Goal: Task Accomplishment & Management: Use online tool/utility

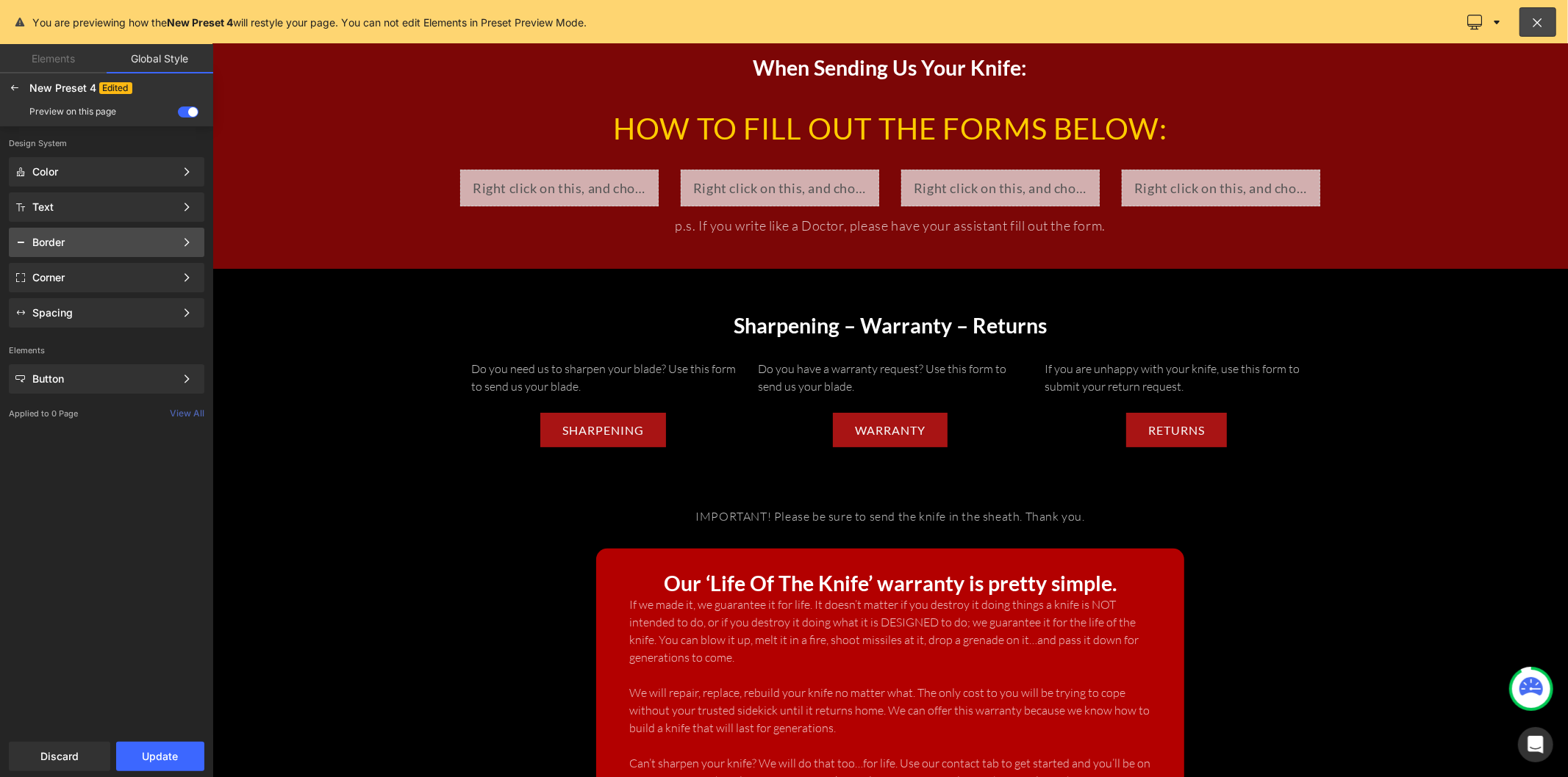
click at [118, 244] on div "Border" at bounding box center [103, 243] width 143 height 12
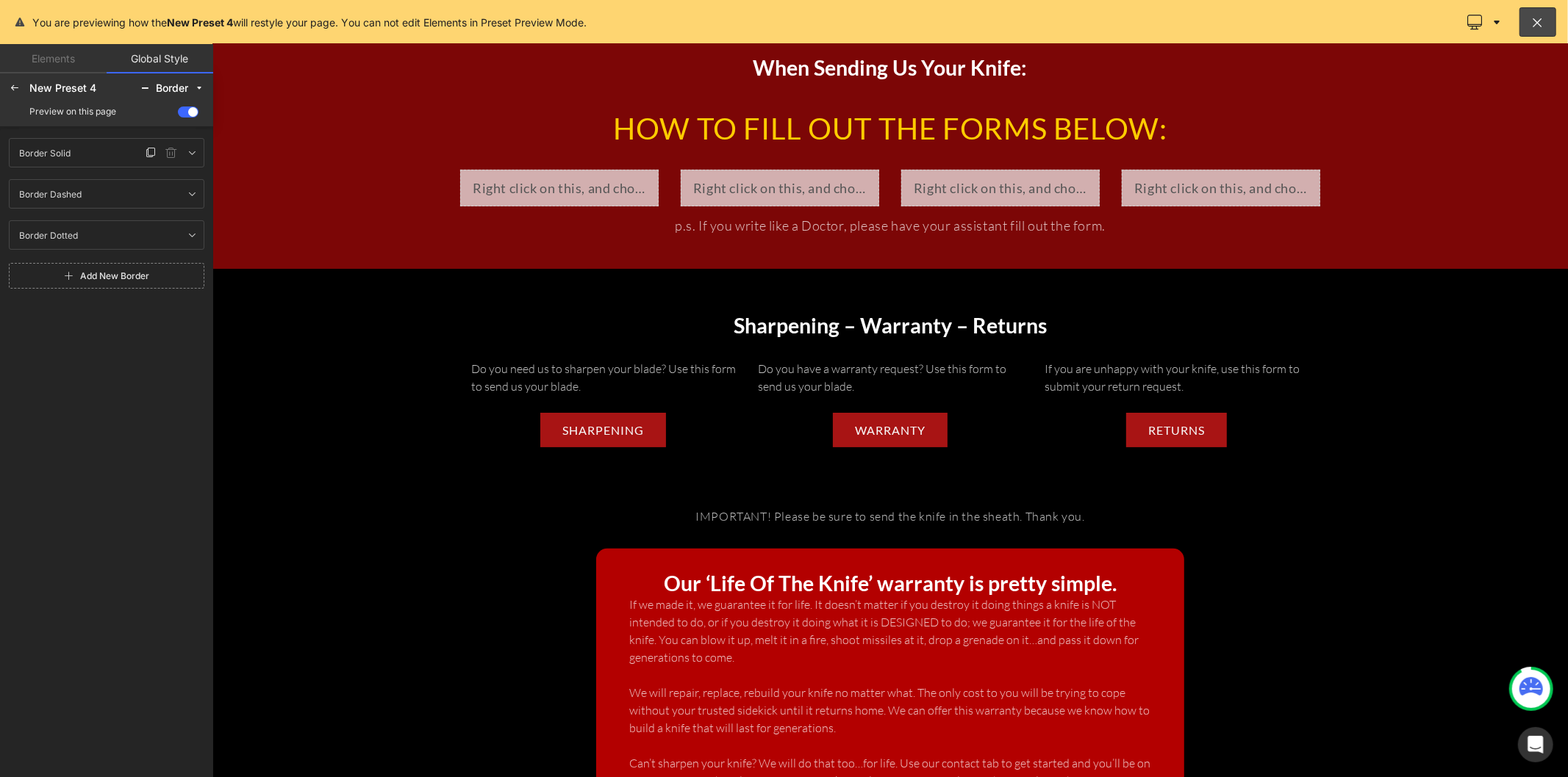
click at [125, 155] on div "Border Solid Border Solid" at bounding box center [76, 152] width 129 height 17
click at [103, 156] on div "Border Solid Border Solid" at bounding box center [76, 152] width 129 height 17
click at [186, 155] on icon at bounding box center [192, 153] width 12 height 12
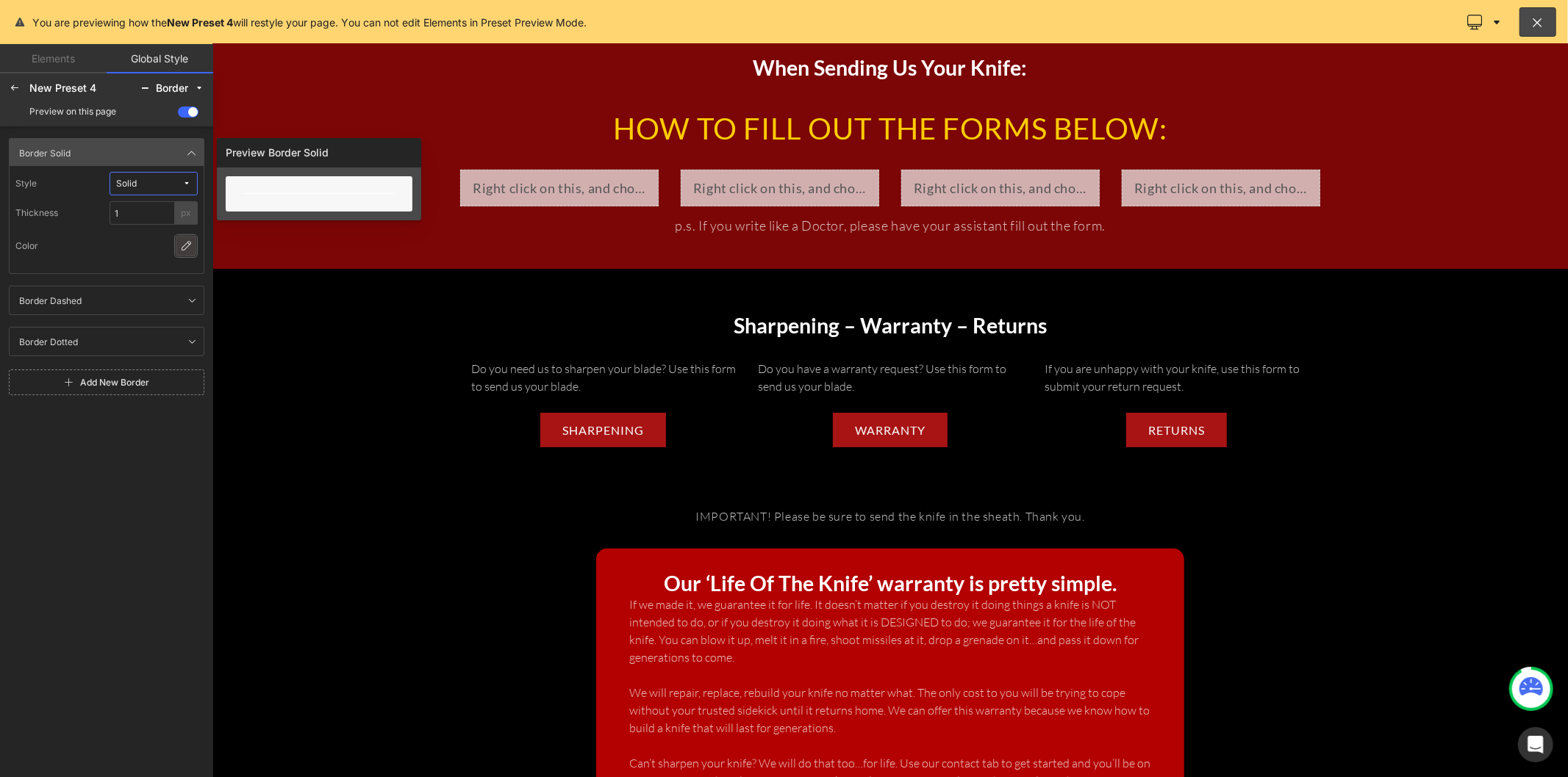
click at [180, 244] on icon at bounding box center [186, 246] width 12 height 12
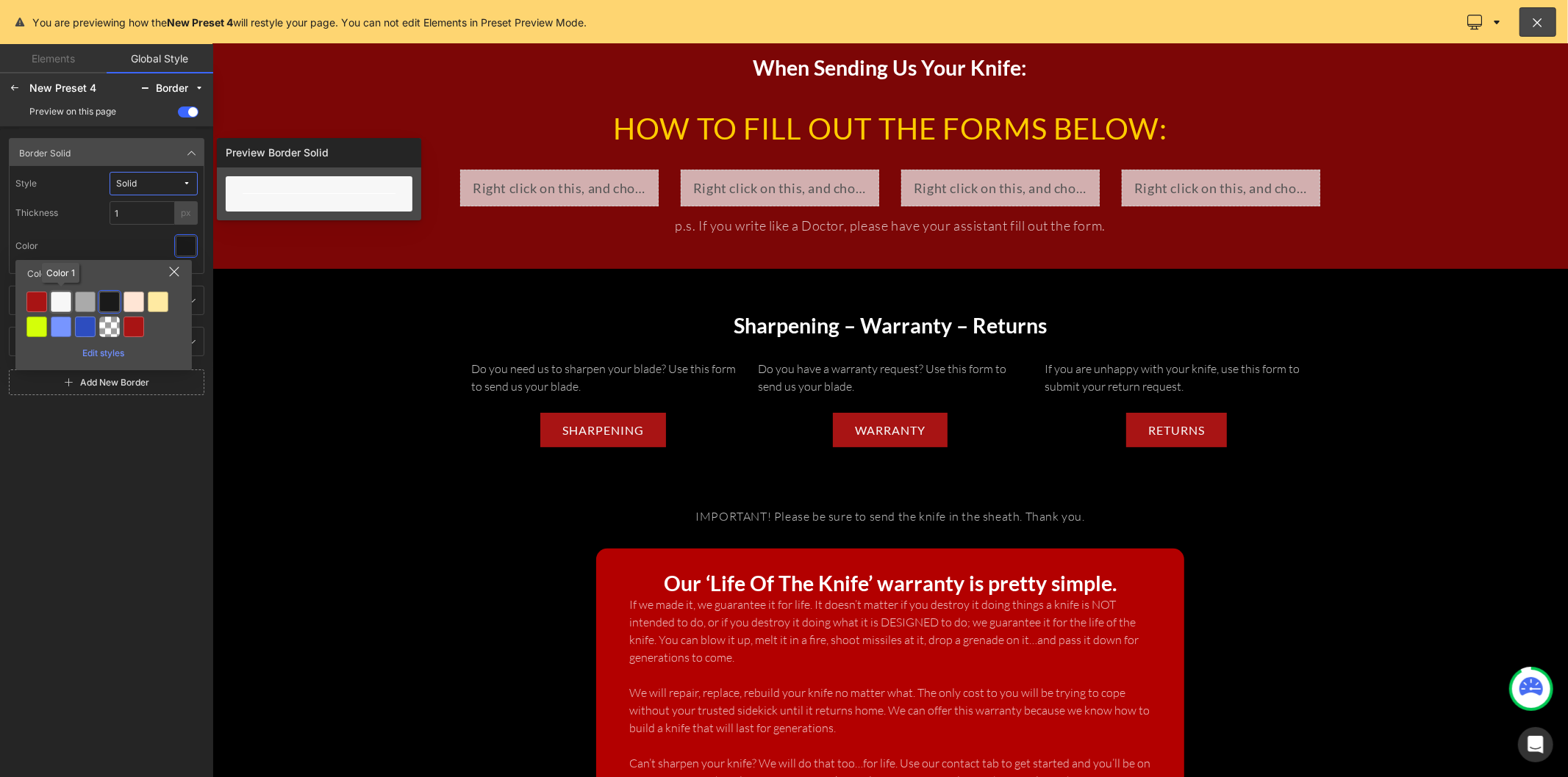
click at [68, 301] on div at bounding box center [62, 302] width 21 height 21
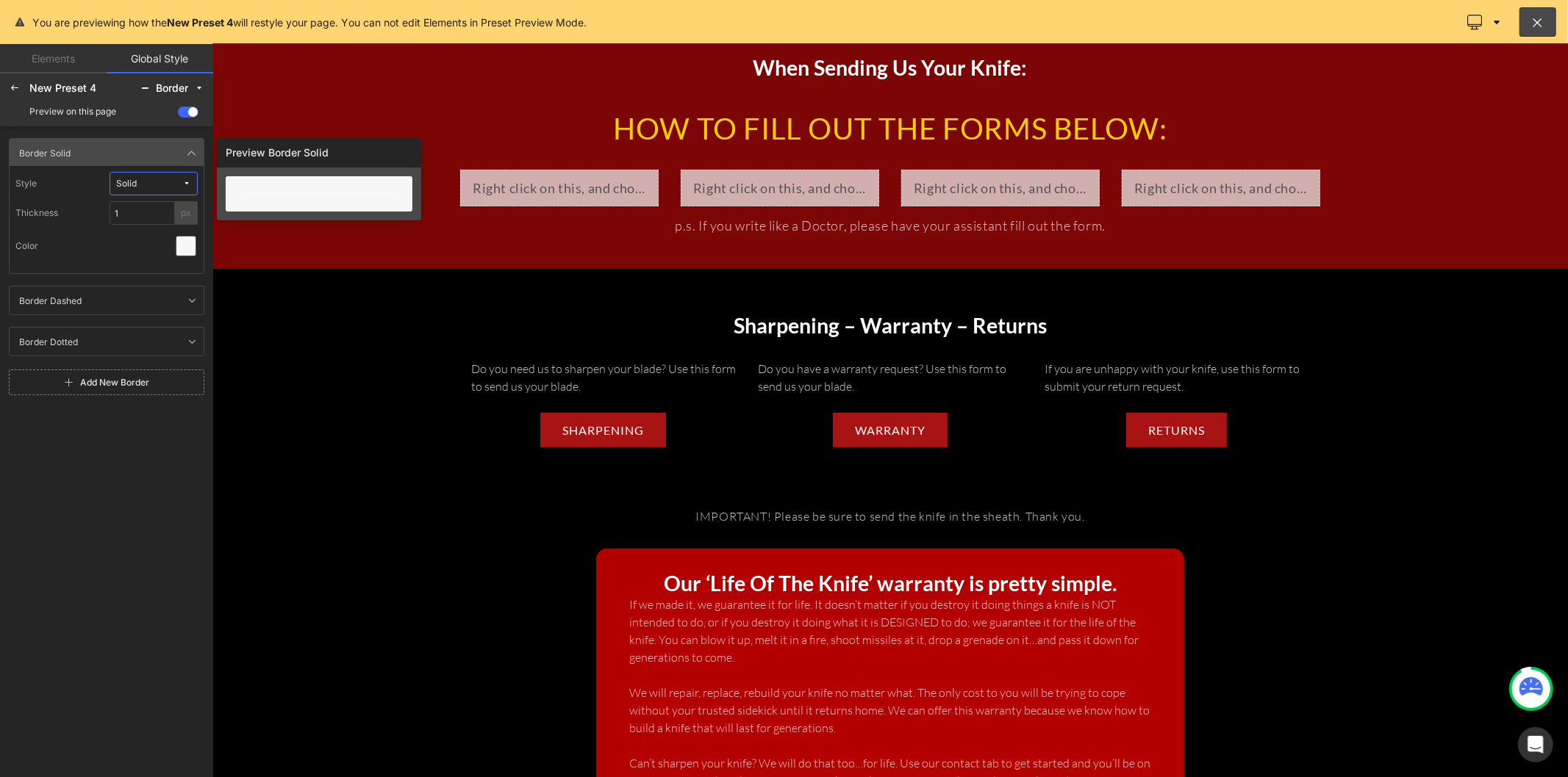
click at [115, 264] on div "Style Solid Thickness 1 px Color" at bounding box center [107, 220] width 196 height 109
click at [185, 113] on span at bounding box center [188, 112] width 21 height 11
click at [178, 114] on input "checkbox" at bounding box center [178, 114] width 0 height 0
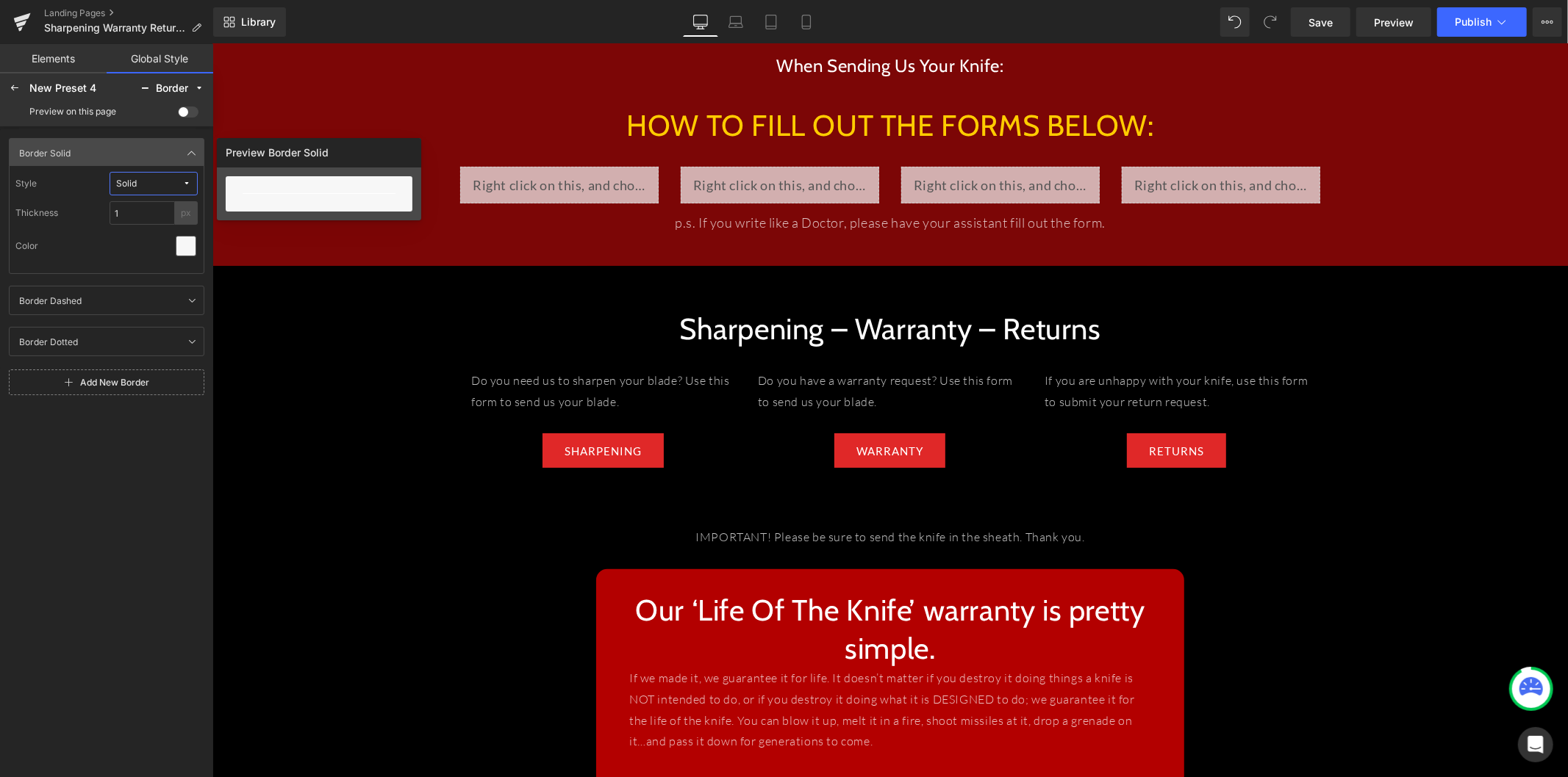
click at [194, 109] on span at bounding box center [188, 112] width 21 height 11
click at [178, 114] on input "checkbox" at bounding box center [178, 114] width 0 height 0
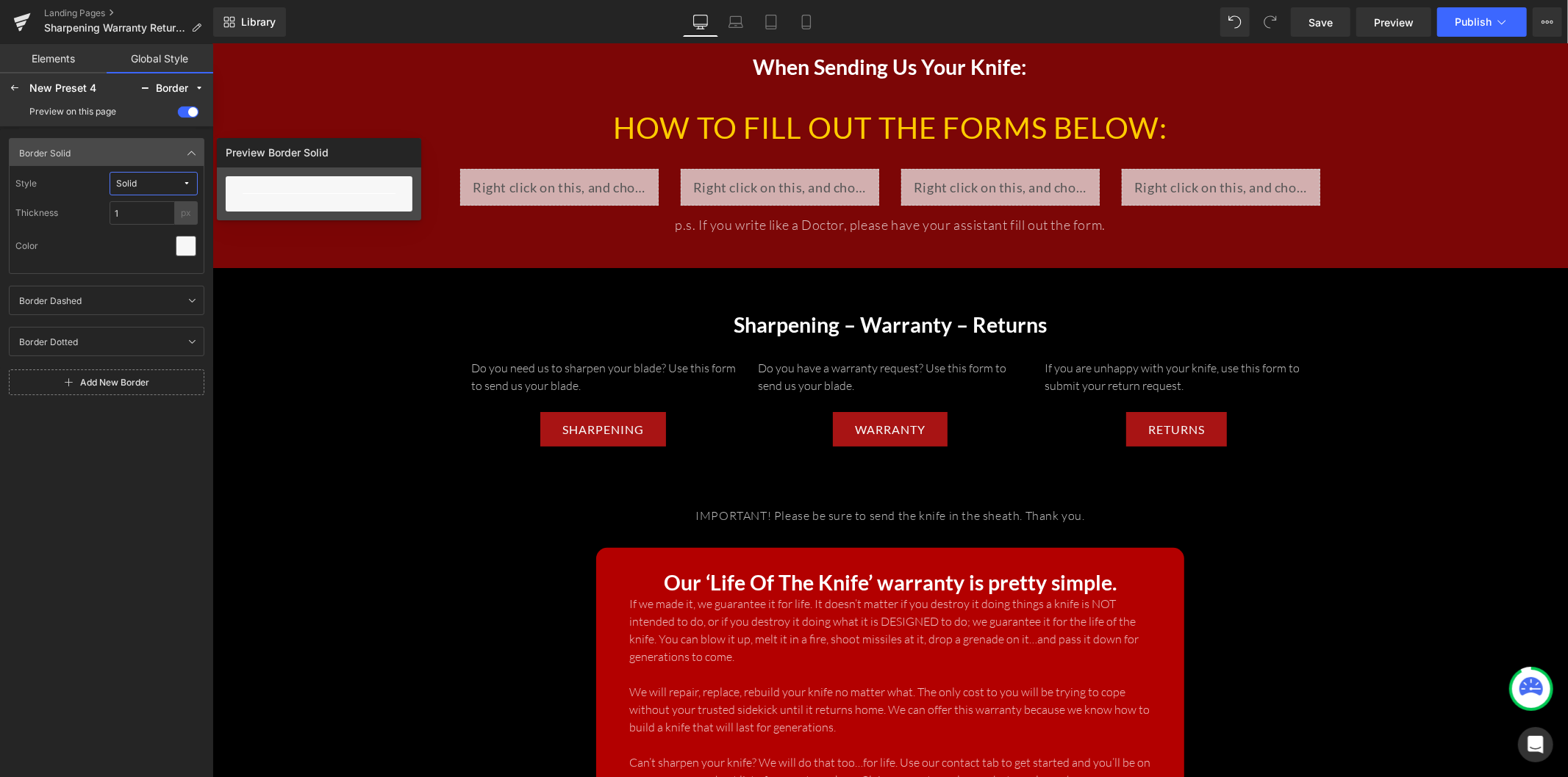
scroll to position [128, 0]
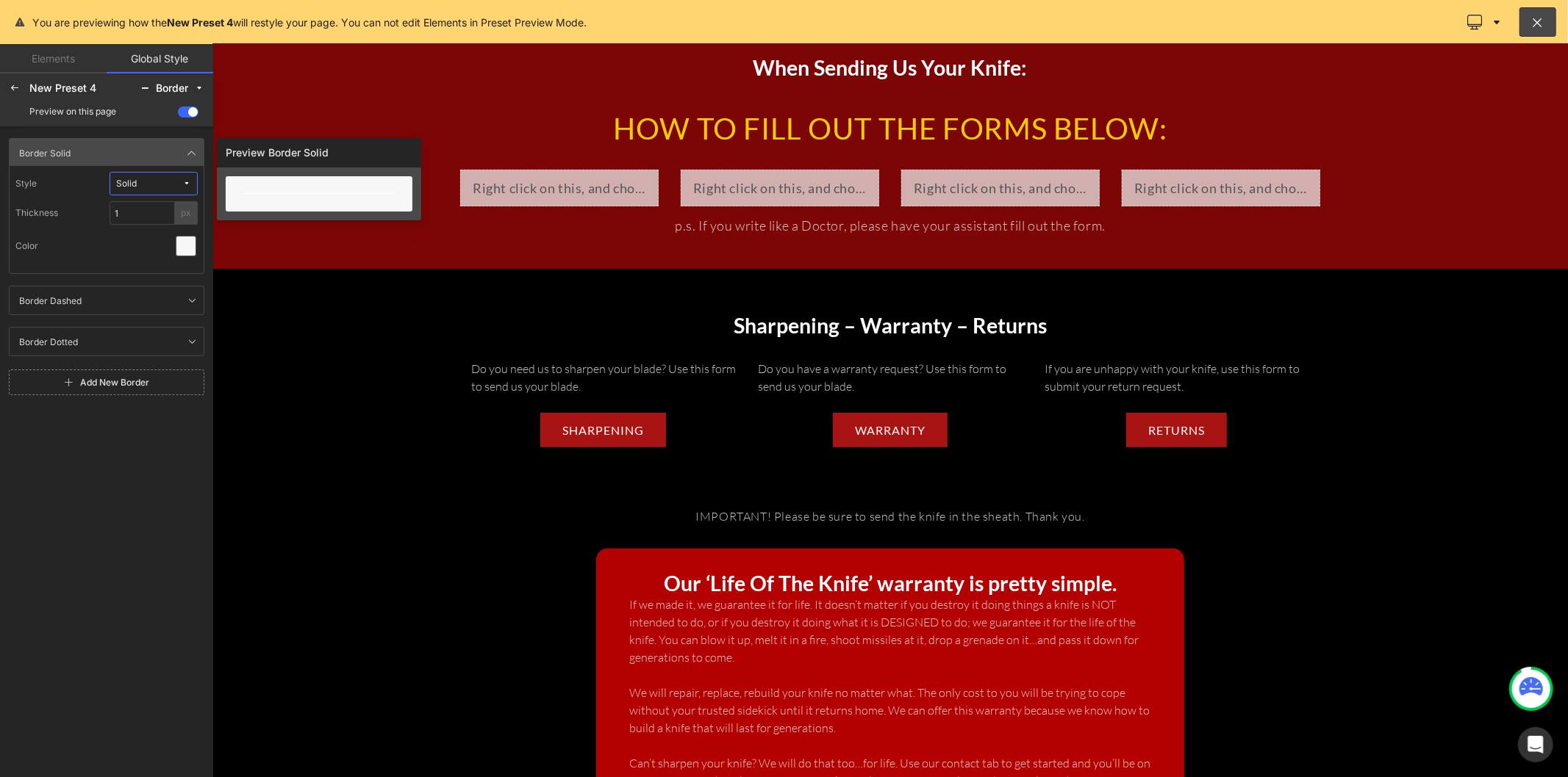
click at [153, 244] on div "Color" at bounding box center [107, 246] width 182 height 31
click at [143, 145] on link at bounding box center [151, 152] width 17 height 17
click at [186, 152] on icon at bounding box center [192, 153] width 12 height 12
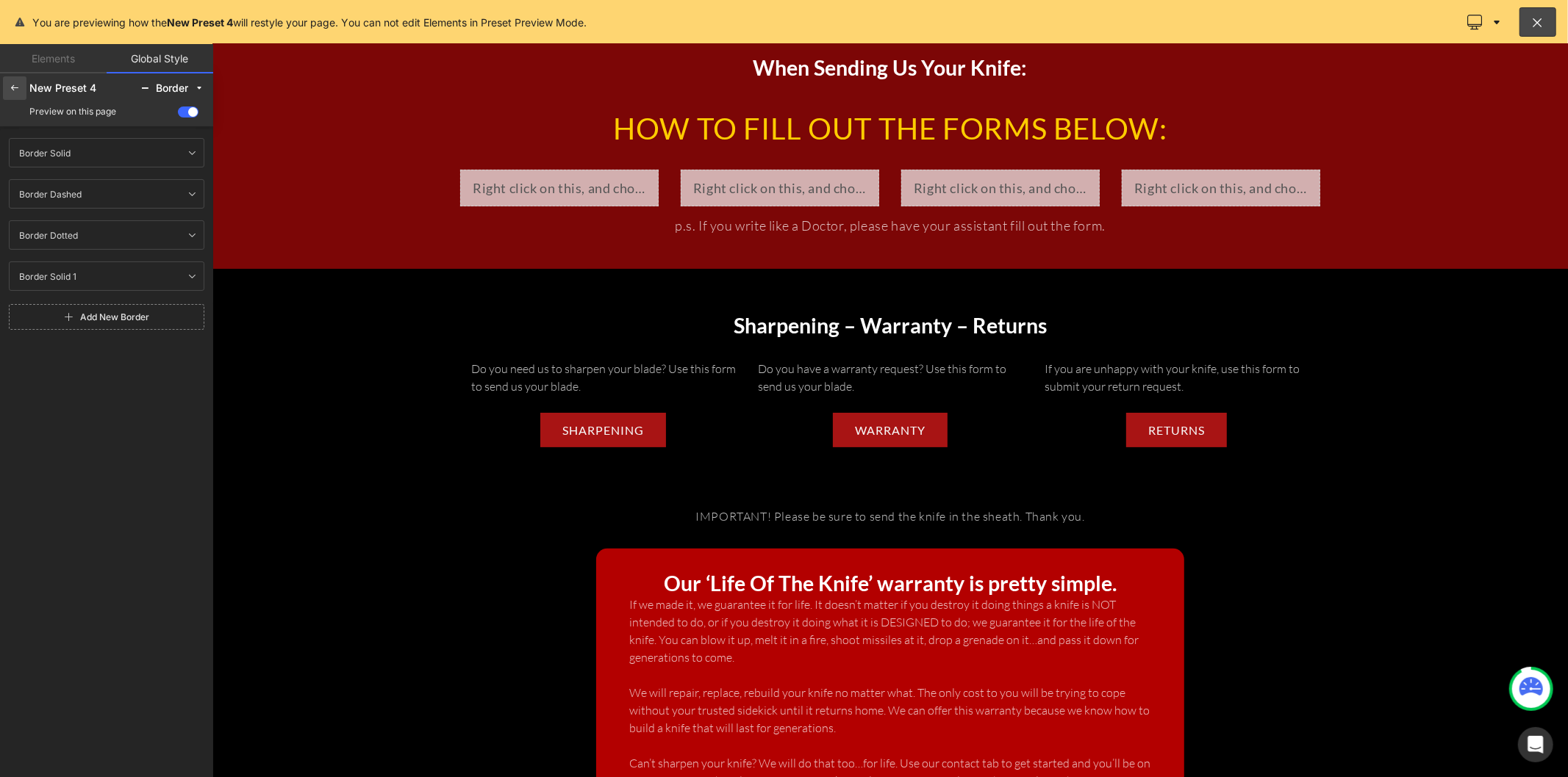
click at [15, 94] on div at bounding box center [14, 87] width 23 height 23
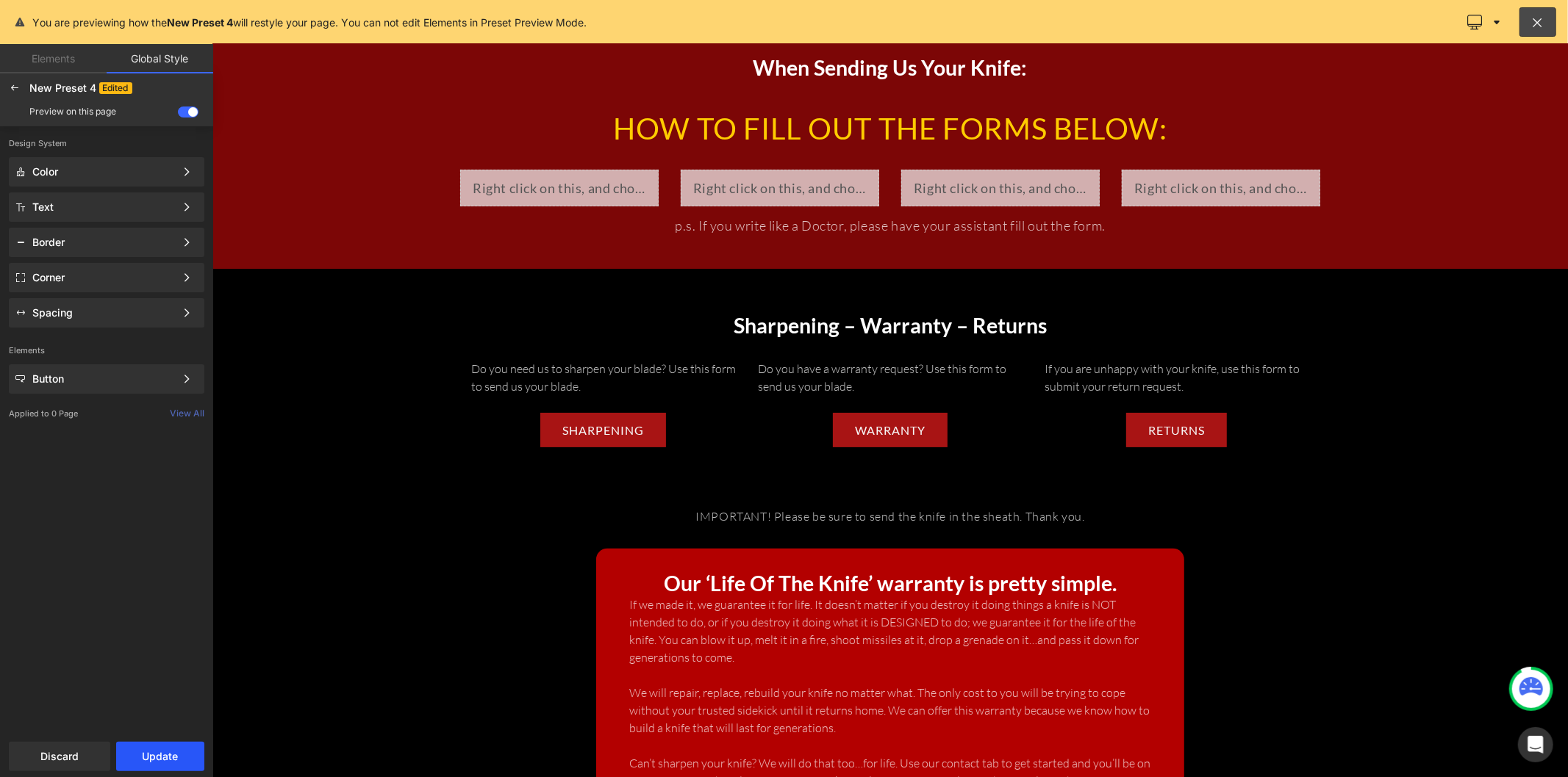
click at [178, 636] on button "Update" at bounding box center [160, 757] width 88 height 29
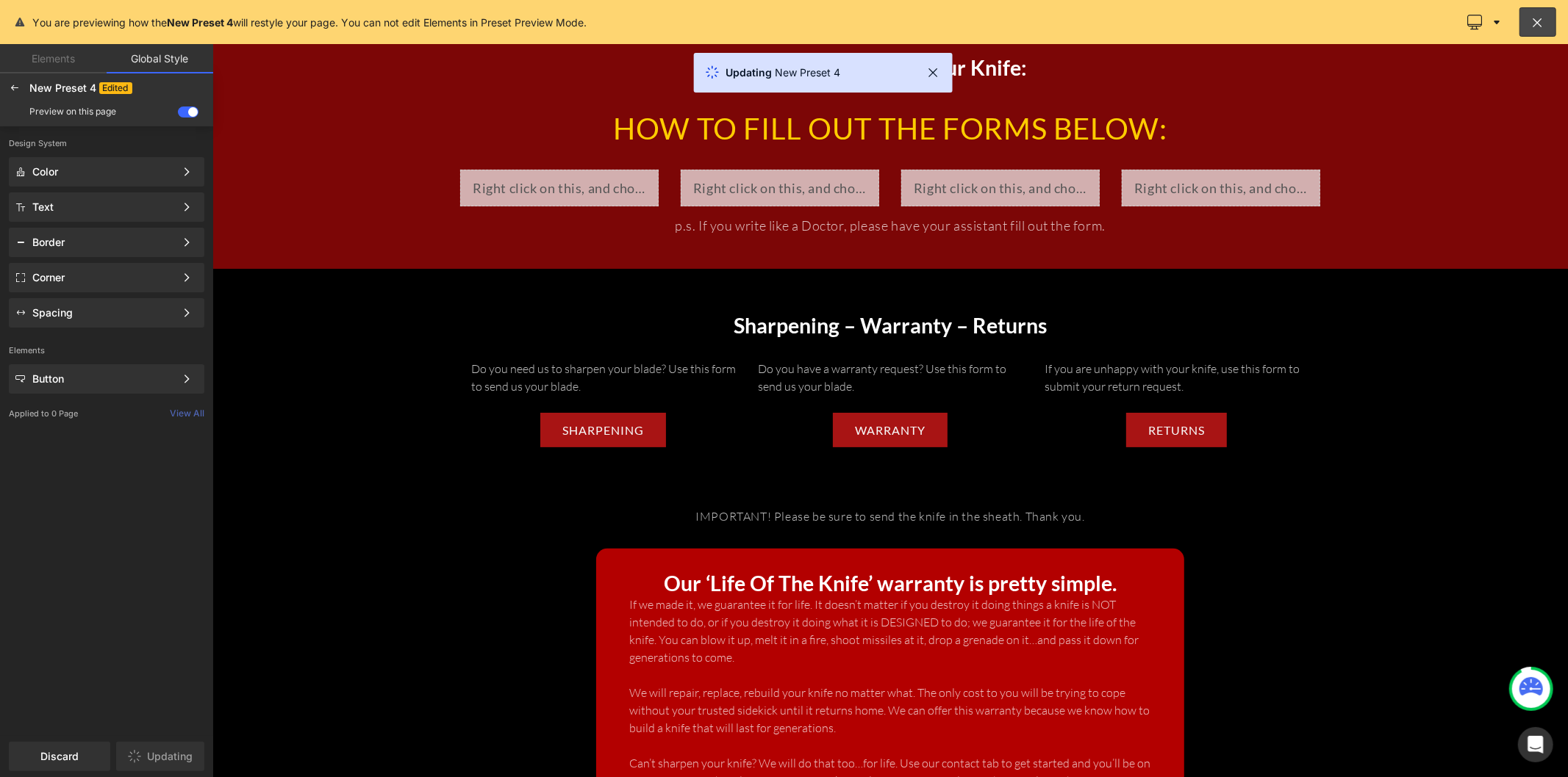
click at [140, 382] on div at bounding box center [107, 388] width 213 height 777
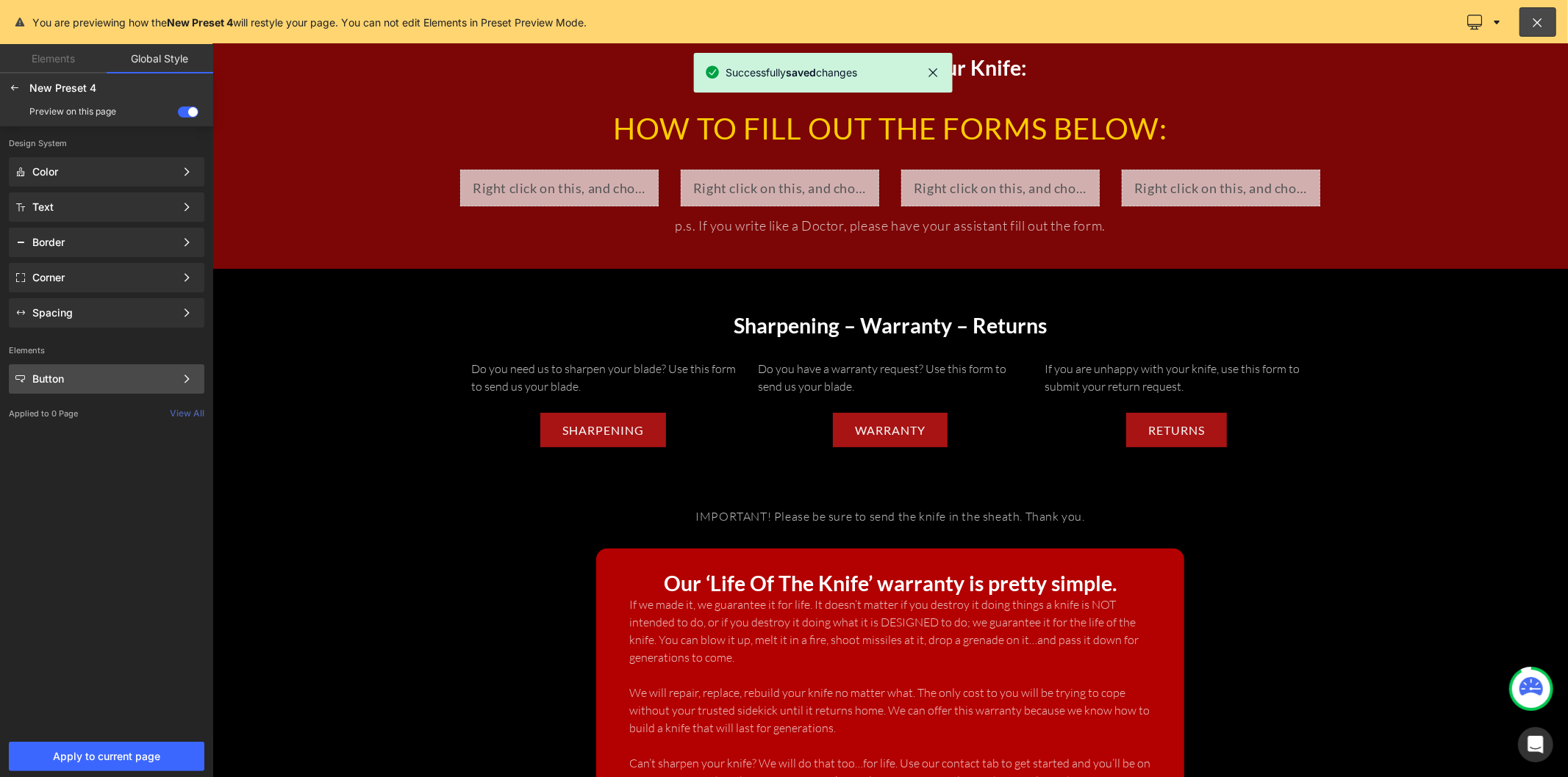
click at [165, 373] on div "Button" at bounding box center [103, 379] width 143 height 12
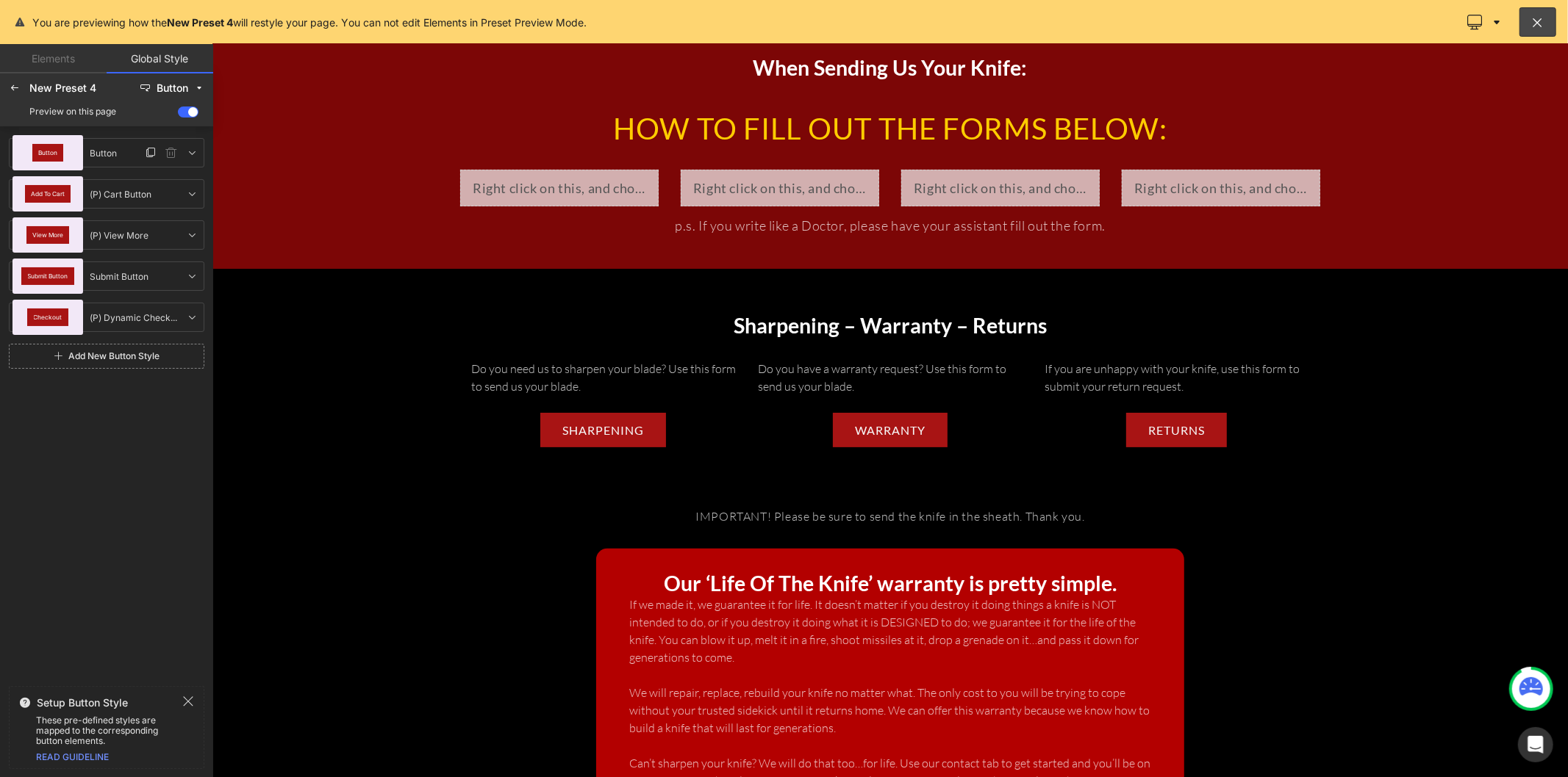
click at [180, 156] on div at bounding box center [162, 152] width 41 height 17
click at [192, 158] on icon at bounding box center [192, 153] width 12 height 12
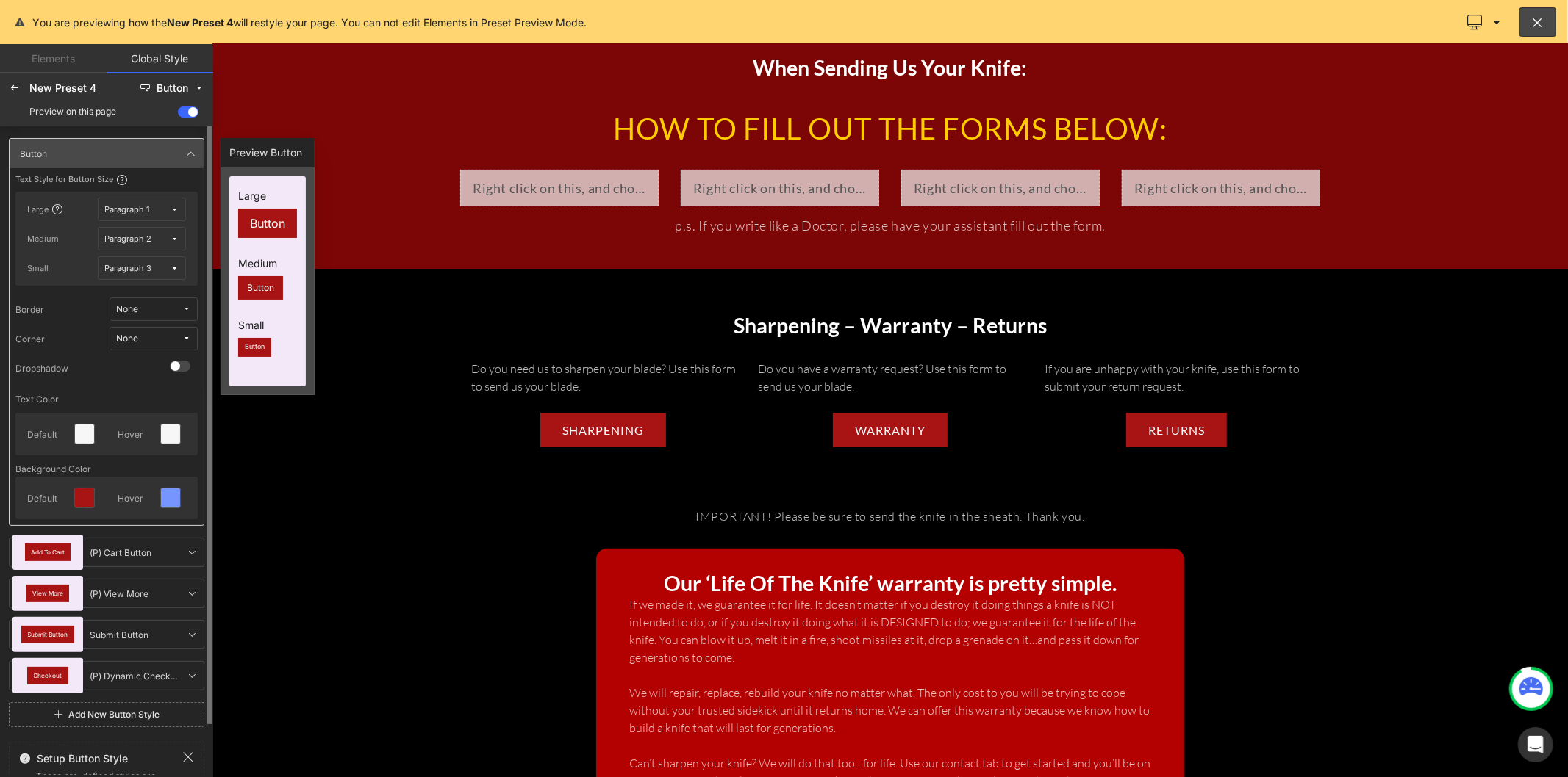
click at [147, 305] on span "None" at bounding box center [149, 309] width 66 height 11
click at [147, 357] on label "Border Solid" at bounding box center [134, 362] width 51 height 10
click at [140, 113] on div "Preview on this page" at bounding box center [106, 111] width 207 height 23
click at [20, 89] on icon at bounding box center [15, 88] width 12 height 12
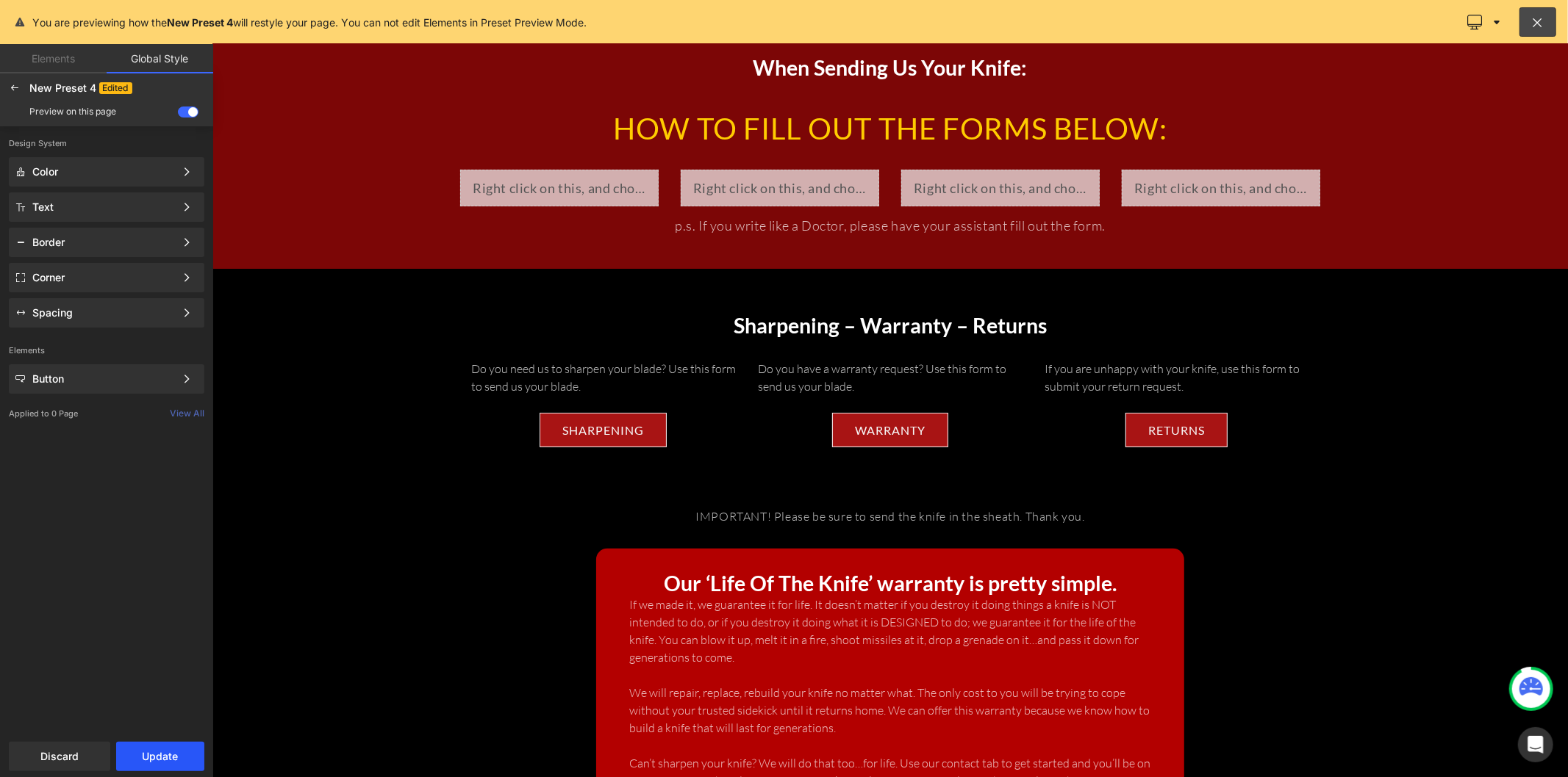
click at [173, 636] on button "Update" at bounding box center [160, 757] width 88 height 29
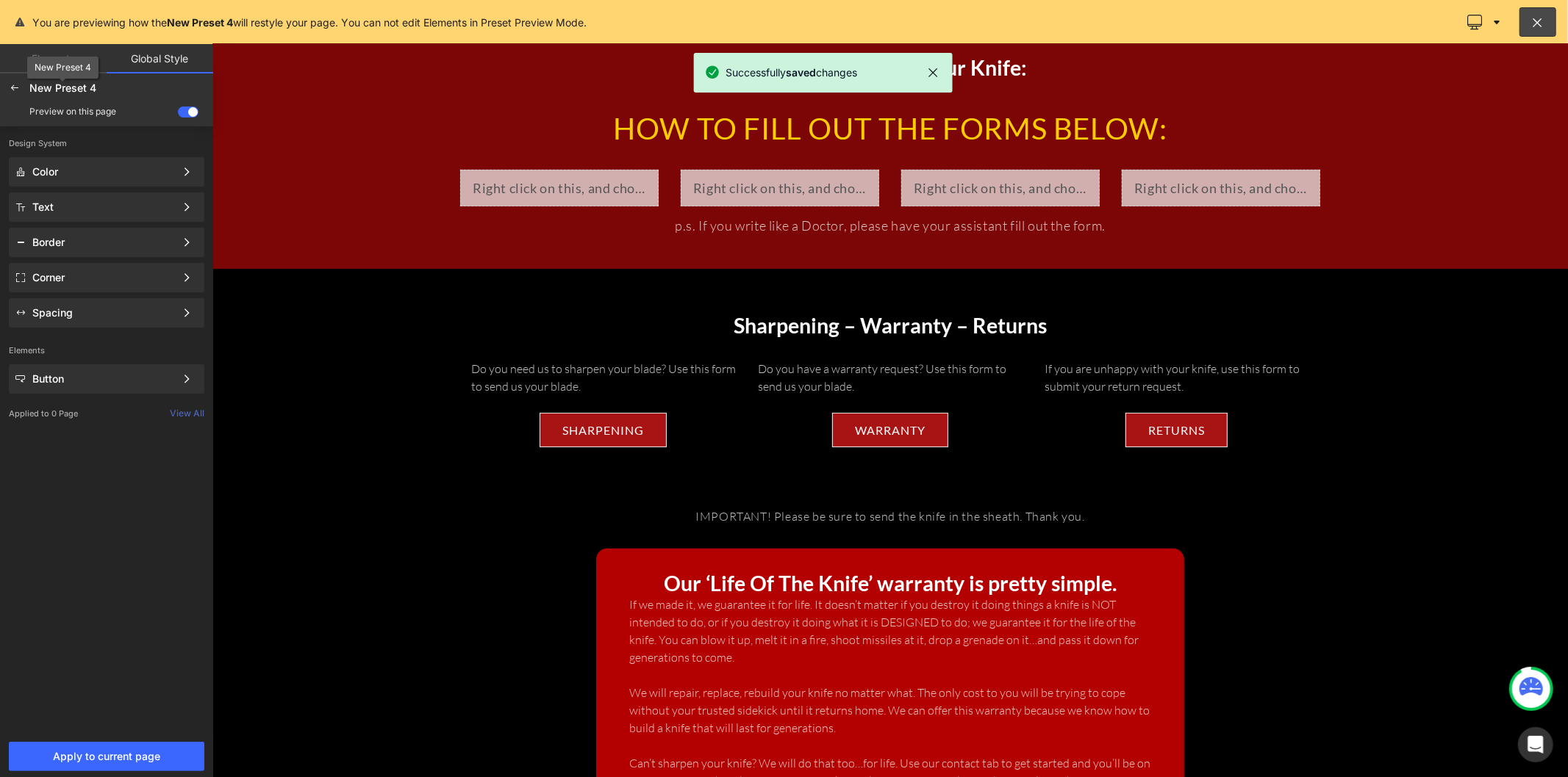
click at [81, 91] on span "New Preset 4" at bounding box center [62, 87] width 67 height 13
click at [3, 81] on div at bounding box center [14, 87] width 23 height 23
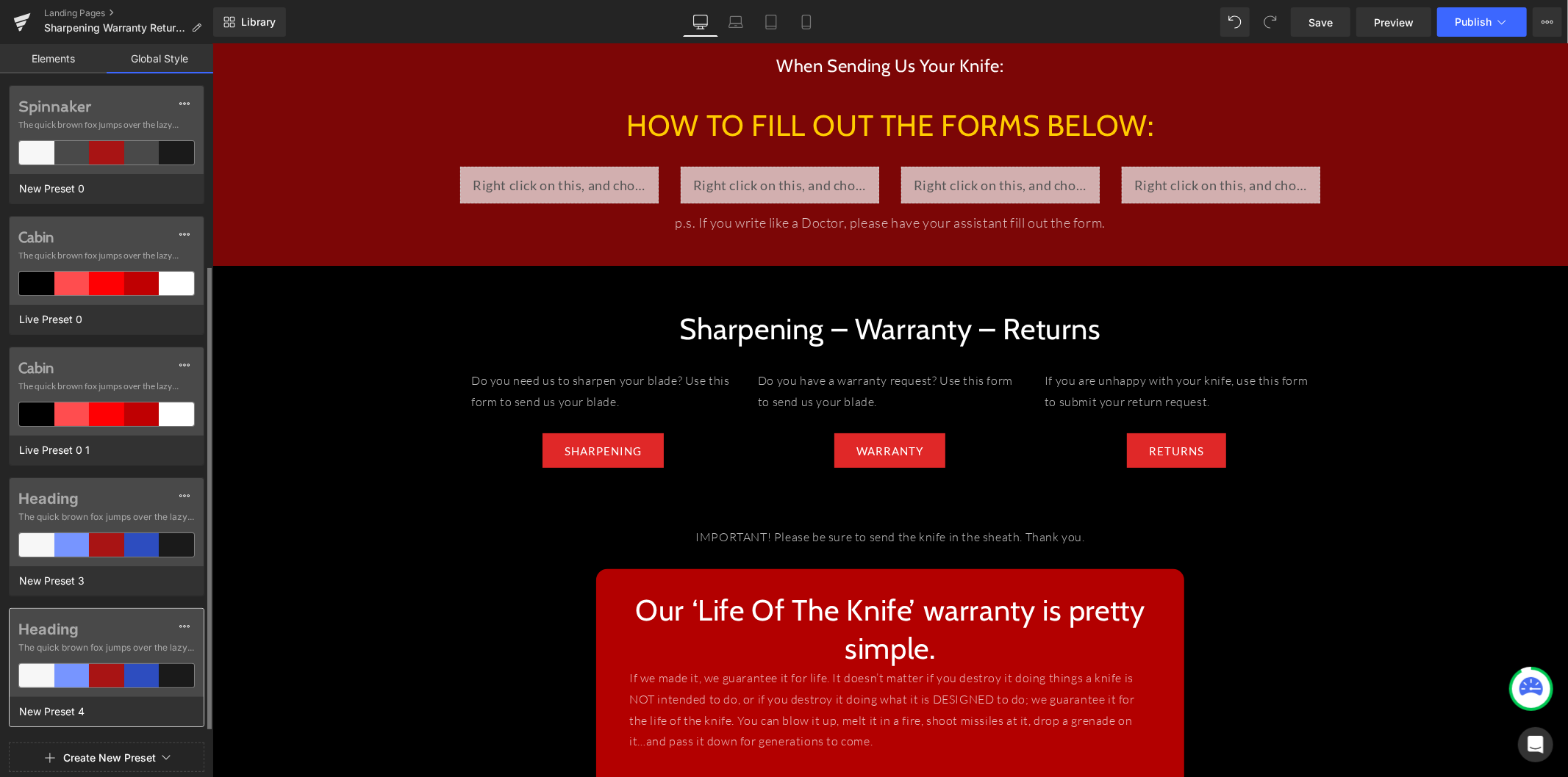
scroll to position [98, 0]
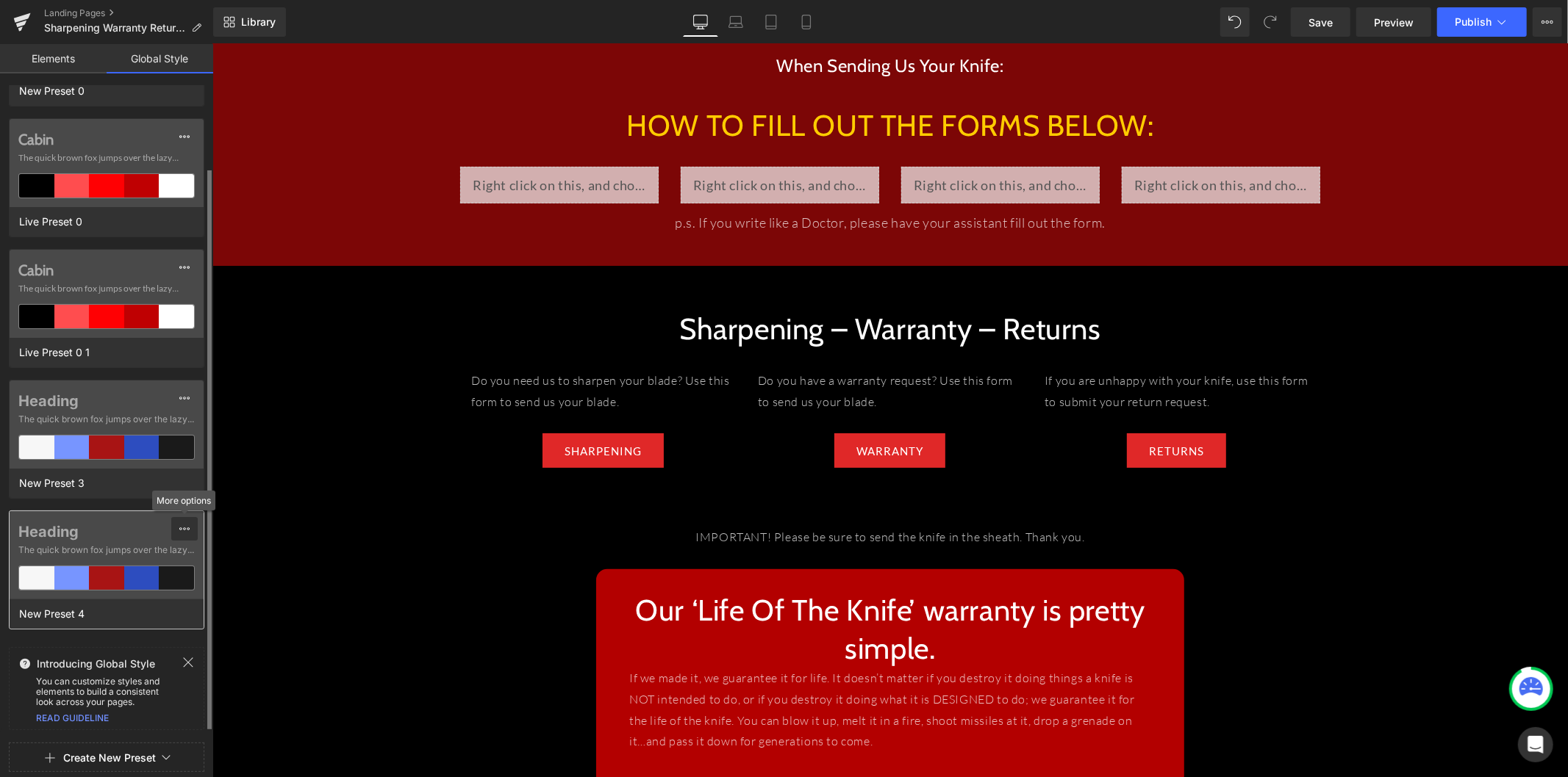
click at [185, 529] on icon at bounding box center [185, 529] width 12 height 12
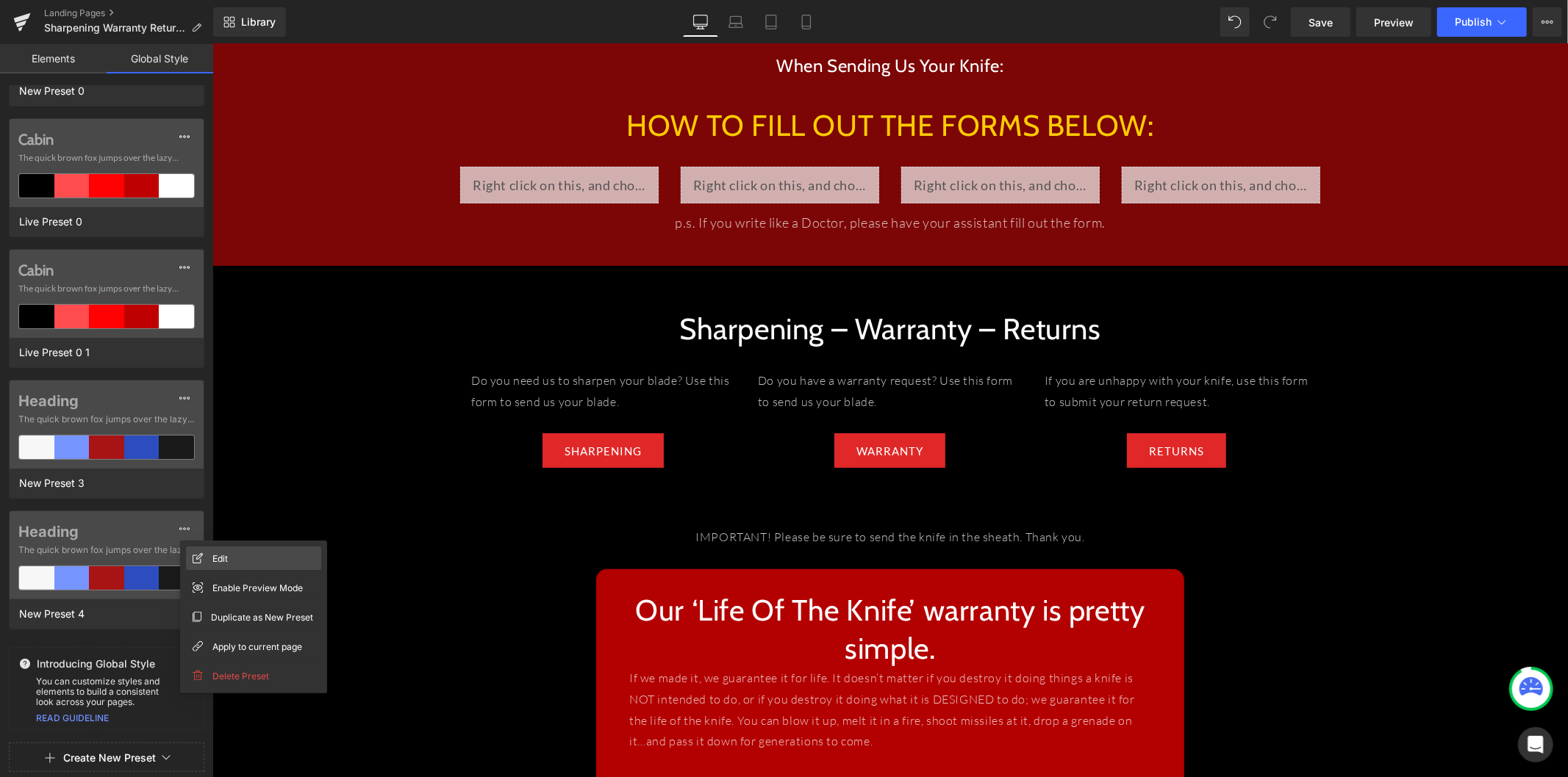
click at [226, 563] on span "Edit" at bounding box center [220, 559] width 16 height 16
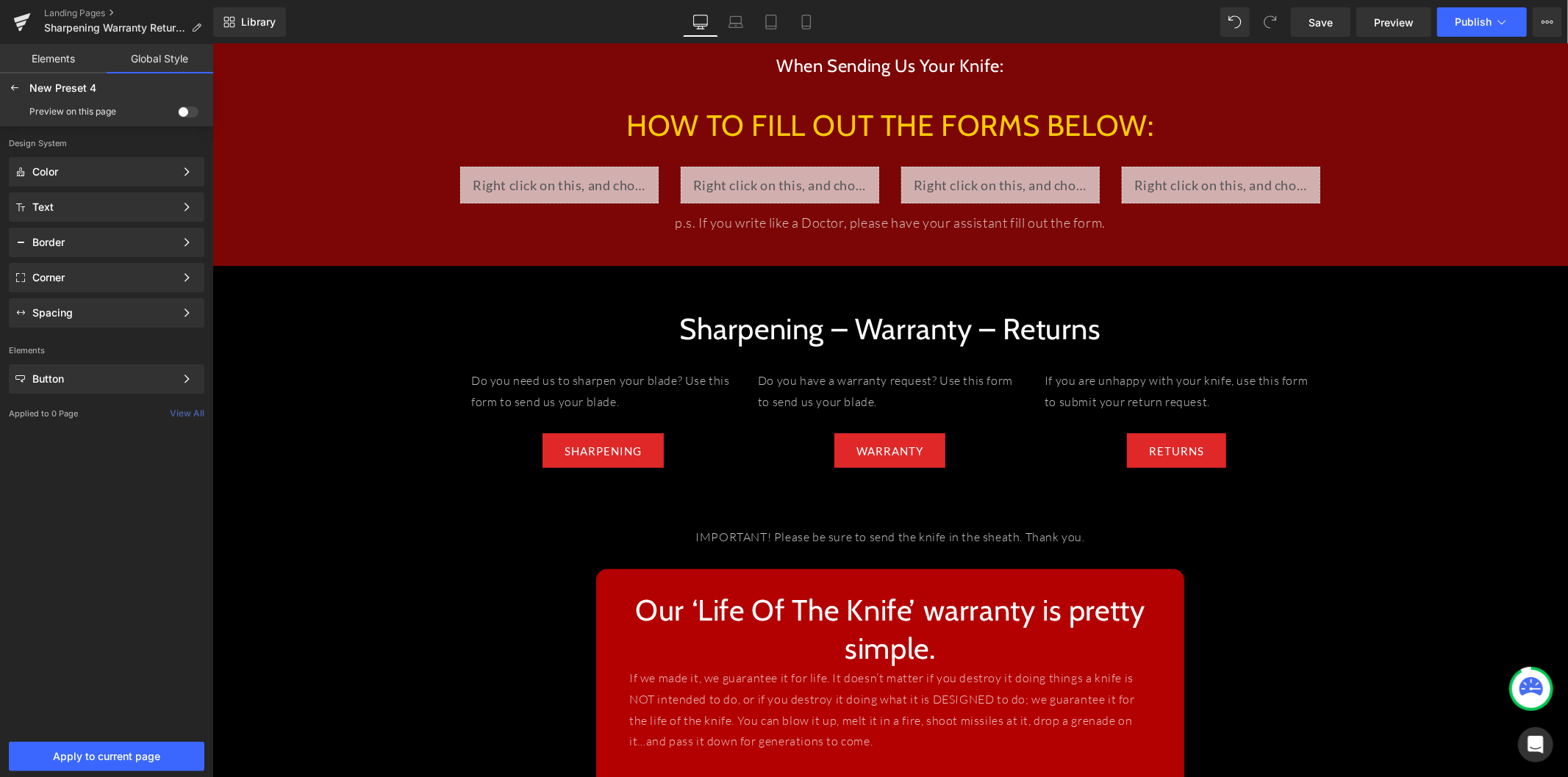
click at [60, 55] on link "Elements" at bounding box center [53, 59] width 107 height 29
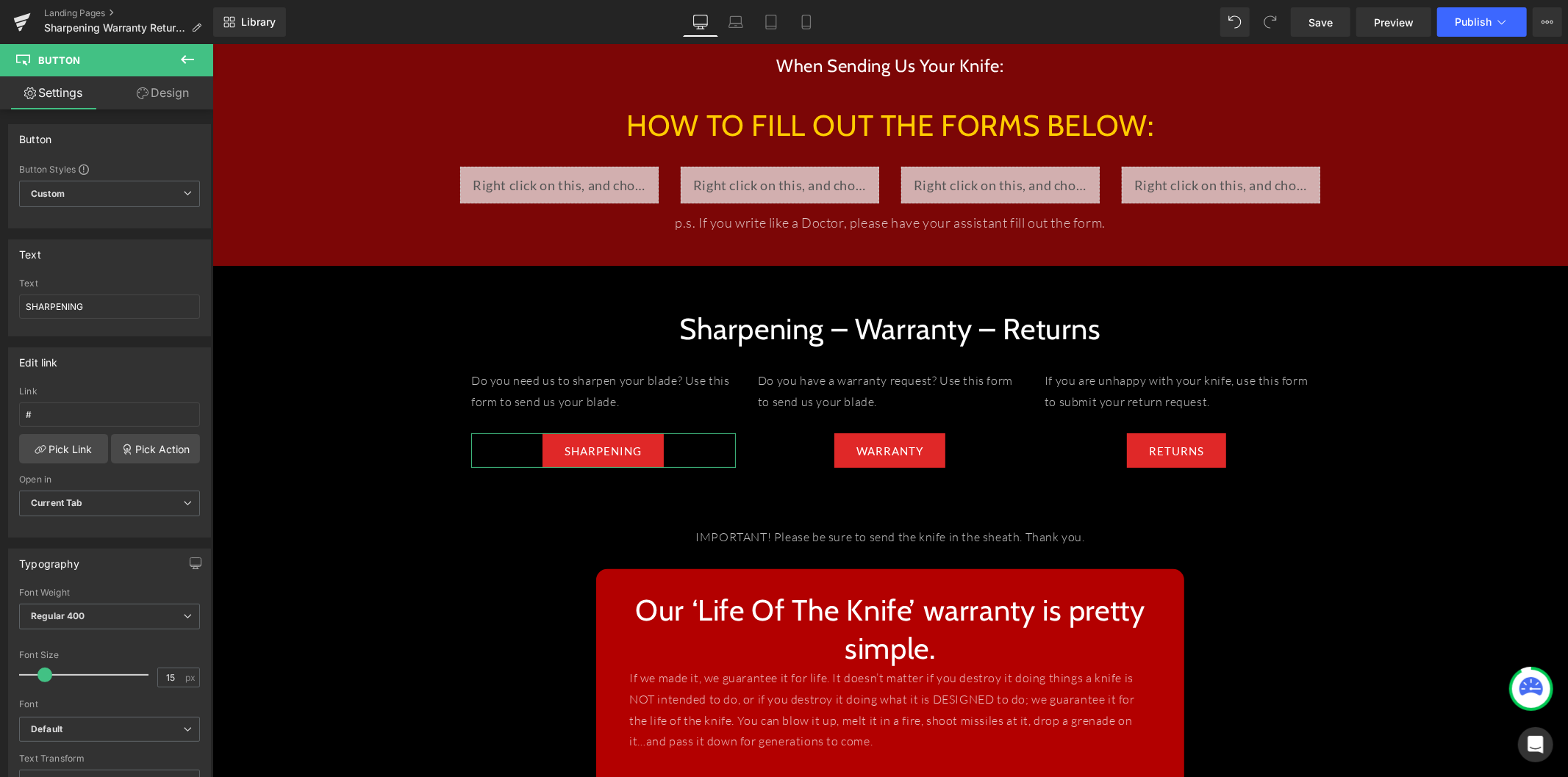
click at [167, 84] on link "Design" at bounding box center [162, 93] width 107 height 33
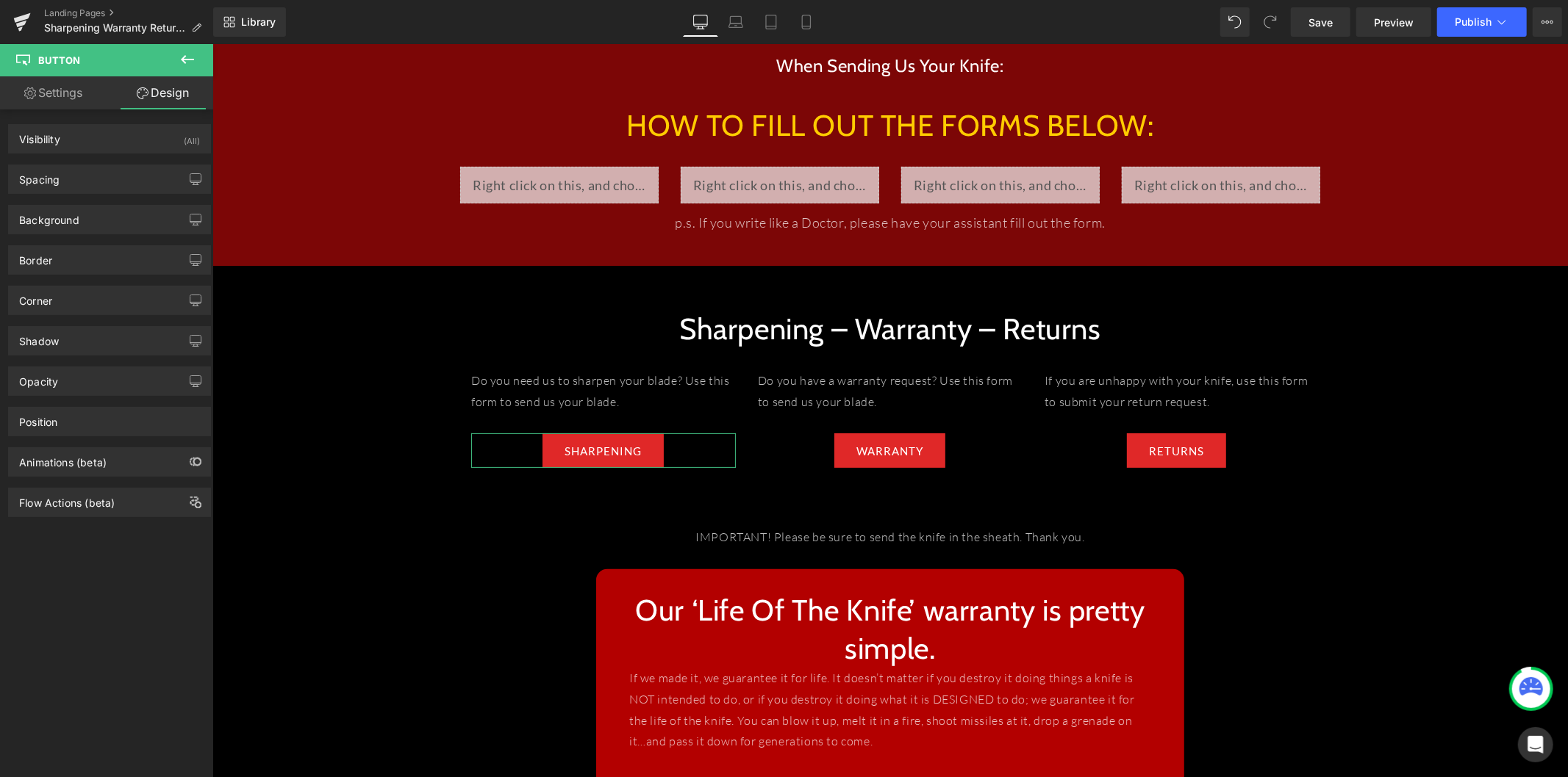
click at [78, 85] on link "Settings" at bounding box center [53, 93] width 107 height 33
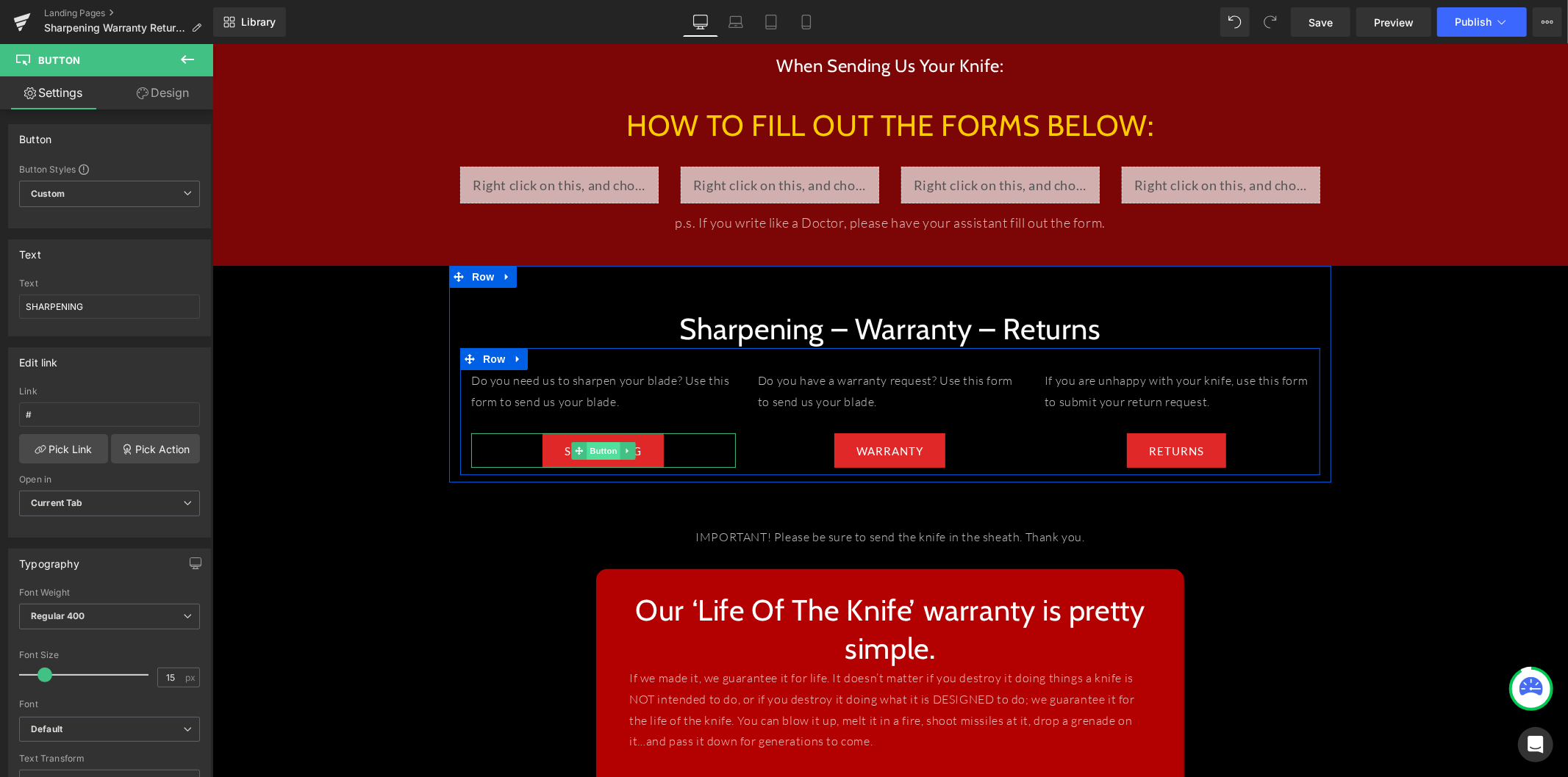
click at [606, 450] on span "Button" at bounding box center [602, 450] width 34 height 17
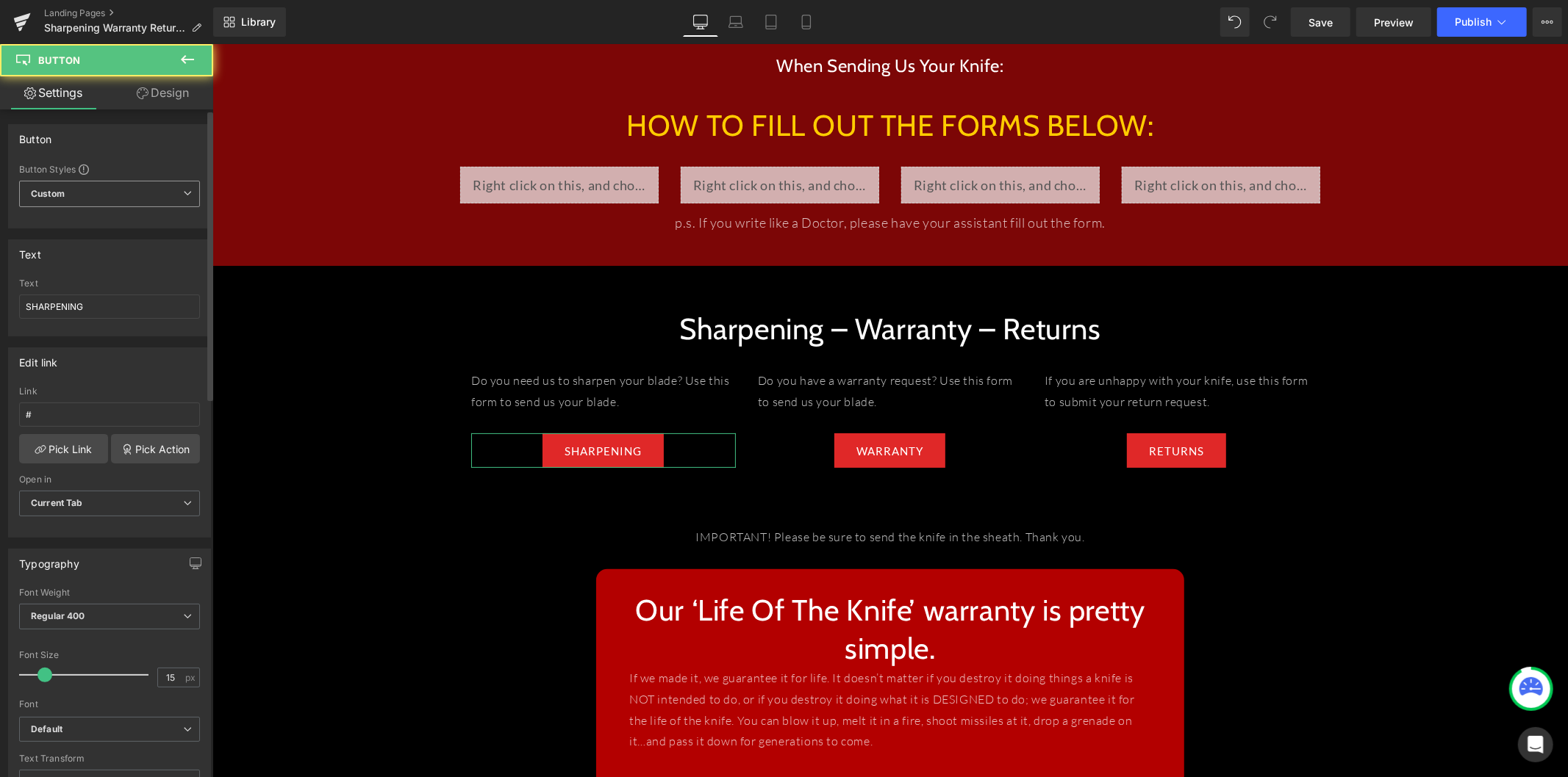
click at [135, 196] on span "Custom Setup Global Style" at bounding box center [109, 194] width 181 height 27
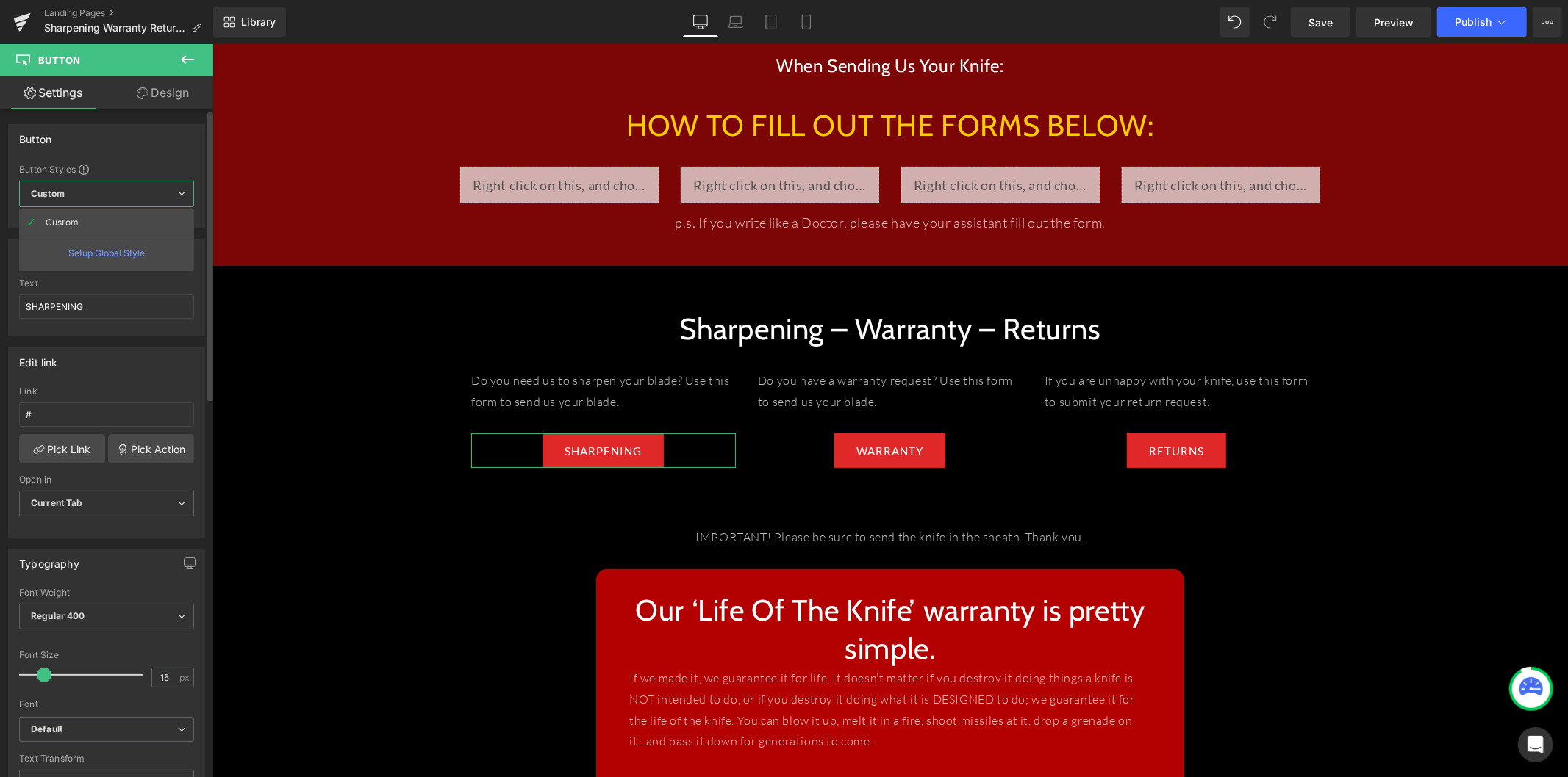
click at [137, 256] on div "Setup Global Style" at bounding box center [107, 253] width 175 height 35
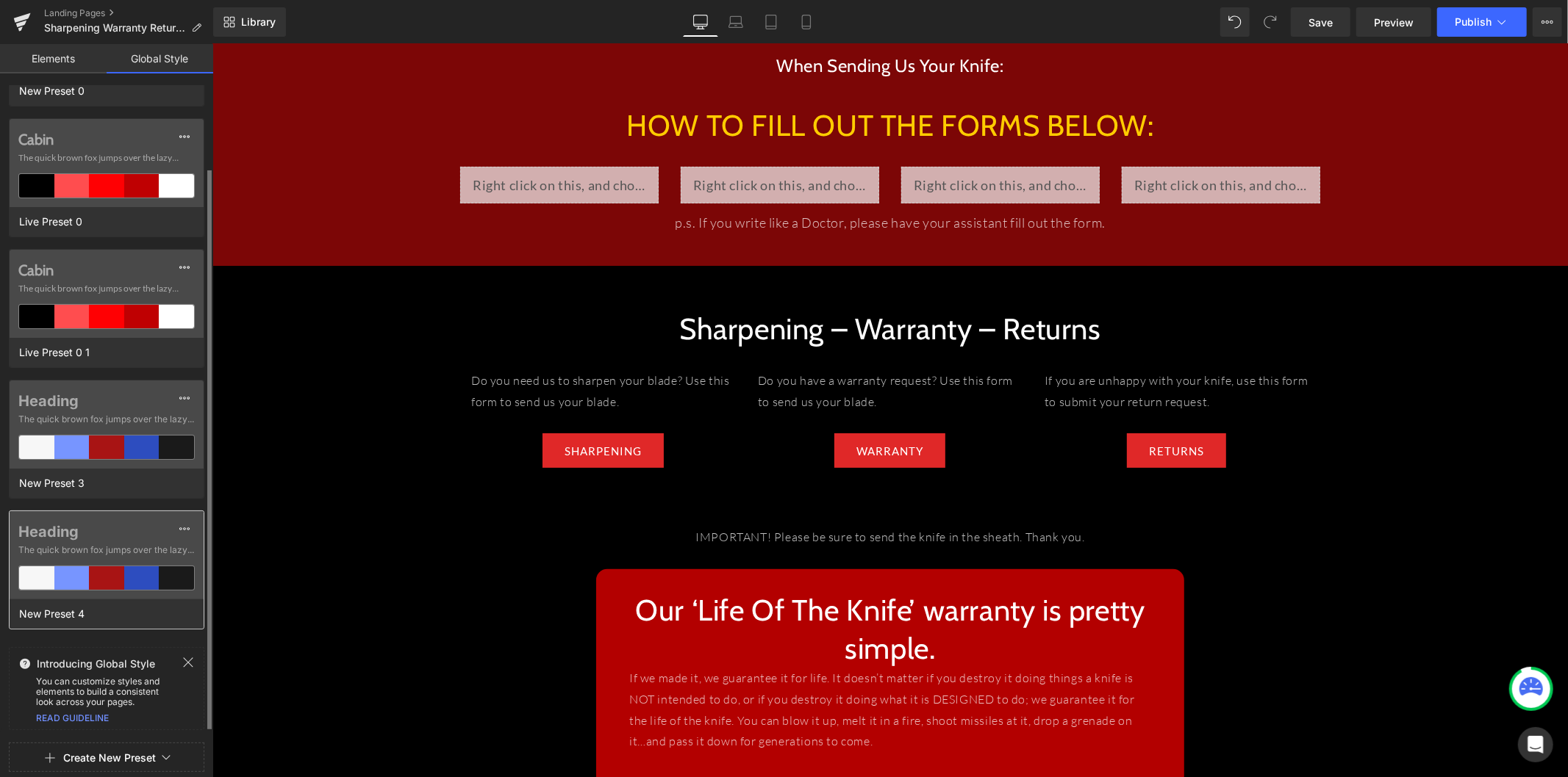
click at [133, 532] on label "Heading" at bounding box center [107, 532] width 177 height 17
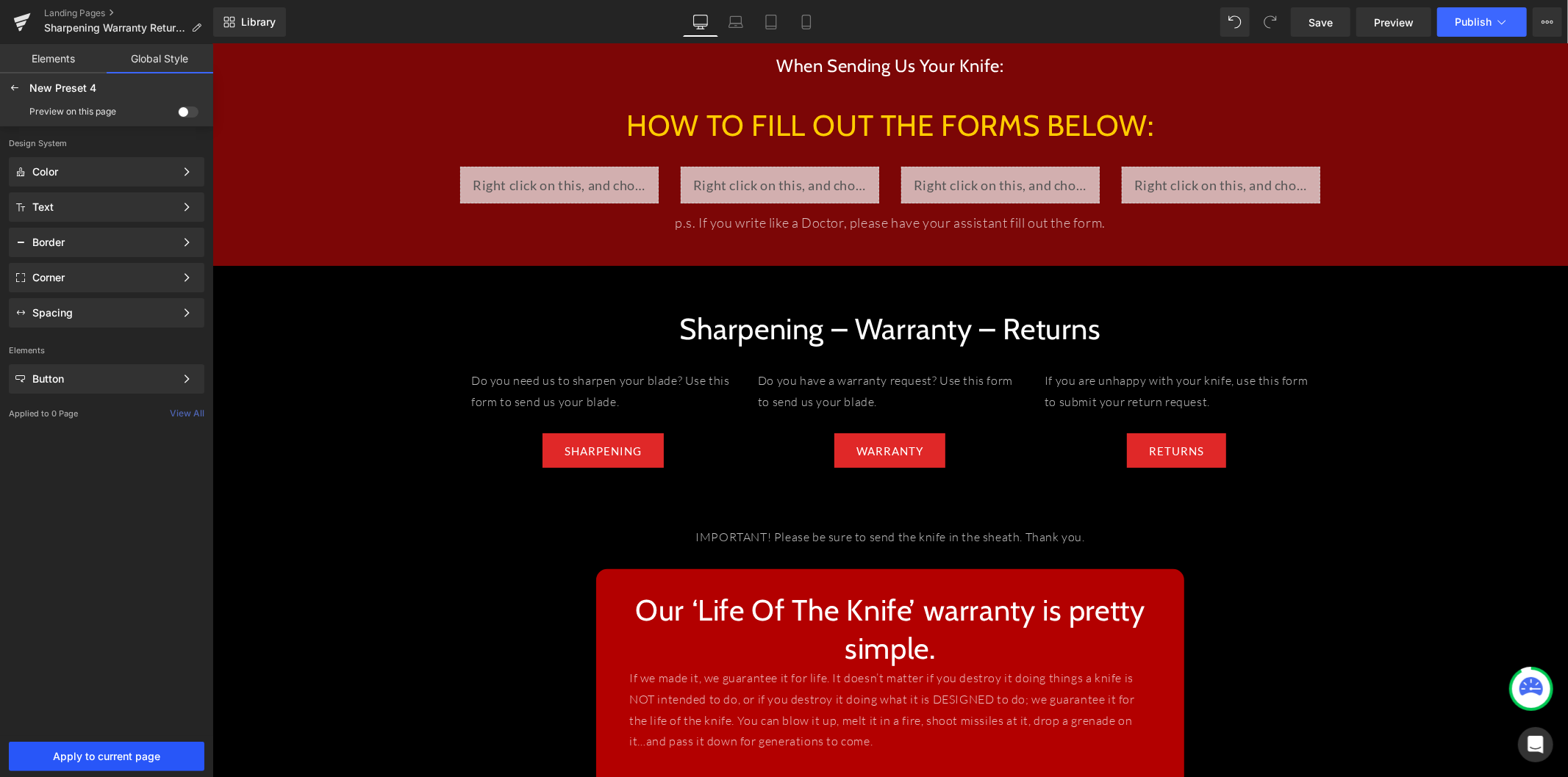
click at [120, 636] on button "Apply to current page" at bounding box center [107, 757] width 196 height 29
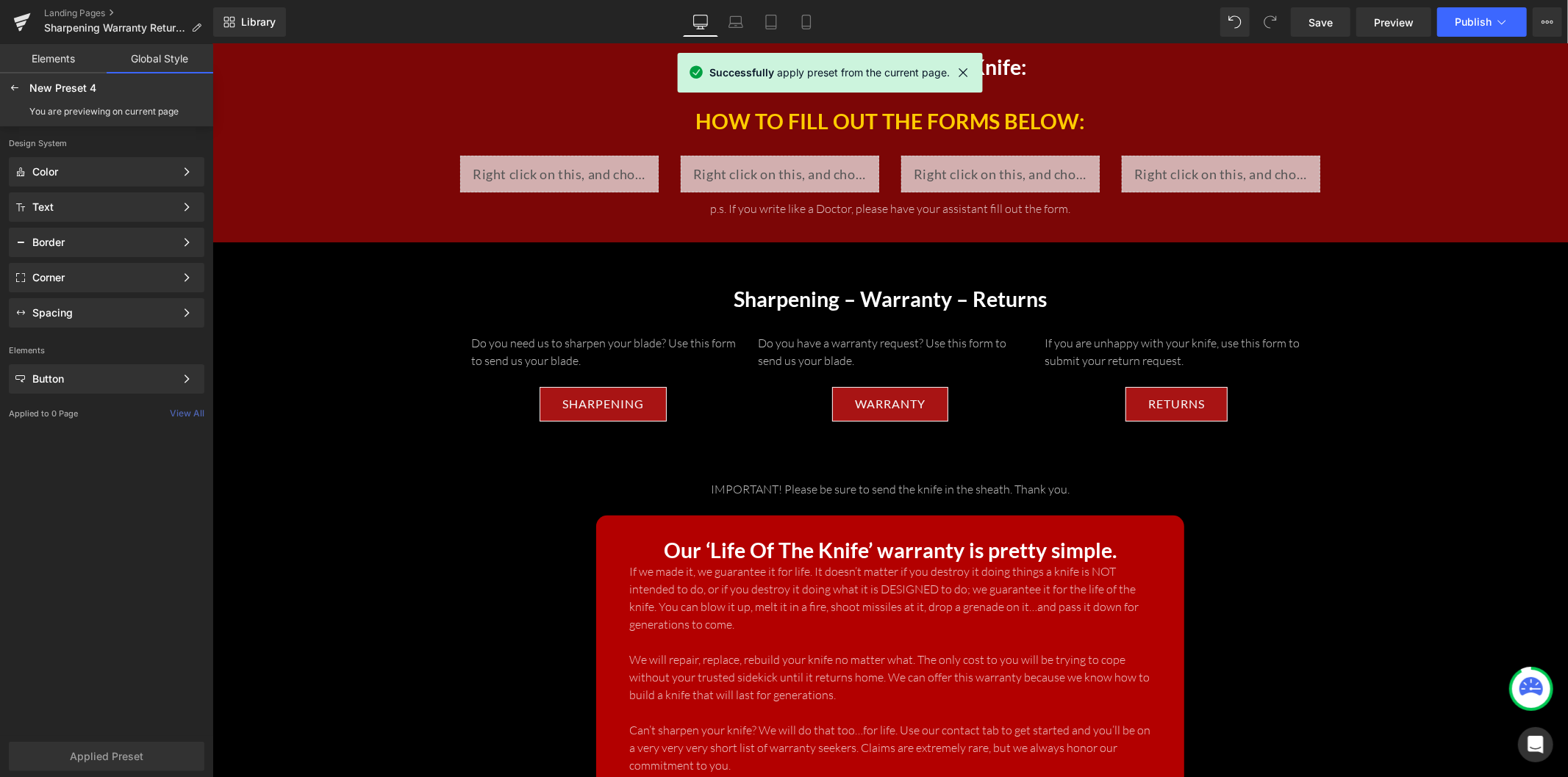
scroll to position [128, 0]
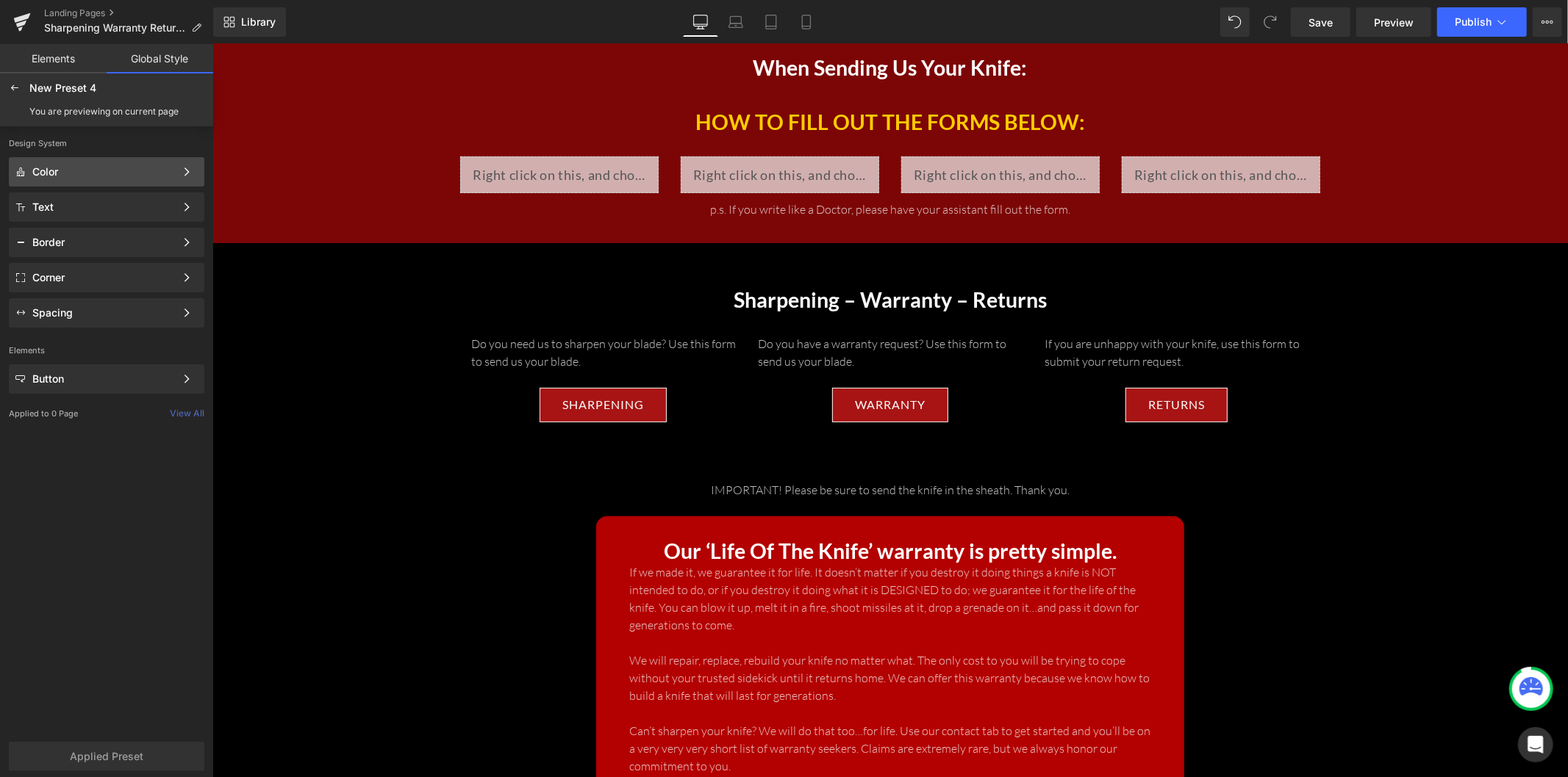
click at [105, 175] on div "Color" at bounding box center [103, 172] width 143 height 12
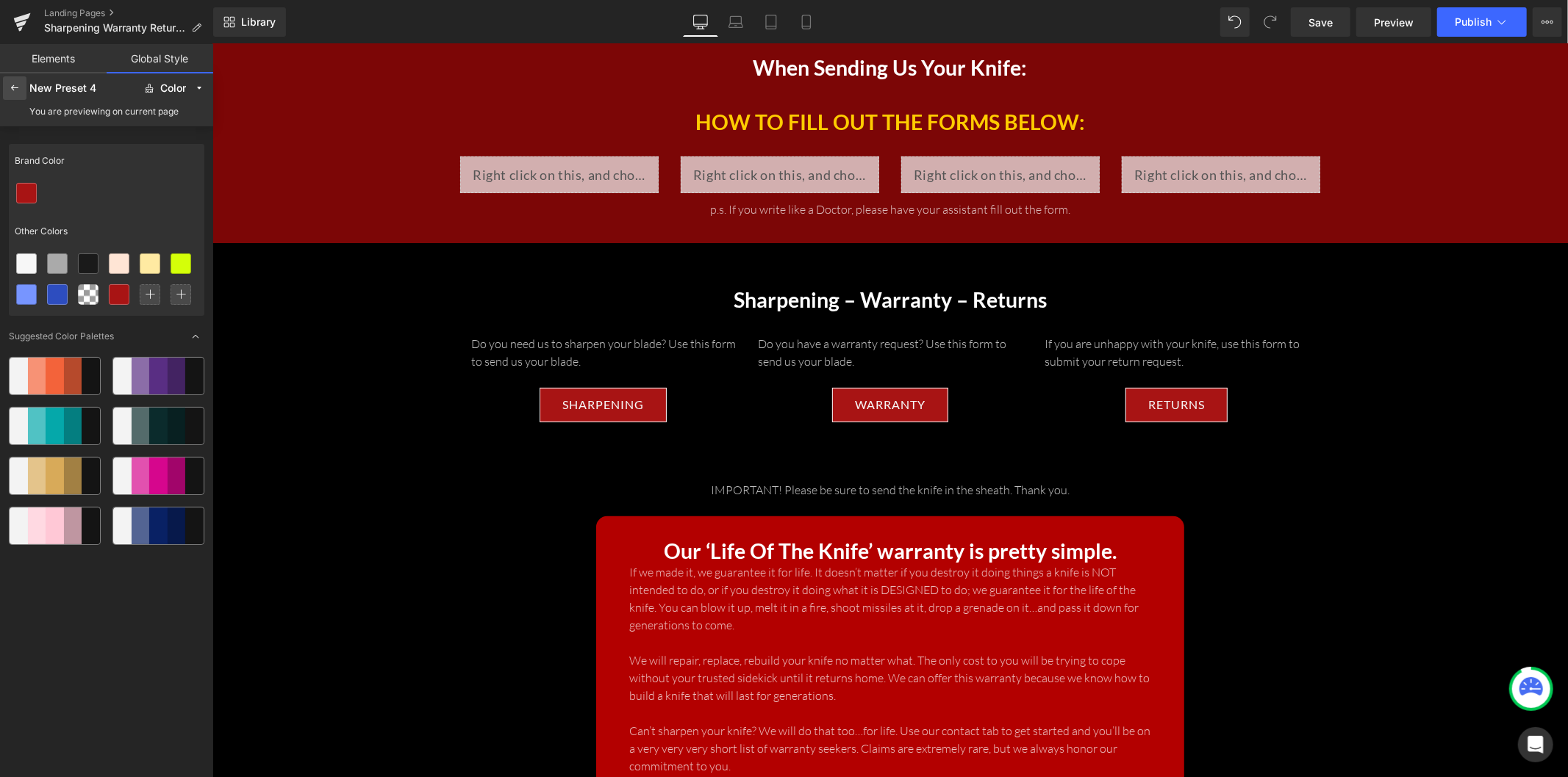
click at [16, 97] on div at bounding box center [14, 87] width 23 height 23
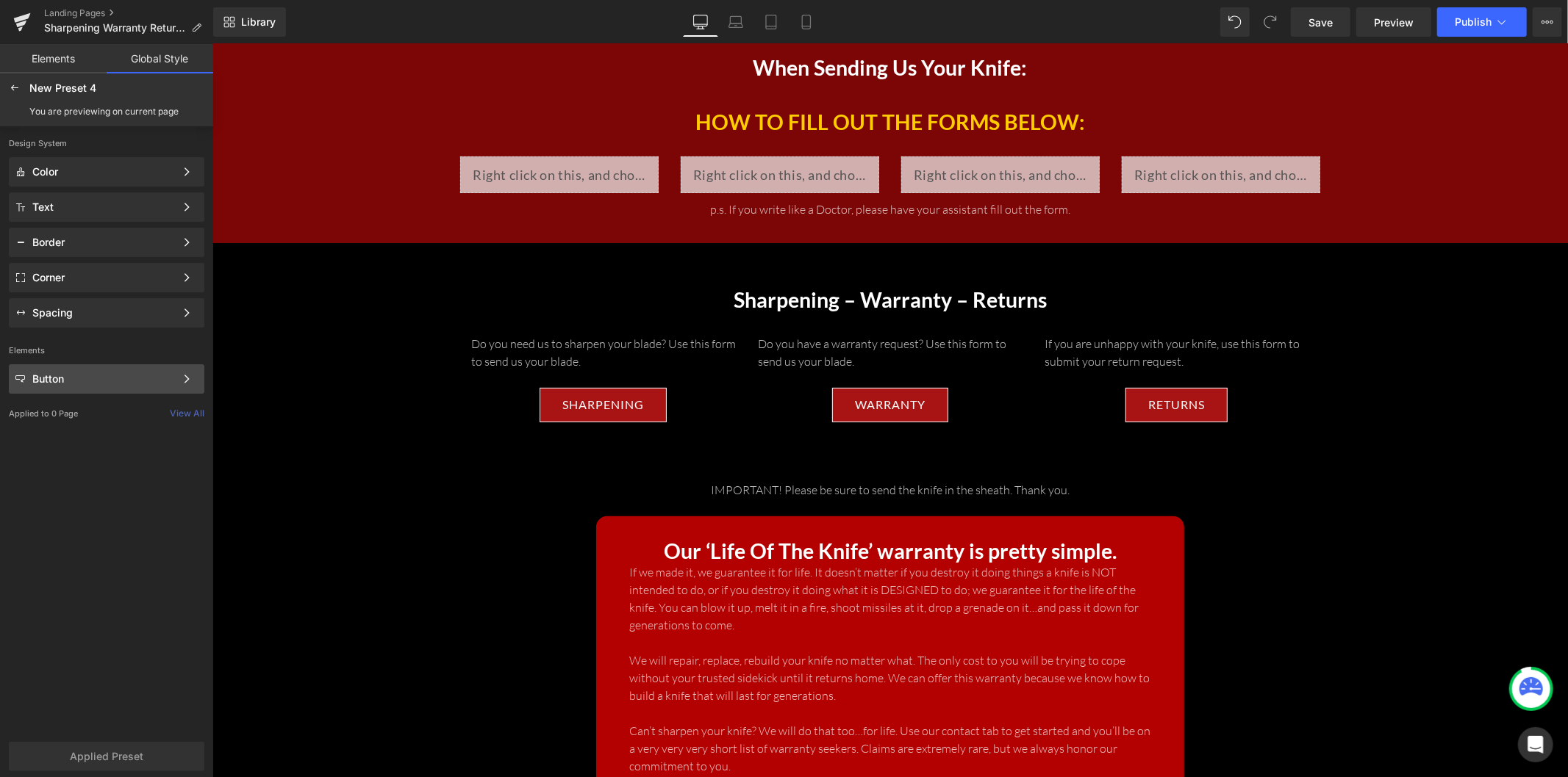
click at [85, 378] on div "Button" at bounding box center [103, 379] width 143 height 12
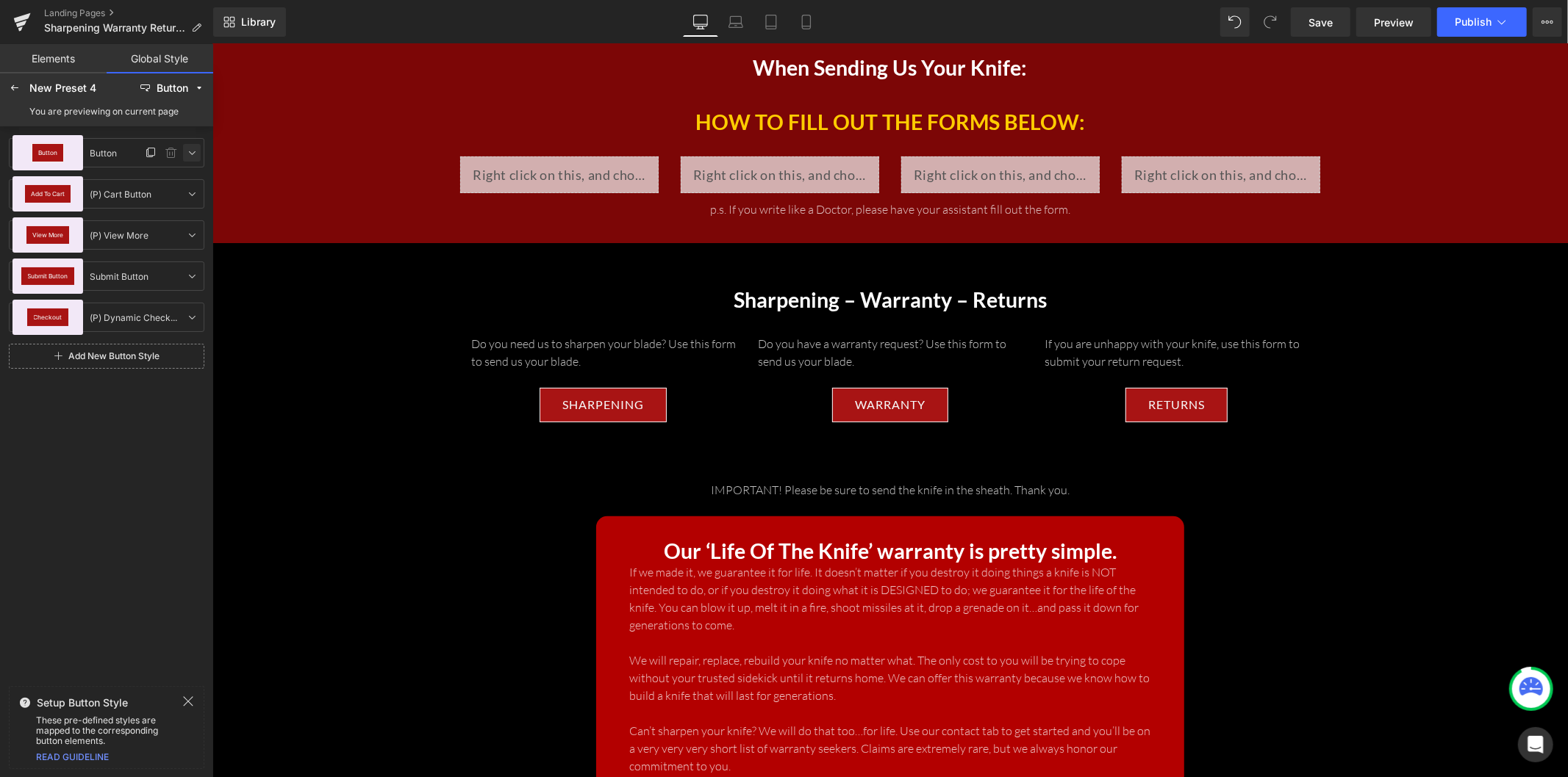
click at [190, 156] on icon at bounding box center [192, 153] width 12 height 12
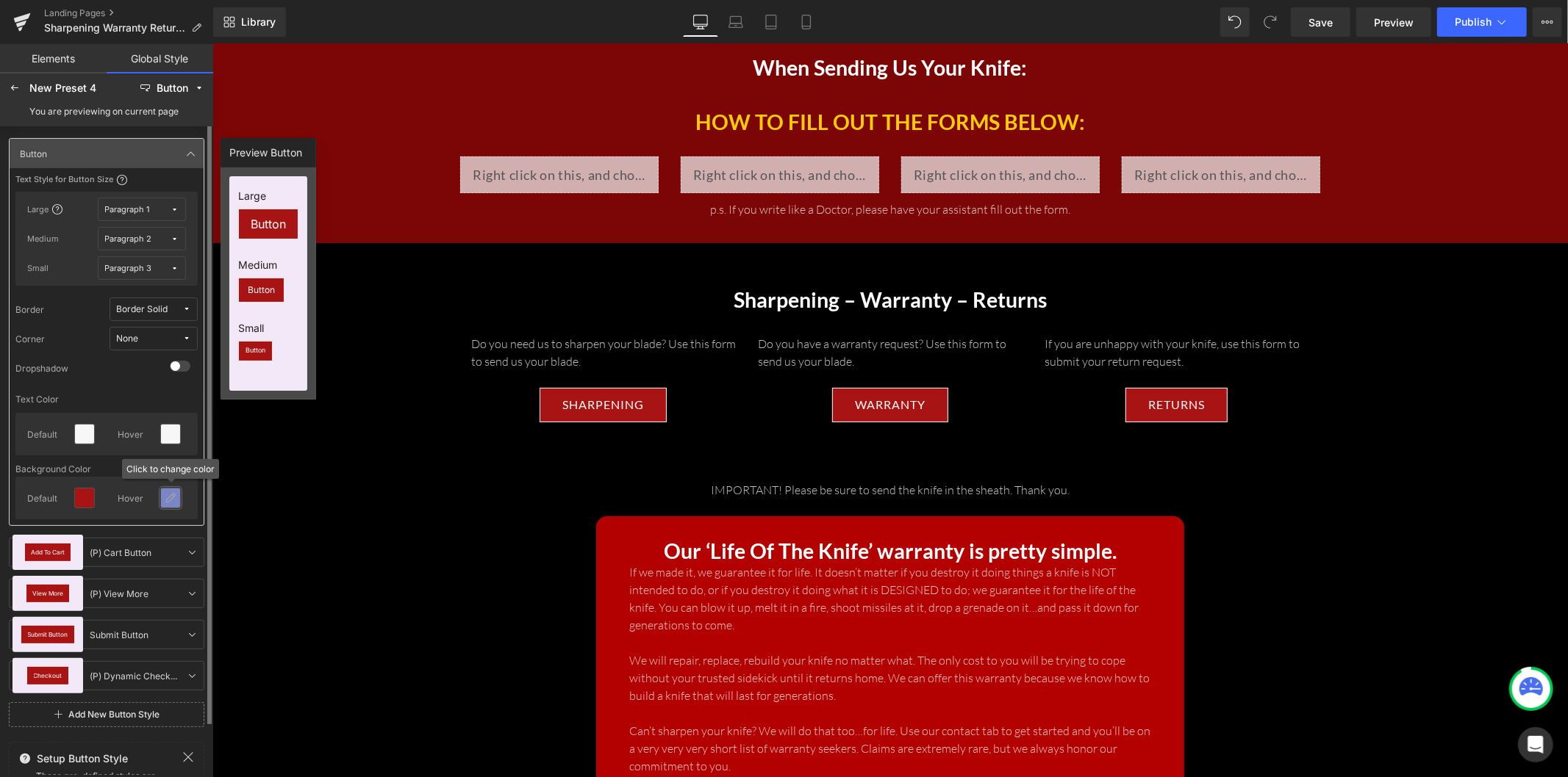
click at [172, 500] on icon at bounding box center [171, 498] width 12 height 12
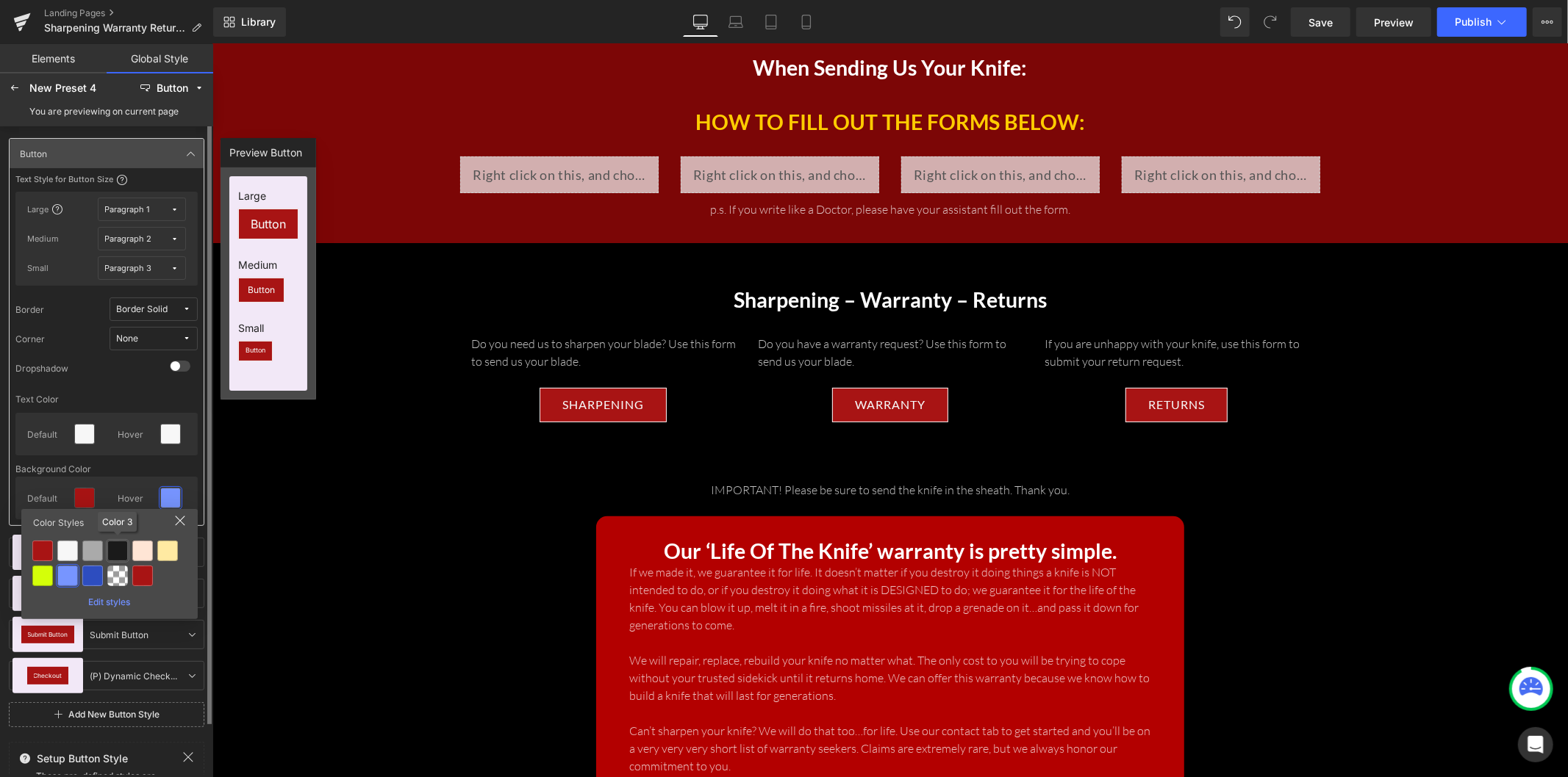
click at [125, 547] on div at bounding box center [118, 551] width 21 height 21
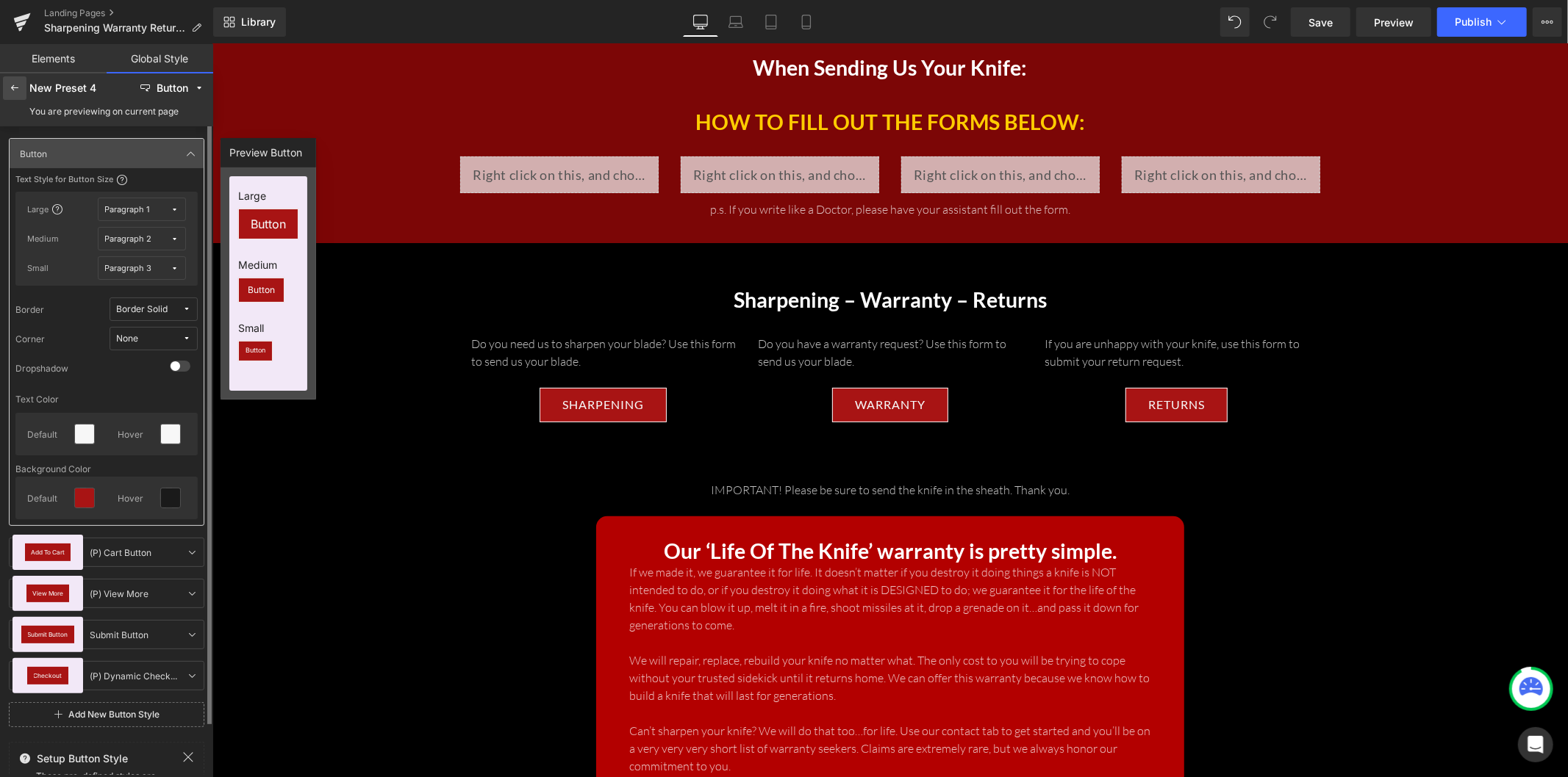
click at [23, 86] on div at bounding box center [14, 87] width 23 height 23
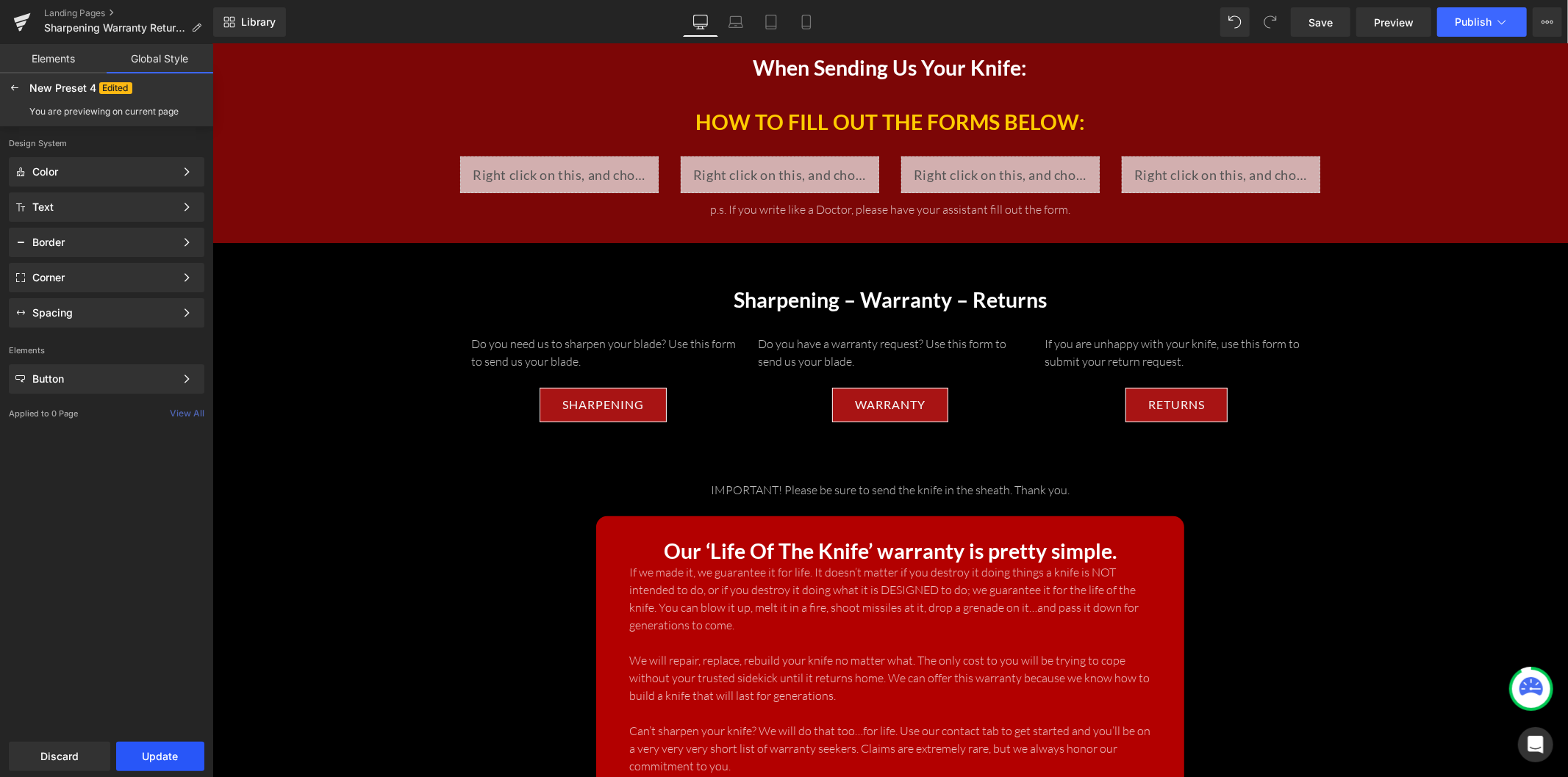
click at [171, 636] on button "Update" at bounding box center [160, 757] width 88 height 29
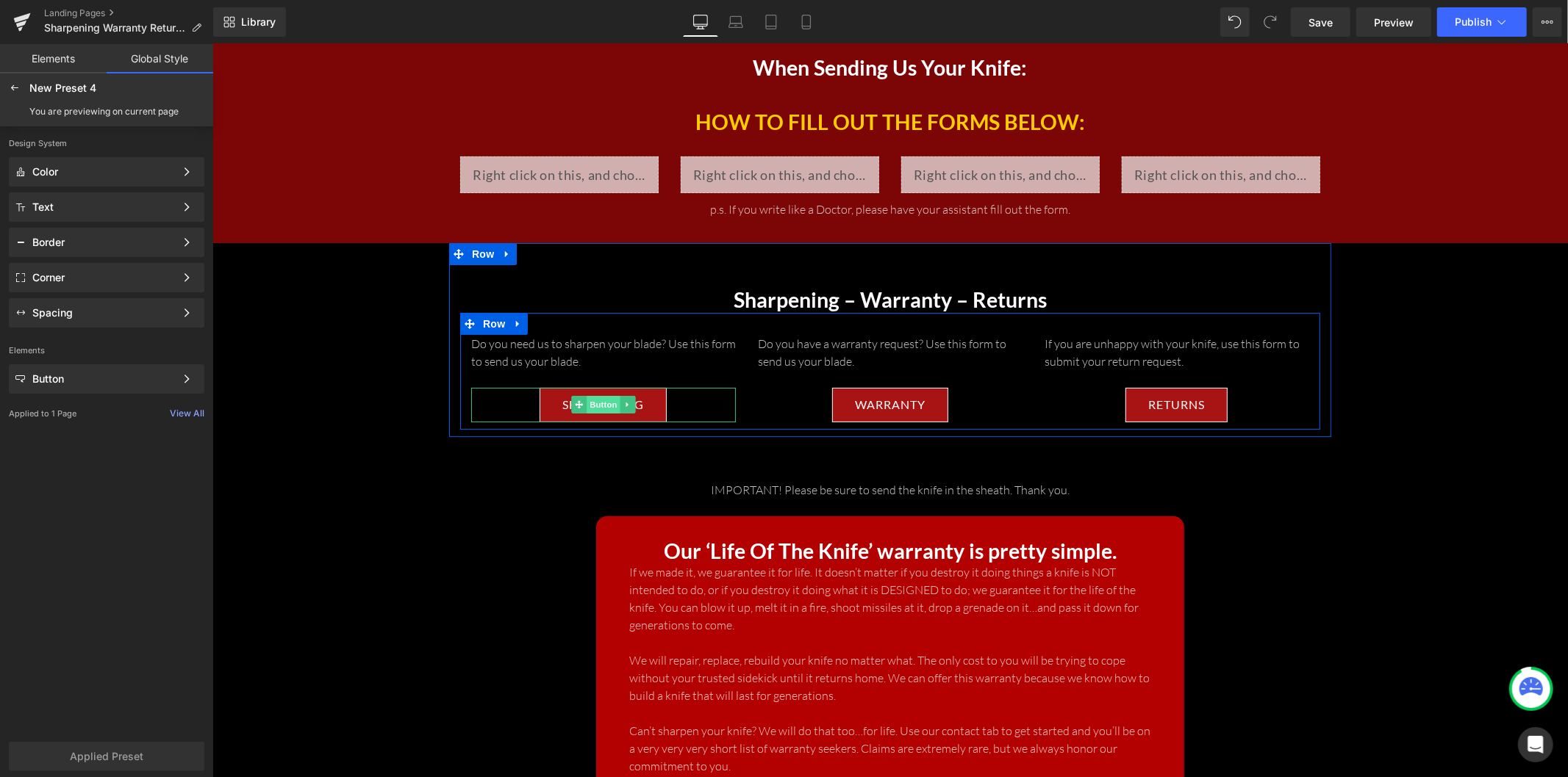
click at [605, 398] on span "Button" at bounding box center [602, 404] width 34 height 17
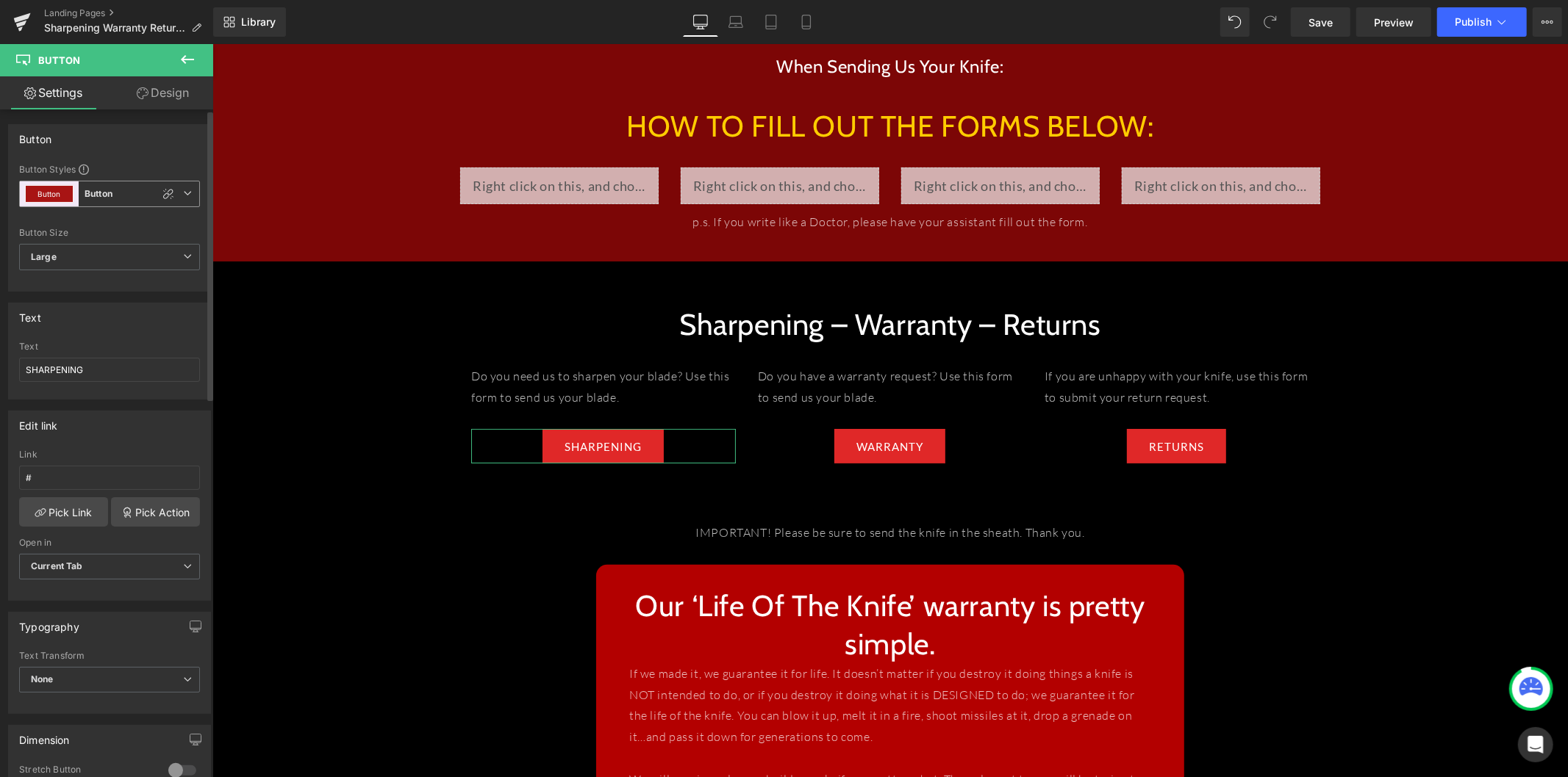
click at [183, 193] on icon at bounding box center [187, 193] width 9 height 9
click at [175, 259] on icon at bounding box center [181, 257] width 12 height 12
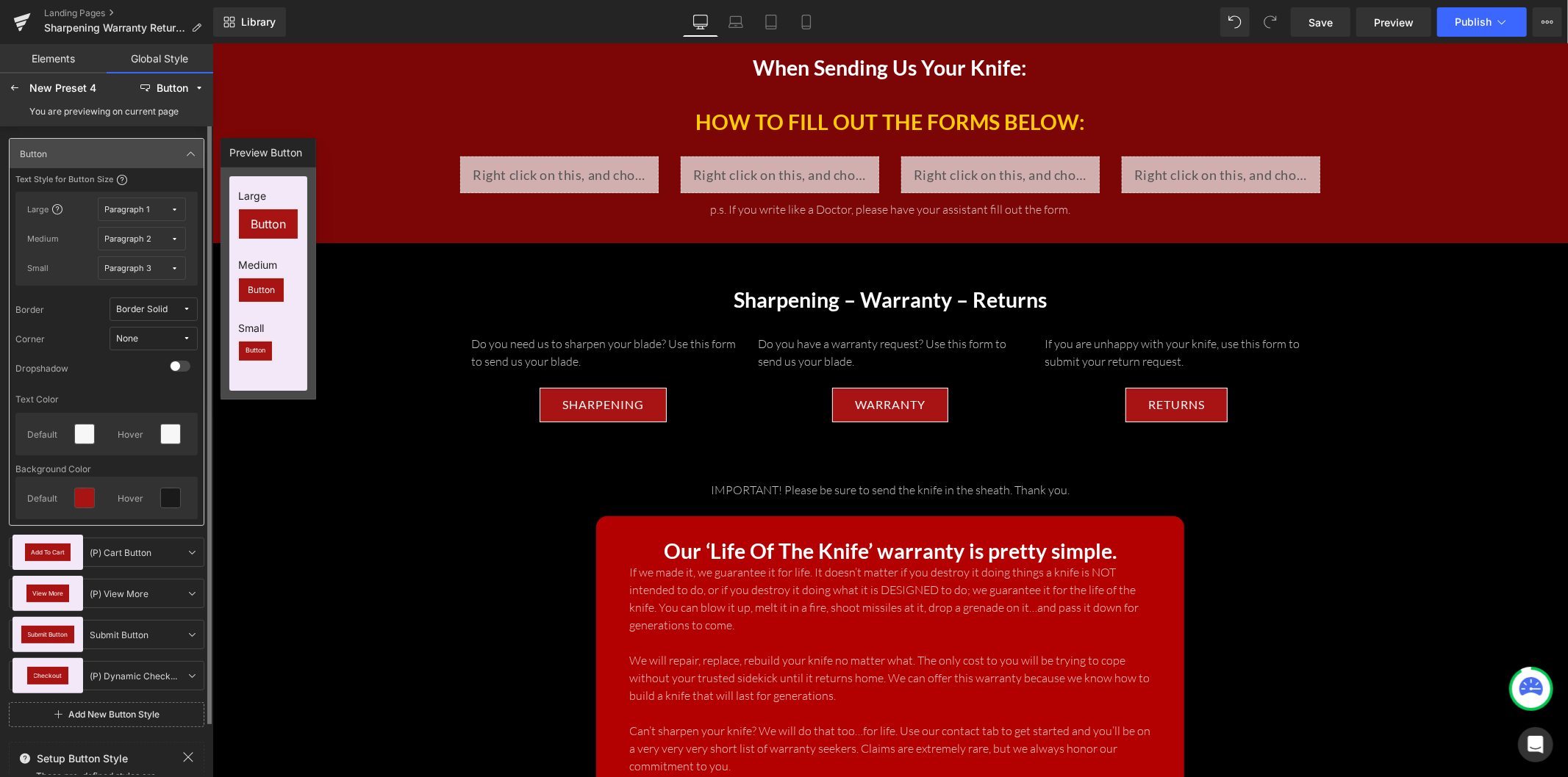
click at [159, 207] on span "Paragraph 1" at bounding box center [138, 210] width 66 height 11
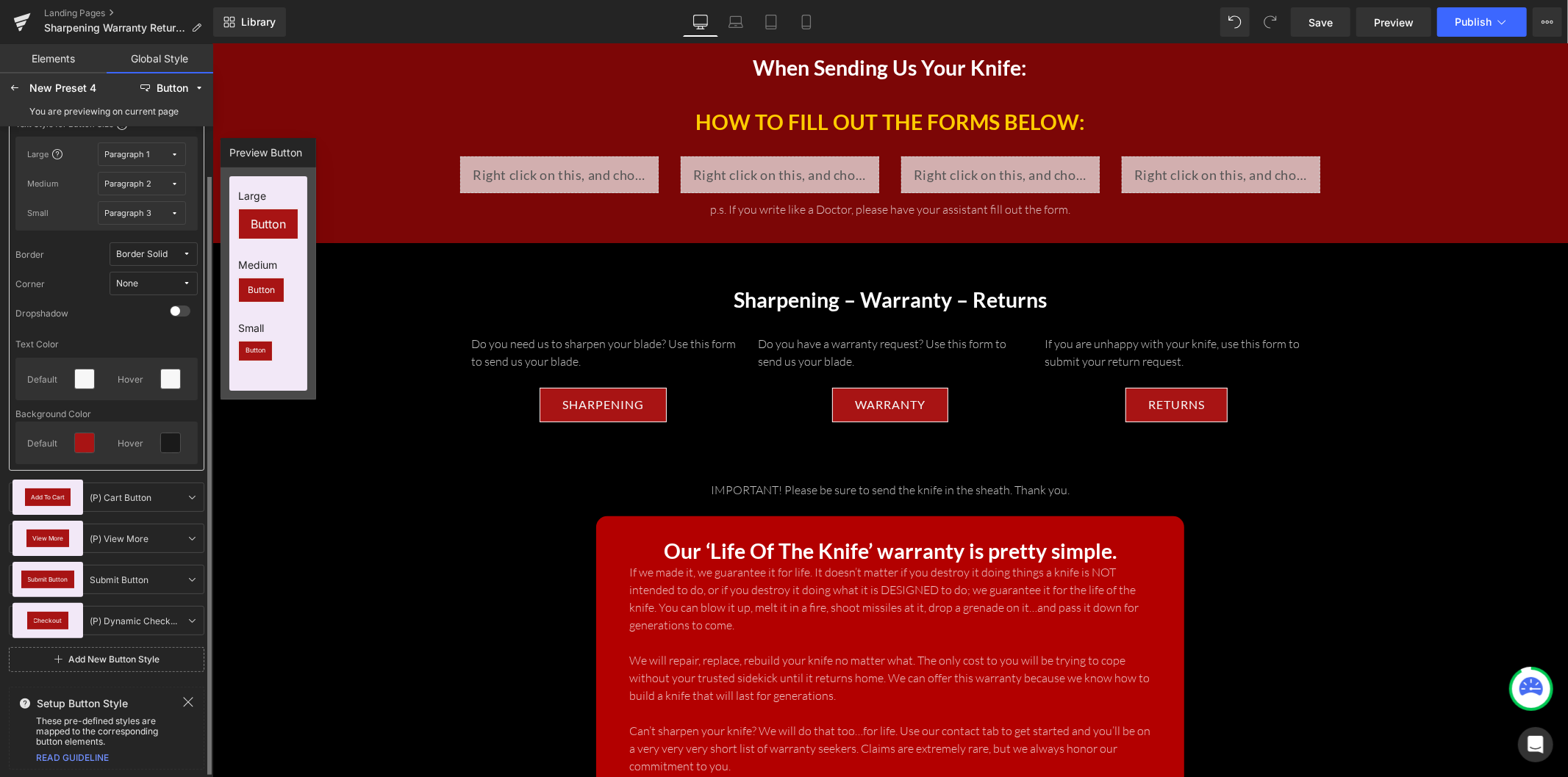
scroll to position [0, 0]
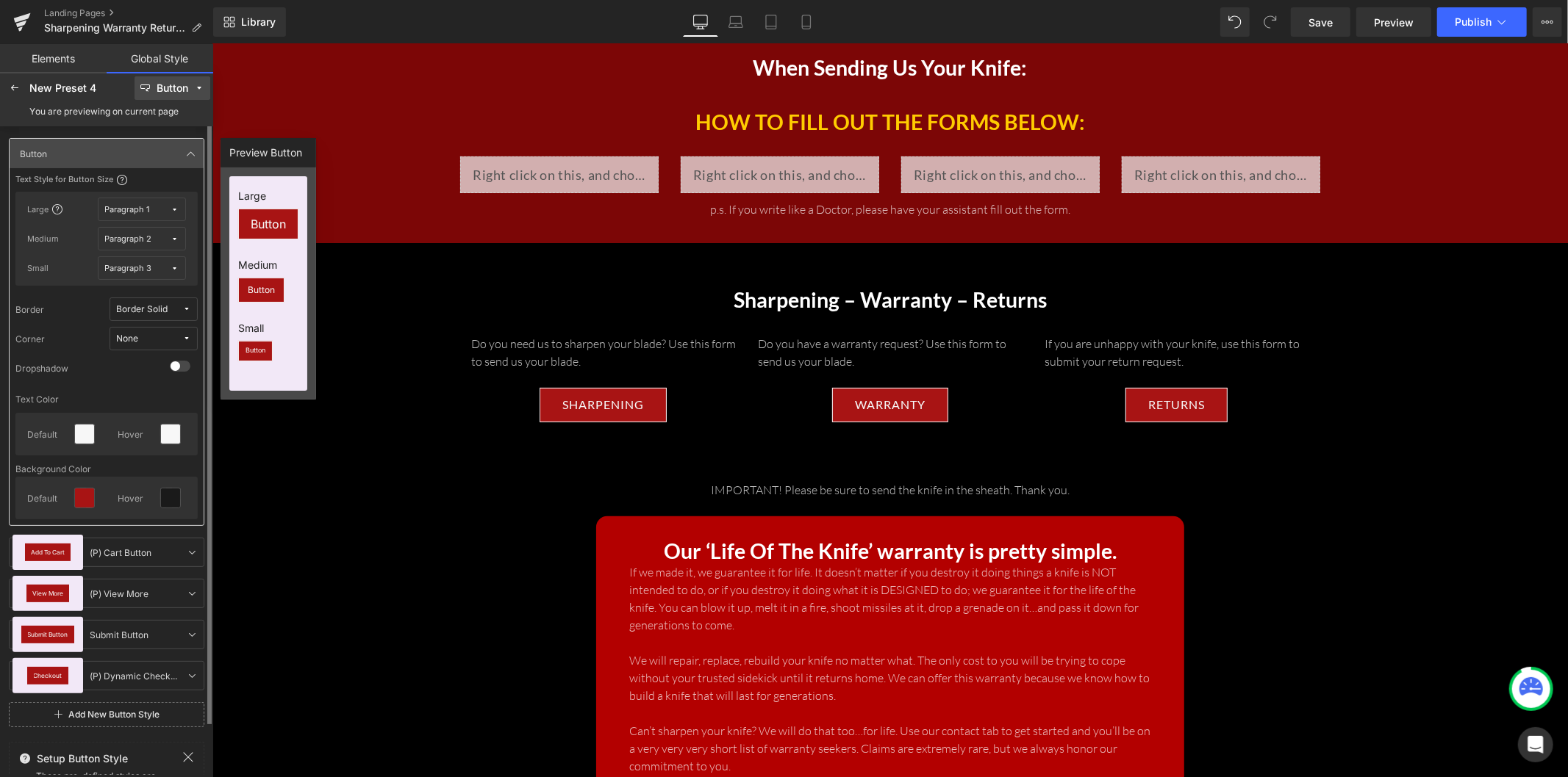
click at [163, 93] on div "Button" at bounding box center [172, 88] width 31 height 11
click at [166, 133] on div "Text" at bounding box center [167, 140] width 74 height 23
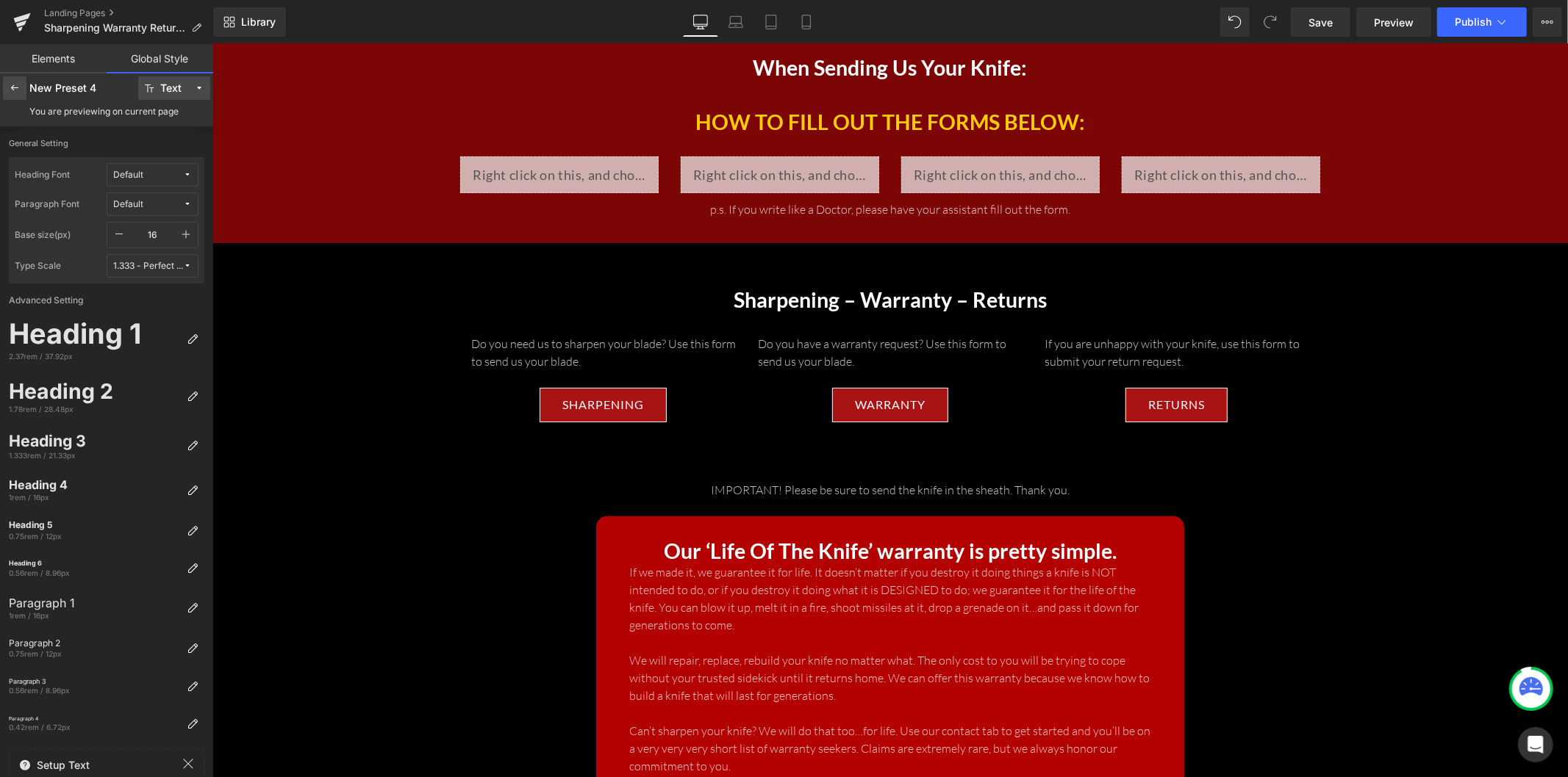
click at [17, 80] on div at bounding box center [14, 87] width 23 height 23
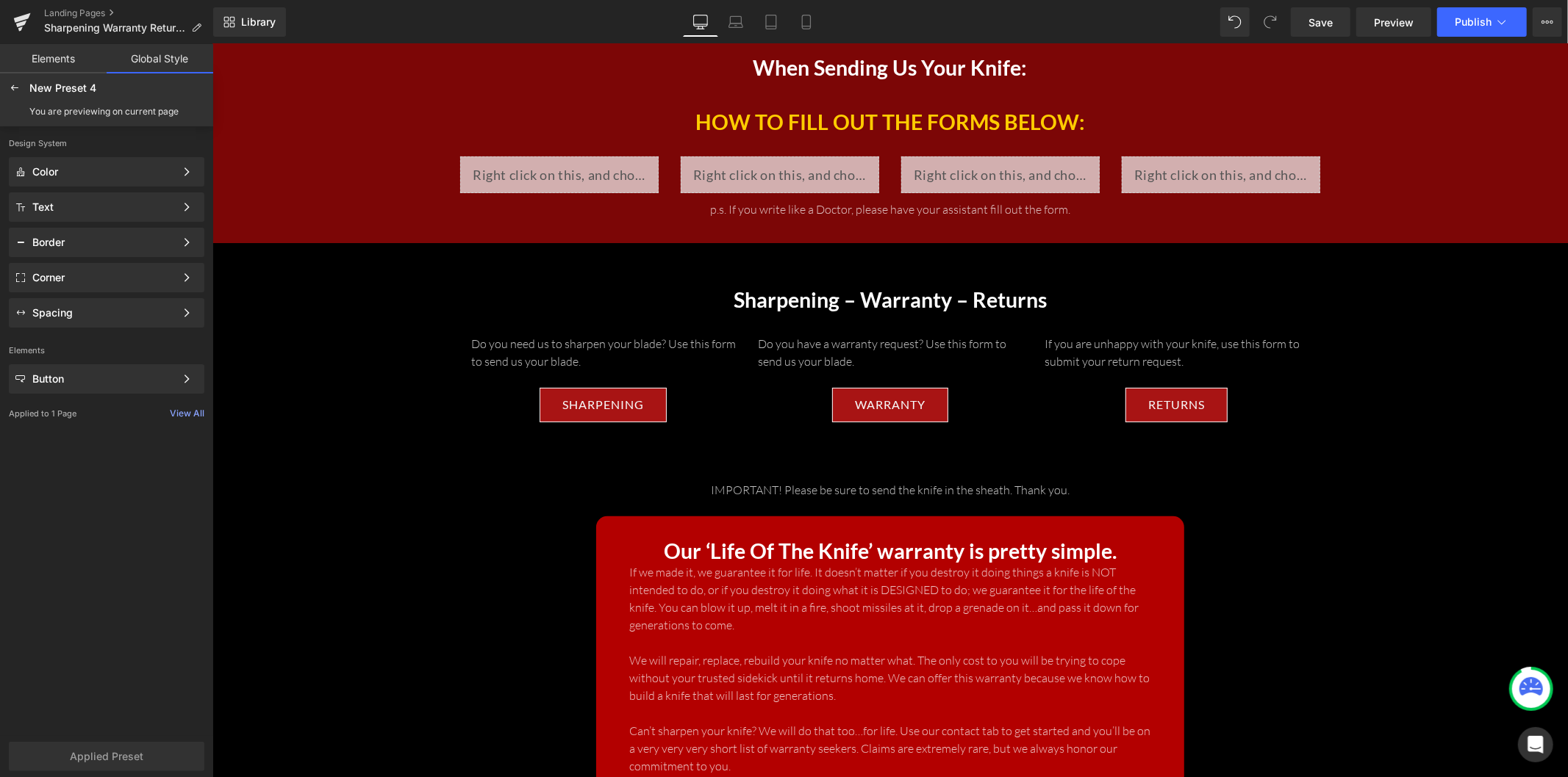
click at [17, 80] on div at bounding box center [14, 87] width 23 height 23
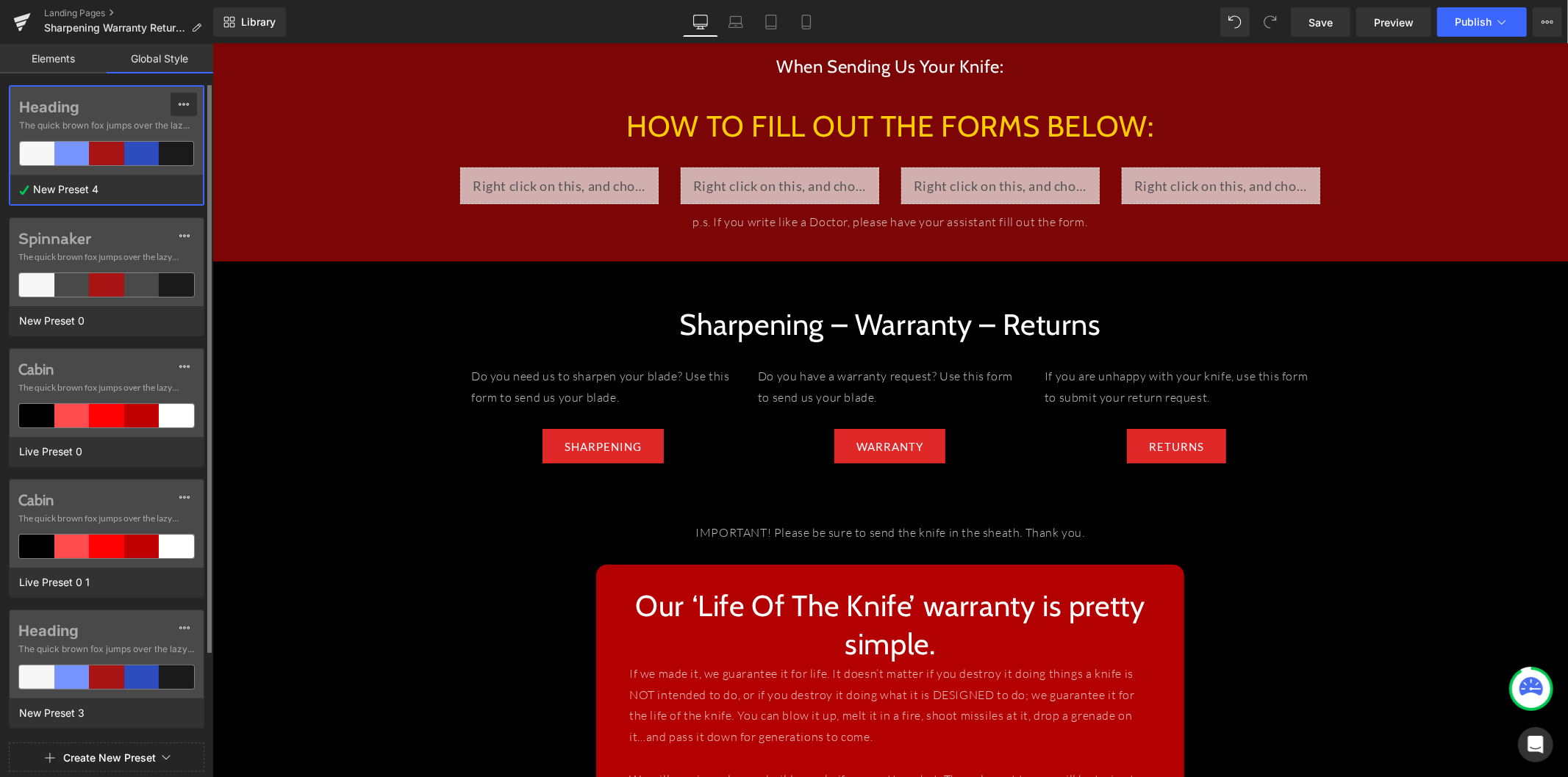
click at [177, 100] on button at bounding box center [184, 104] width 27 height 23
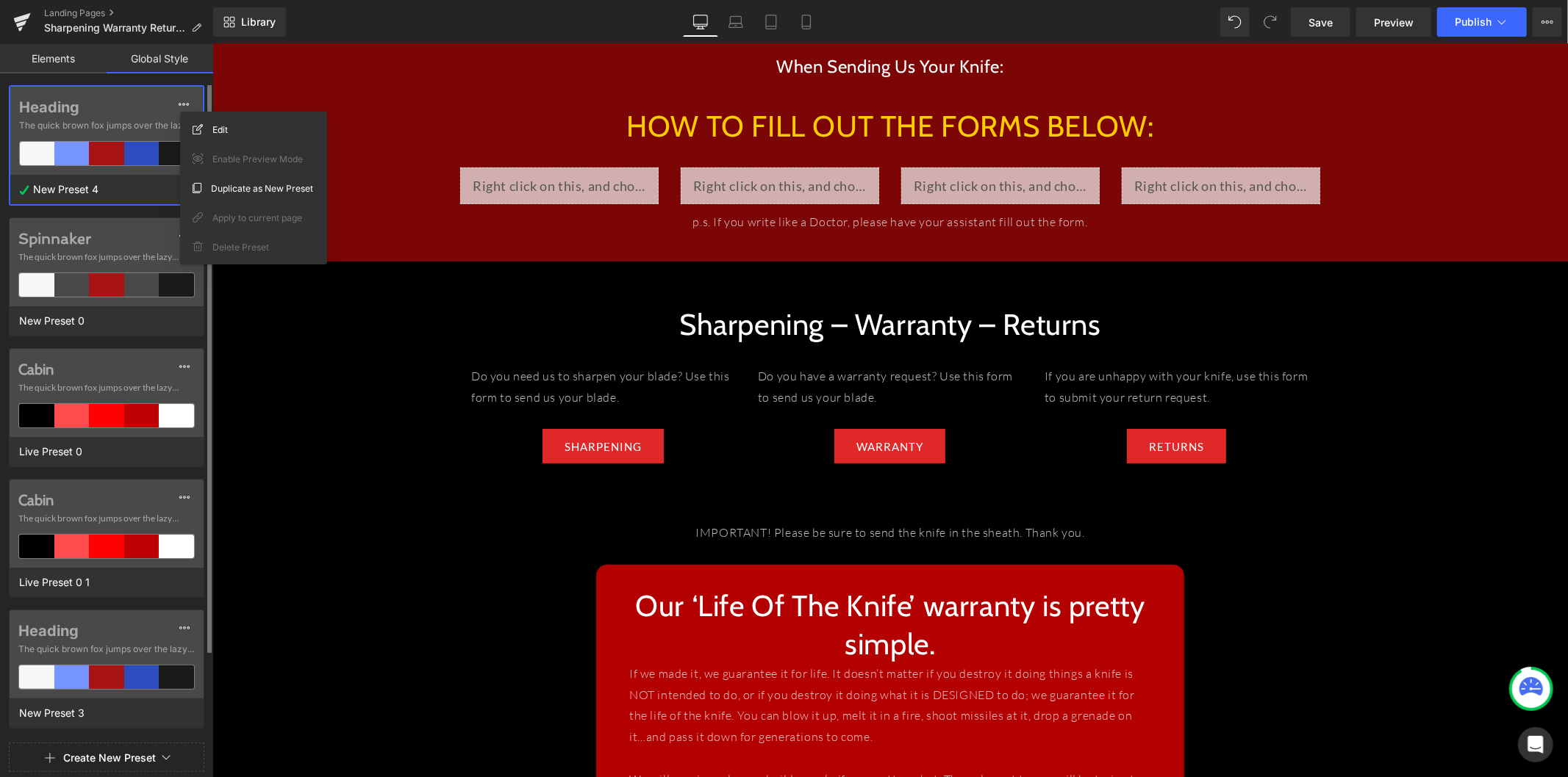
click at [78, 99] on label "Heading" at bounding box center [107, 107] width 175 height 17
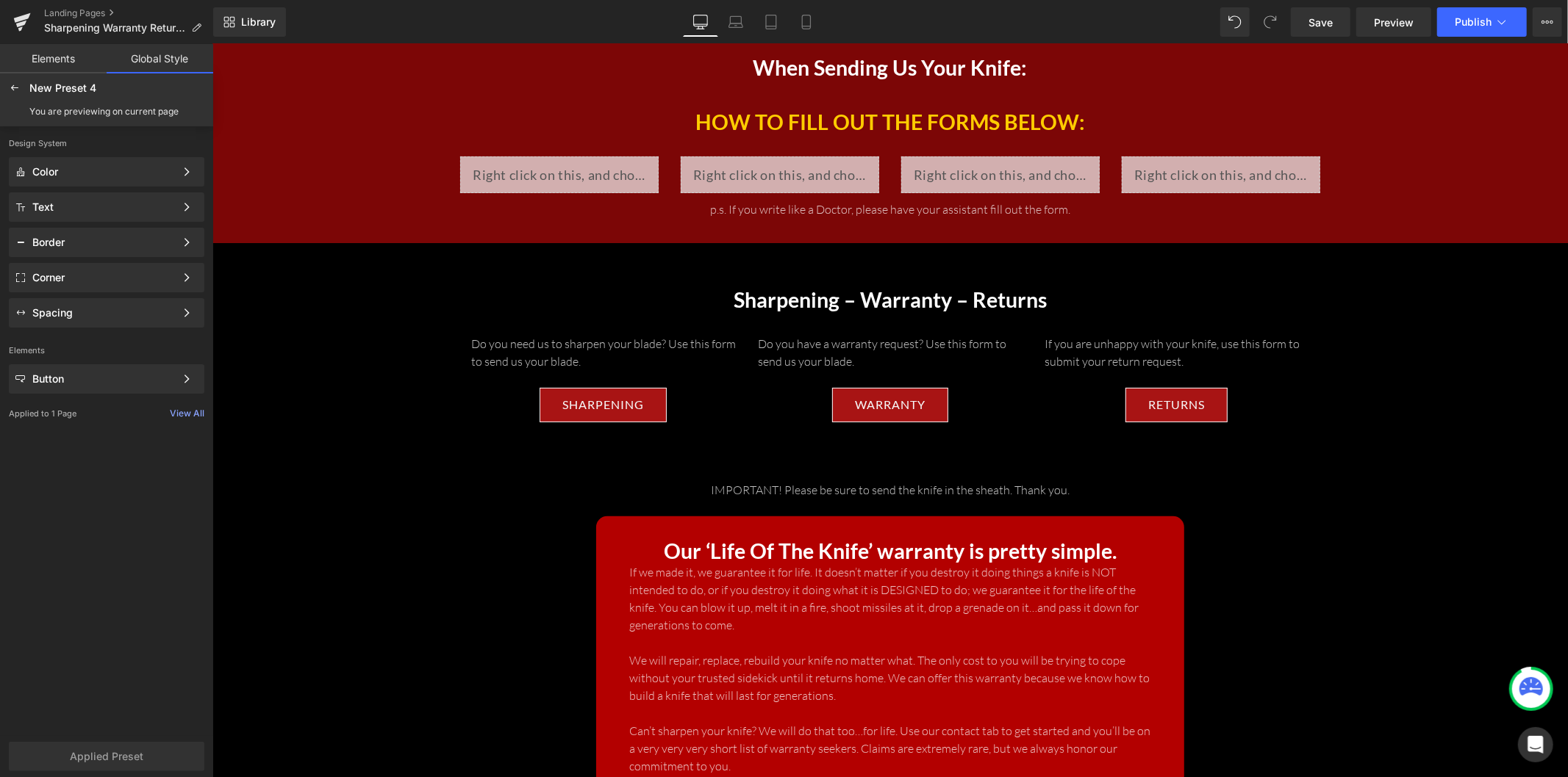
click at [78, 98] on div "New Preset 4 Edited" at bounding box center [106, 87] width 207 height 23
click at [15, 89] on icon at bounding box center [15, 88] width 12 height 12
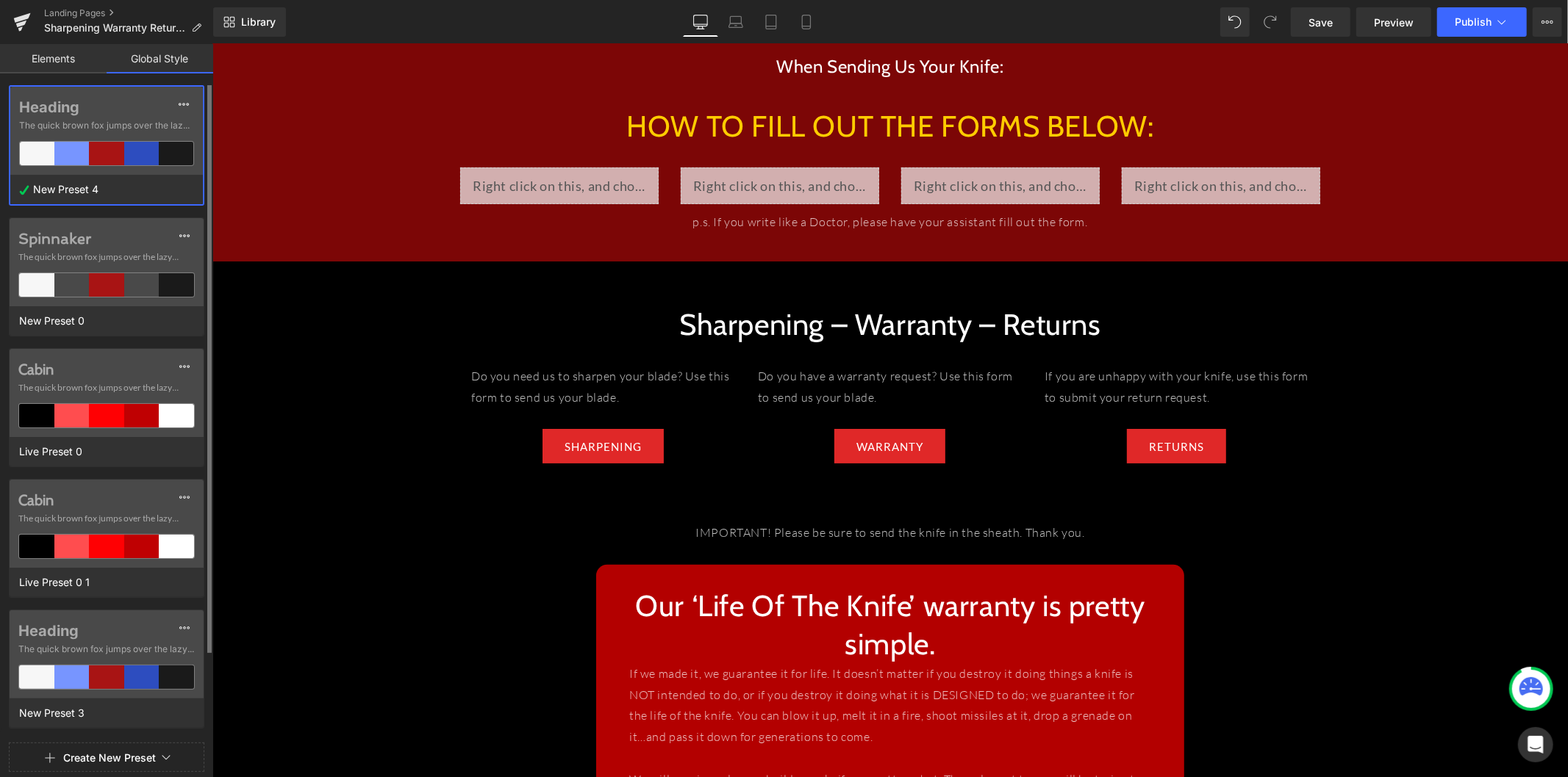
scroll to position [98, 0]
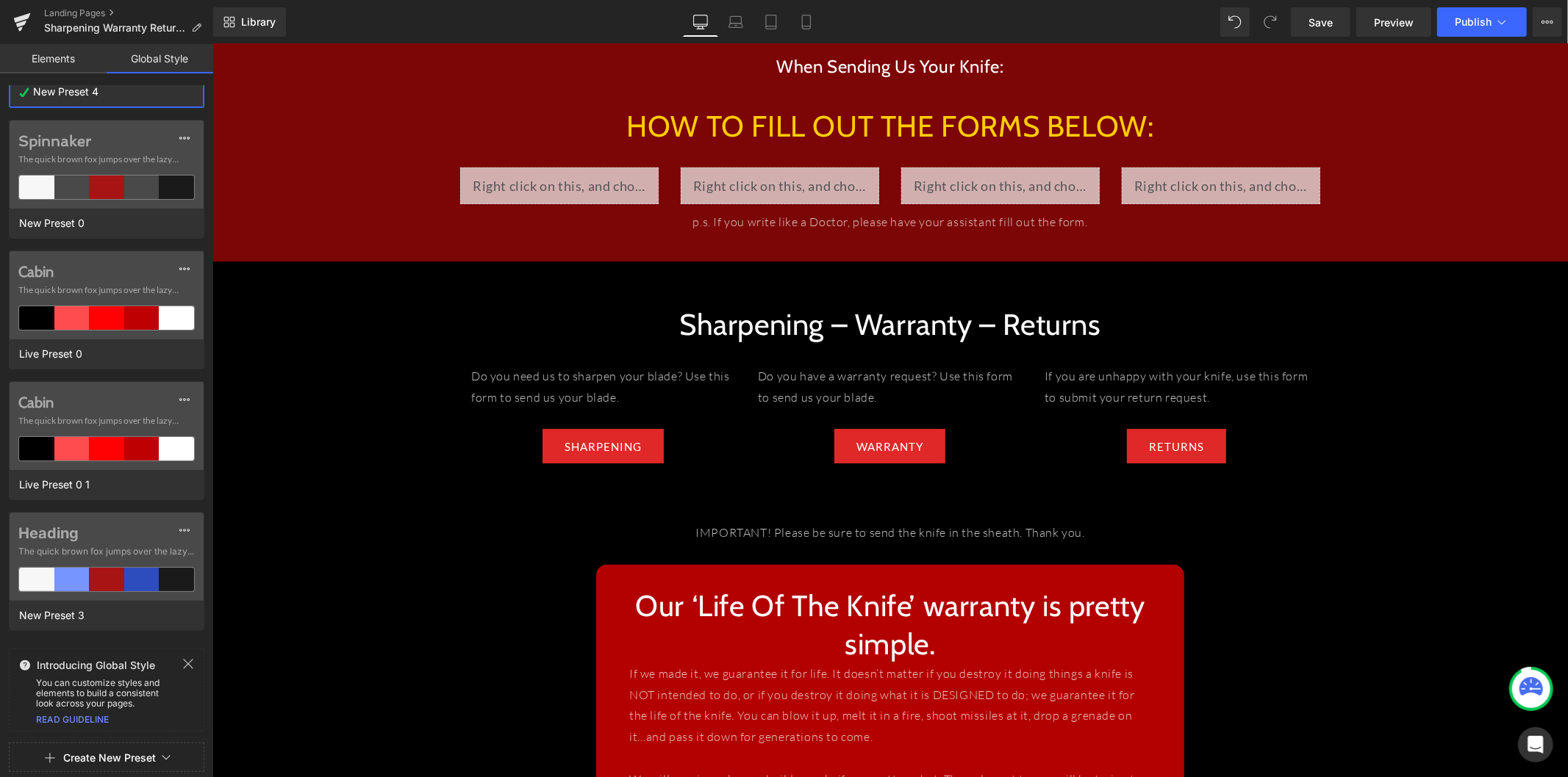
click at [144, 636] on button "Create New Preset" at bounding box center [109, 758] width 93 height 31
click at [119, 636] on div "New Preset" at bounding box center [107, 722] width 122 height 23
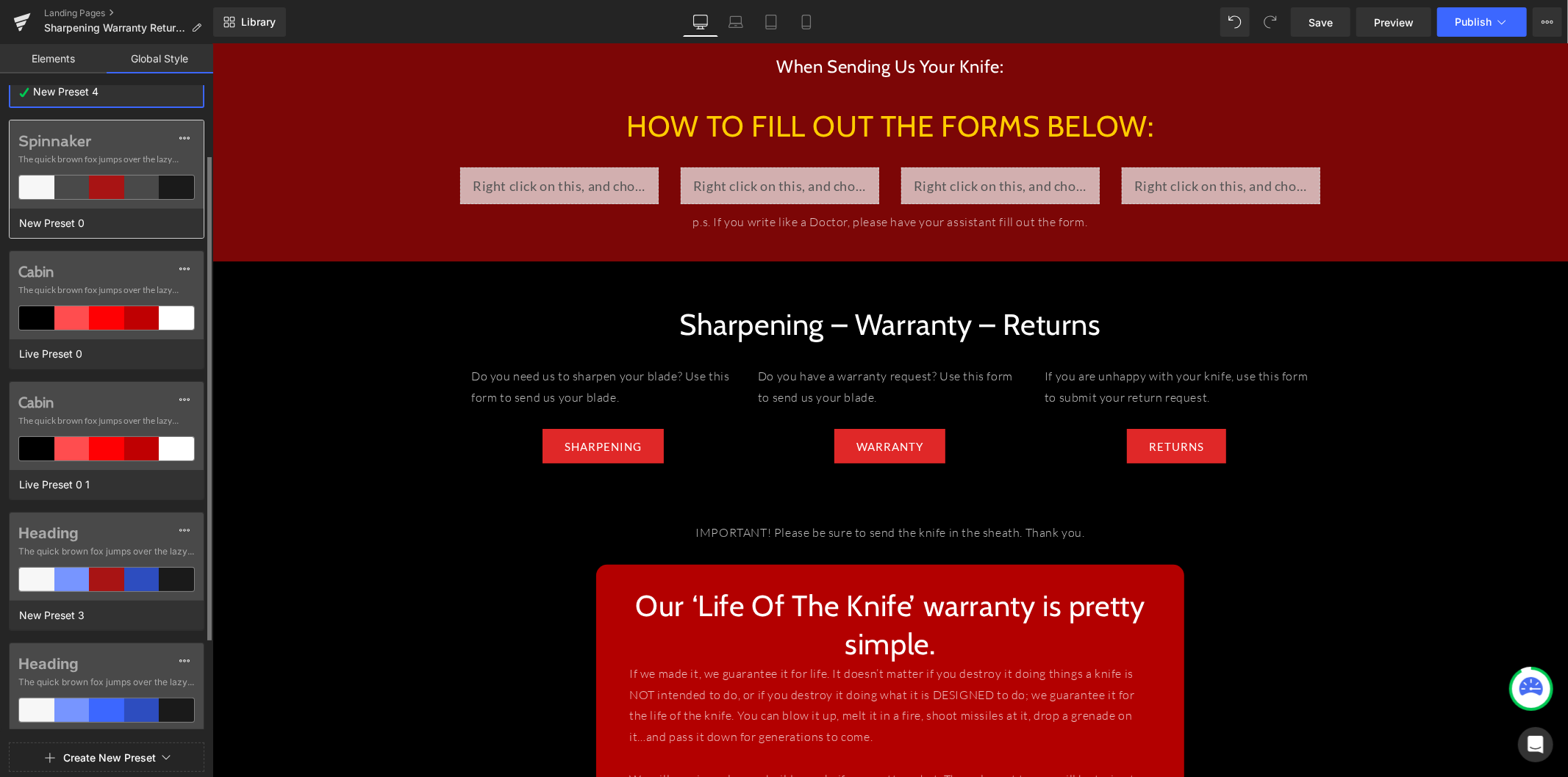
scroll to position [0, 0]
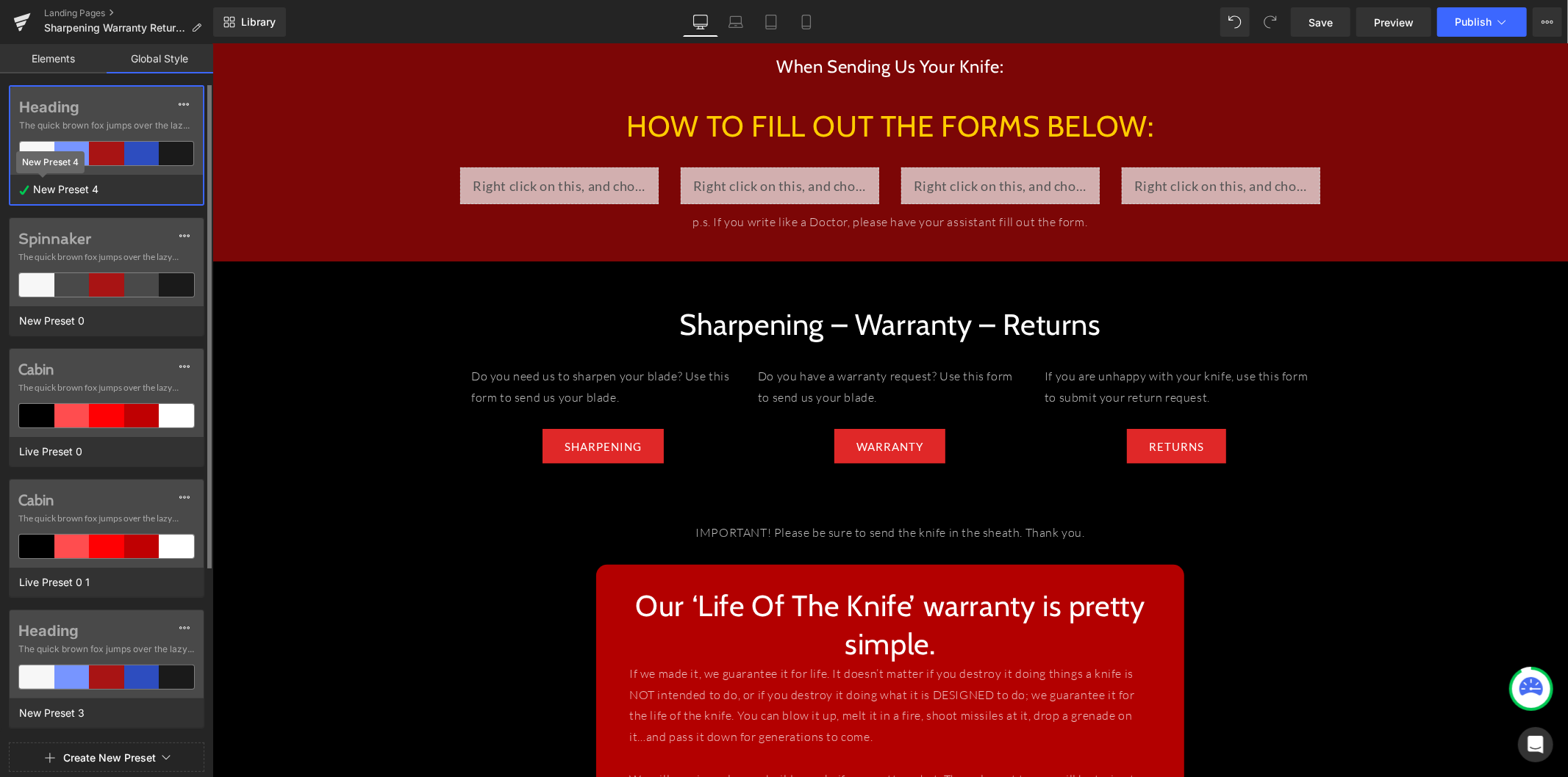
click at [88, 188] on span "New Preset 4" at bounding box center [66, 190] width 73 height 19
click at [88, 188] on input "New Preset 4" at bounding box center [114, 190] width 171 height 19
type input "RED BTN border"
click at [152, 108] on div "Heading The quick brown fox jumps over the lazy... RED BTN border Spinnaker The…" at bounding box center [107, 455] width 213 height 741
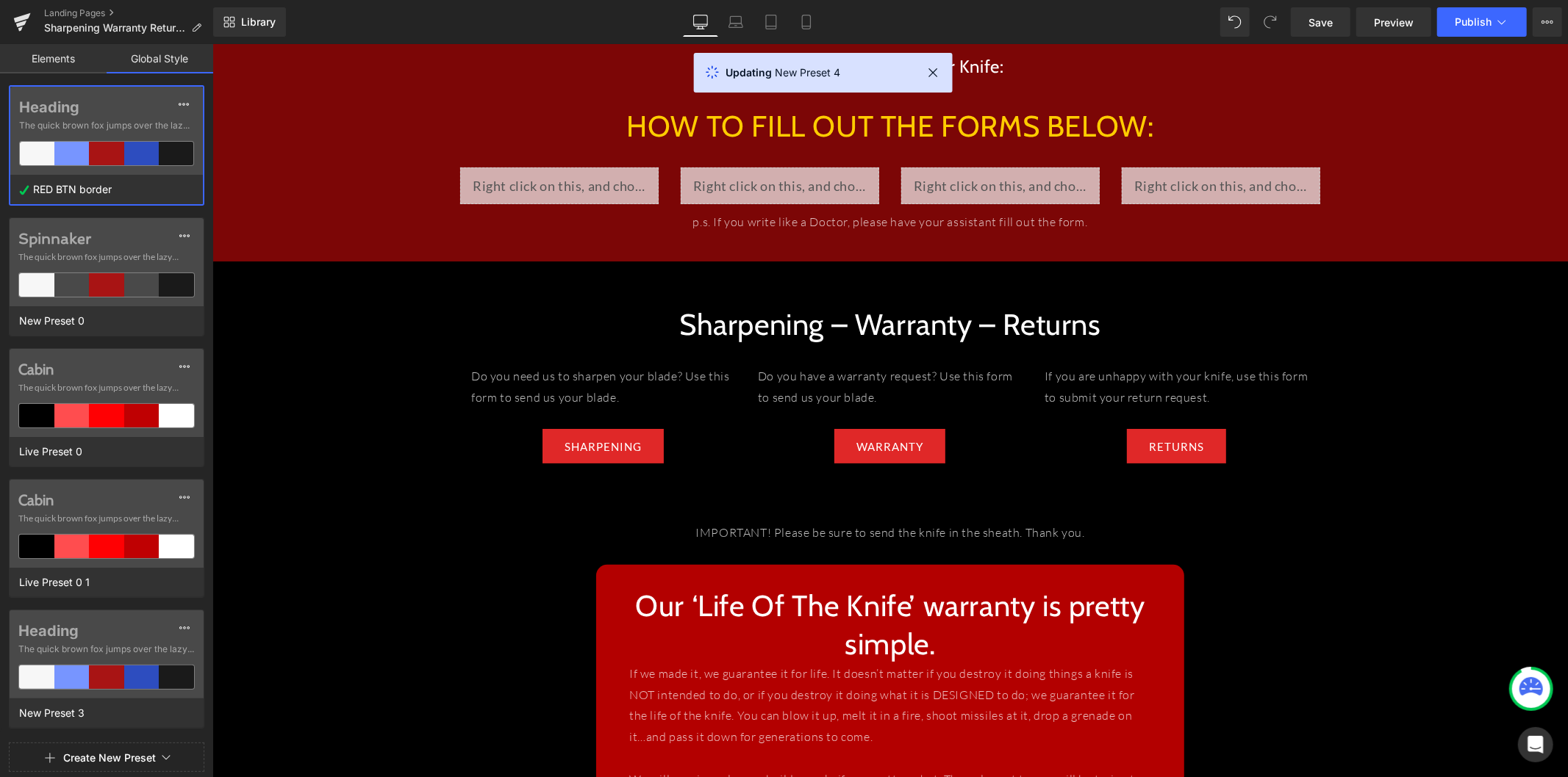
click at [179, 106] on div at bounding box center [107, 388] width 213 height 777
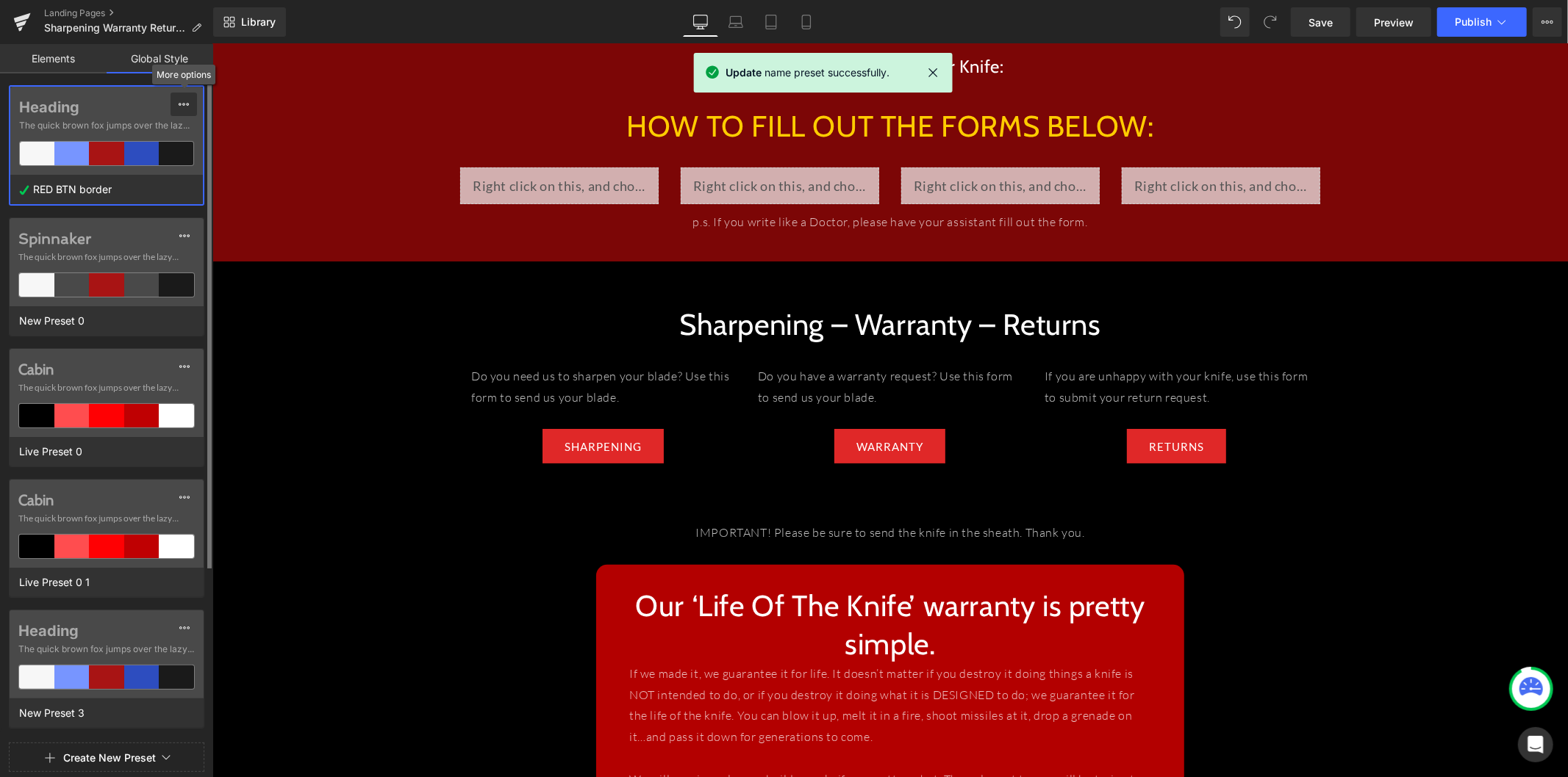
click at [178, 107] on icon at bounding box center [184, 105] width 12 height 12
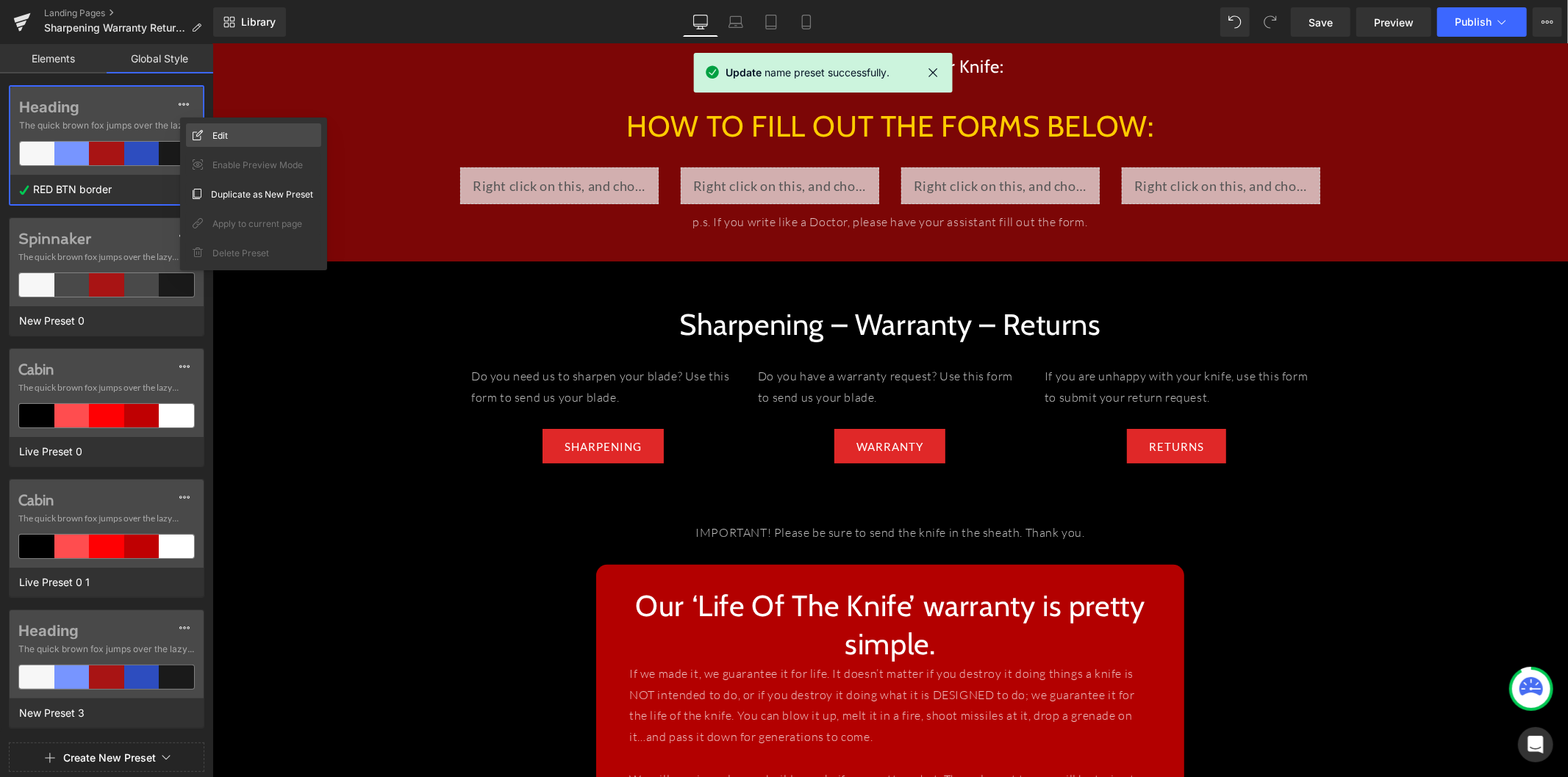
click at [200, 126] on div "Edit" at bounding box center [254, 134] width 135 height 23
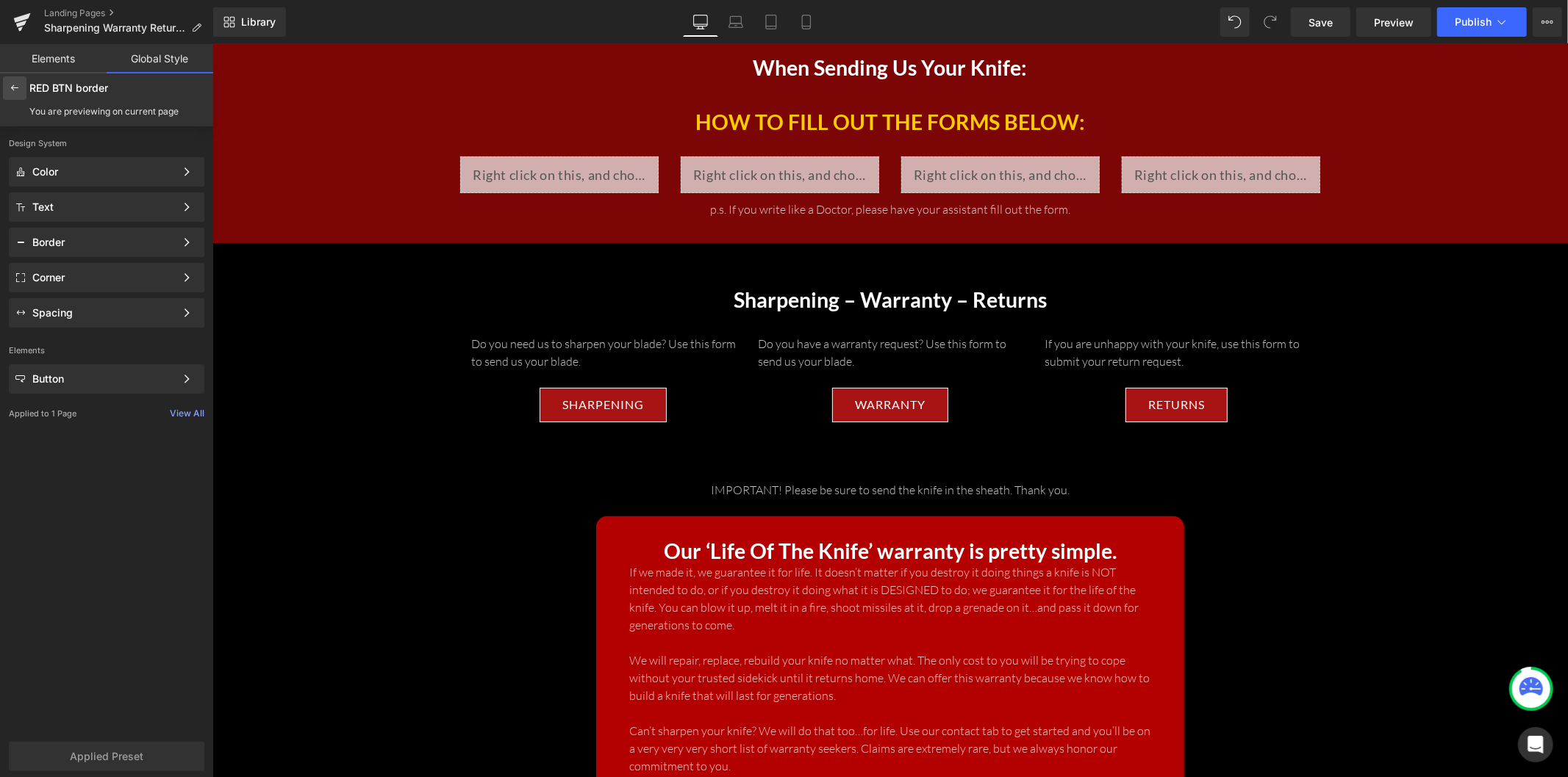
click at [16, 82] on icon at bounding box center [15, 88] width 12 height 12
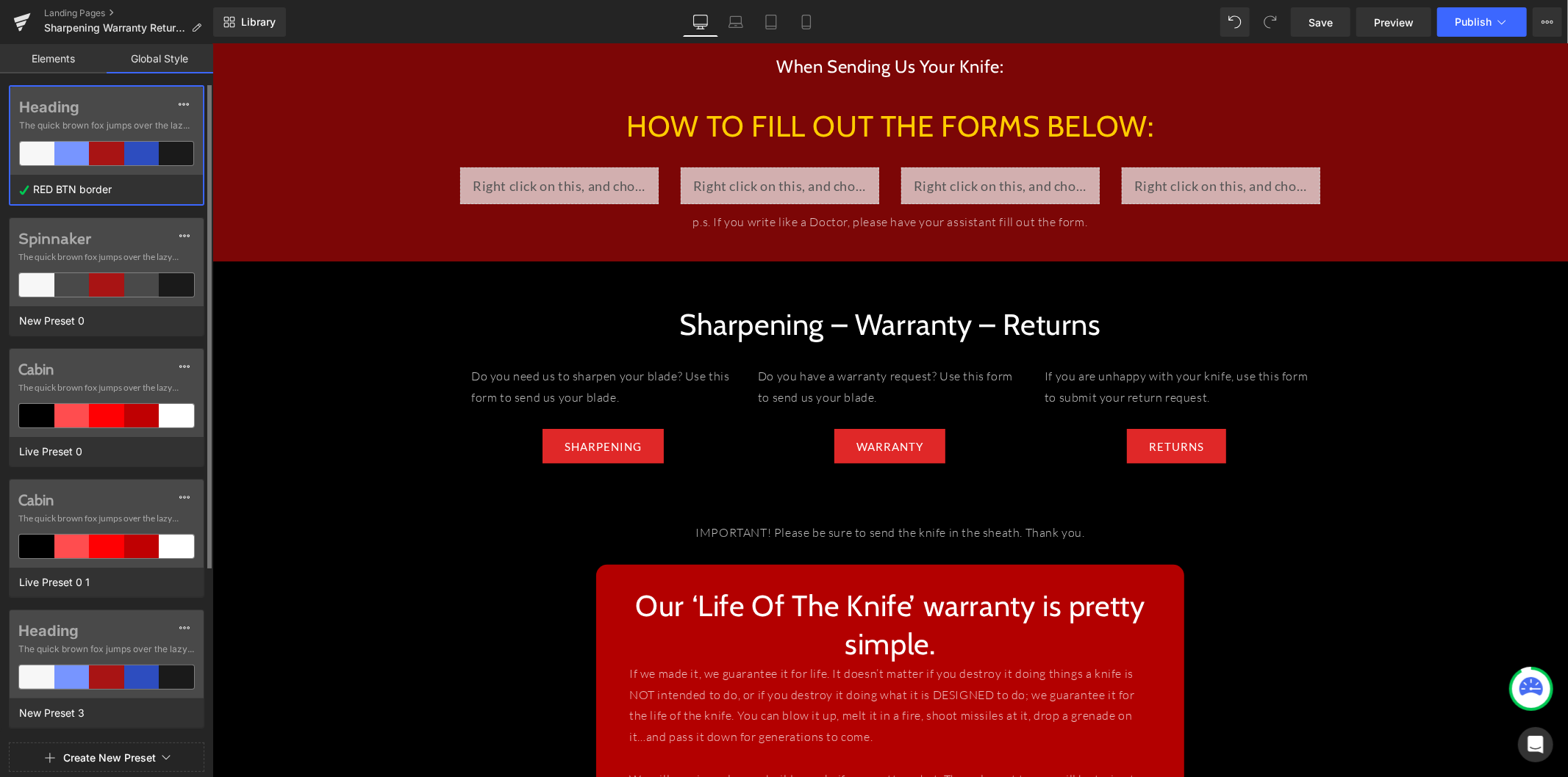
click at [170, 105] on label "Heading" at bounding box center [107, 107] width 175 height 17
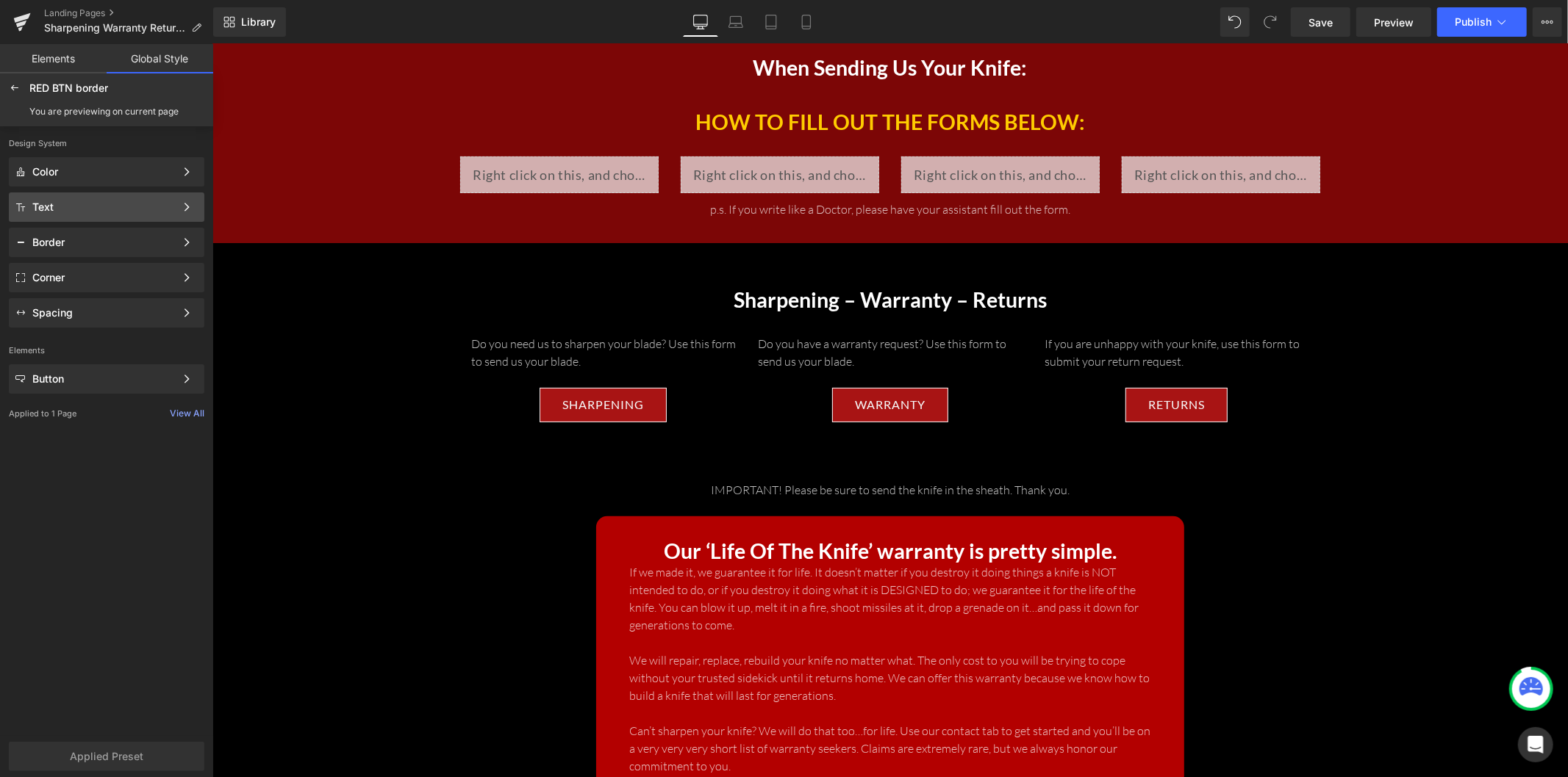
click at [137, 196] on div "Text Color Style Define a color palette and apply it to your pages 1 of 3 Next" at bounding box center [107, 207] width 196 height 29
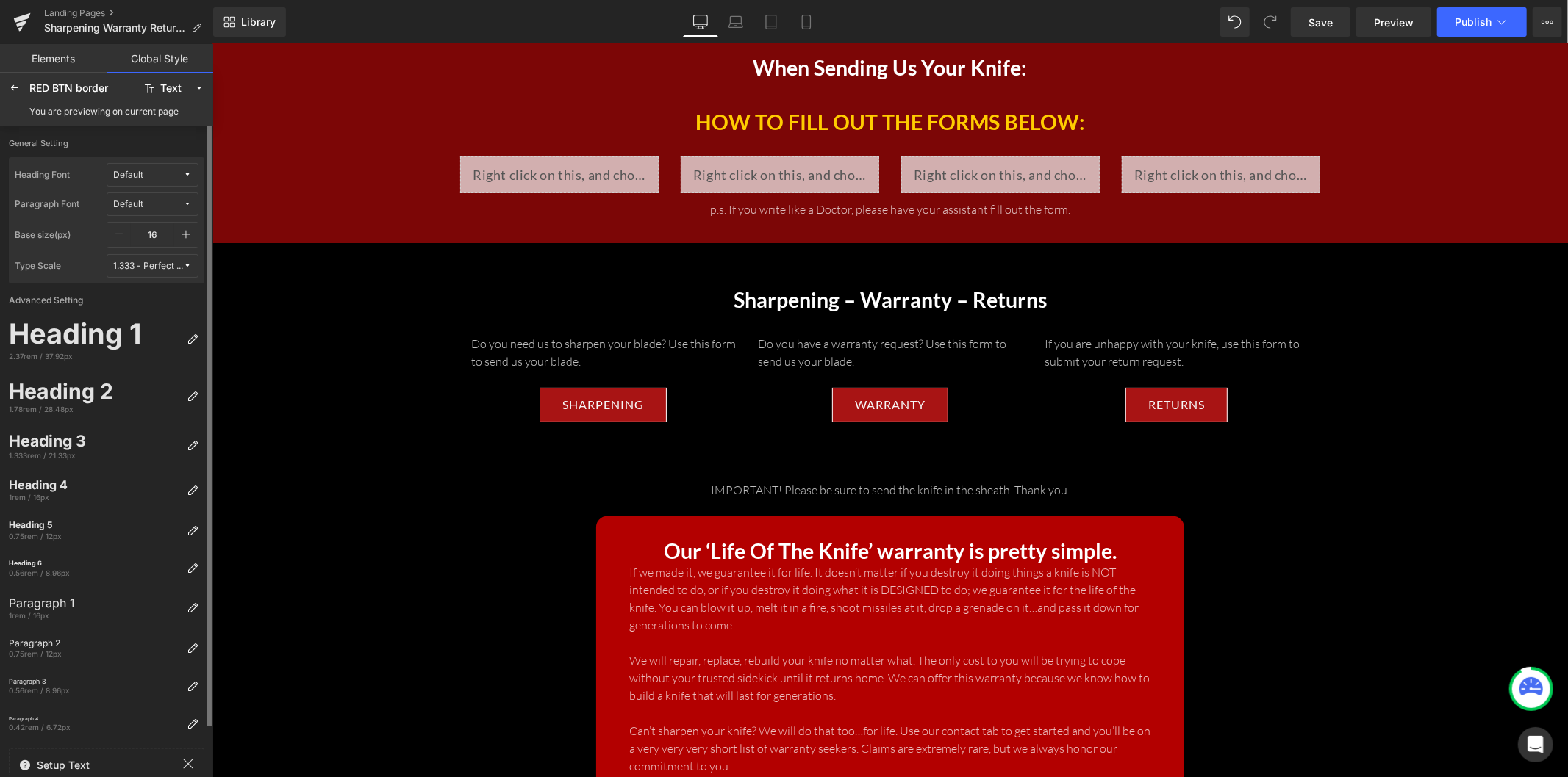
click at [185, 236] on icon "button" at bounding box center [186, 235] width 12 height 12
click at [184, 236] on icon "button" at bounding box center [186, 235] width 12 height 12
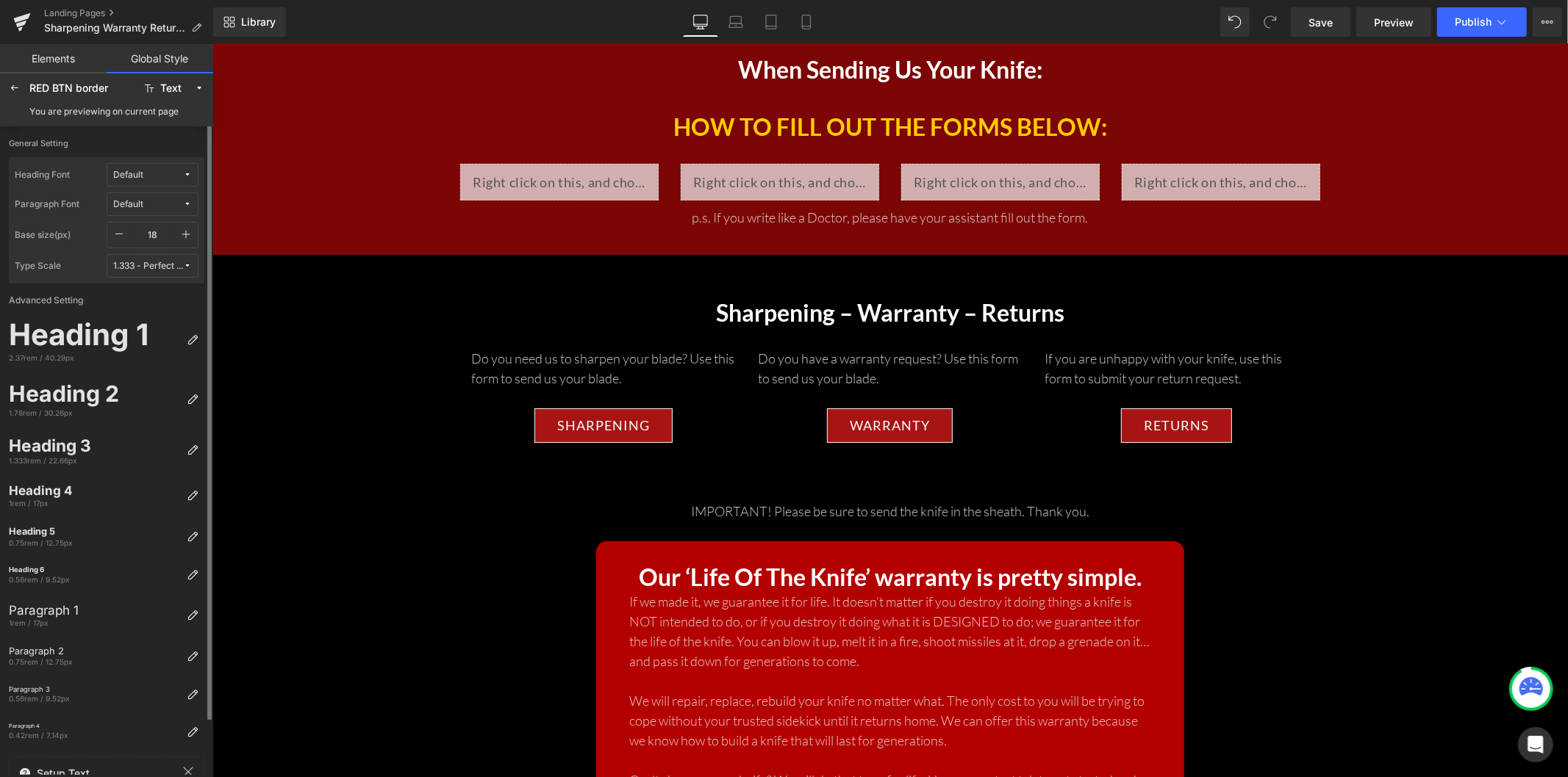
scroll to position [128, 0]
click at [184, 236] on icon "button" at bounding box center [186, 235] width 12 height 12
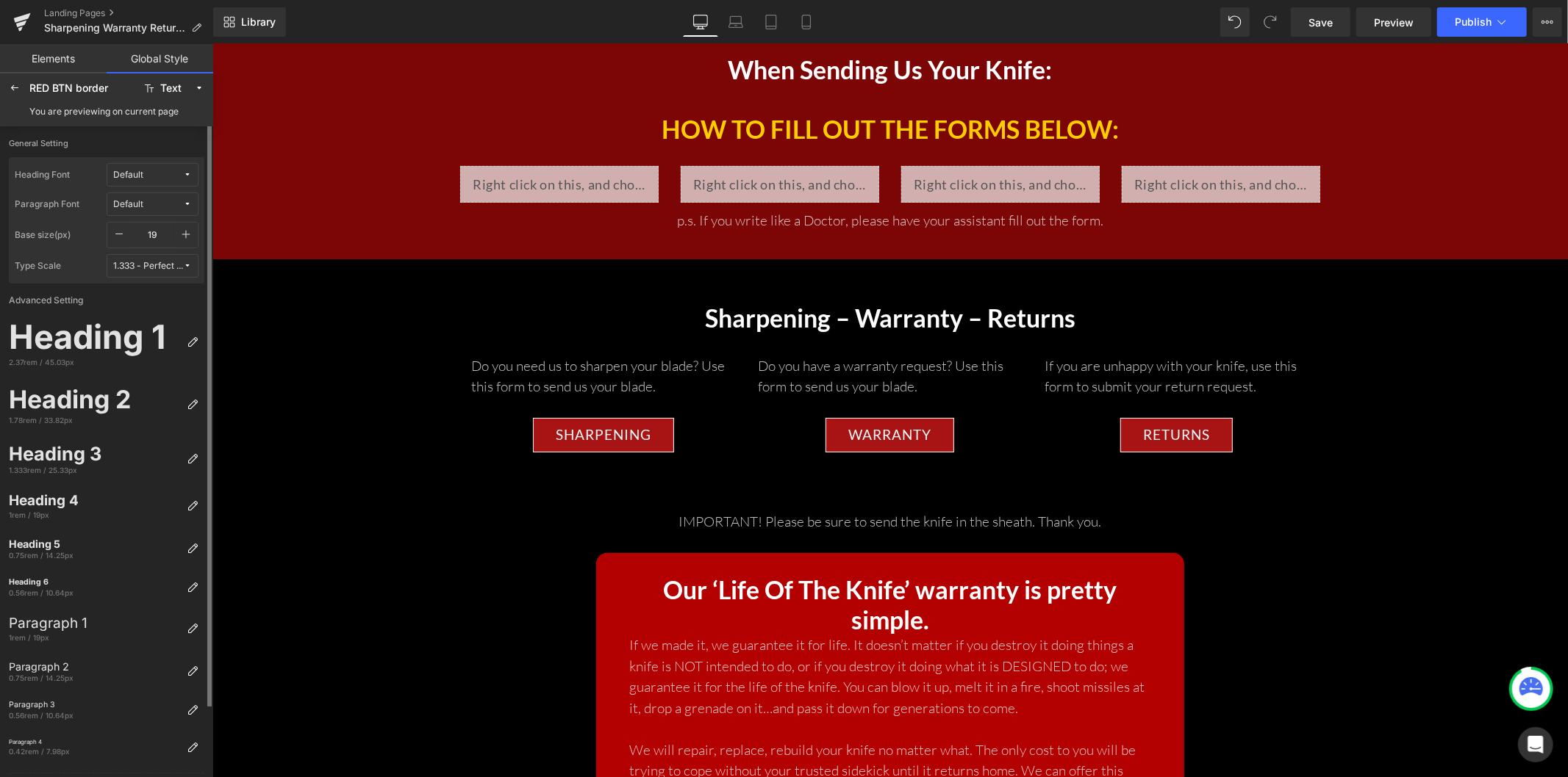
click at [119, 236] on icon "button" at bounding box center [120, 235] width 12 height 12
type input "18"
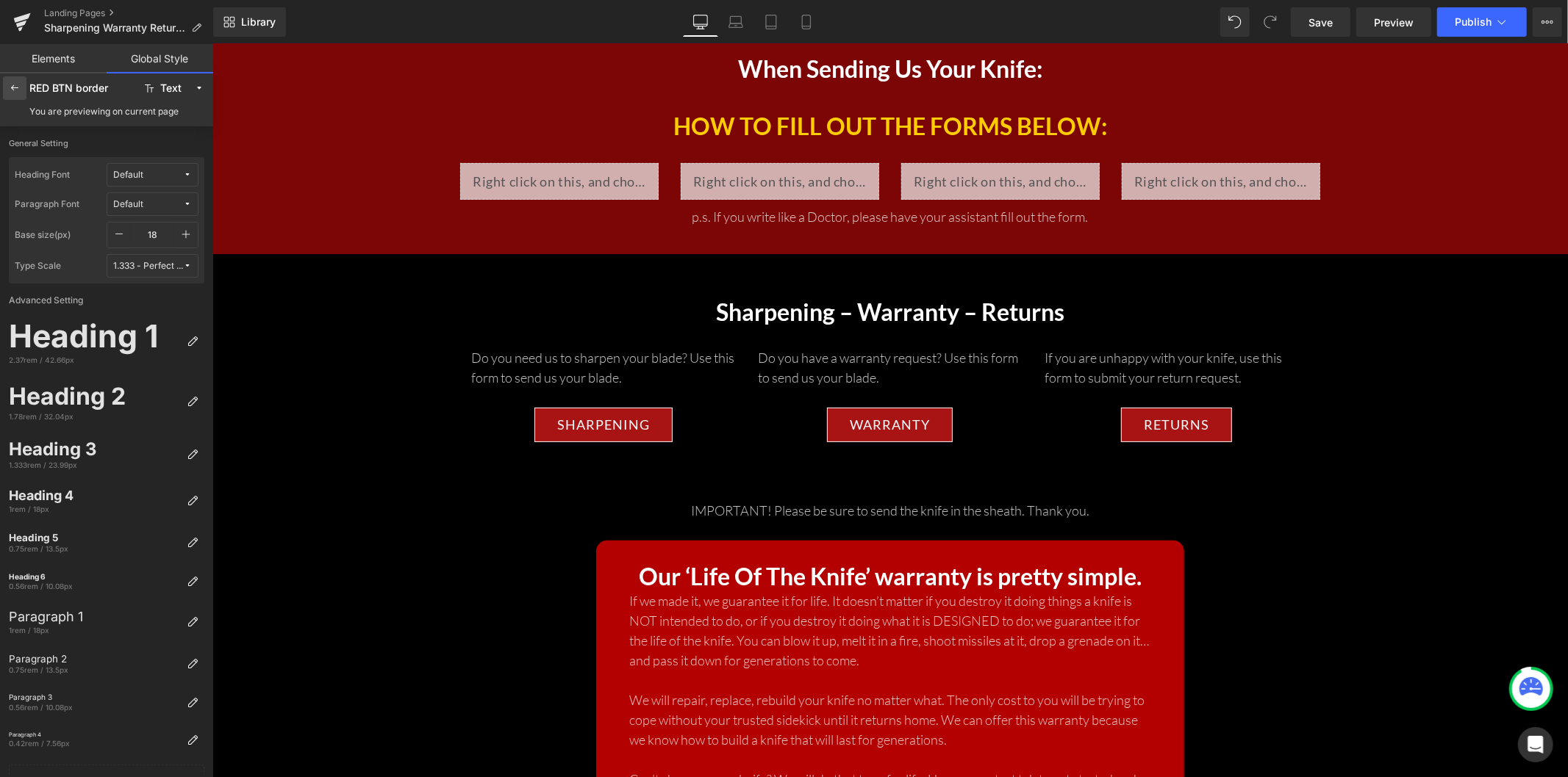
click at [18, 92] on icon at bounding box center [15, 88] width 12 height 12
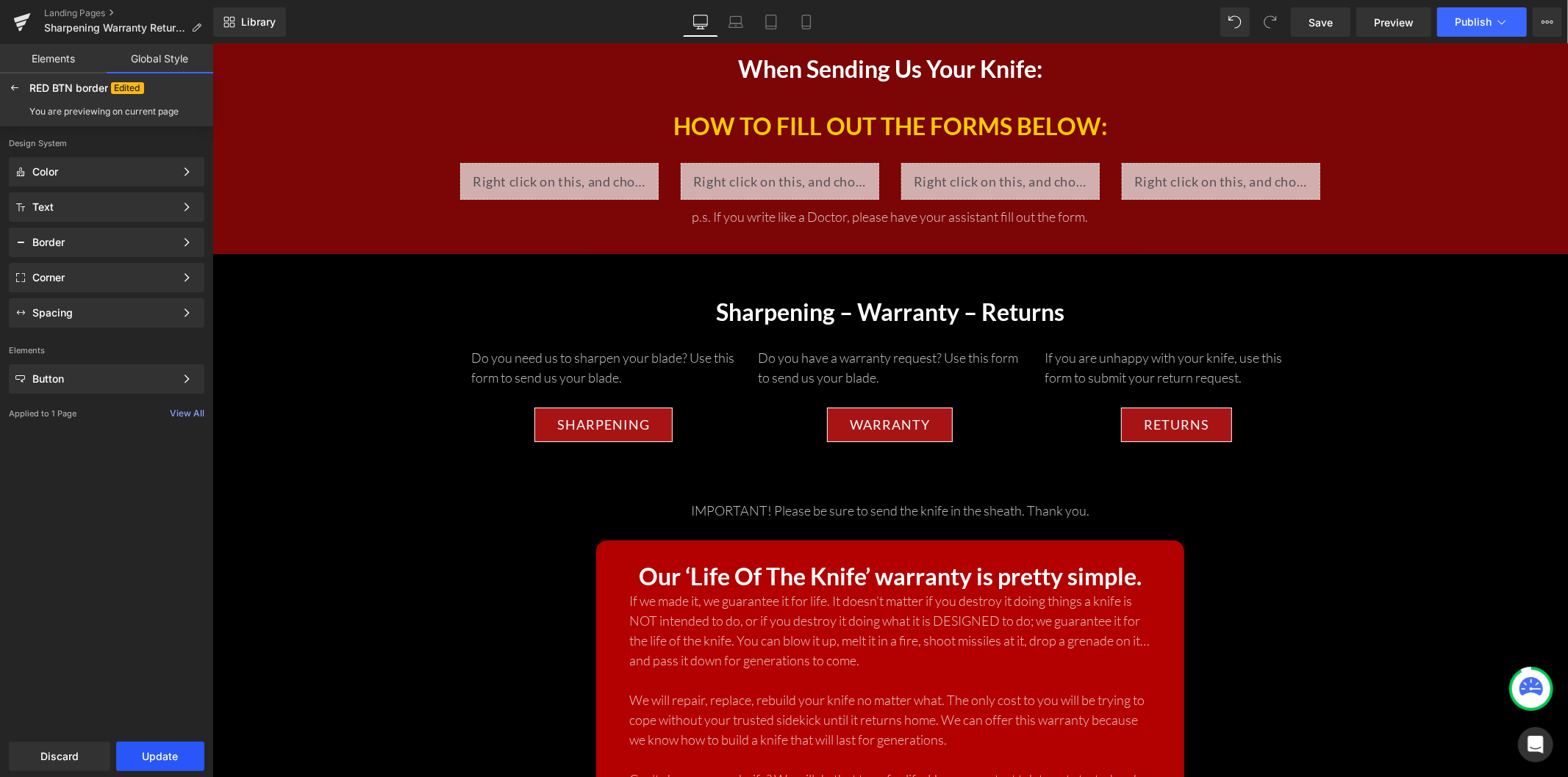
click at [177, 636] on button "Update" at bounding box center [160, 757] width 88 height 29
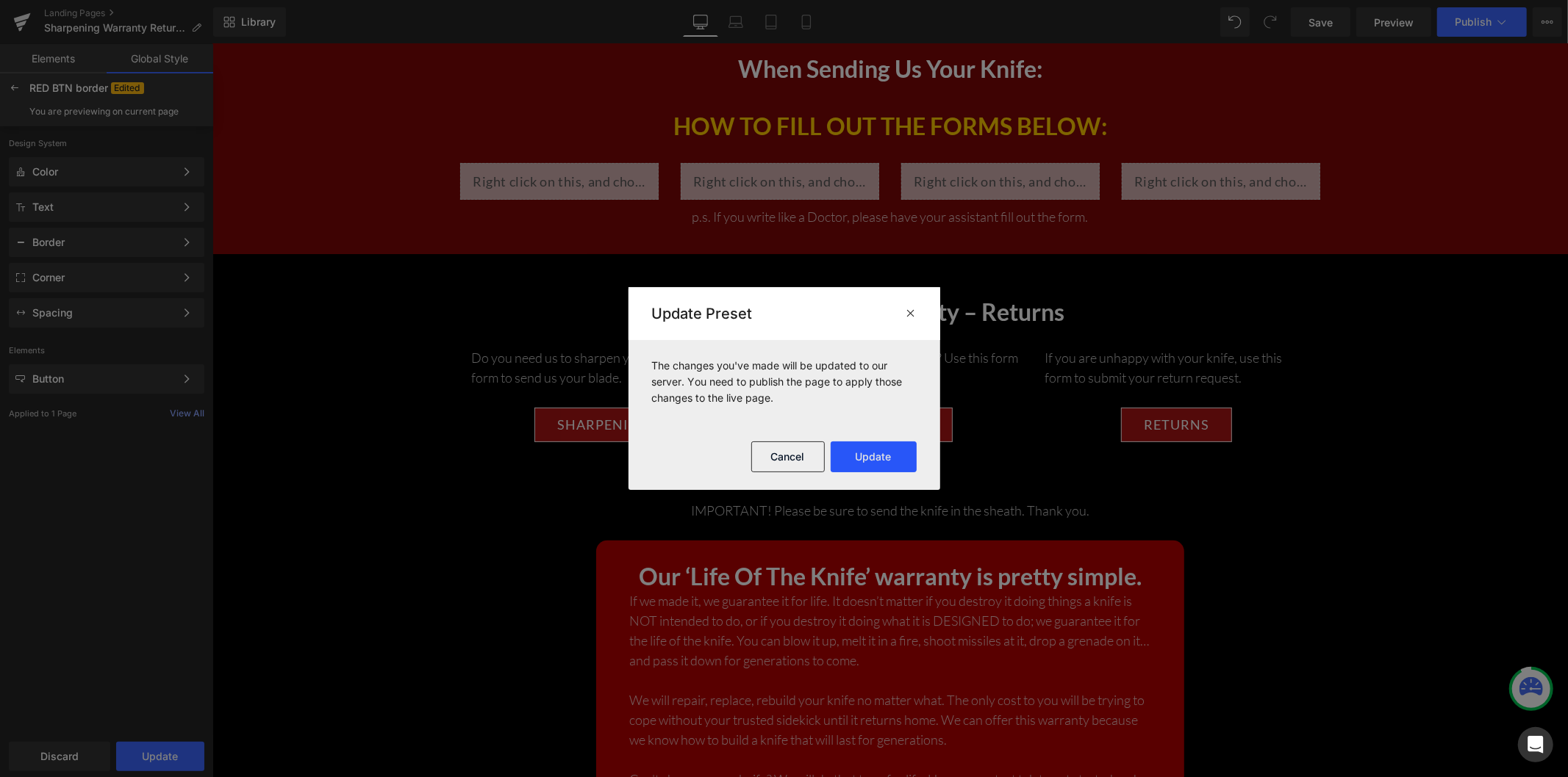
click at [861, 453] on button "Update" at bounding box center [873, 457] width 86 height 31
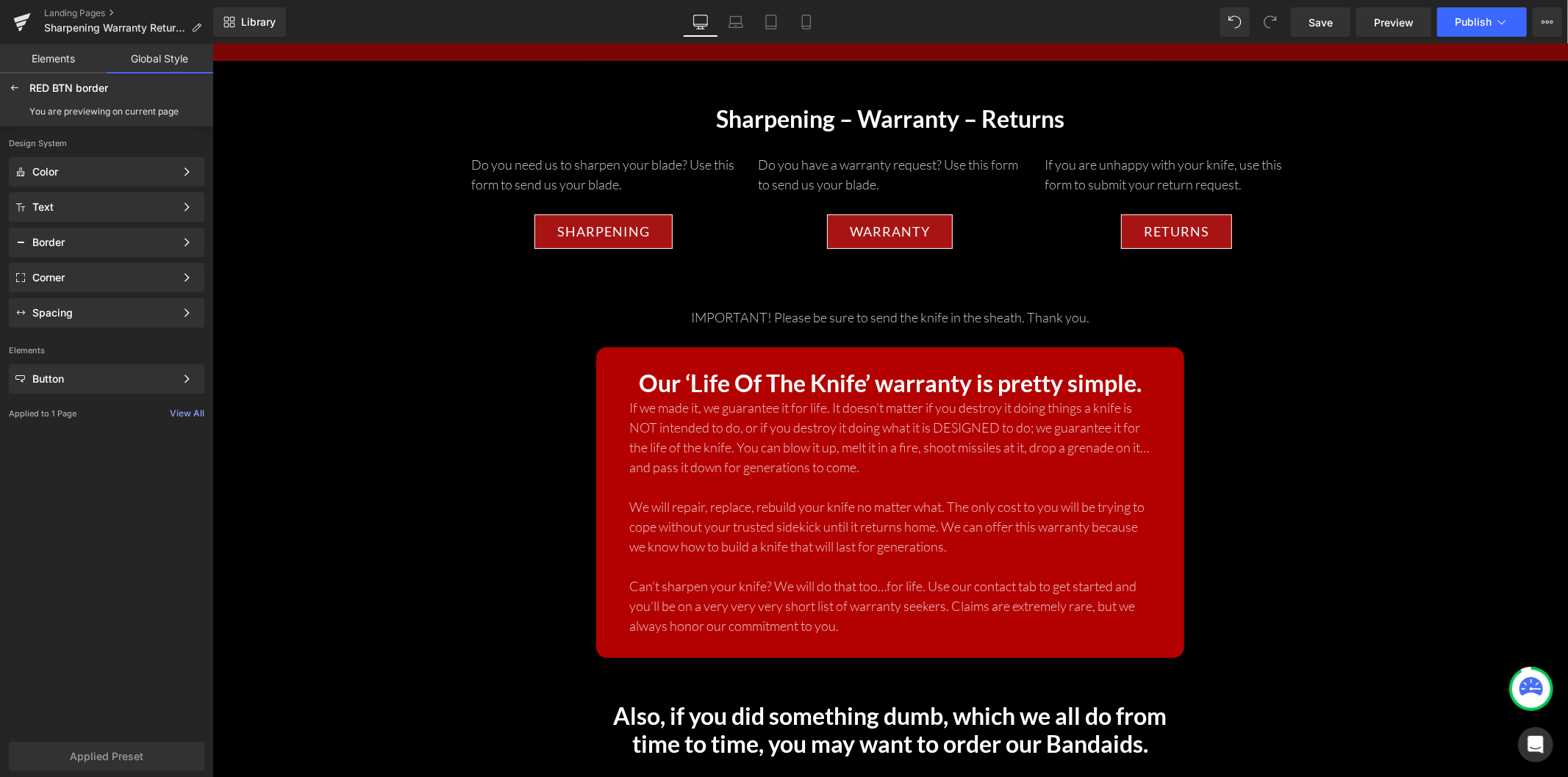
scroll to position [373, 0]
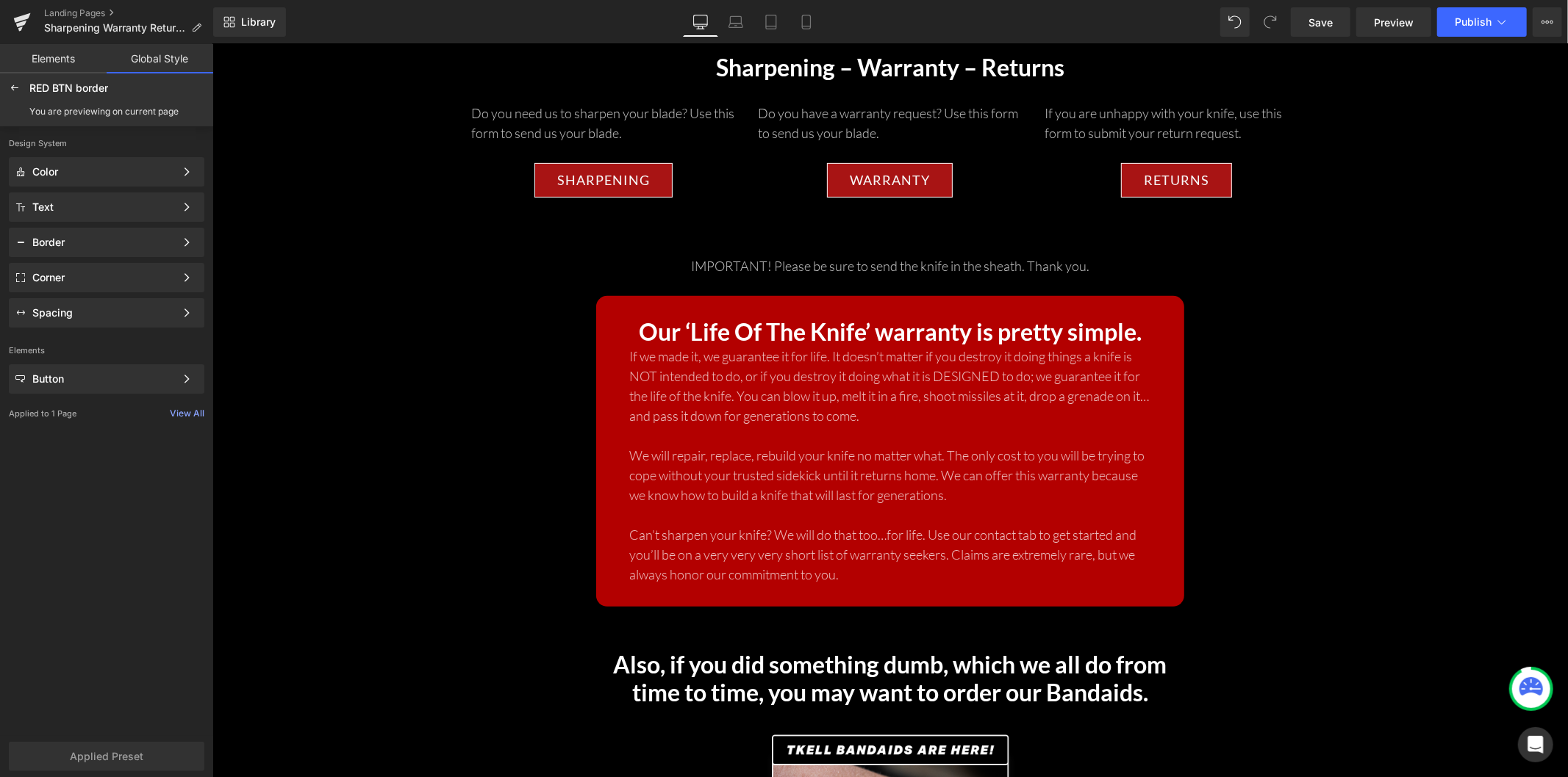
click at [777, 262] on p "IMPORTANT! Please be sure to send the knife in the sheath. Thank you." at bounding box center [889, 265] width 1356 height 20
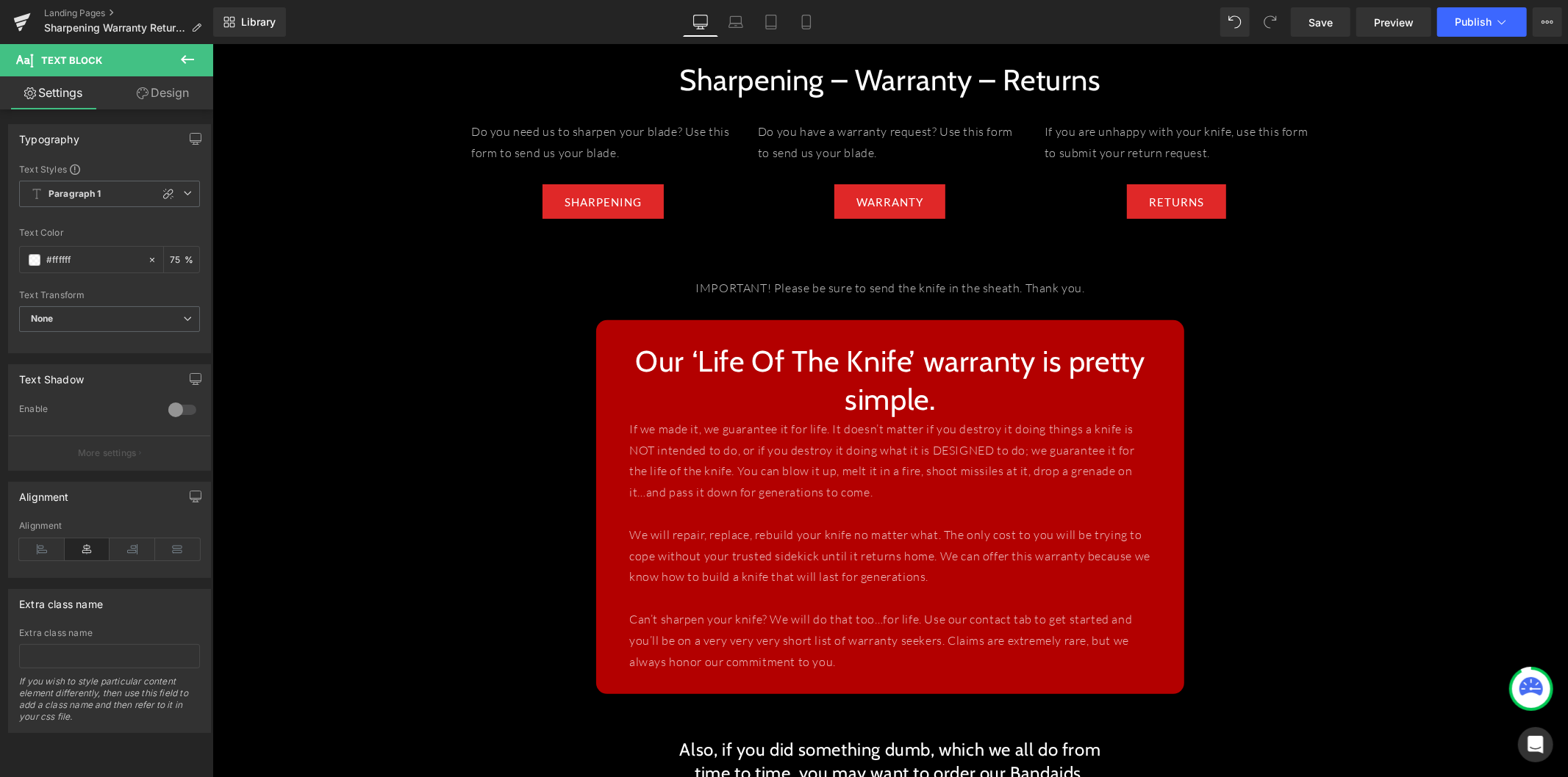
click at [181, 47] on button at bounding box center [187, 60] width 51 height 32
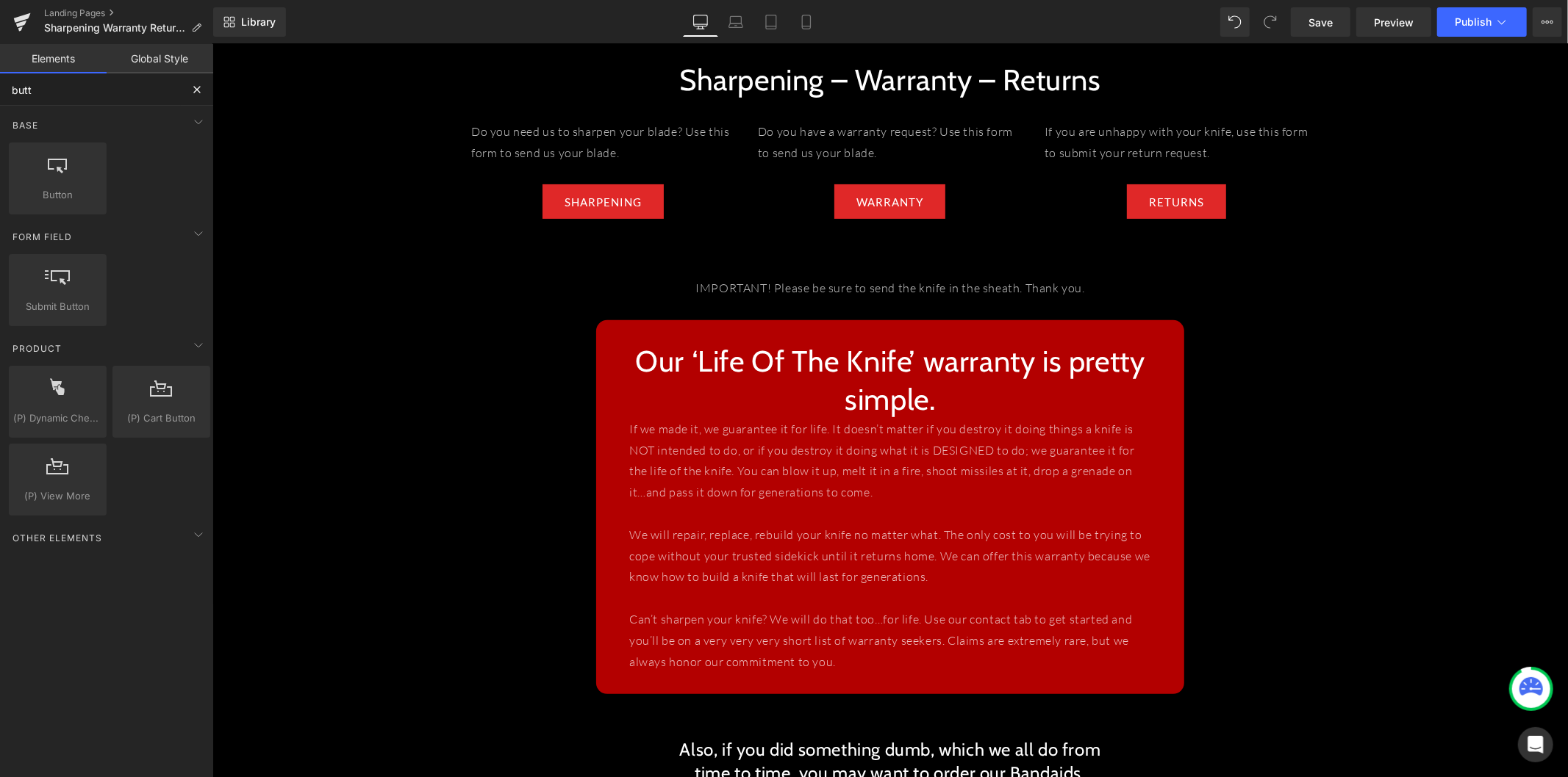
drag, startPoint x: 78, startPoint y: 94, endPoint x: -14, endPoint y: 92, distance: 92.0
click at [0, 92] on html "Button You are previewing how the RED BTN border will restyle your page. You ca…" at bounding box center [784, 388] width 1568 height 777
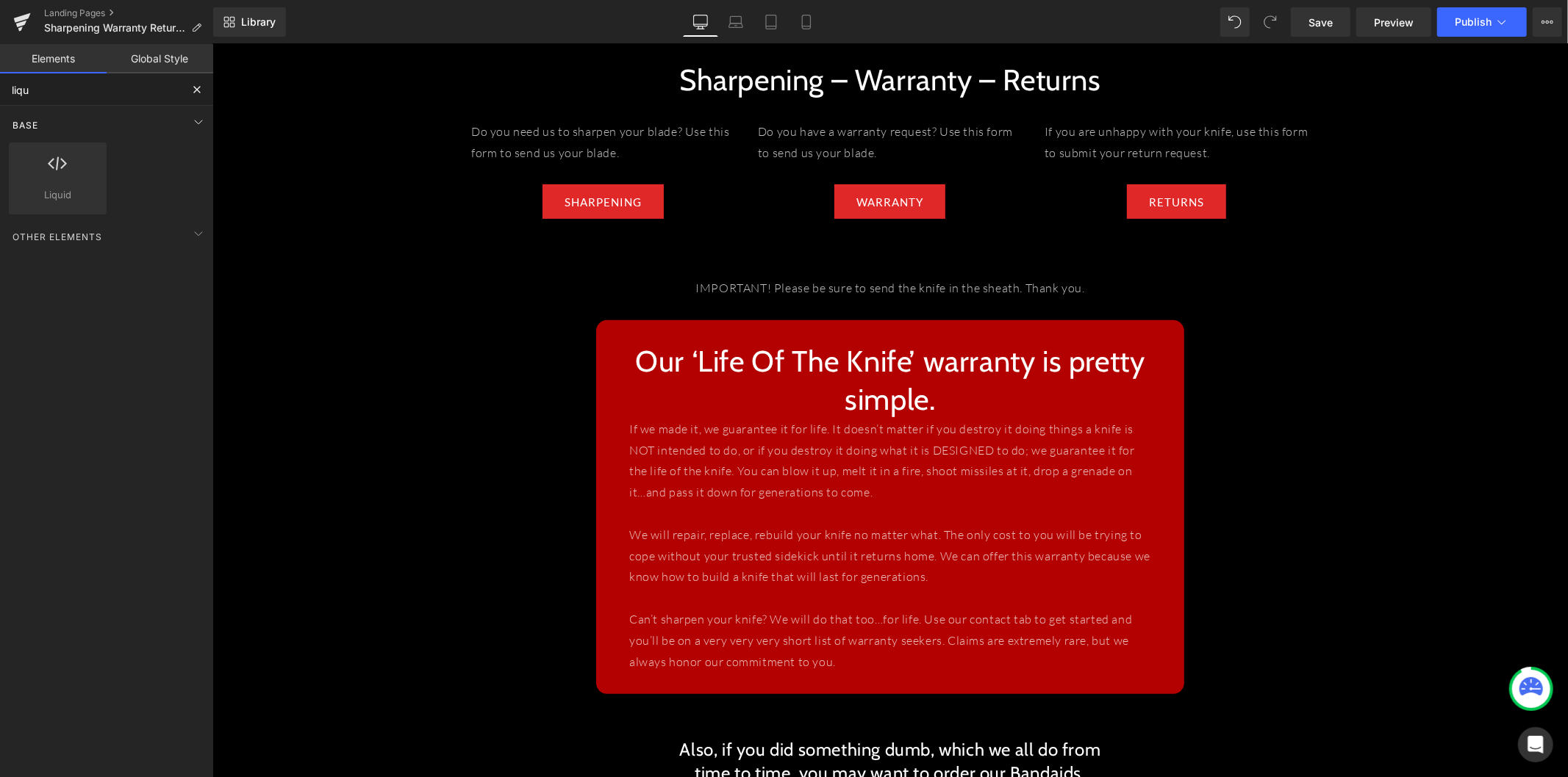
type input "liqui"
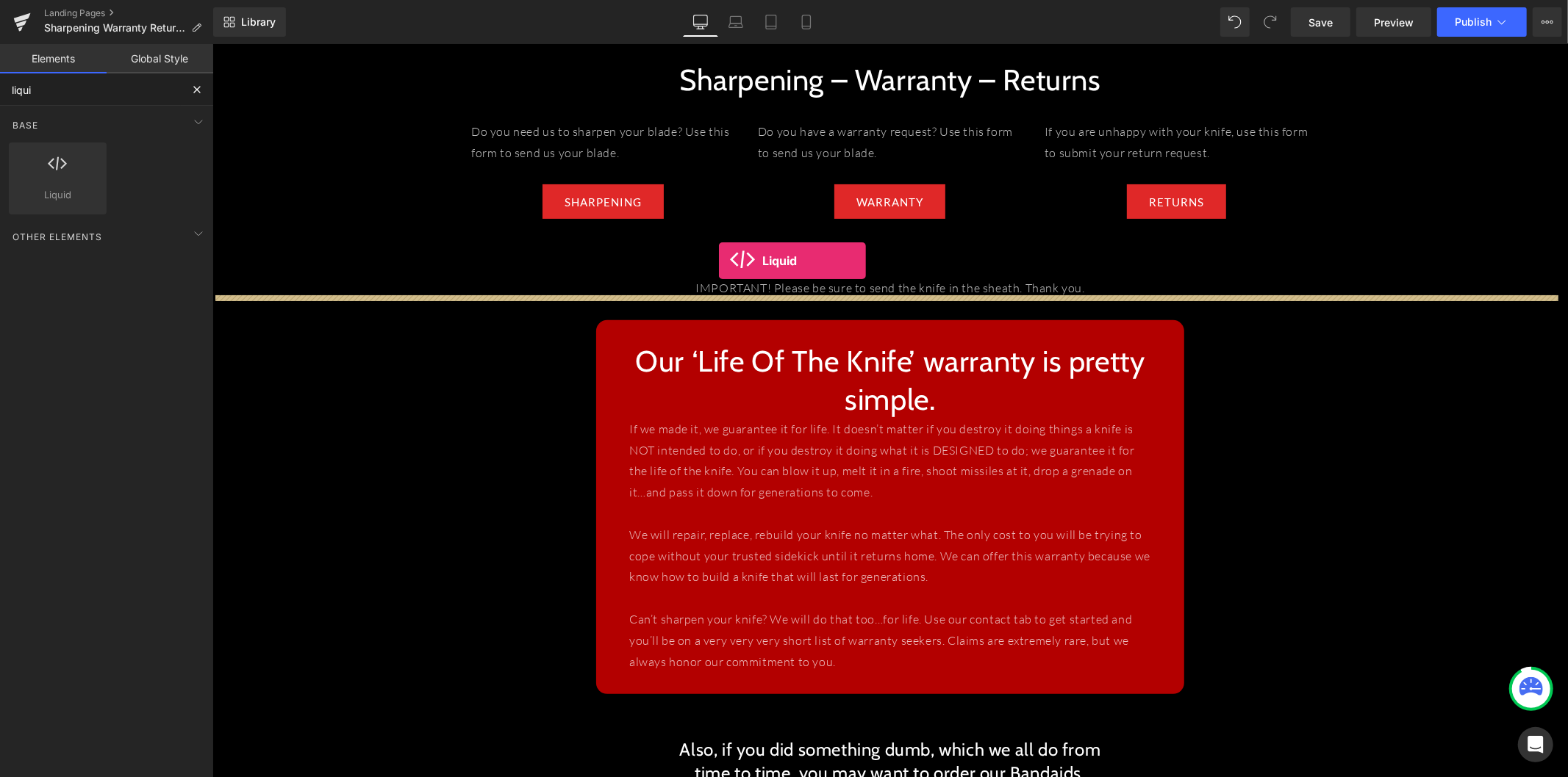
drag, startPoint x: 295, startPoint y: 207, endPoint x: 719, endPoint y: 260, distance: 427.3
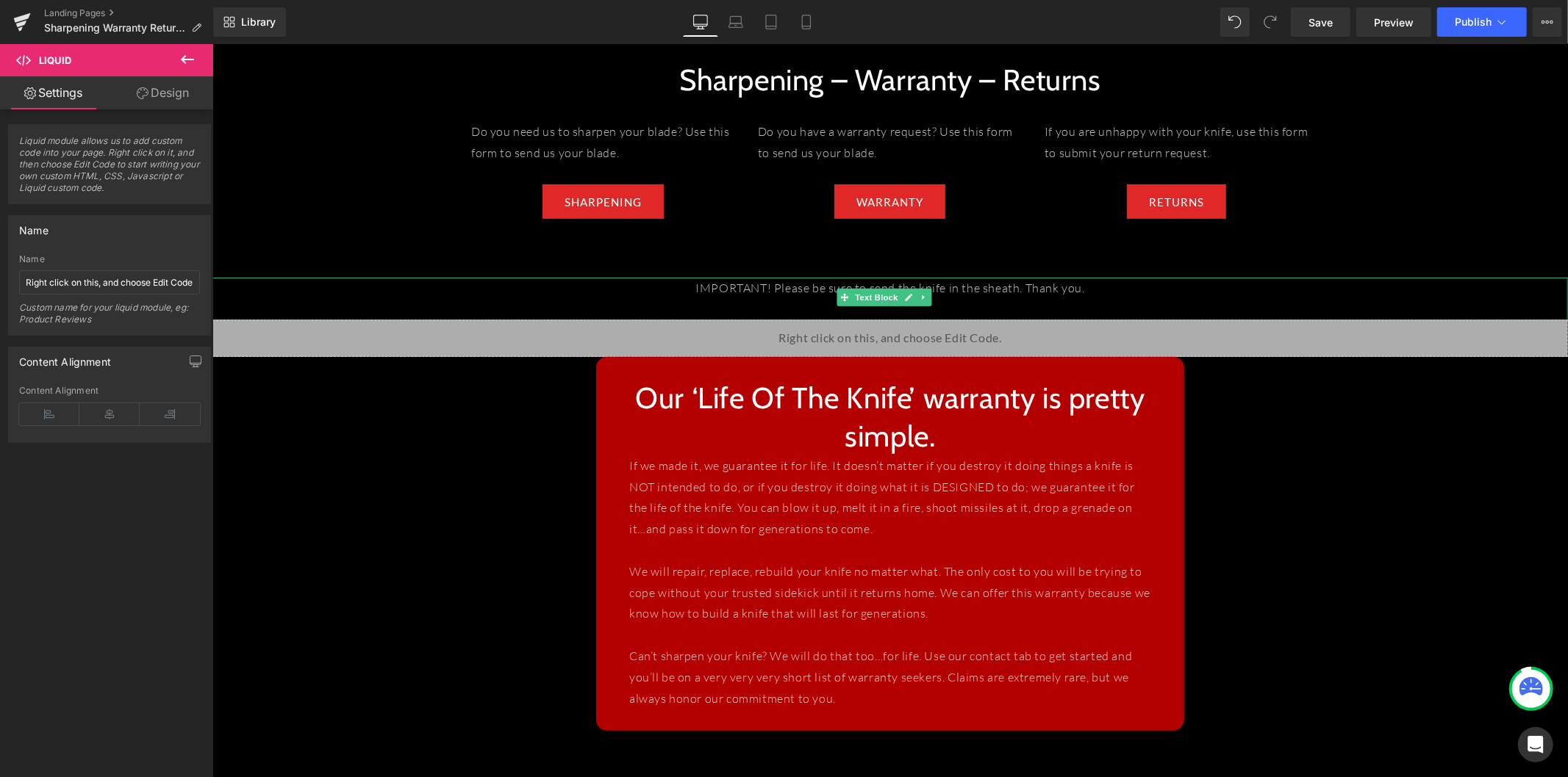
click at [838, 288] on span at bounding box center [844, 296] width 16 height 17
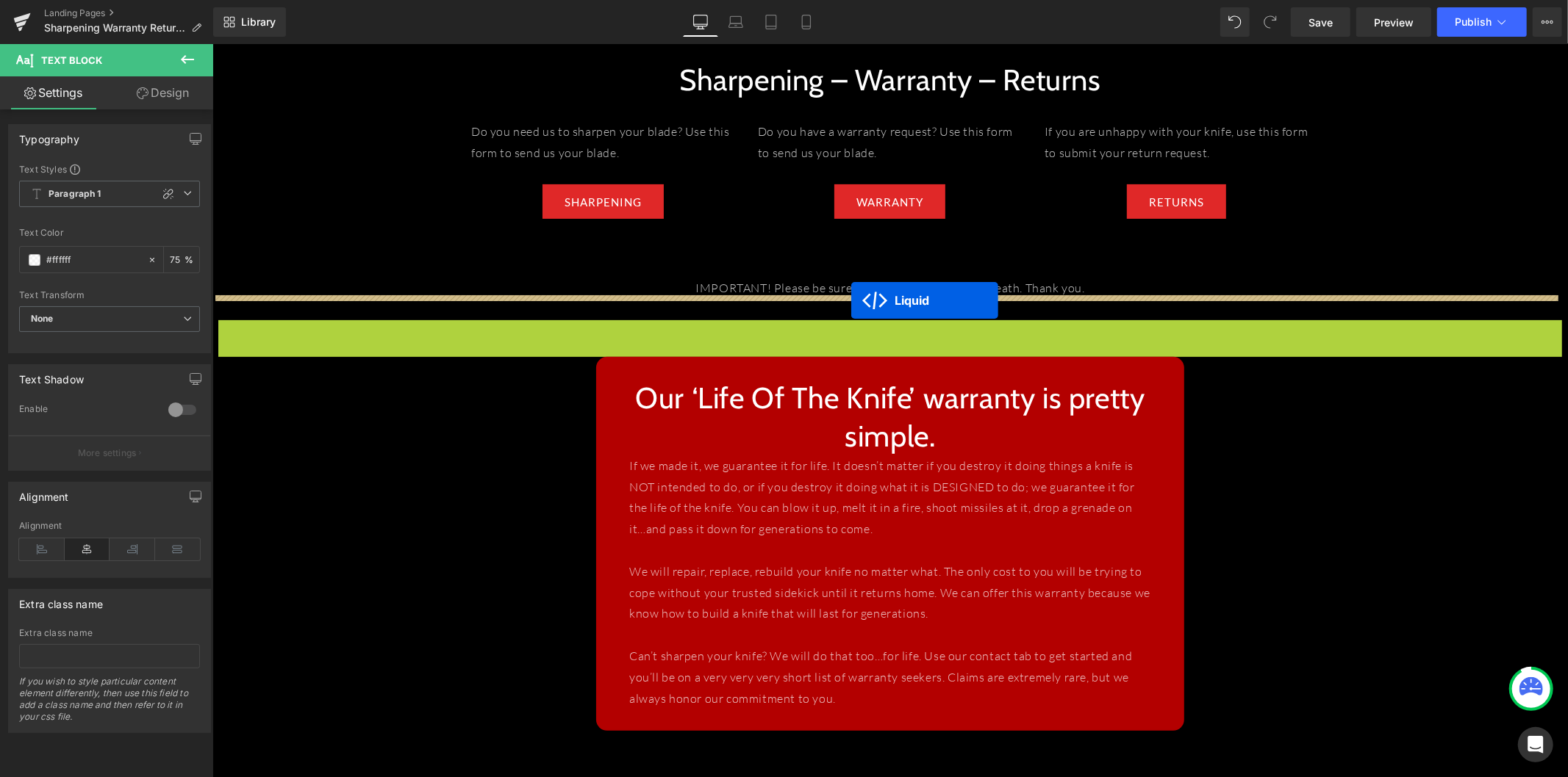
drag, startPoint x: 843, startPoint y: 303, endPoint x: 849, endPoint y: 299, distance: 7.2
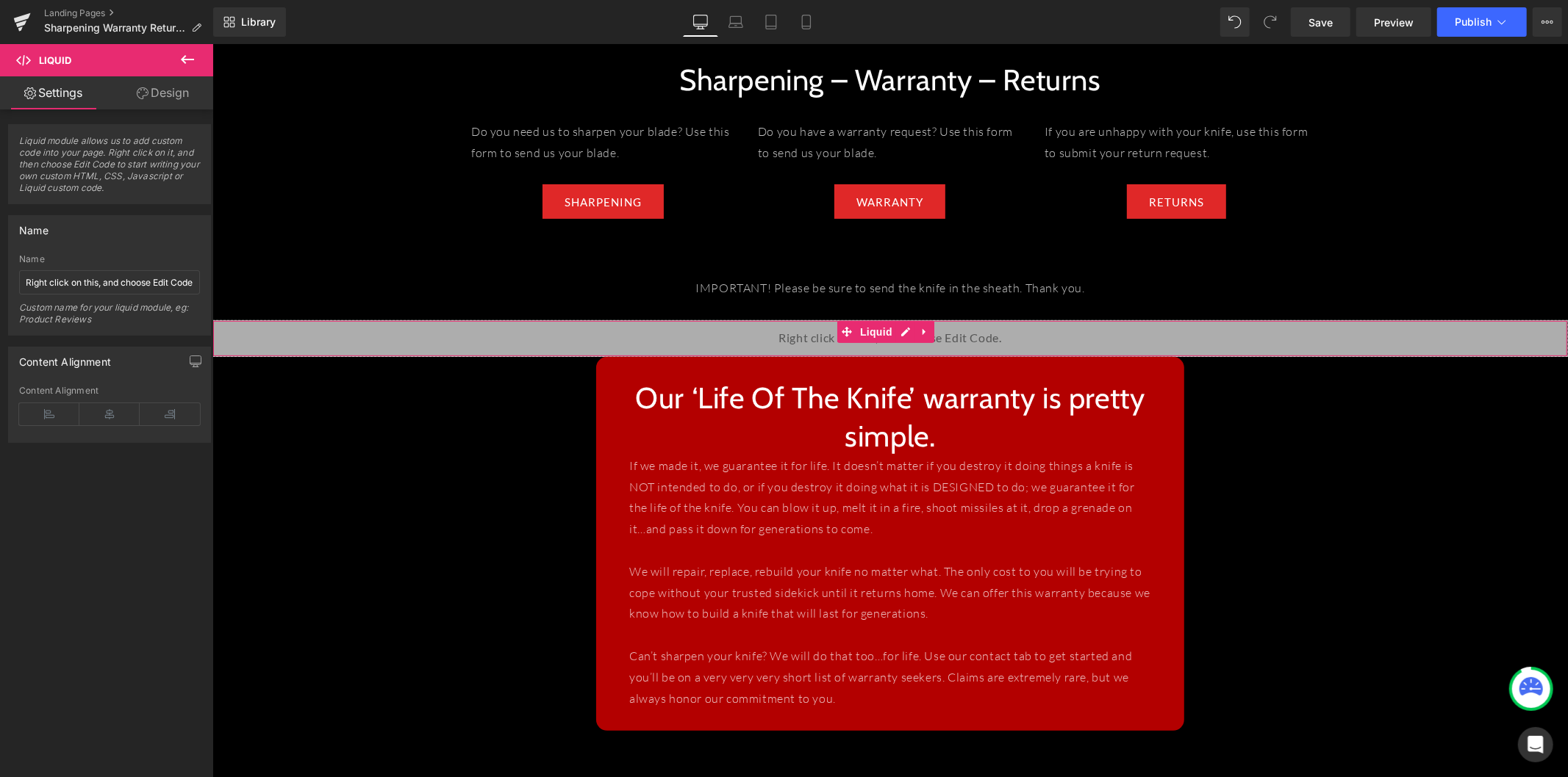
click at [815, 321] on div "Liquid" at bounding box center [889, 338] width 1356 height 36
click at [897, 320] on div "Liquid" at bounding box center [889, 338] width 1356 height 36
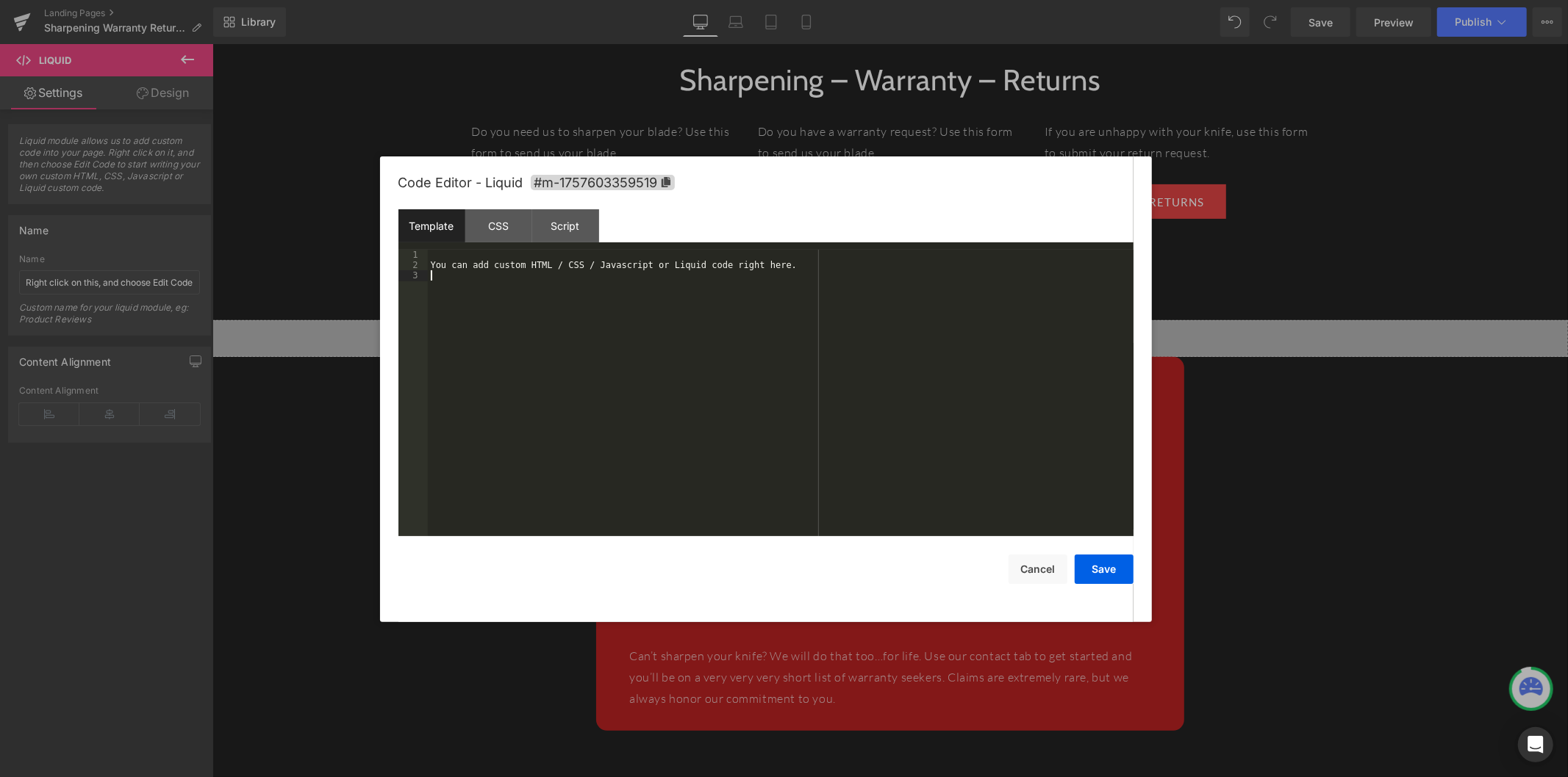
click at [661, 324] on div "You can add custom HTML / CSS / Javascript or Liquid code right here." at bounding box center [781, 403] width 706 height 308
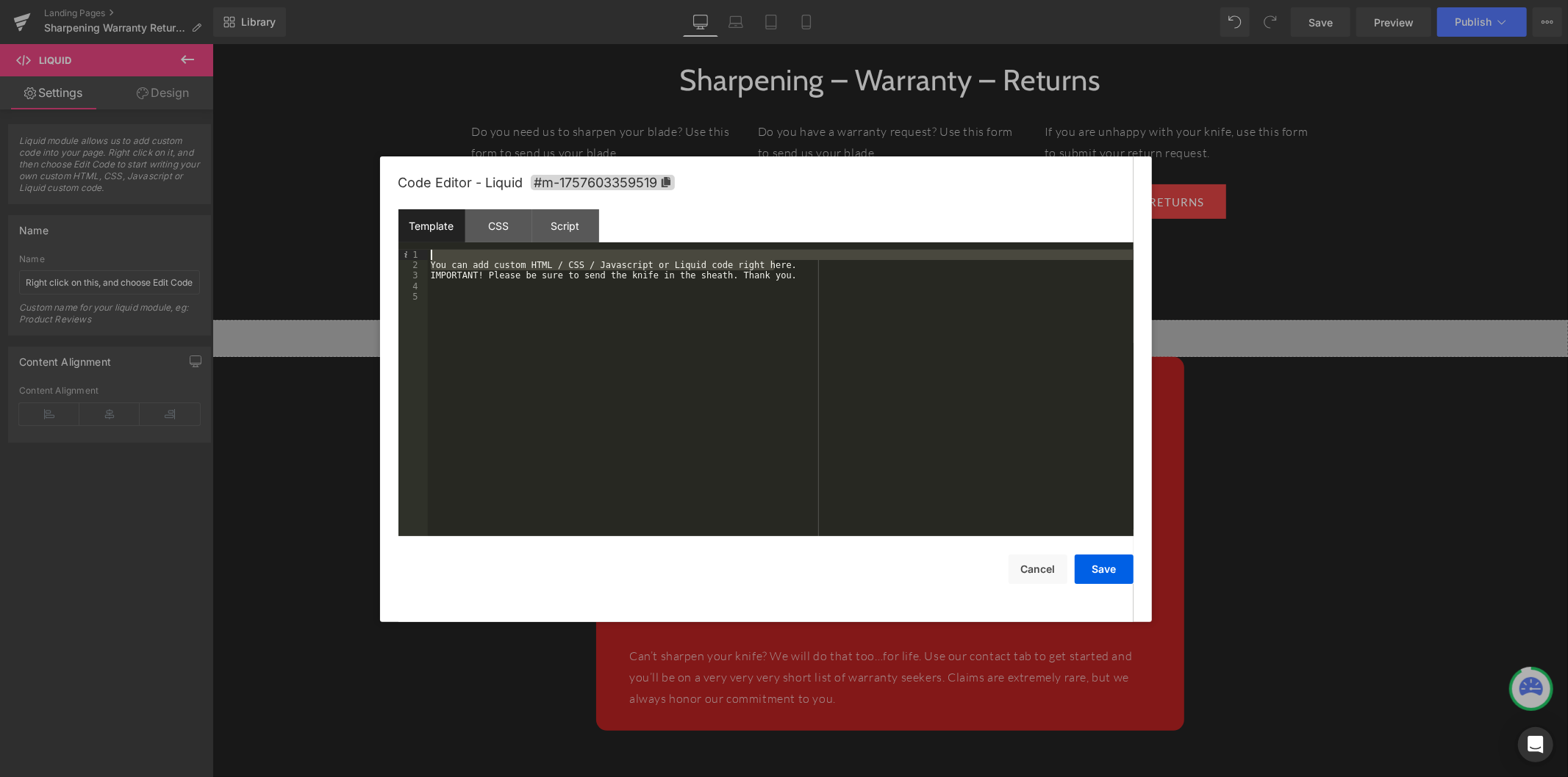
drag, startPoint x: 784, startPoint y: 265, endPoint x: 443, endPoint y: 259, distance: 341.1
click at [443, 259] on div "You can add custom HTML / CSS / Javascript or Liquid code right here. IMPORTANT…" at bounding box center [781, 403] width 706 height 308
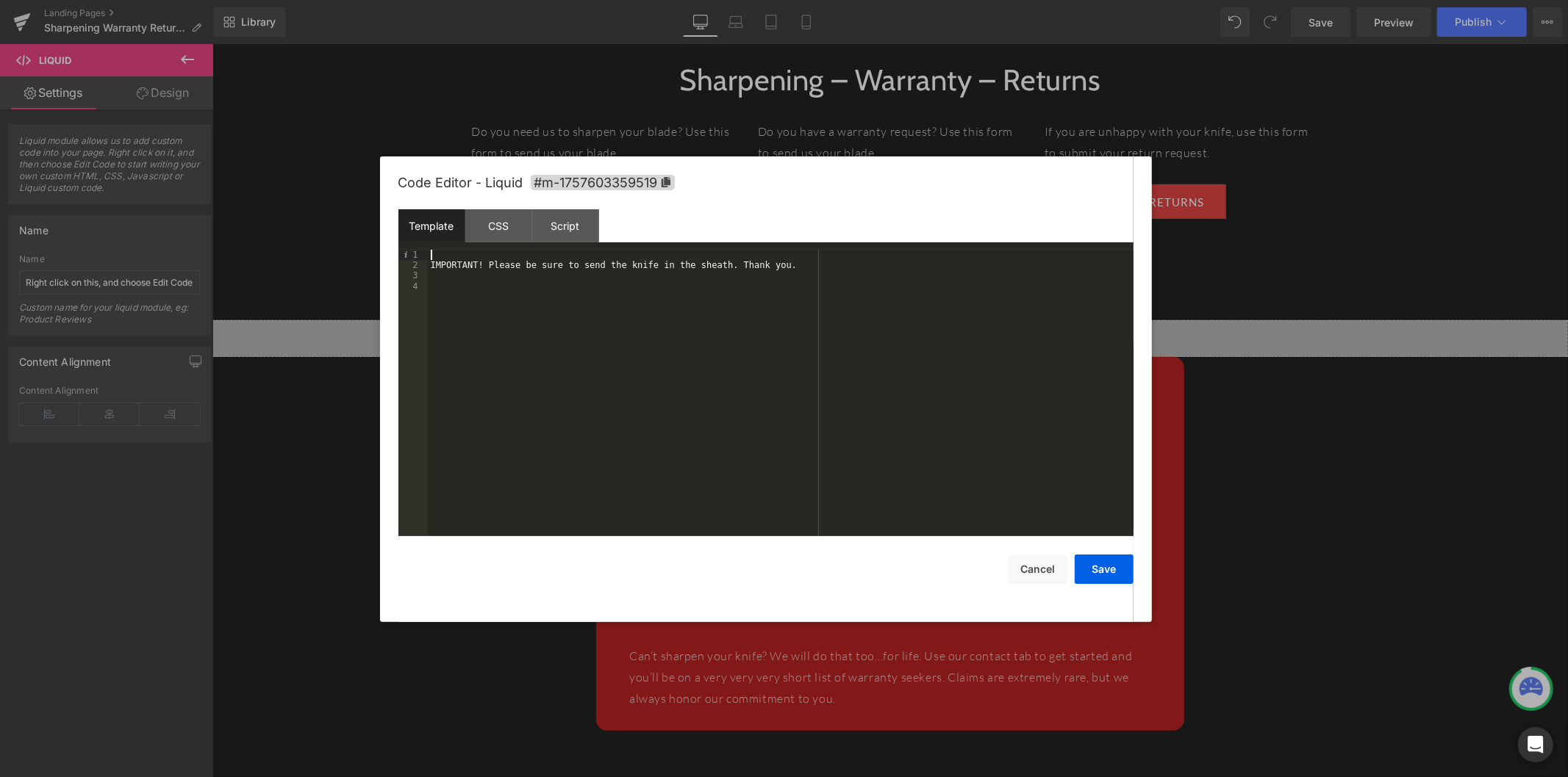
click at [434, 264] on div "IMPORTANT! Please be sure to send the knife in the sheath. Thank you." at bounding box center [781, 403] width 706 height 308
paste textarea
click at [603, 258] on div "< span style = "color:#ffcc00;" > </ span > IMPORTANT! Please be sure to send t…" at bounding box center [781, 403] width 706 height 308
click at [617, 256] on div "< span style = "color:#ffcc00;" > IMPORTANT! Please be sure to send the knife i…" at bounding box center [781, 403] width 706 height 308
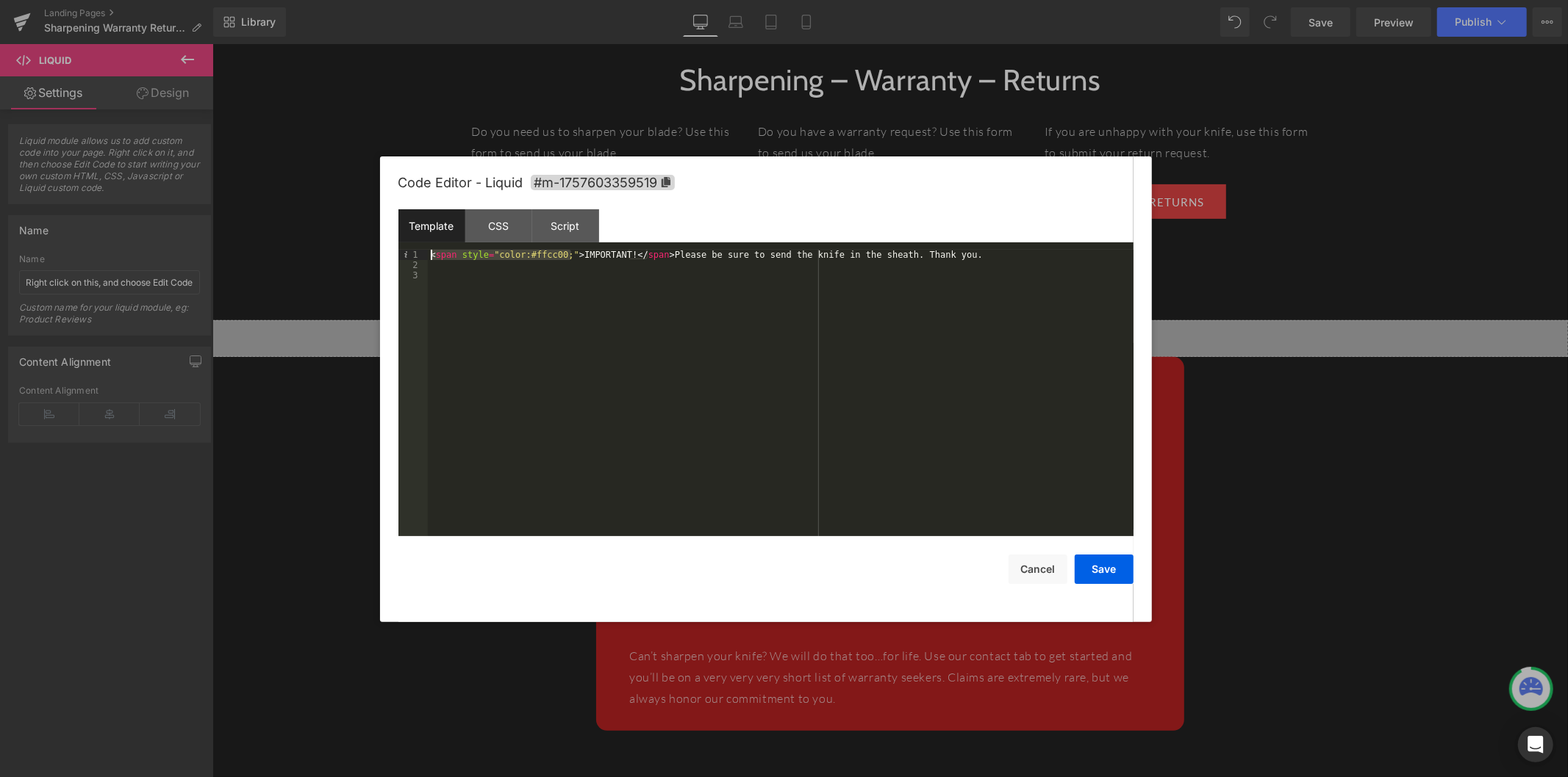
drag, startPoint x: 569, startPoint y: 257, endPoint x: 414, endPoint y: 250, distance: 155.2
click at [414, 250] on pre "1 2 3 < span style = "color:#ffcc00;" > IMPORTANT! </ span > Please be sure to …" at bounding box center [766, 392] width 735 height 287
click at [817, 253] on div "< span style = "color:#ffcc00;" > IMPORTANT! </ span > Please be sure to send t…" at bounding box center [781, 403] width 706 height 308
paste textarea
click at [1019, 257] on div "< span style = "color:#ffcc00;" > IMPORTANT! </ span > Please be sure to send t…" at bounding box center [781, 403] width 706 height 308
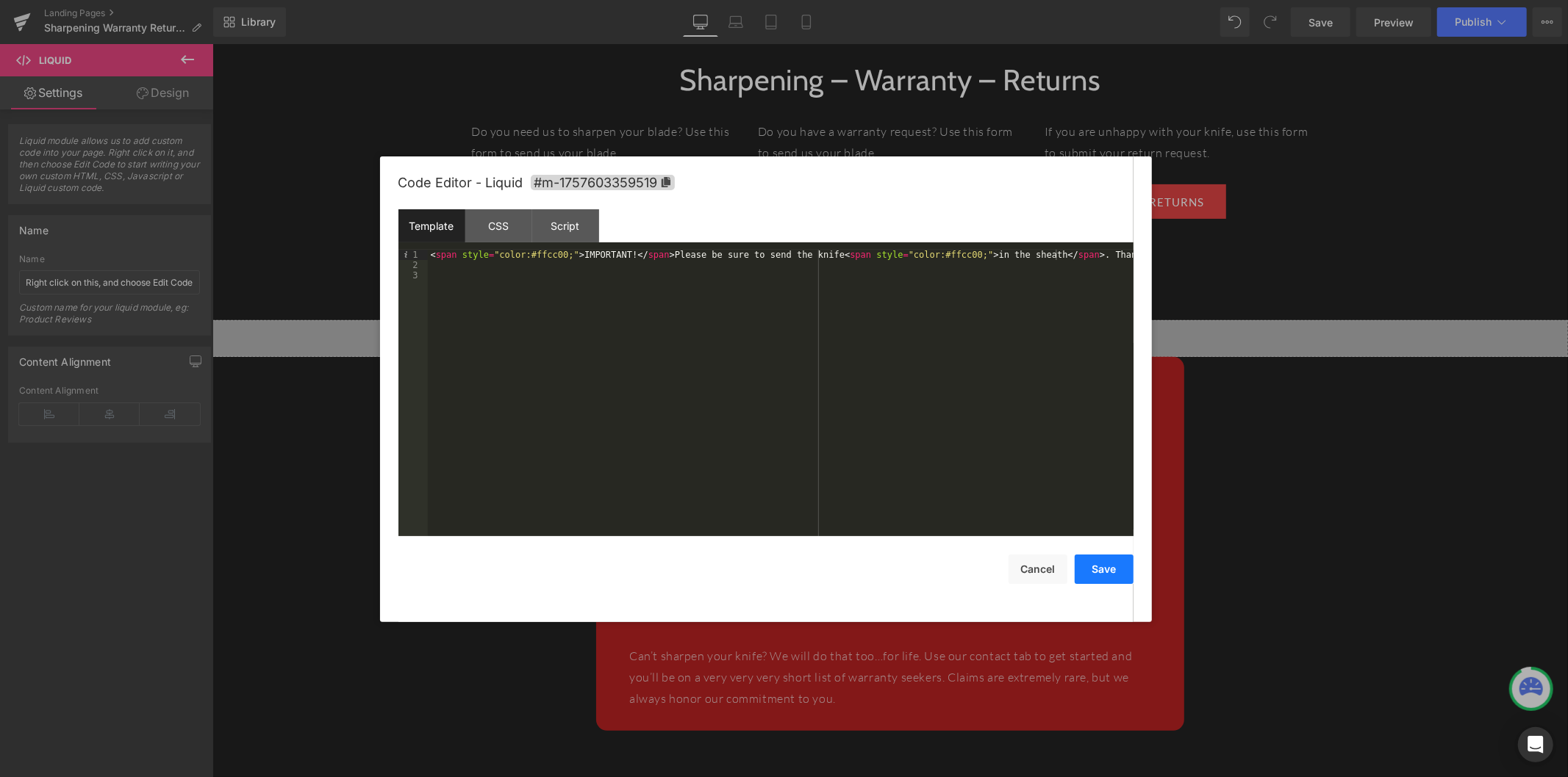
drag, startPoint x: 1096, startPoint y: 582, endPoint x: 906, endPoint y: 538, distance: 195.0
click at [1096, 582] on button "Save" at bounding box center [1104, 569] width 59 height 29
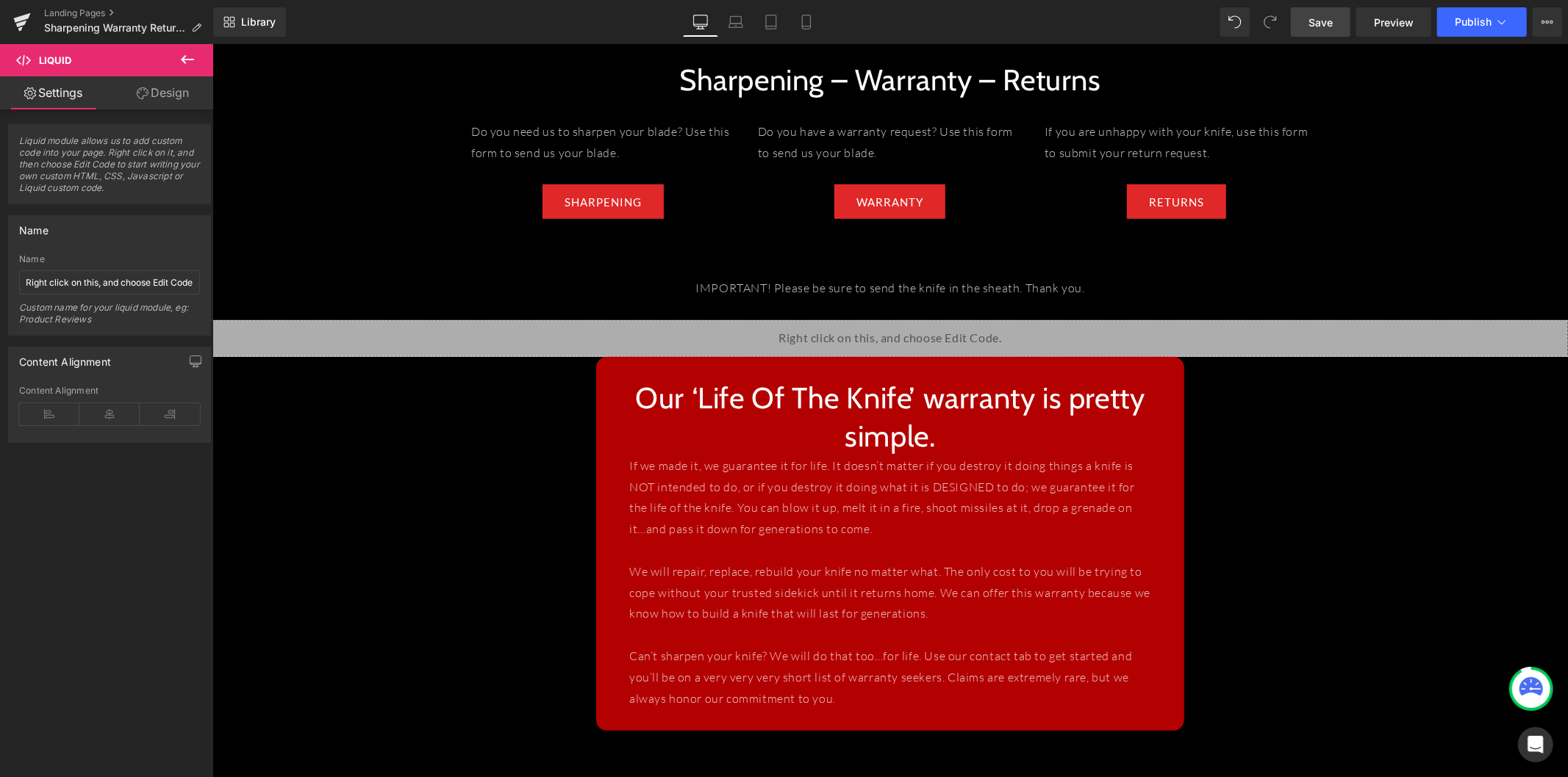
click at [1282, 12] on link "Save" at bounding box center [1320, 22] width 60 height 29
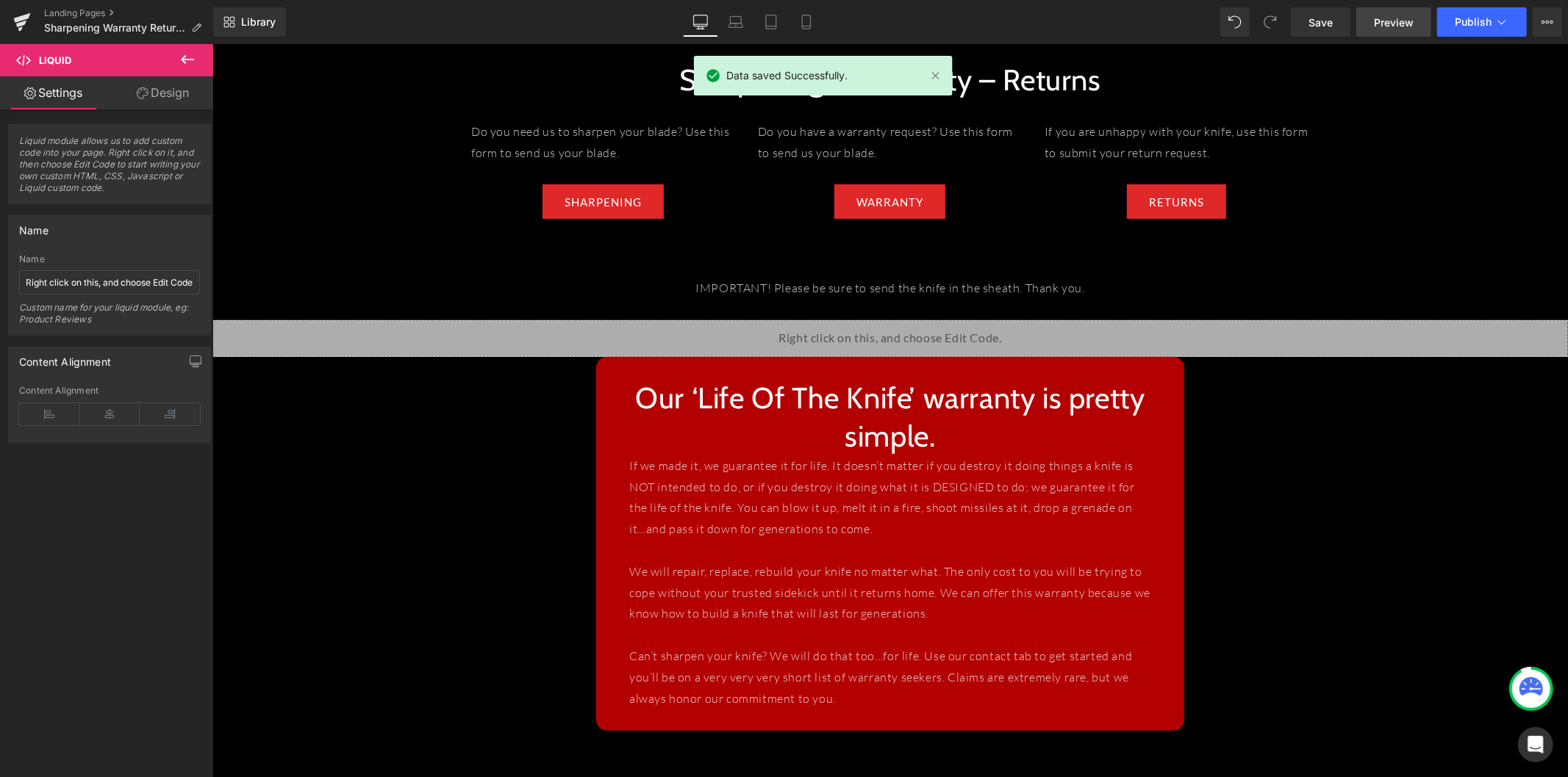
click at [1282, 28] on span "Preview" at bounding box center [1394, 23] width 40 height 16
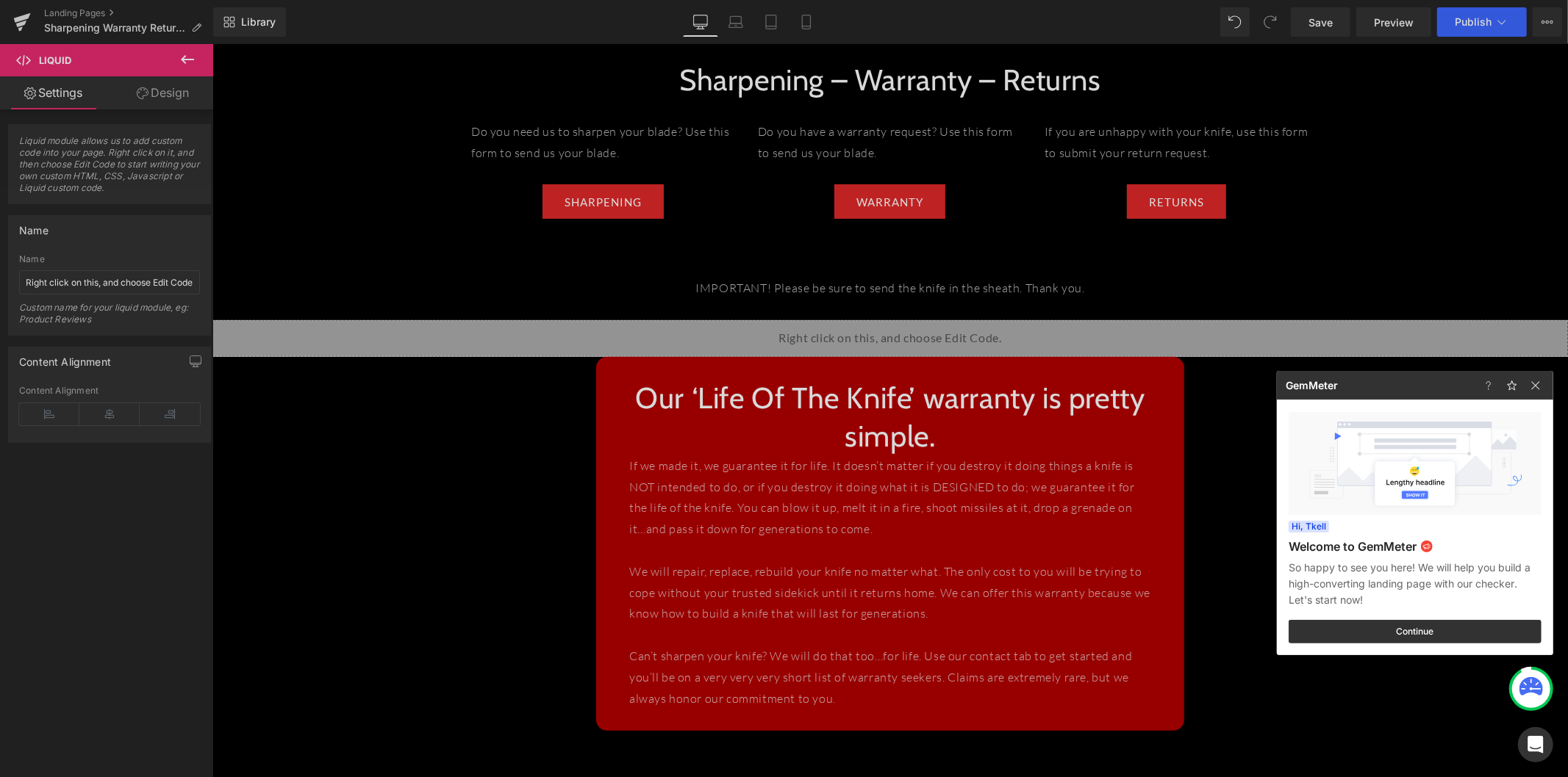
click at [822, 308] on div at bounding box center [784, 388] width 1568 height 777
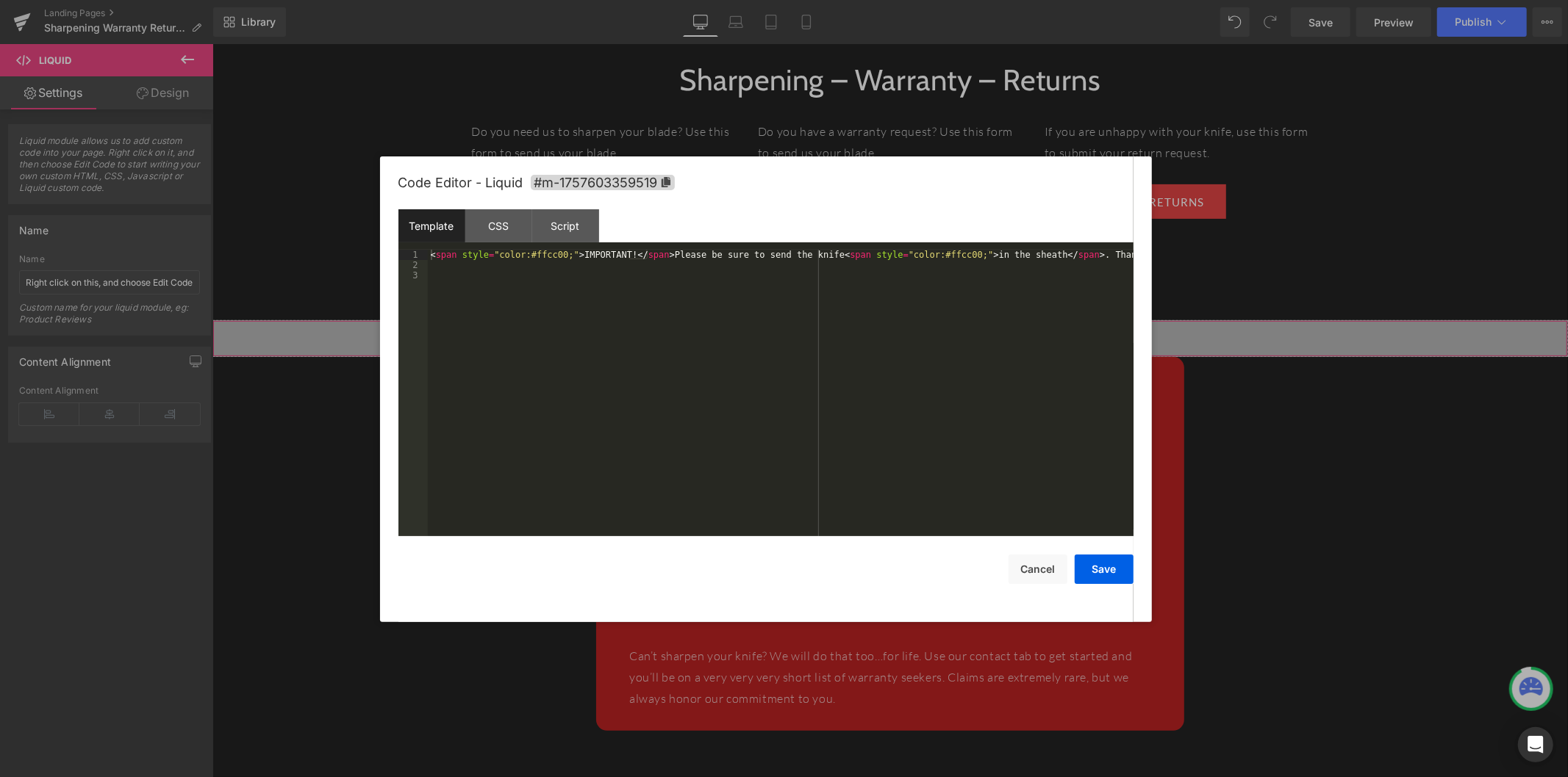
click at [907, 320] on div "Liquid" at bounding box center [889, 338] width 1356 height 36
click at [501, 237] on div "CSS" at bounding box center [498, 226] width 67 height 33
click at [532, 259] on div "#m-1757603359519 { }" at bounding box center [781, 403] width 706 height 308
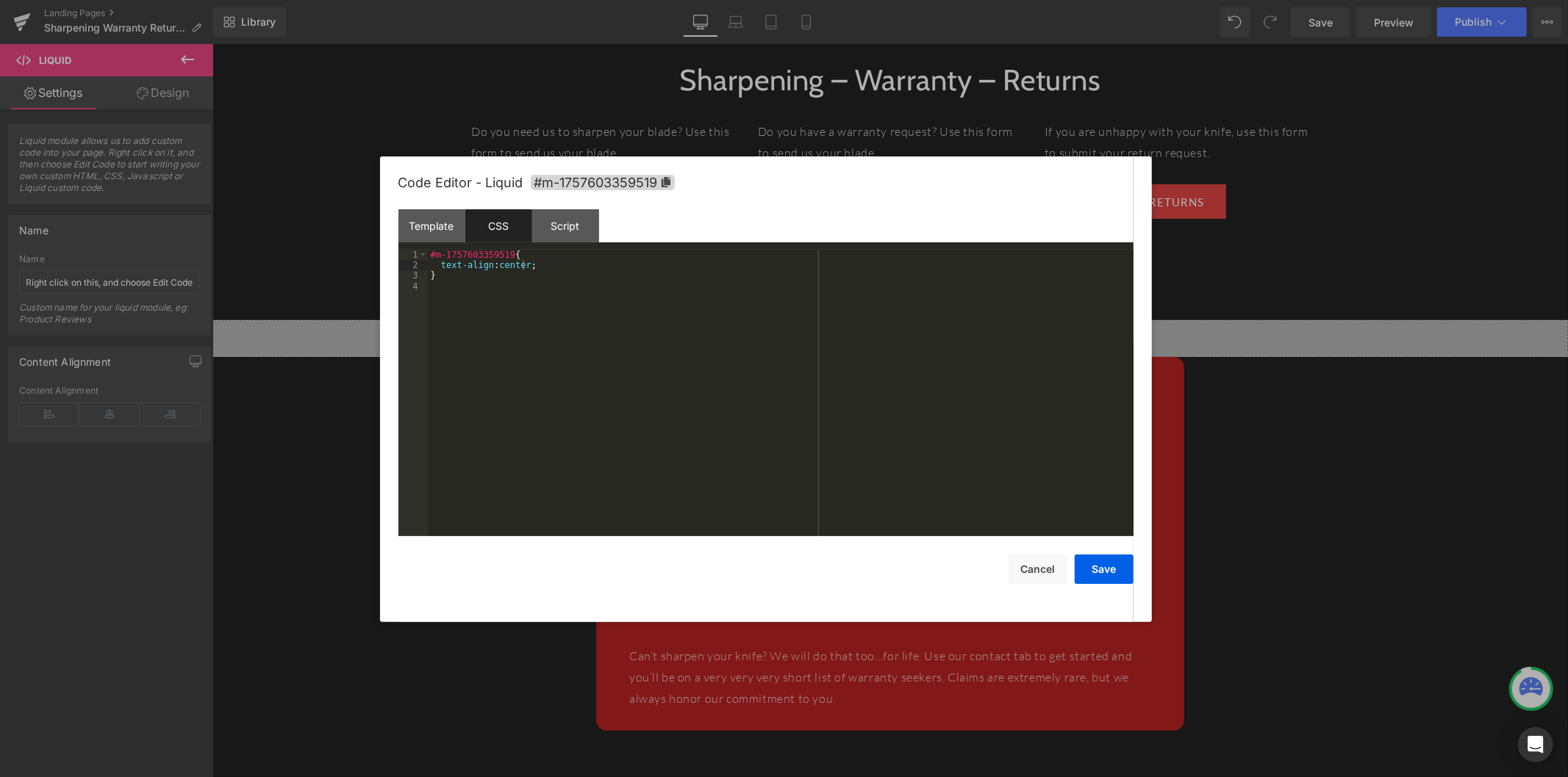
click at [1142, 580] on div "Code Editor - Liquid #m-1757603359519 Template CSS Script Data 1 2 3 < span sty…" at bounding box center [765, 390] width 771 height 466
click at [1132, 578] on button "Save" at bounding box center [1104, 569] width 59 height 29
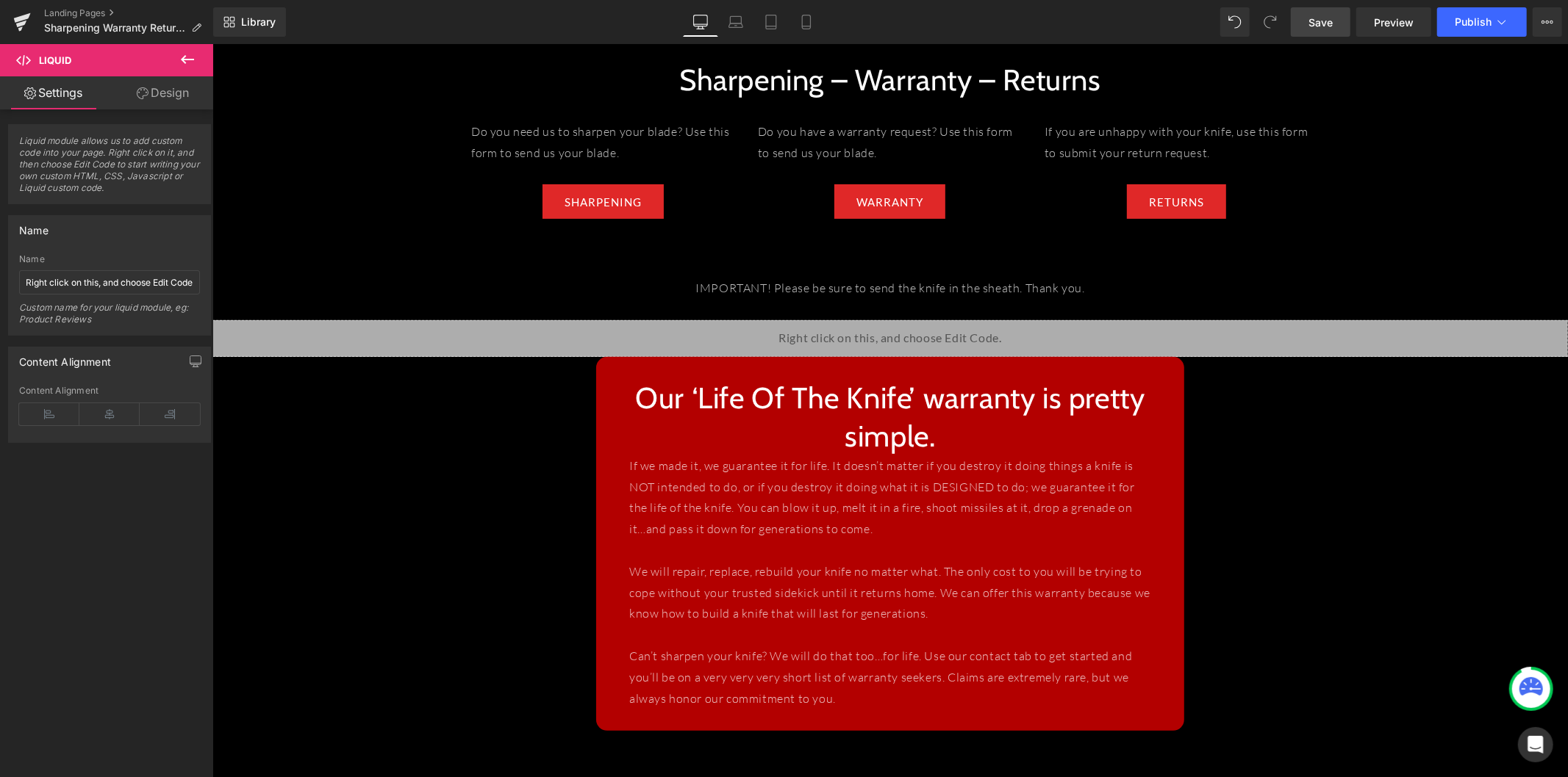
click at [1282, 34] on link "Save" at bounding box center [1320, 22] width 60 height 29
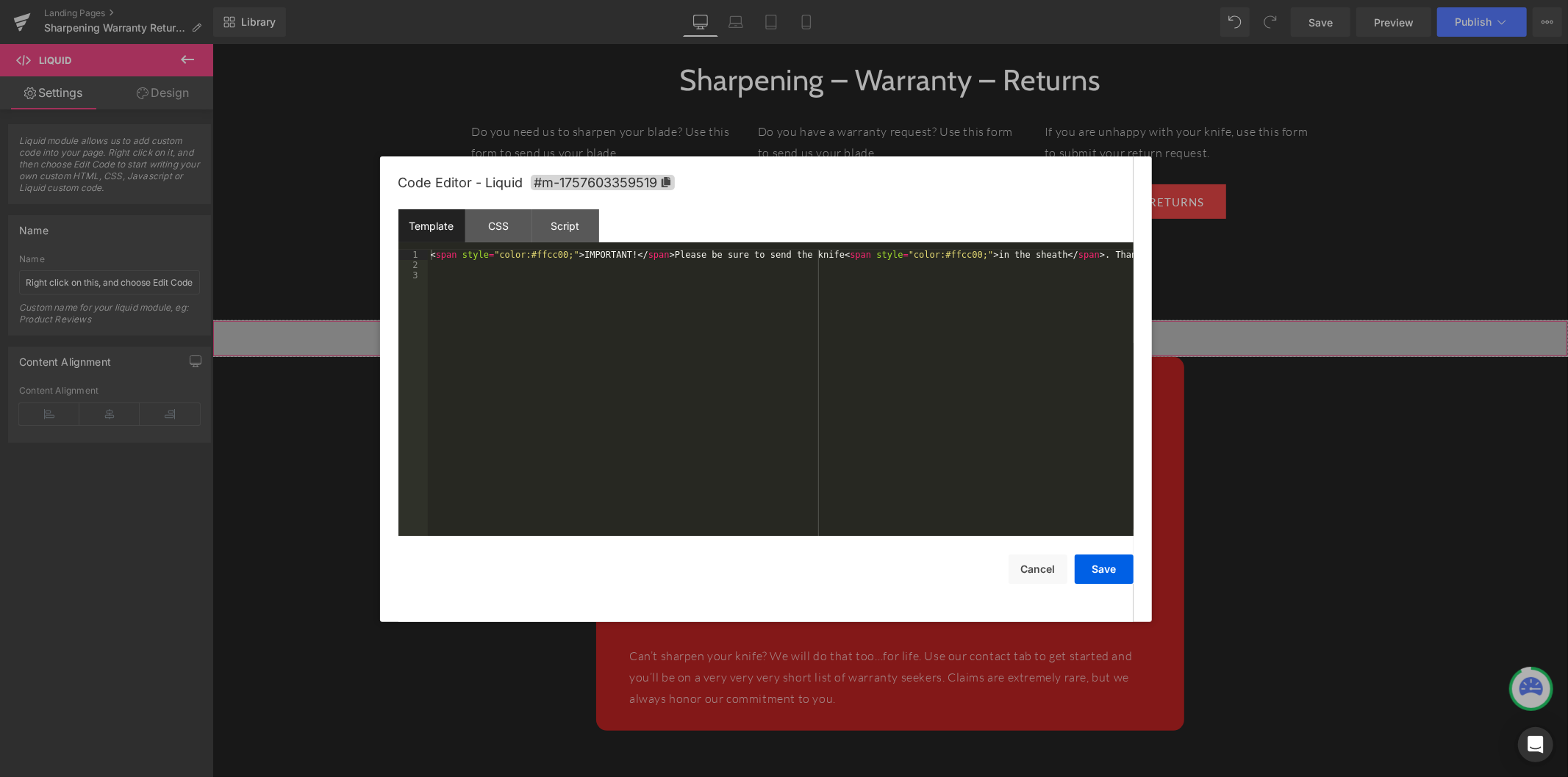
click at [901, 320] on div "Liquid" at bounding box center [889, 338] width 1356 height 36
click at [489, 232] on div "CSS" at bounding box center [498, 226] width 67 height 33
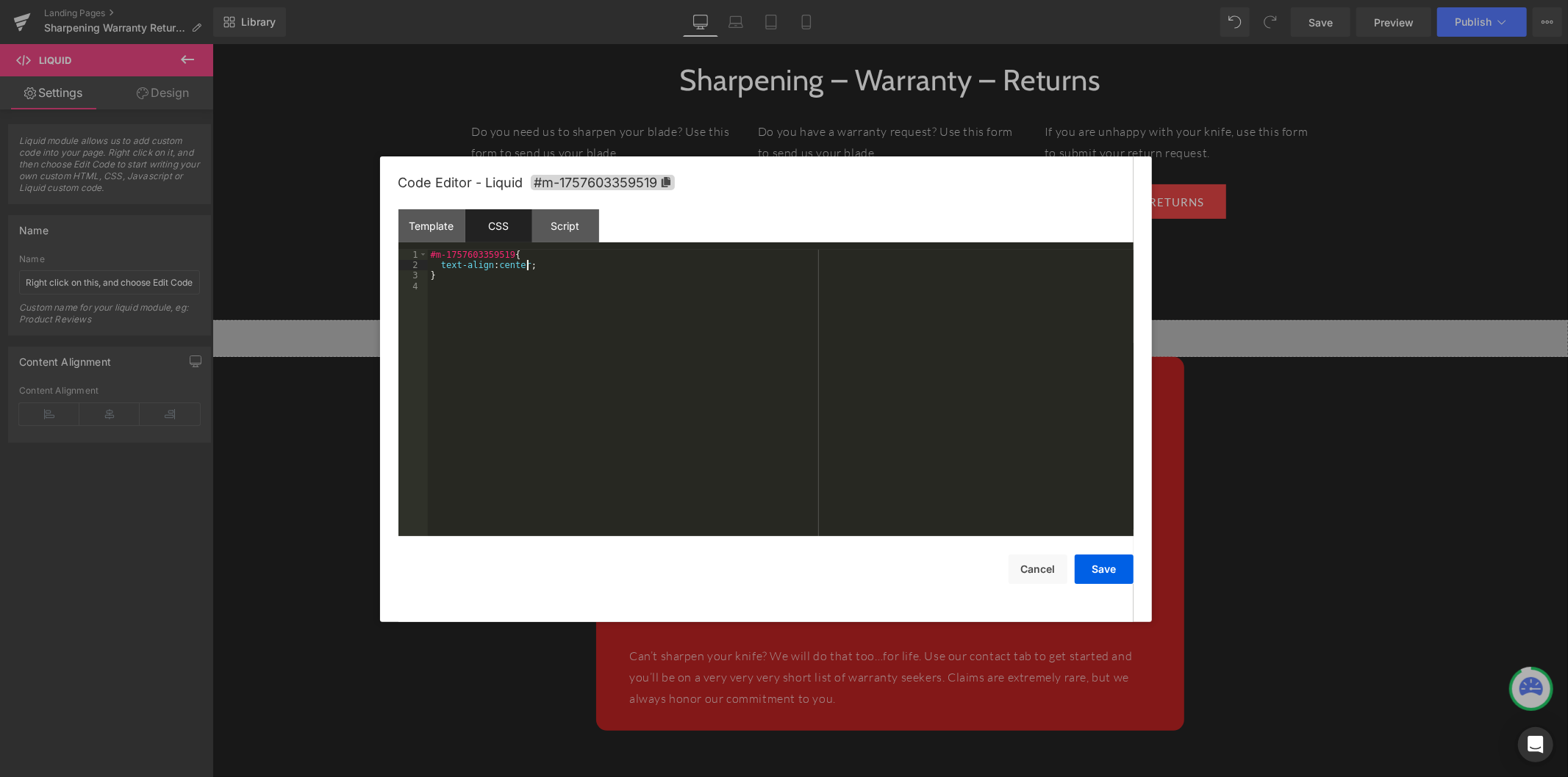
click at [589, 270] on div "#m-1757603359519 { text-align : center ; }" at bounding box center [781, 403] width 706 height 308
click at [1103, 567] on button "Save" at bounding box center [1104, 569] width 59 height 29
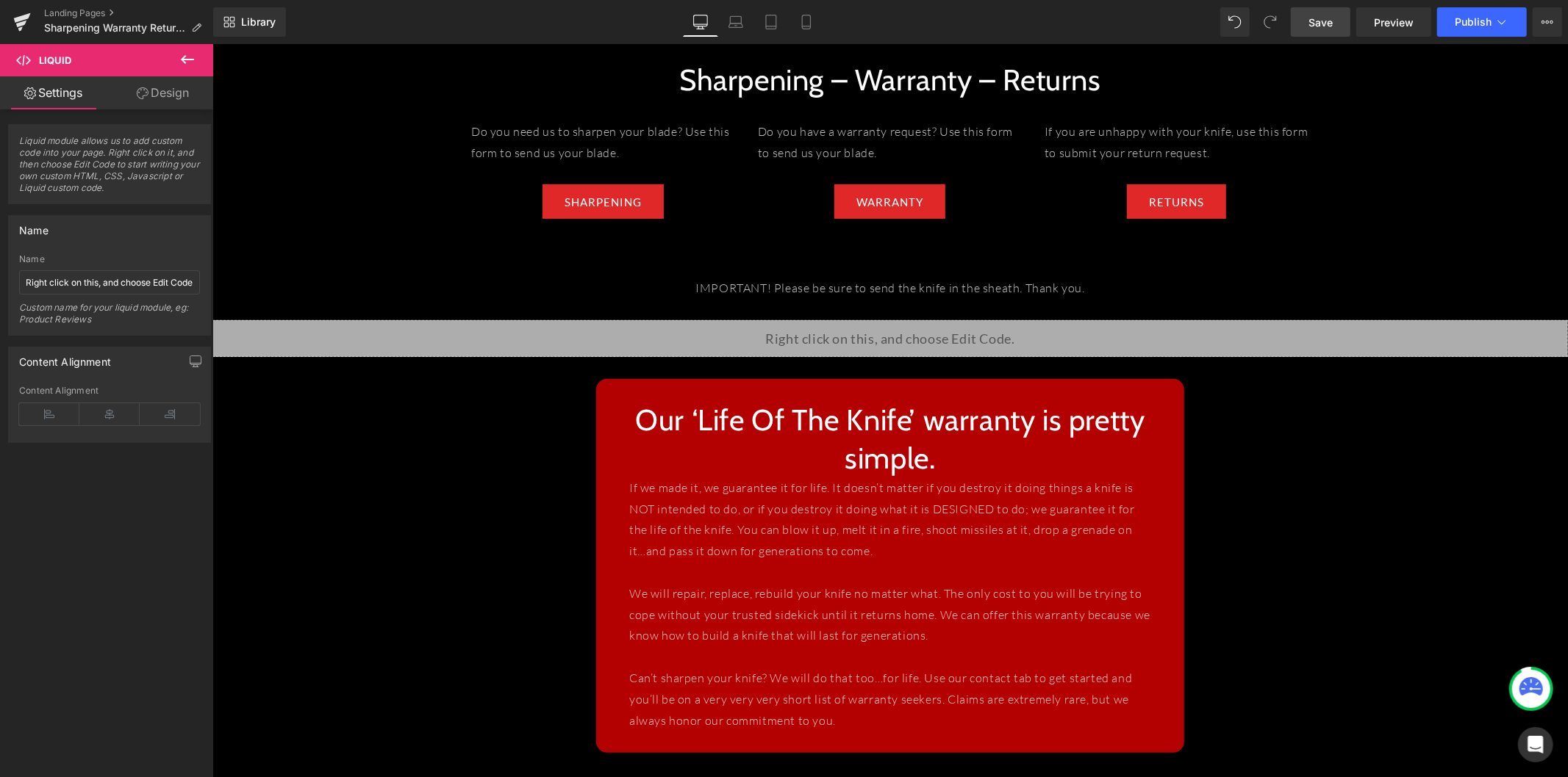
click at [1282, 17] on span "Save" at bounding box center [1321, 23] width 24 height 16
click at [820, 277] on p "IMPORTANT! Please be sure to send the knife in the sheath. Thank you." at bounding box center [889, 288] width 1356 height 22
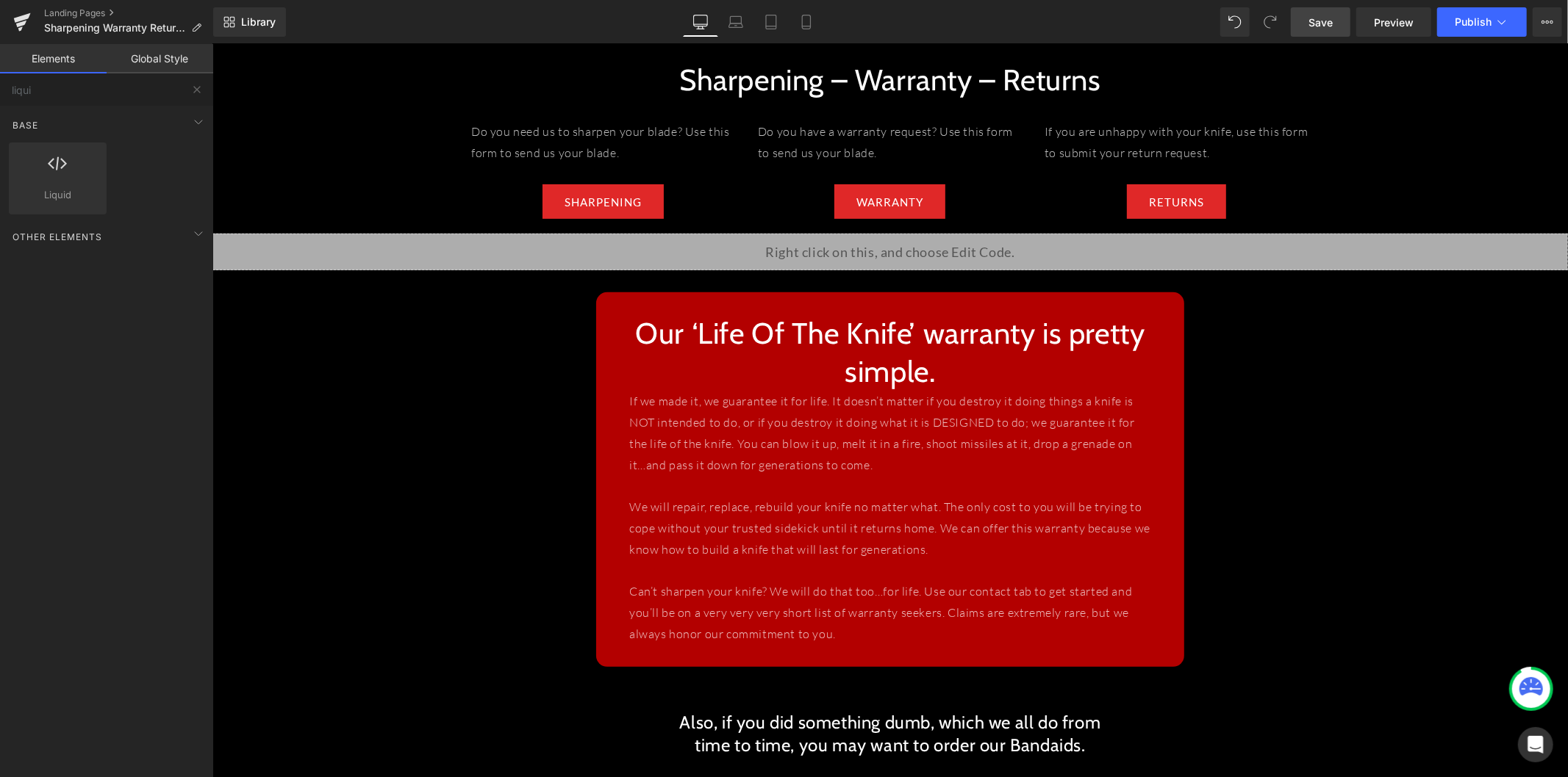
click at [1282, 24] on link "Save" at bounding box center [1320, 22] width 60 height 29
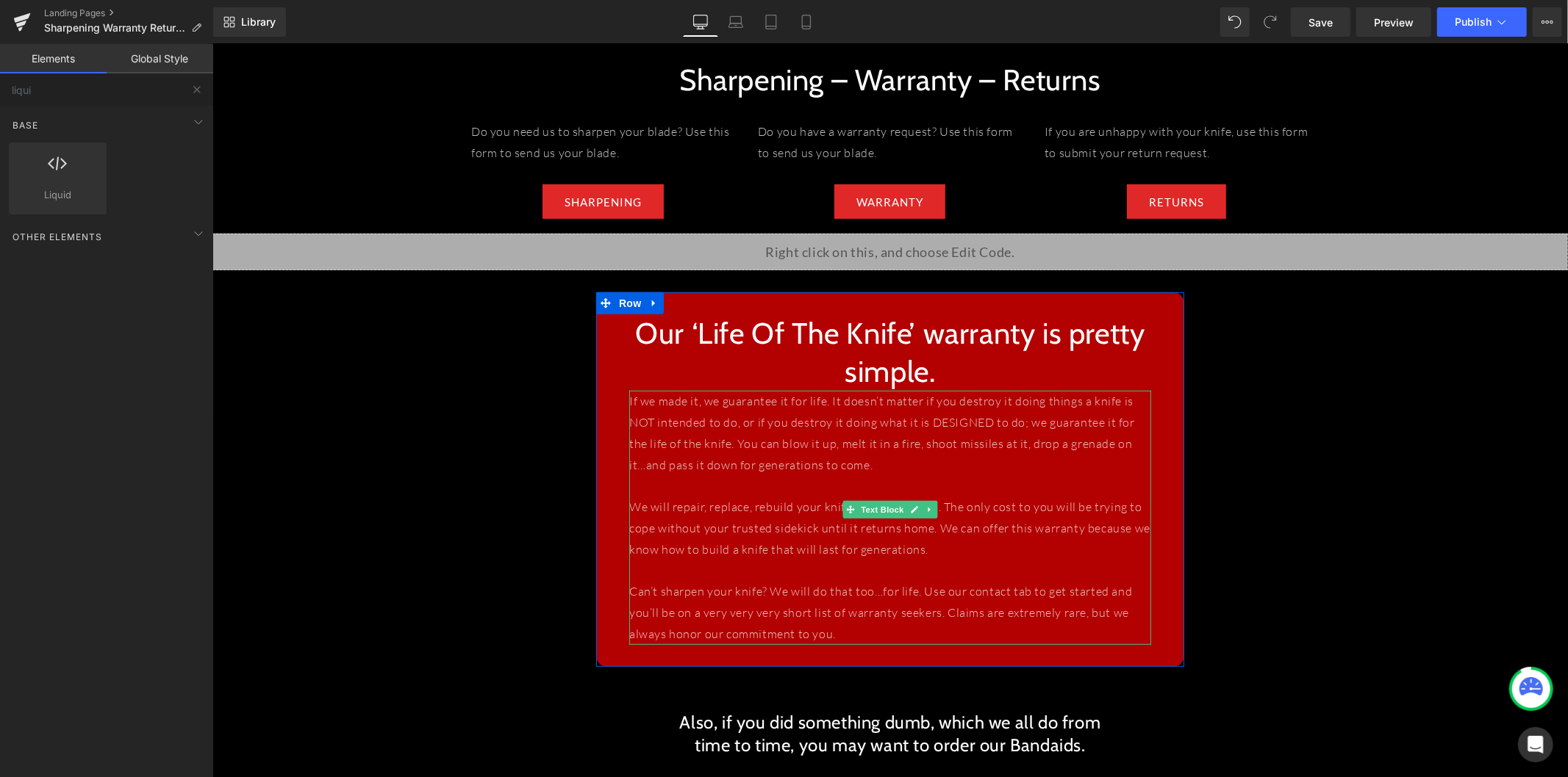
click at [709, 390] on p "If we made it, we guarantee it for life. It doesn’t matter if you destroy it do…" at bounding box center [889, 432] width 522 height 85
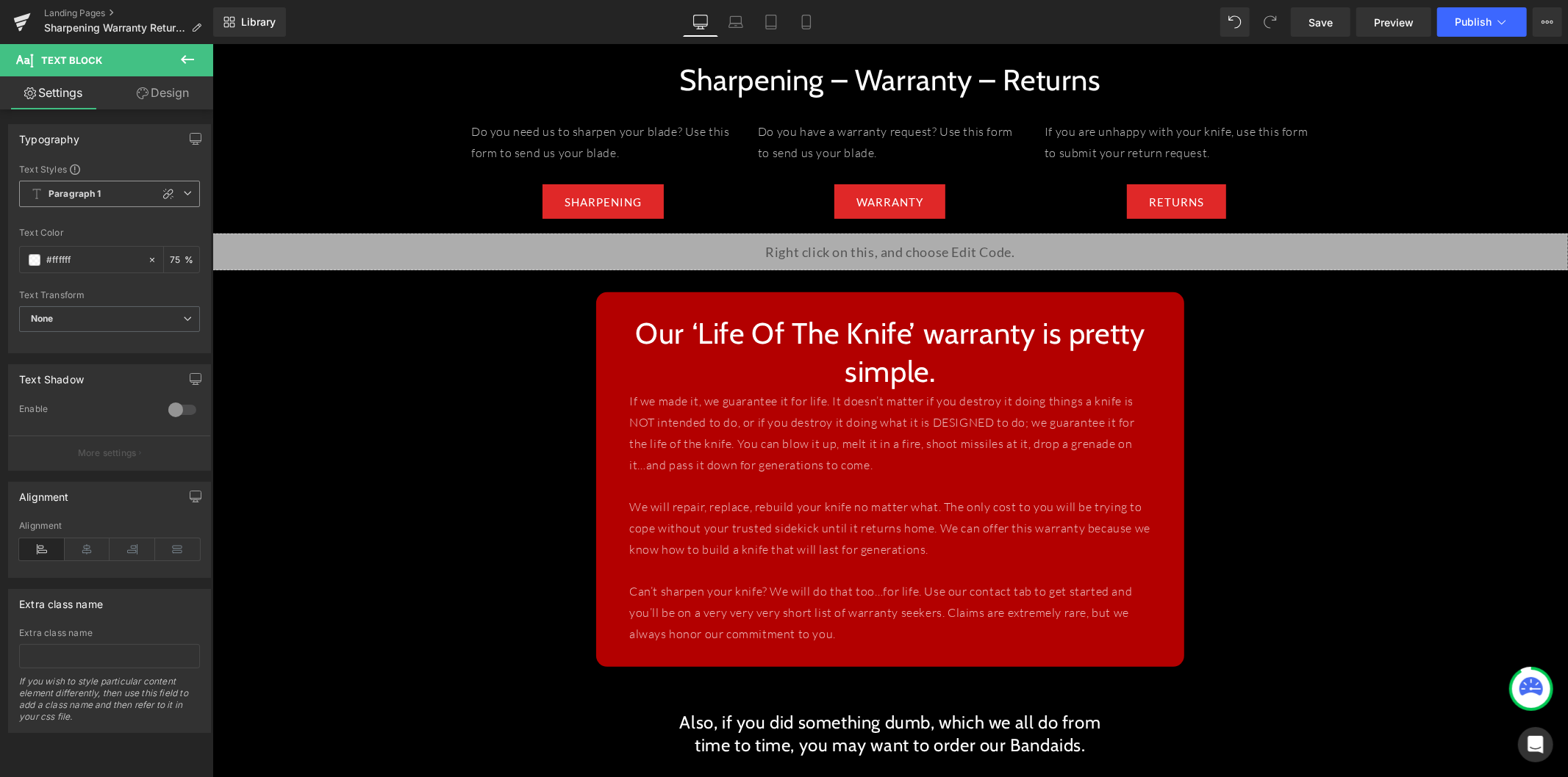
click at [118, 199] on span "Paragraph 1" at bounding box center [109, 194] width 181 height 27
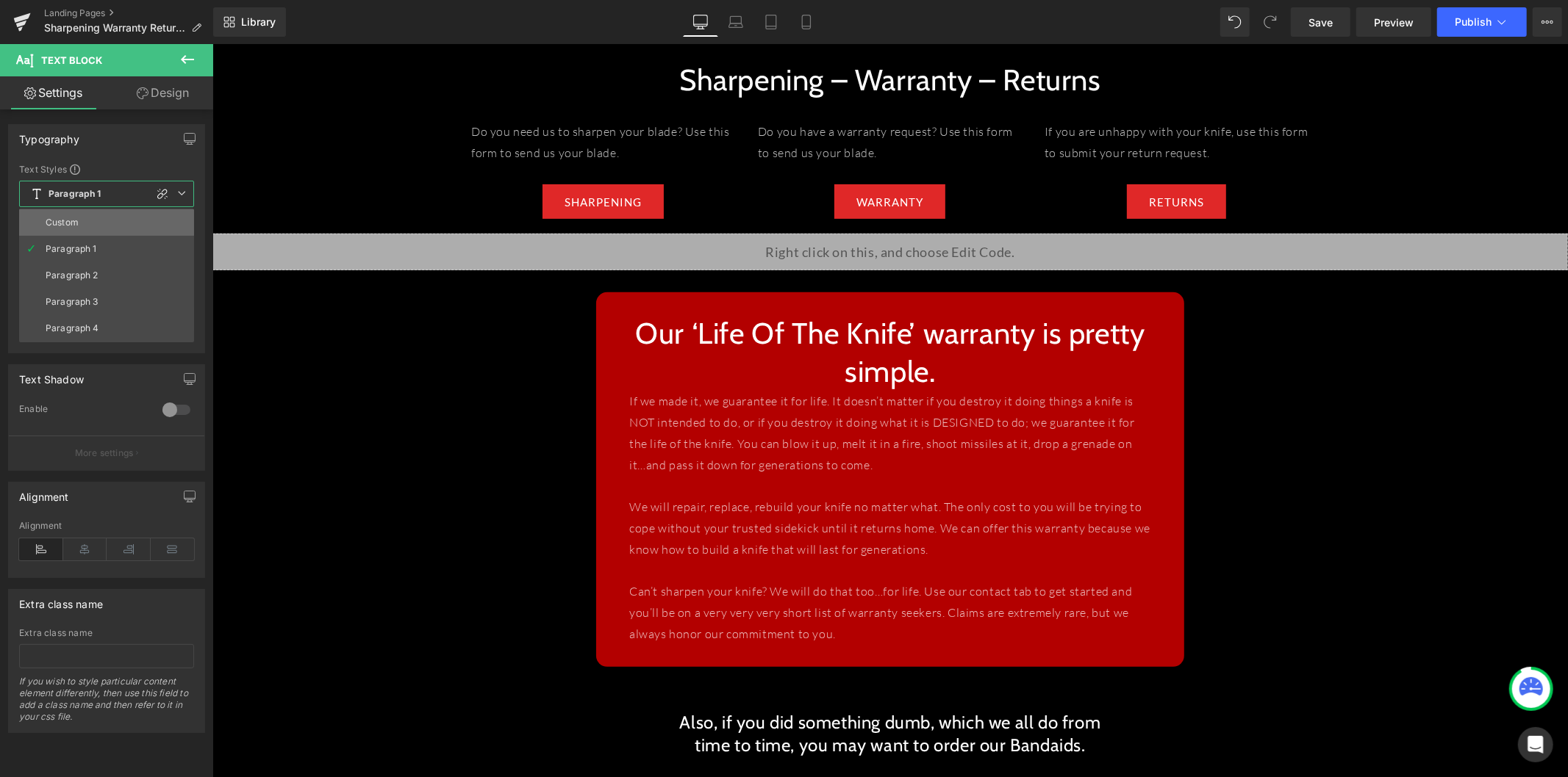
click at [107, 217] on li "Custom" at bounding box center [107, 223] width 175 height 27
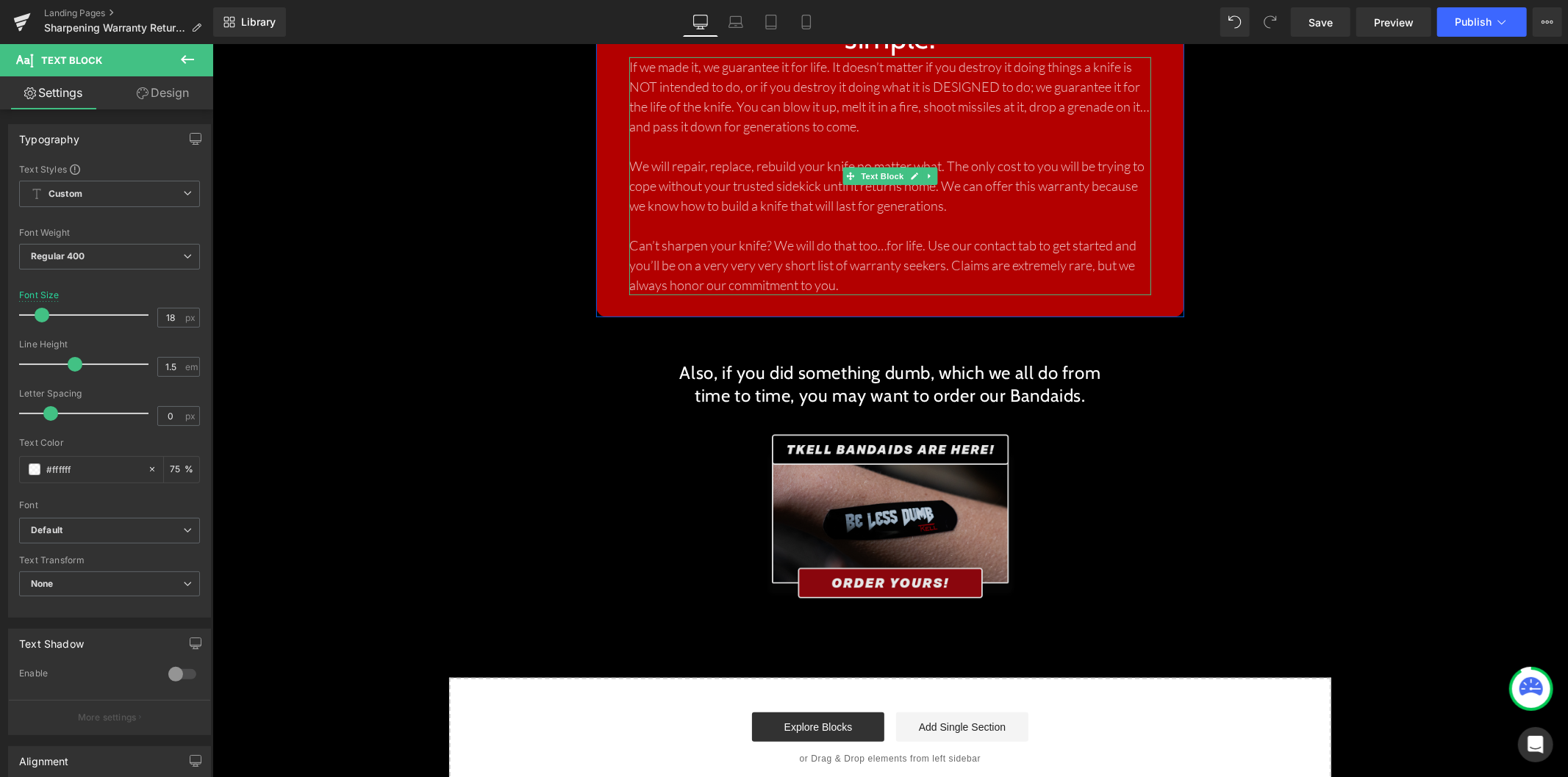
scroll to position [965, 0]
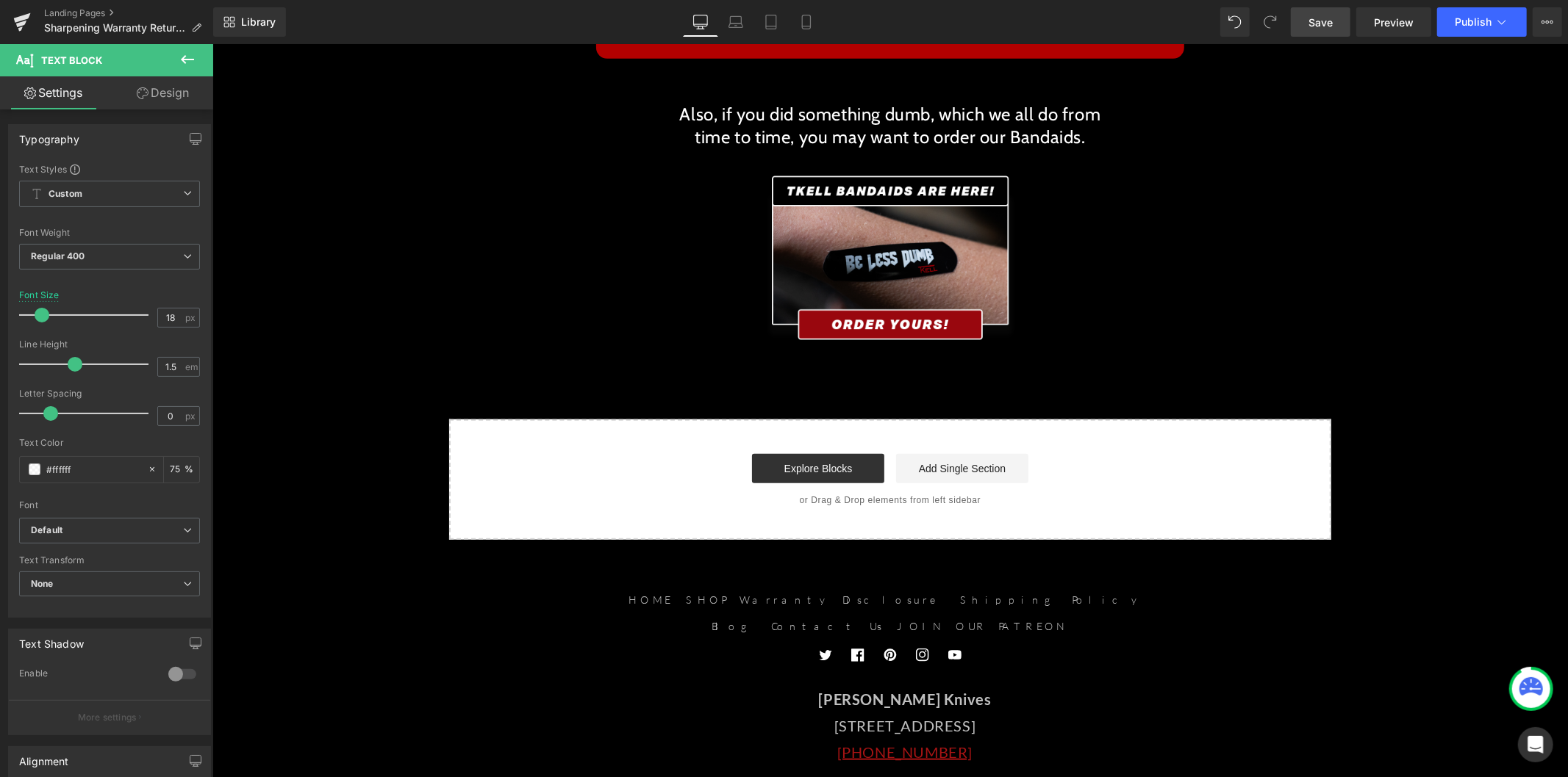
drag, startPoint x: 1311, startPoint y: 24, endPoint x: 736, endPoint y: 17, distance: 575.0
click at [1282, 24] on span "Save" at bounding box center [1321, 23] width 24 height 16
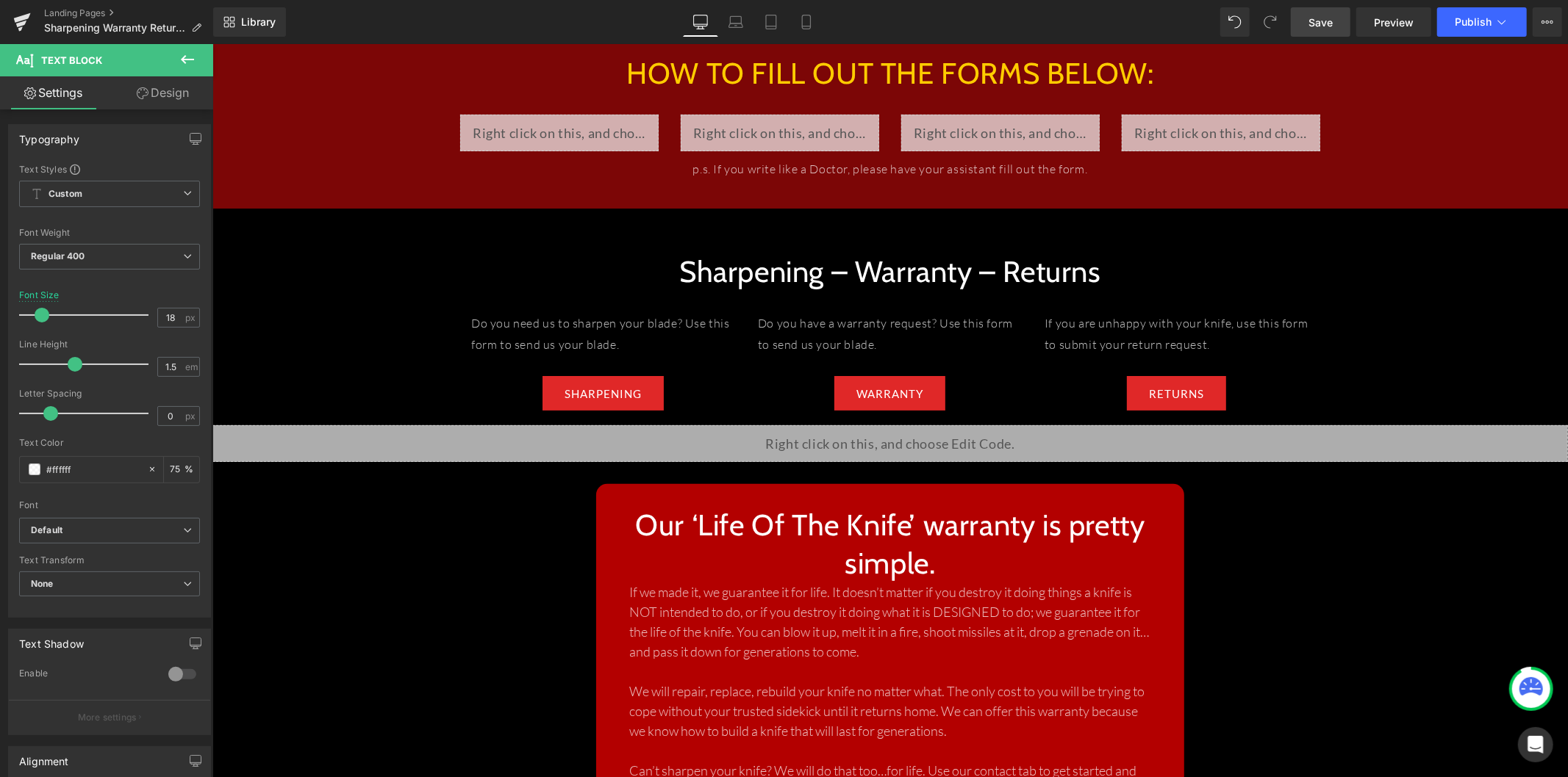
scroll to position [149, 0]
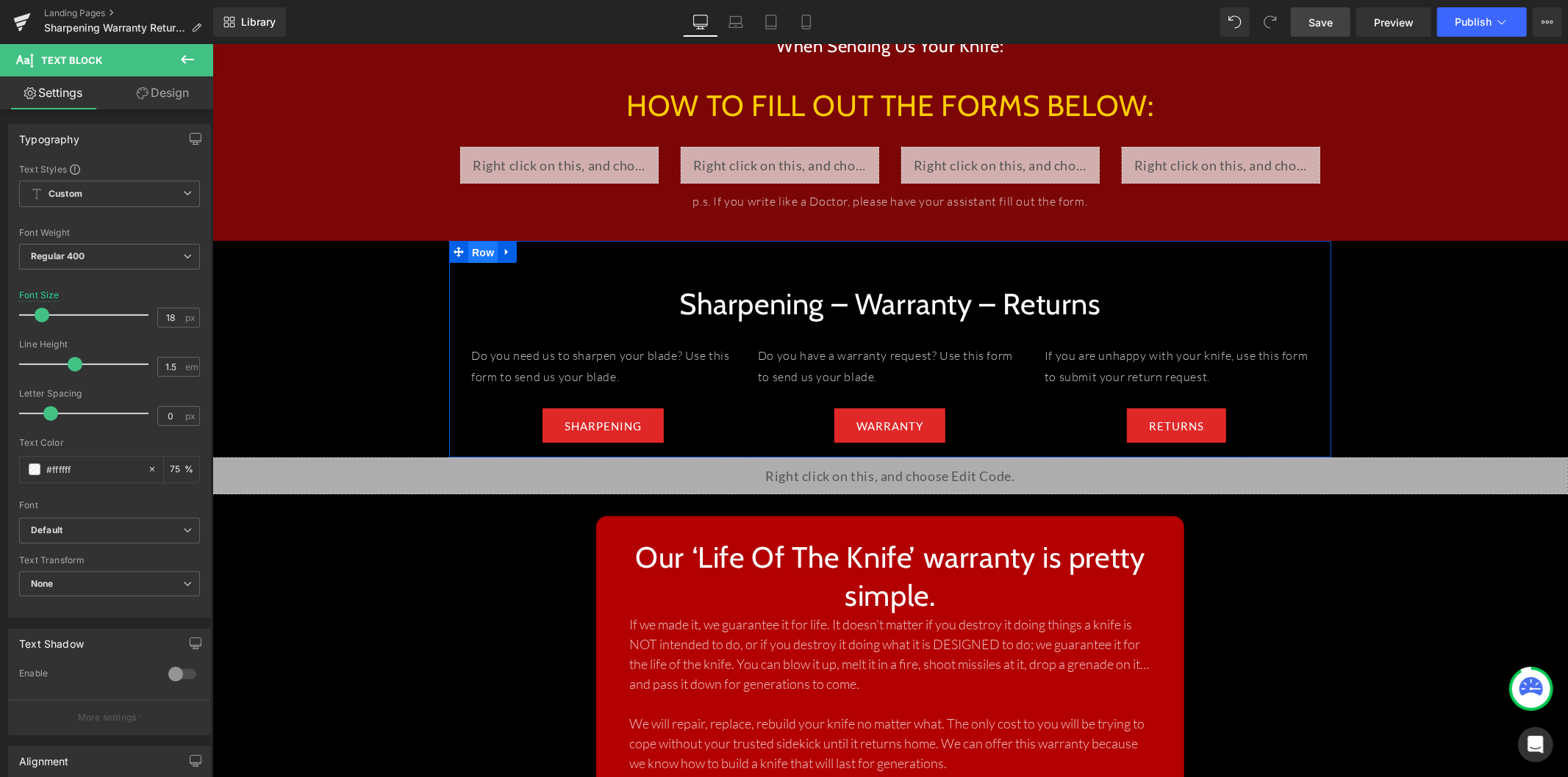
click at [478, 247] on span "Row" at bounding box center [482, 251] width 29 height 22
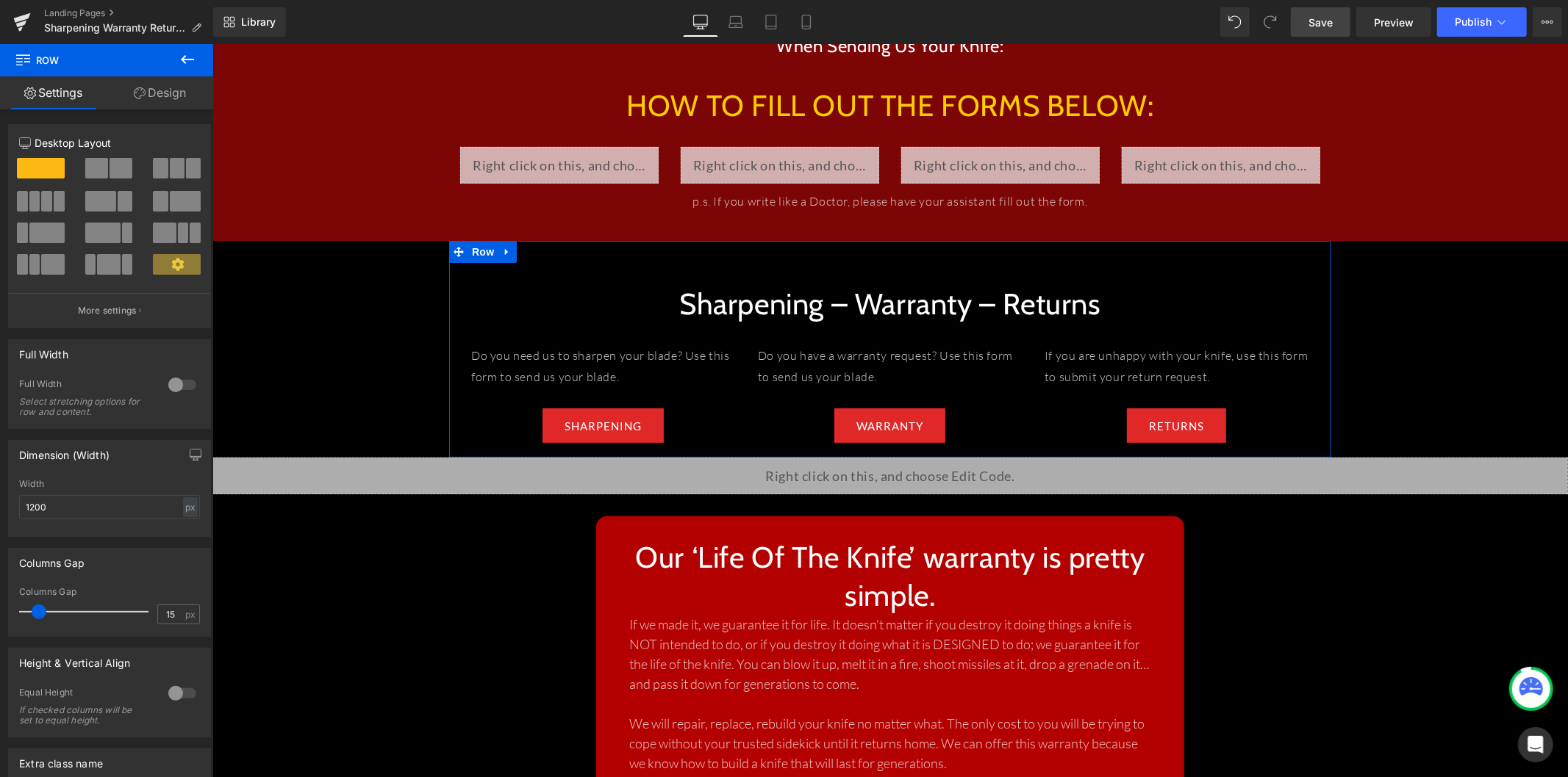
click at [138, 100] on link "Design" at bounding box center [159, 93] width 107 height 33
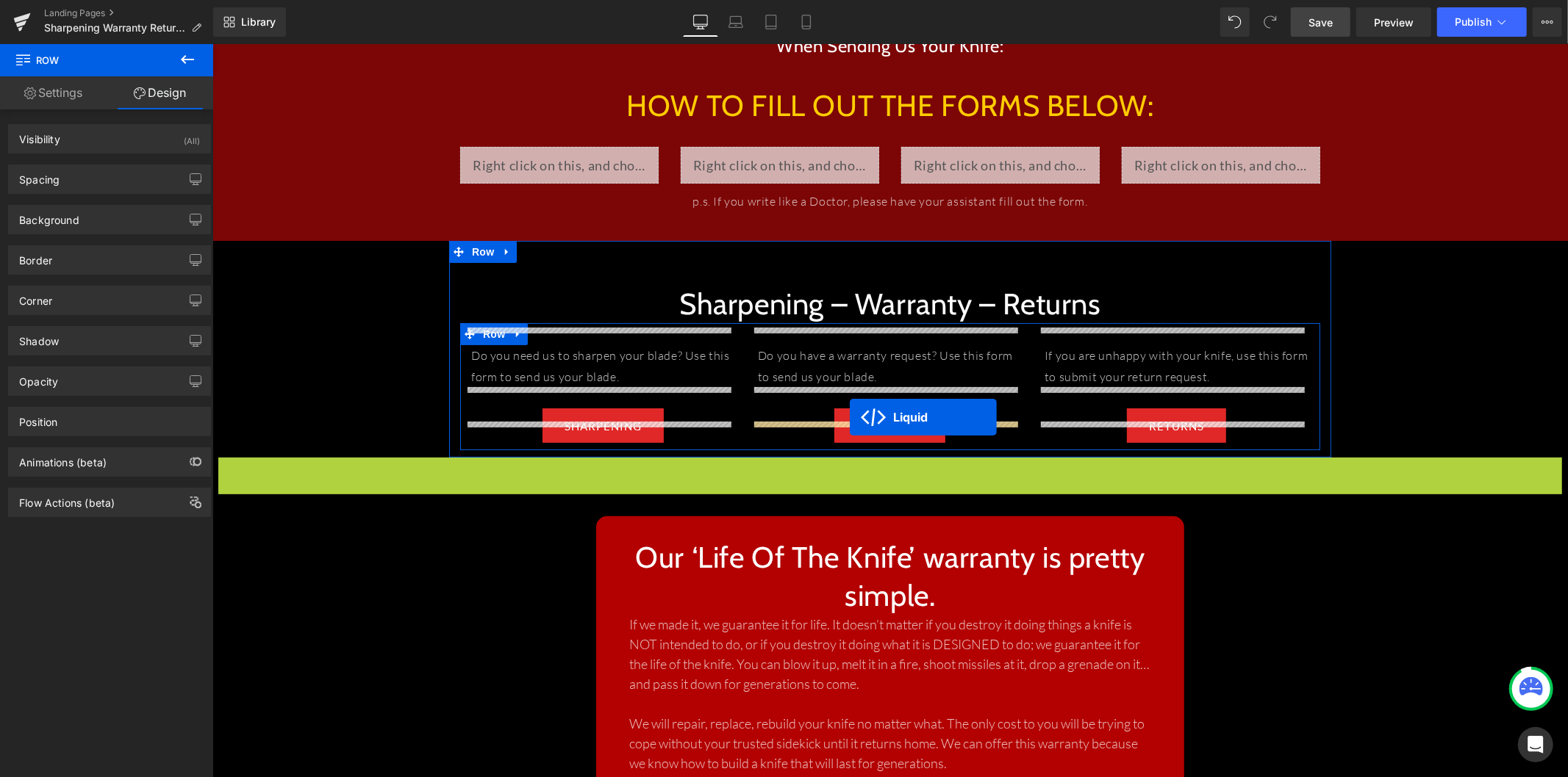
drag, startPoint x: 848, startPoint y: 429, endPoint x: 849, endPoint y: 416, distance: 13.0
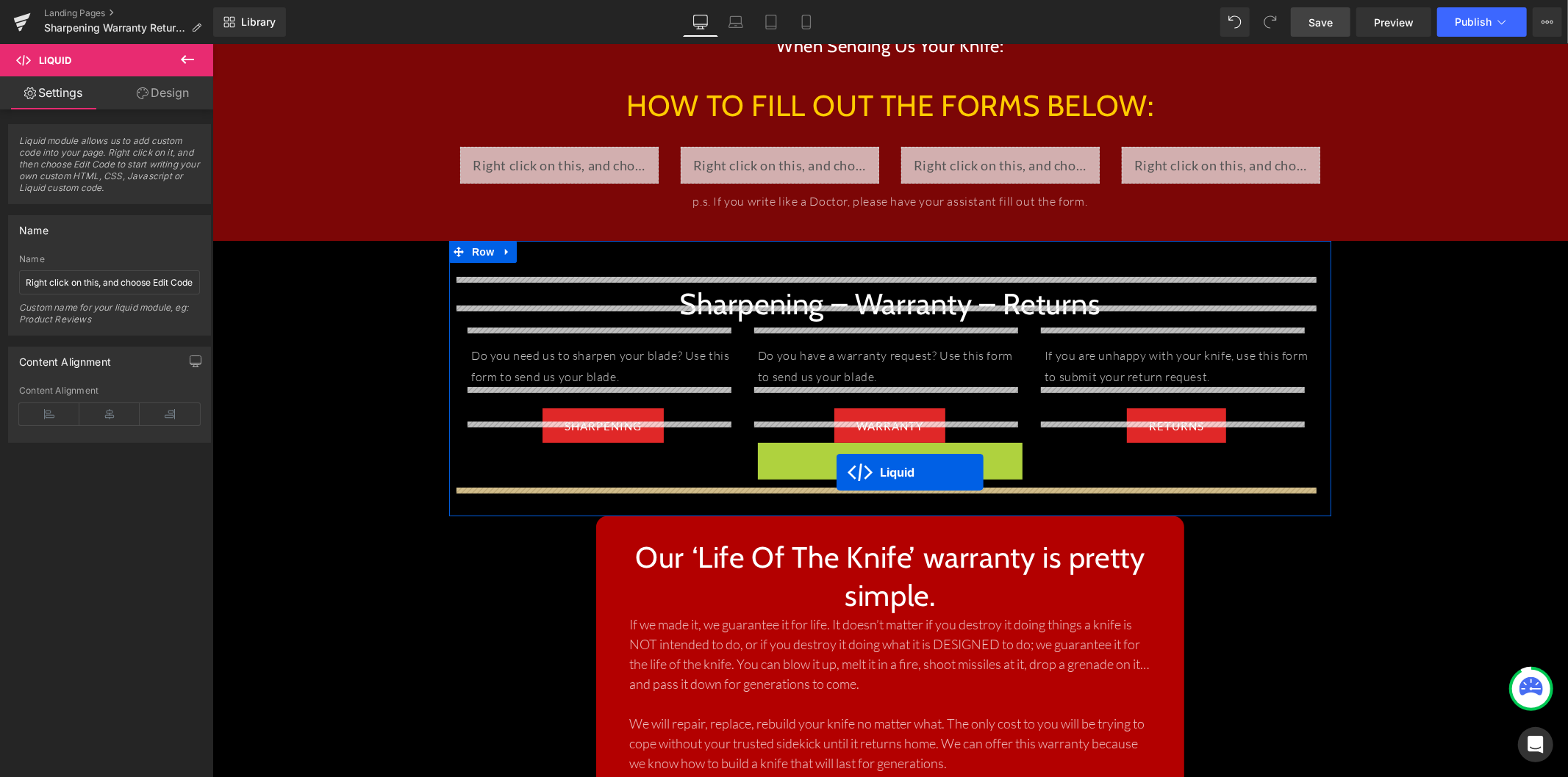
drag, startPoint x: 844, startPoint y: 431, endPoint x: 836, endPoint y: 471, distance: 40.8
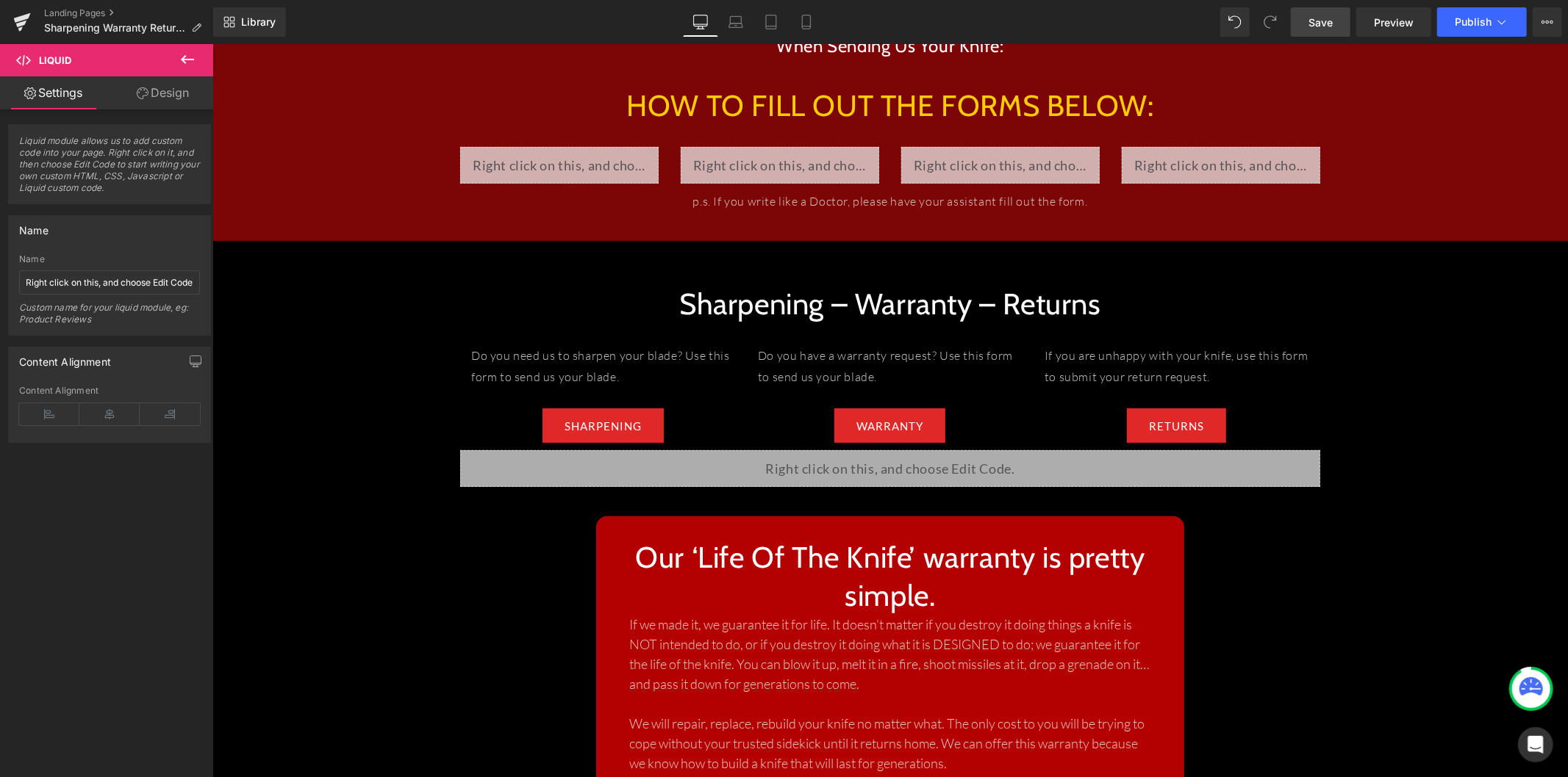
click at [181, 62] on icon at bounding box center [187, 60] width 17 height 17
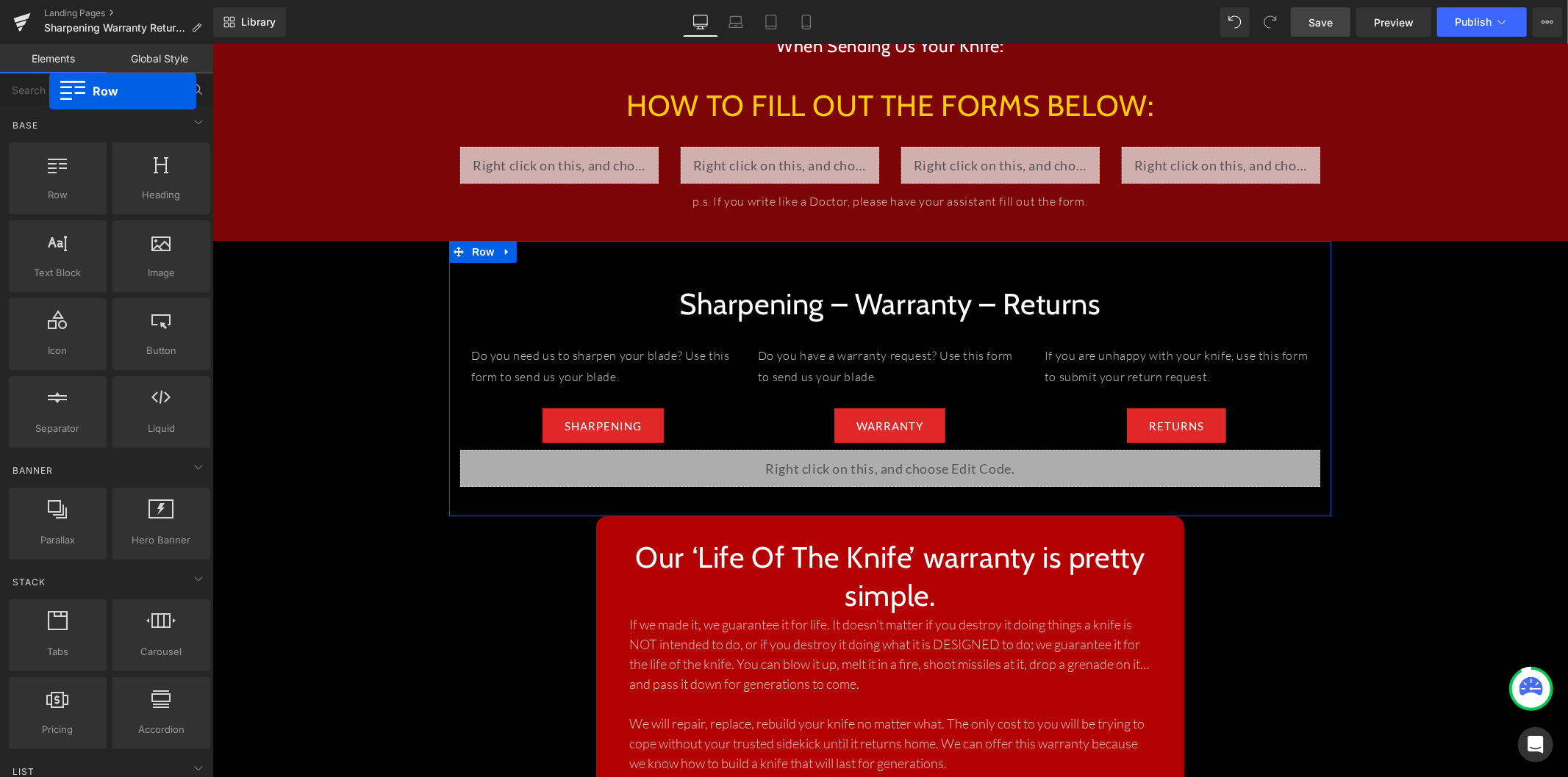
drag, startPoint x: 65, startPoint y: 186, endPoint x: 49, endPoint y: 91, distance: 96.3
click at [49, 91] on div "Base Row rows, columns, layouts, div Heading headings, titles, h1,h2,h3,h4,h5,h…" at bounding box center [107, 444] width 213 height 741
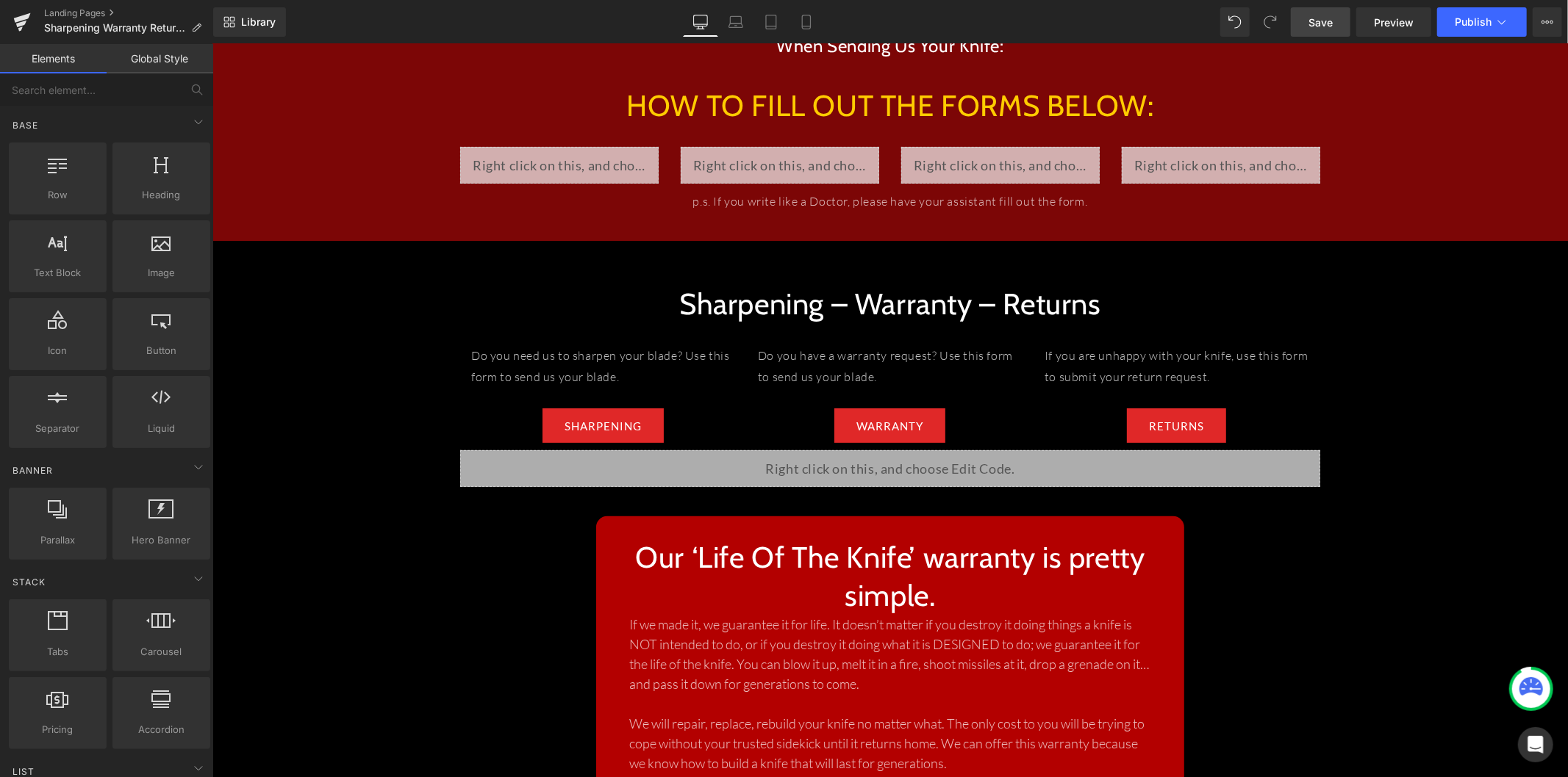
click at [473, 251] on div "Sharpening – Warranty – Returns Heading Do you need us to sharpen your blade? U…" at bounding box center [889, 378] width 882 height 275
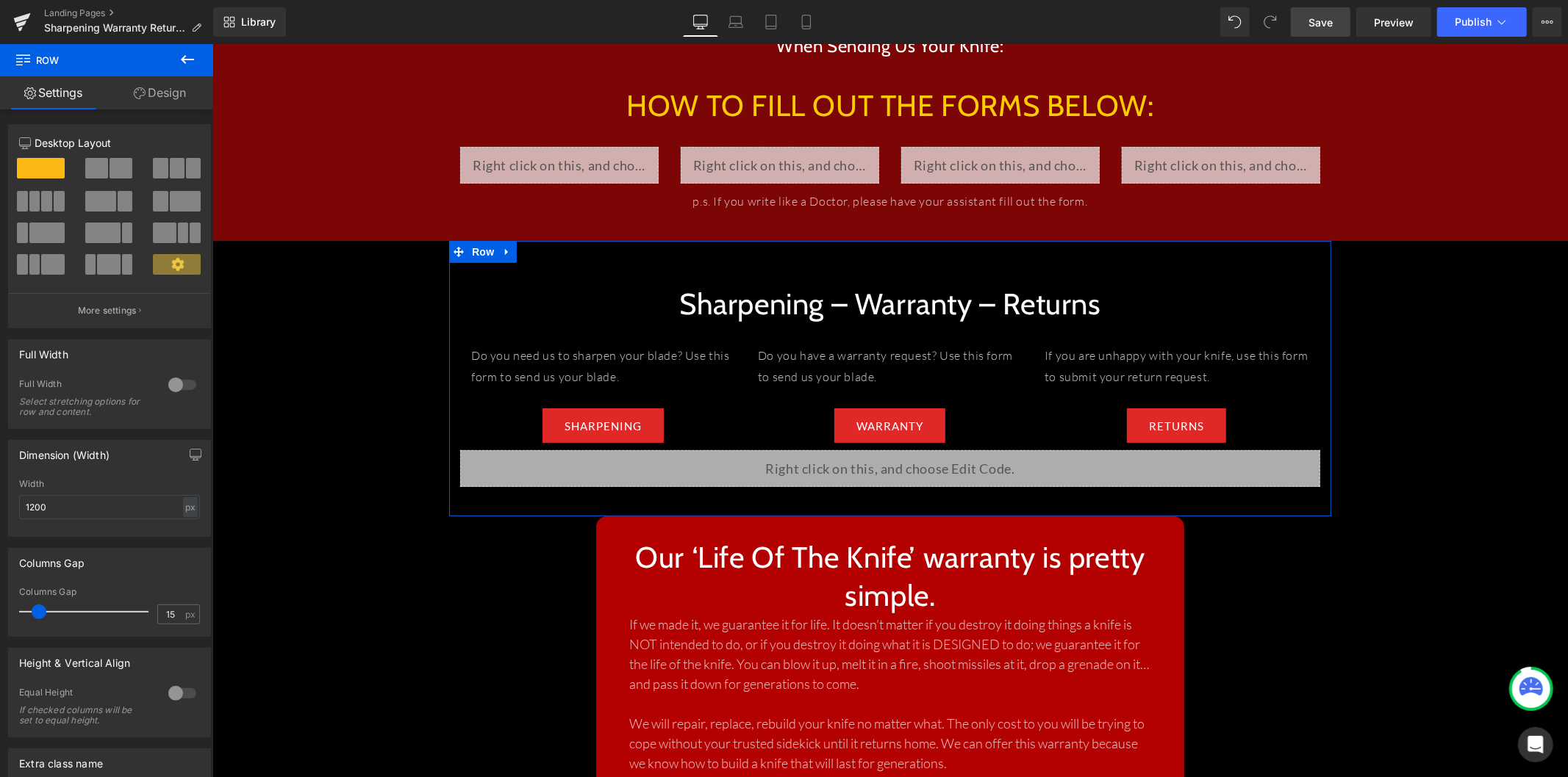
click at [178, 390] on div at bounding box center [182, 385] width 36 height 23
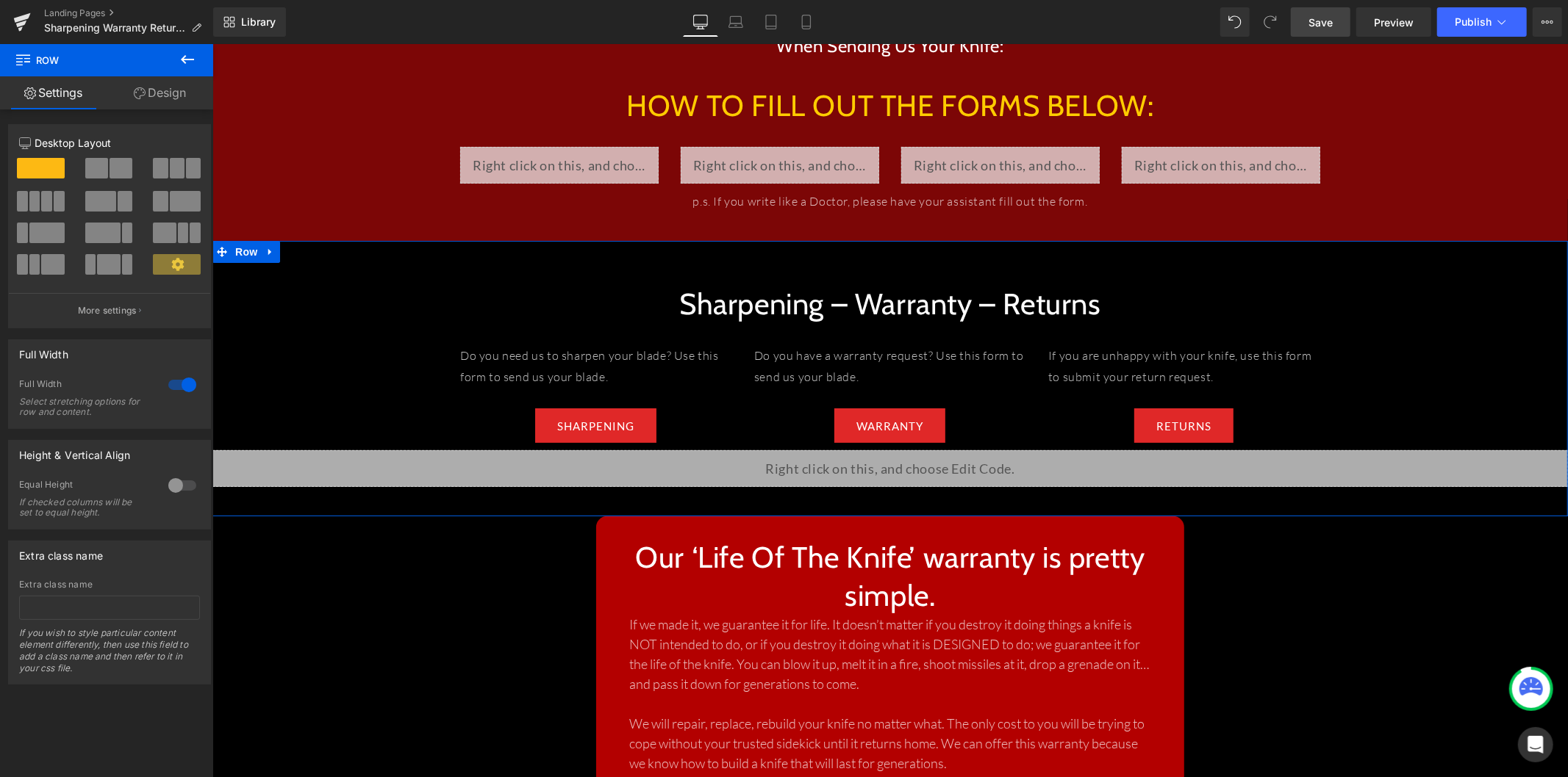
click at [157, 96] on link "Design" at bounding box center [159, 93] width 107 height 33
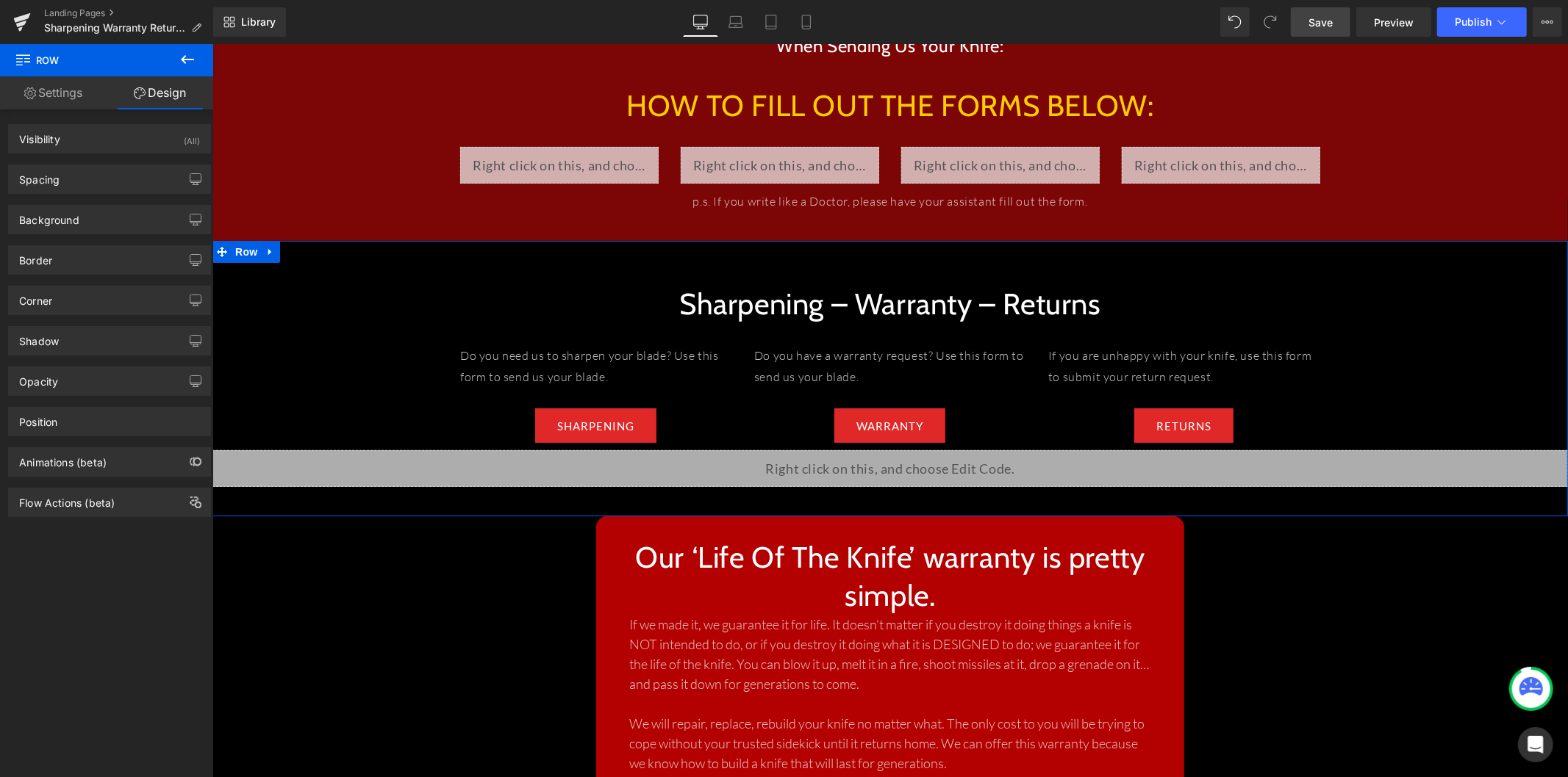
type input "transparent"
type input "0"
click at [94, 223] on div "Background" at bounding box center [109, 219] width 201 height 28
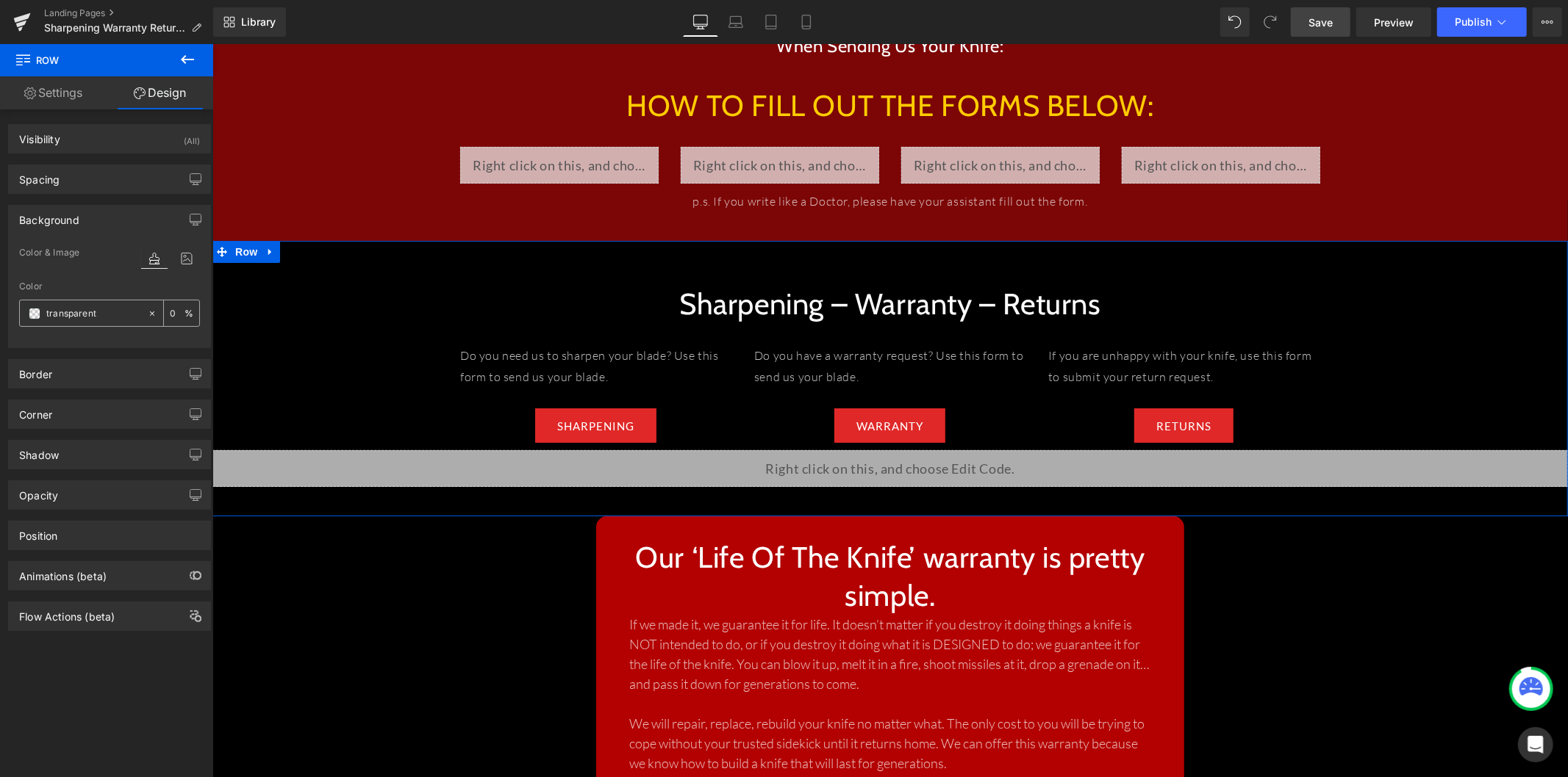
click at [89, 314] on input "transparent" at bounding box center [93, 314] width 94 height 16
type input "1414"
type input "27"
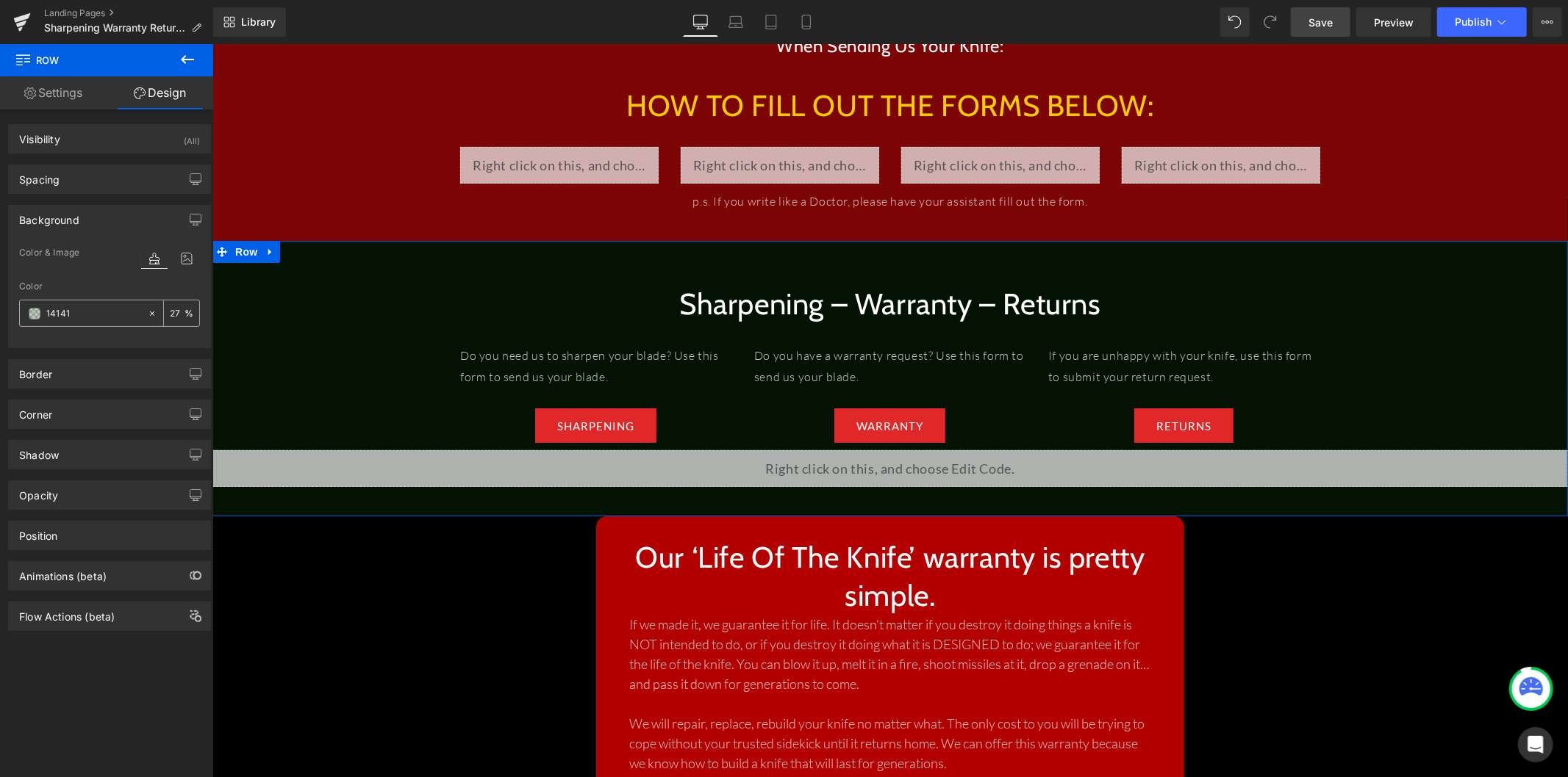
type input "141414"
type input "100"
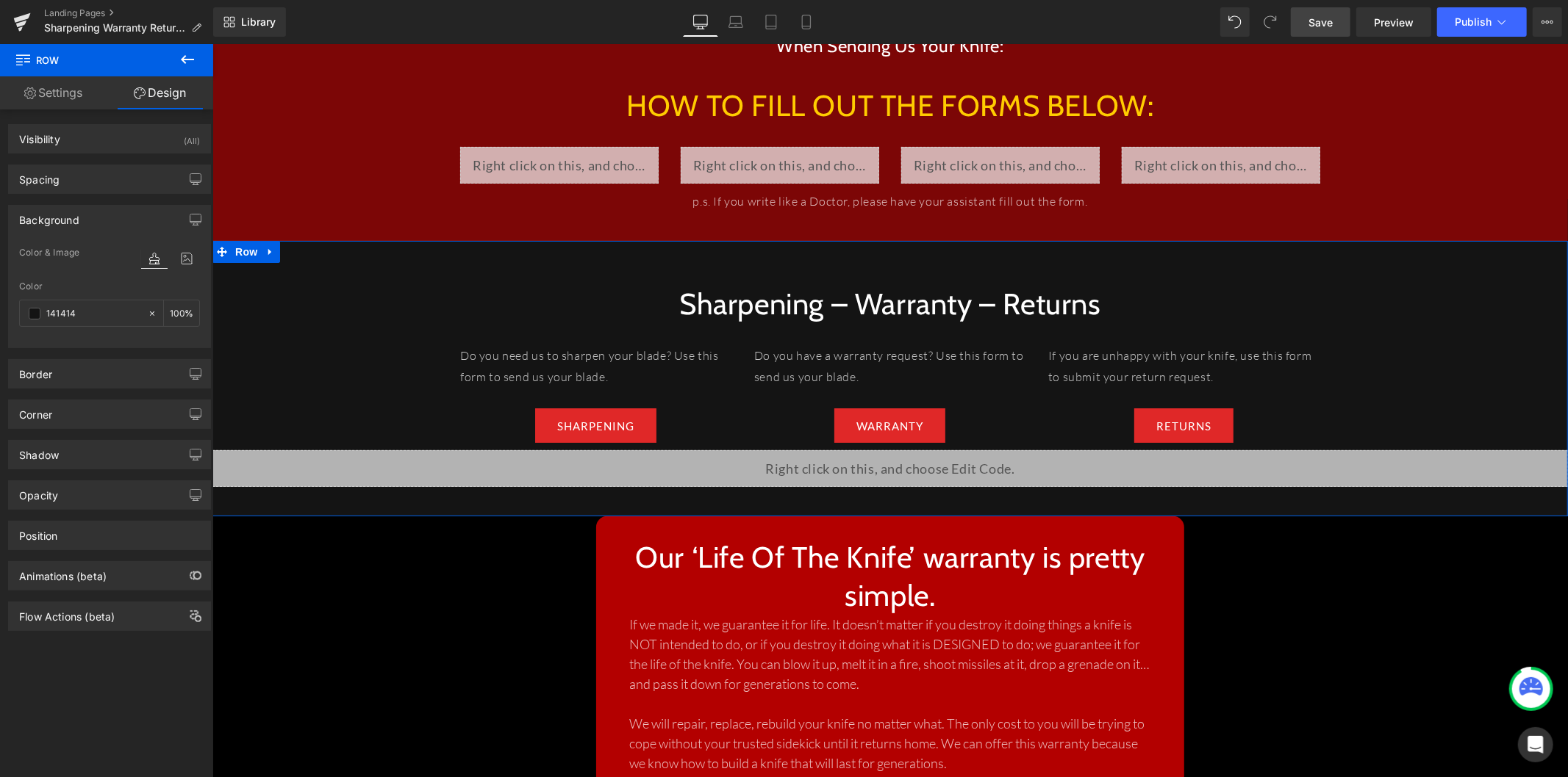
click at [897, 450] on div "Liquid" at bounding box center [889, 468] width 1356 height 36
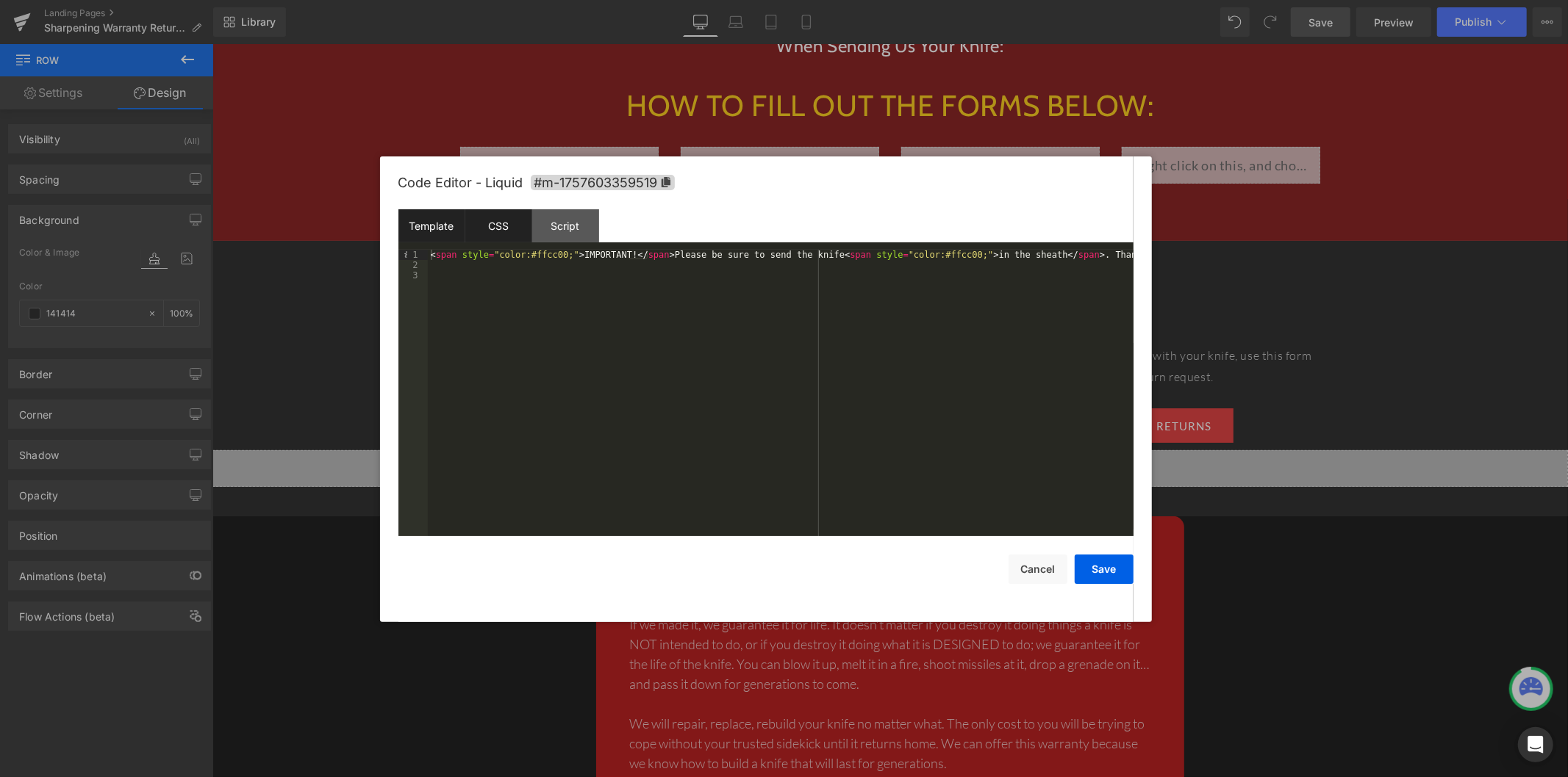
type input "#141414"
click at [508, 228] on div "CSS" at bounding box center [498, 226] width 67 height 33
click at [486, 290] on div "#m-1757603359519 { text-align : center ; font-size : 18 px ; margin-bottom : 30…" at bounding box center [781, 403] width 706 height 308
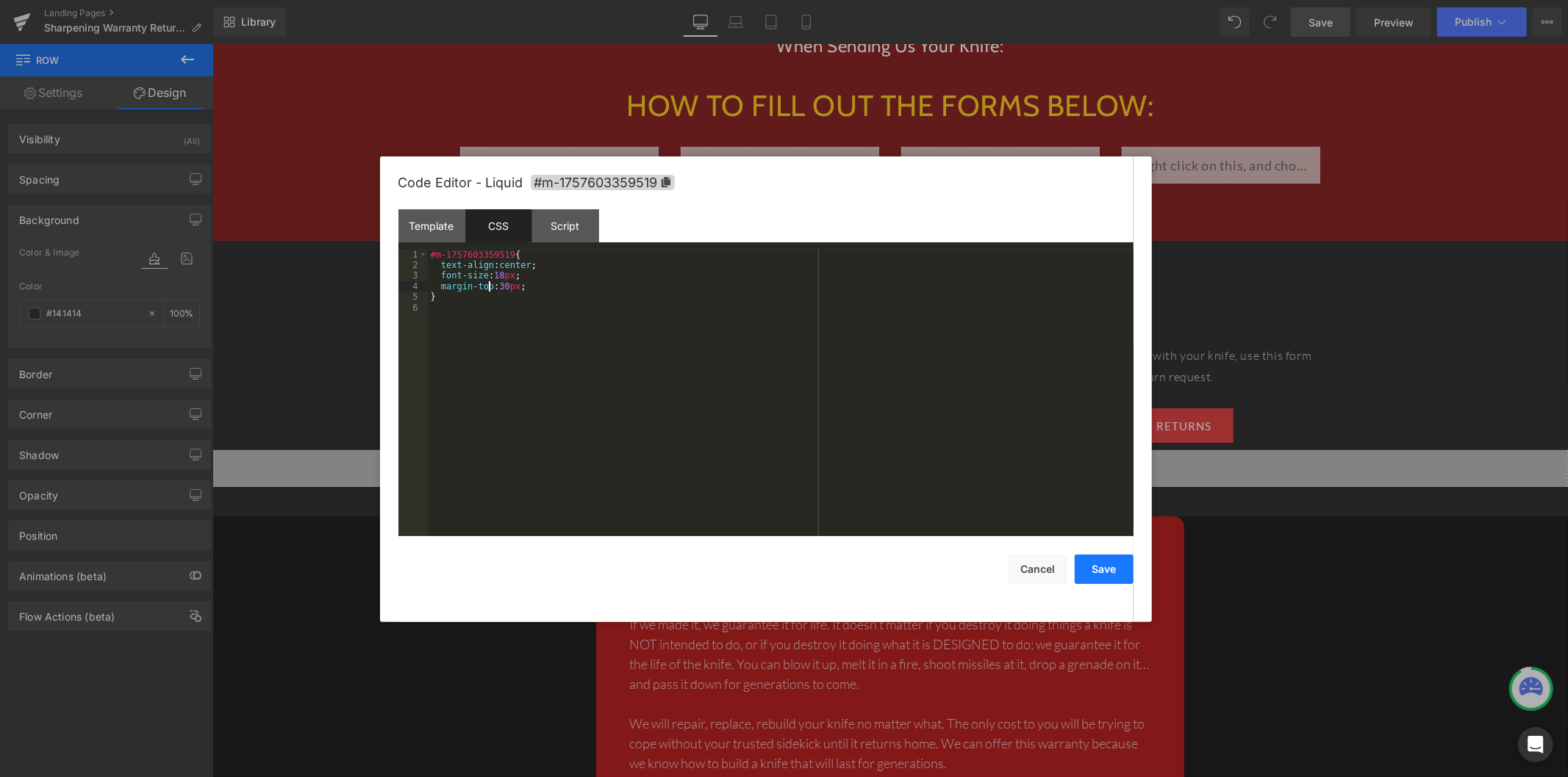
click at [1113, 575] on button "Save" at bounding box center [1104, 569] width 59 height 29
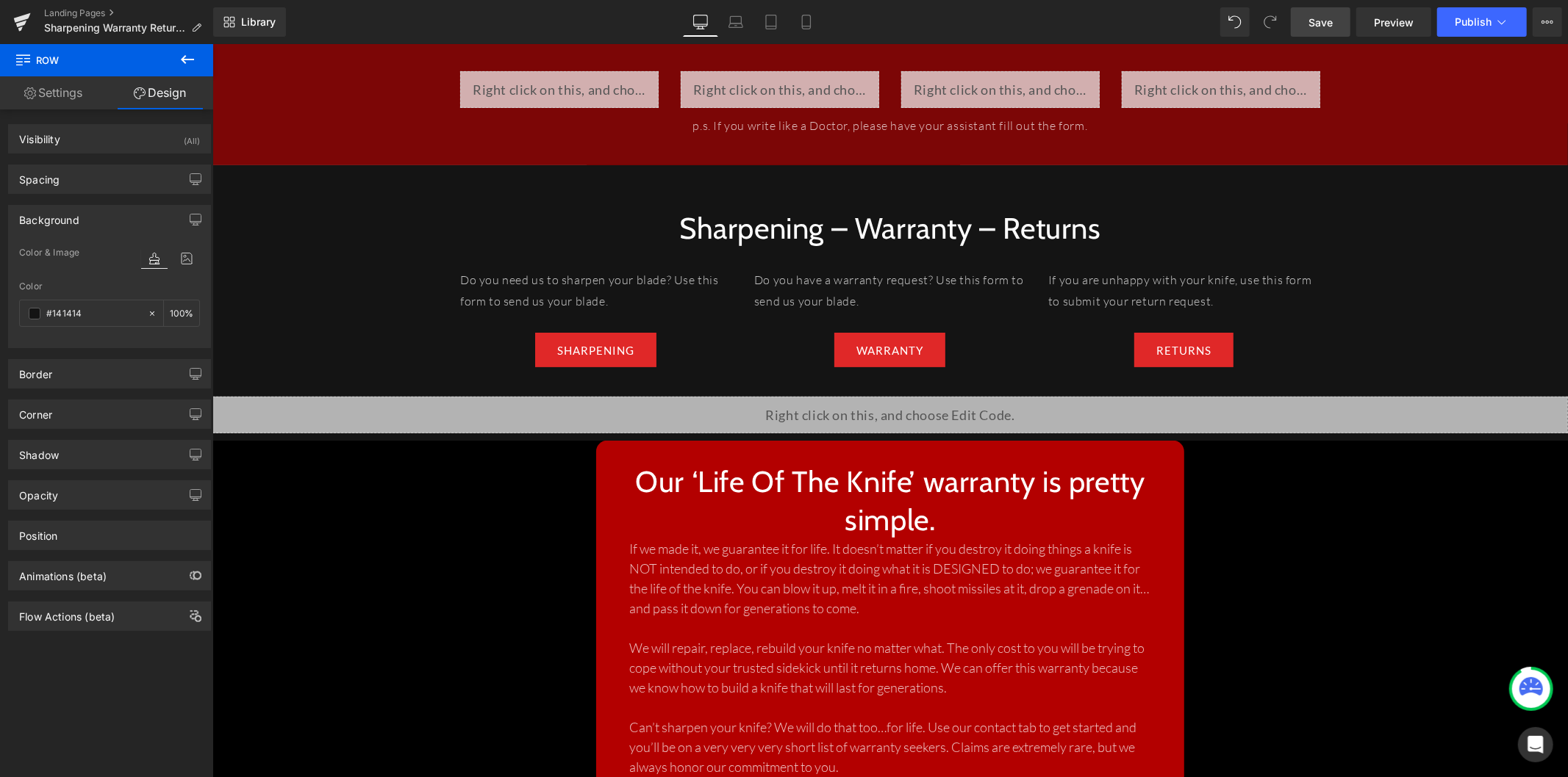
scroll to position [230, 0]
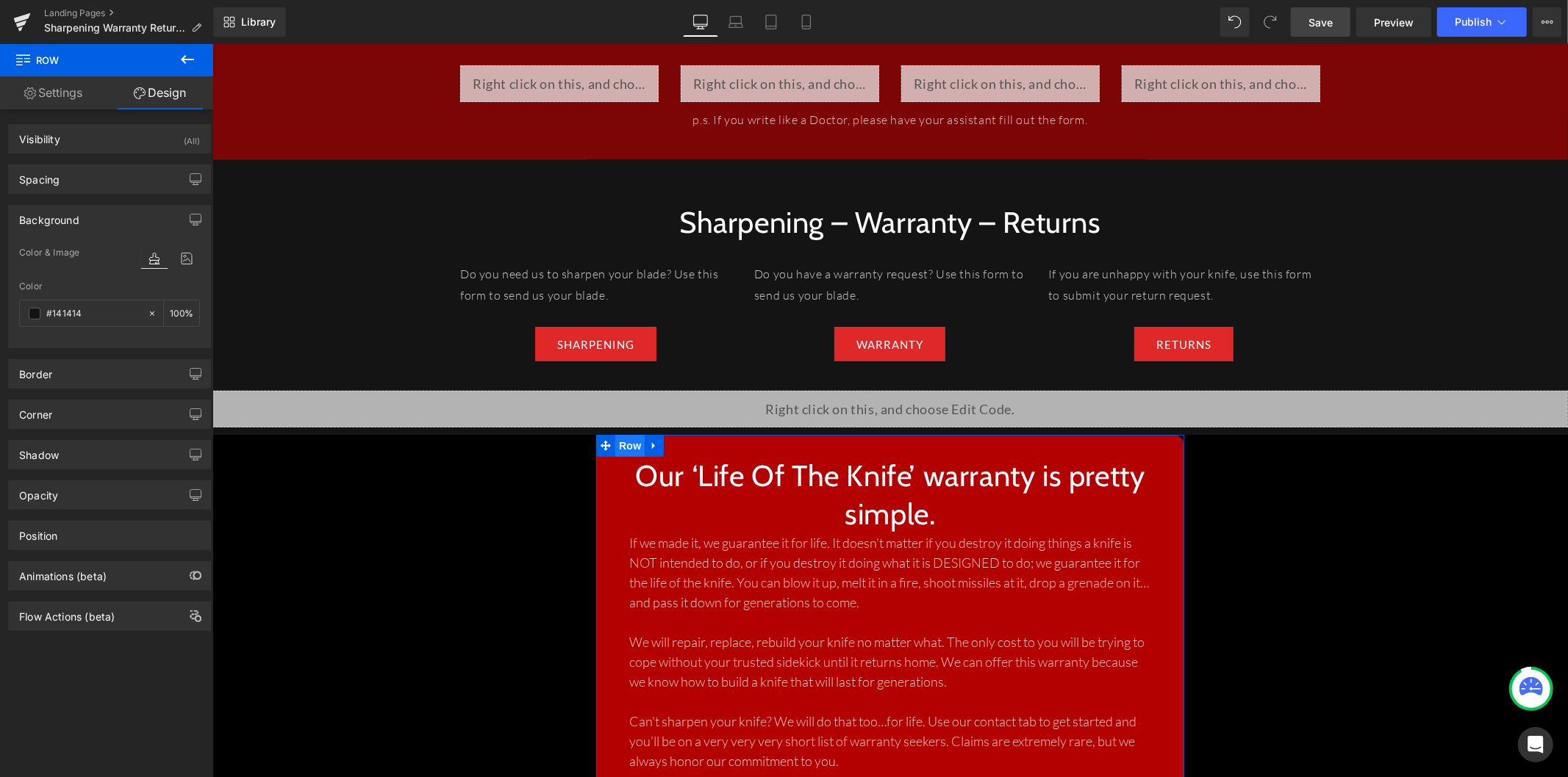
click at [628, 434] on span "Row" at bounding box center [629, 444] width 29 height 22
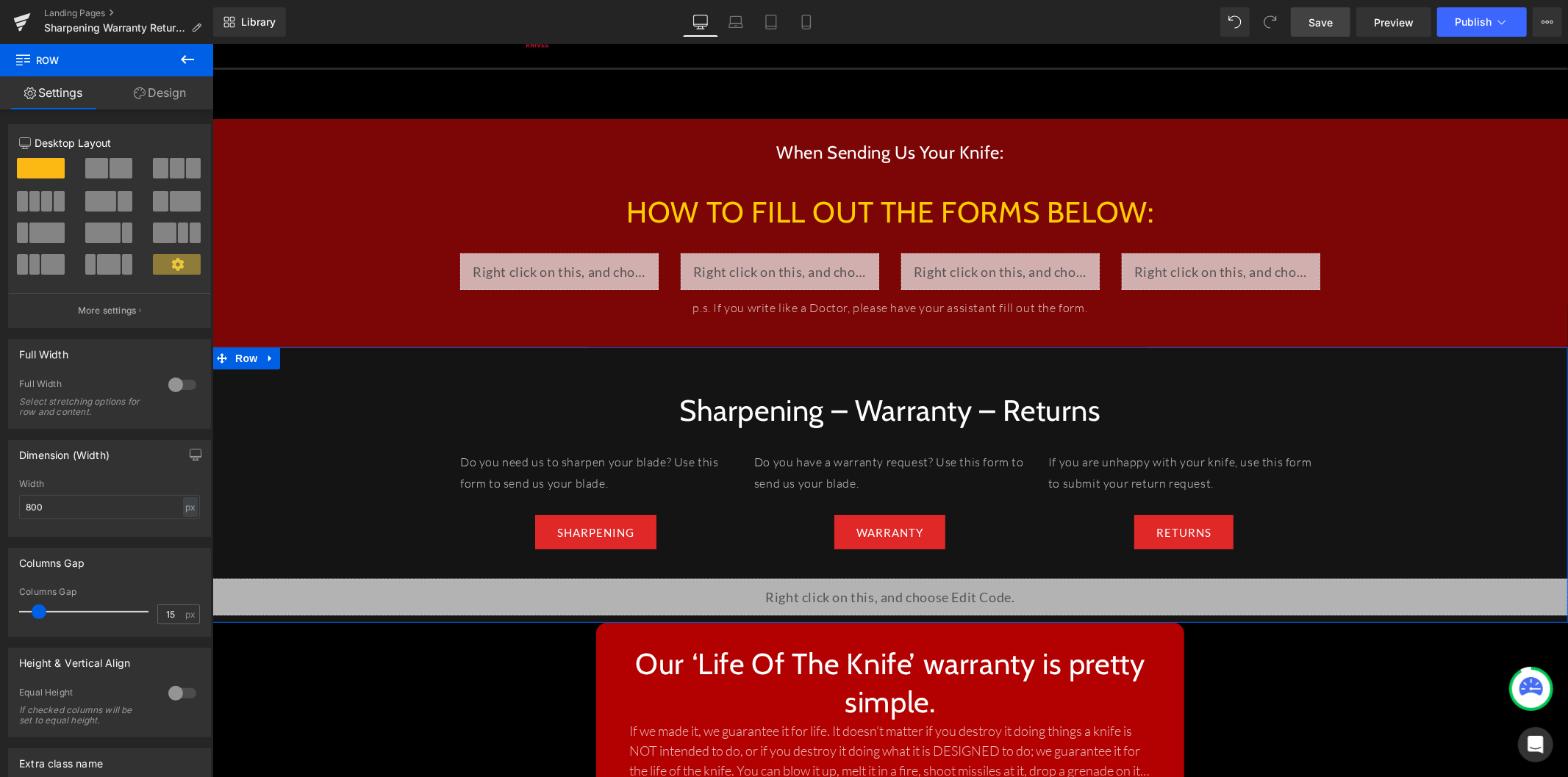
scroll to position [163, 0]
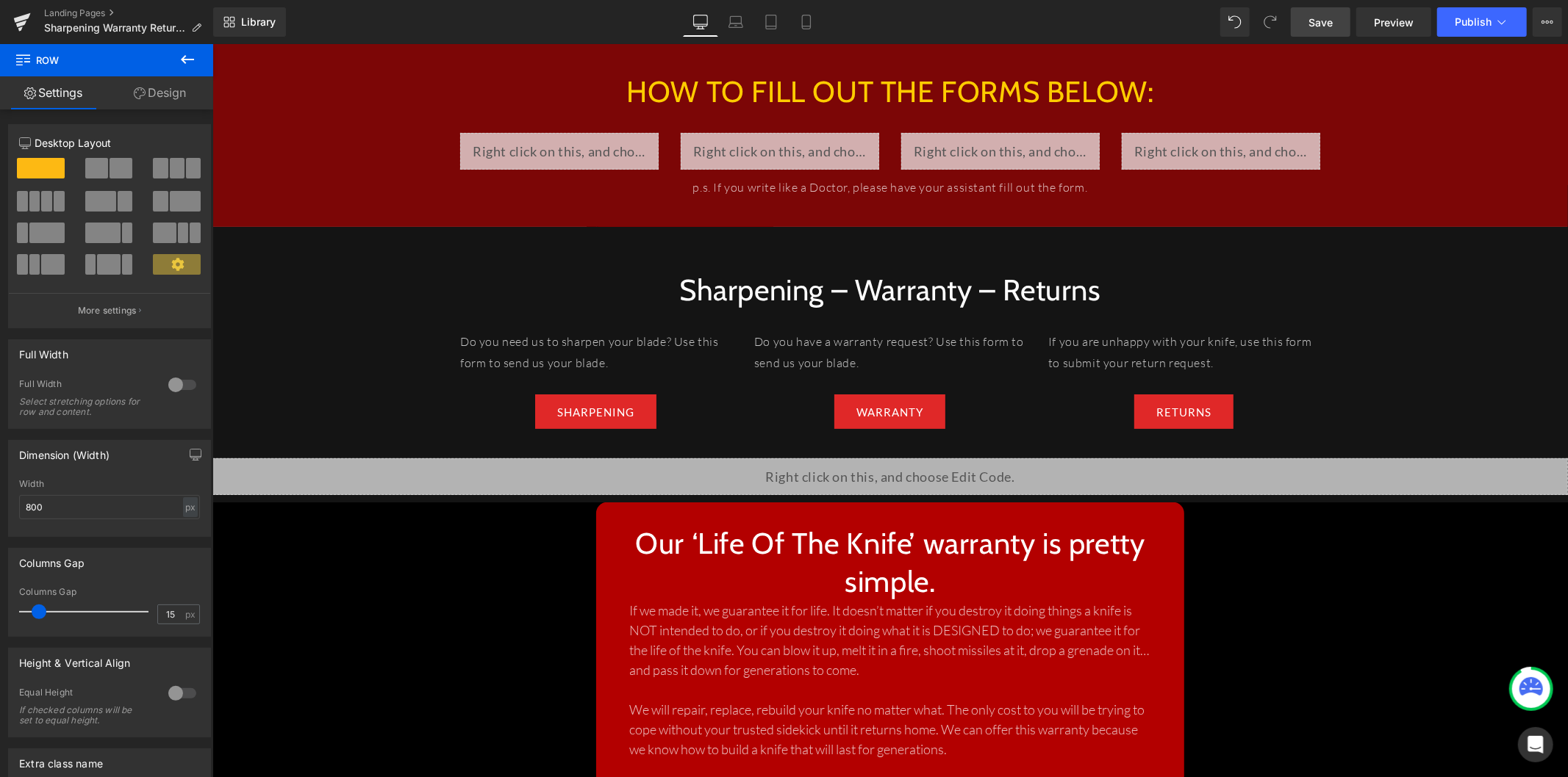
click at [191, 56] on icon at bounding box center [187, 60] width 17 height 17
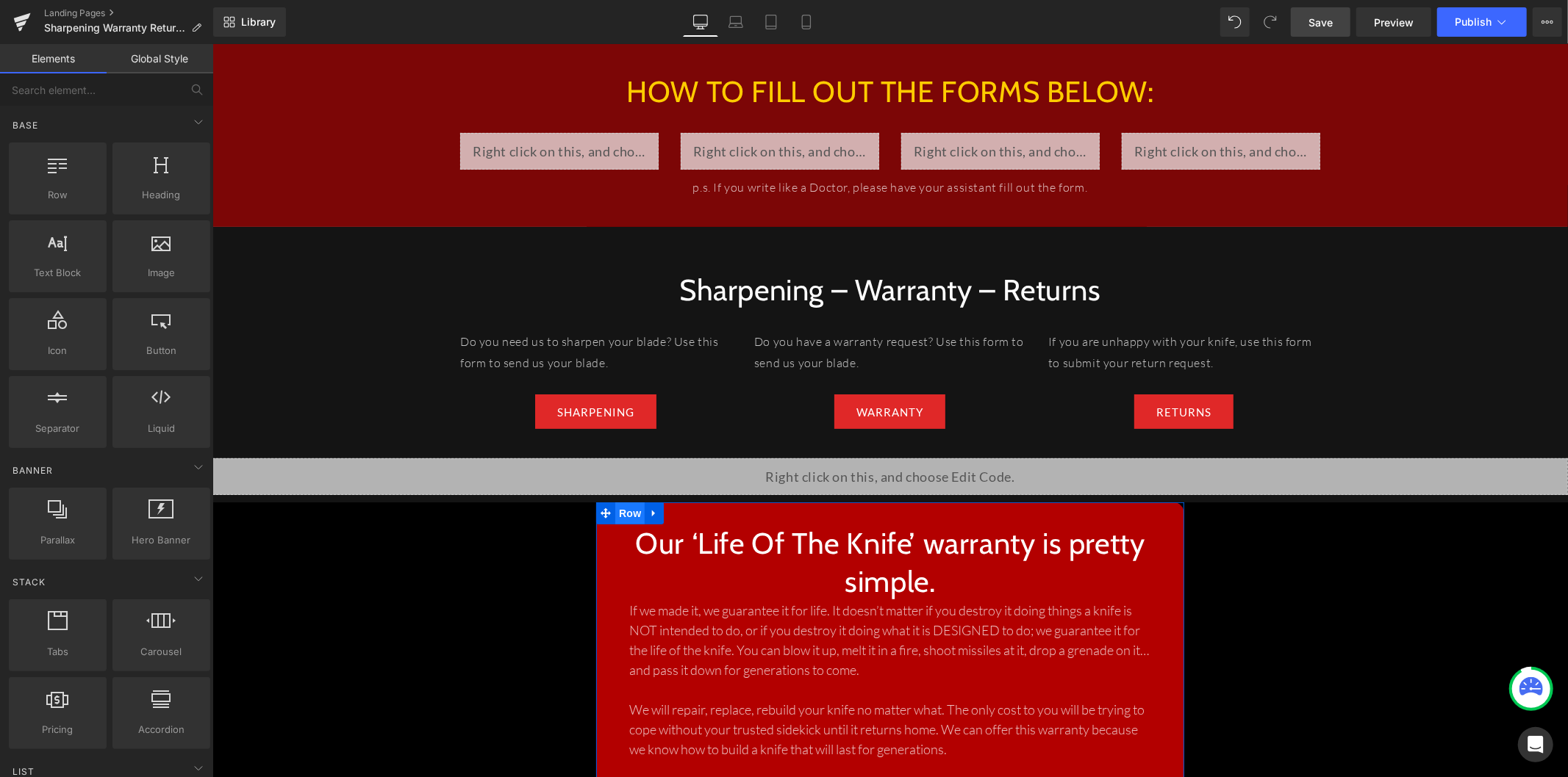
click at [621, 502] on span "Row" at bounding box center [629, 512] width 29 height 22
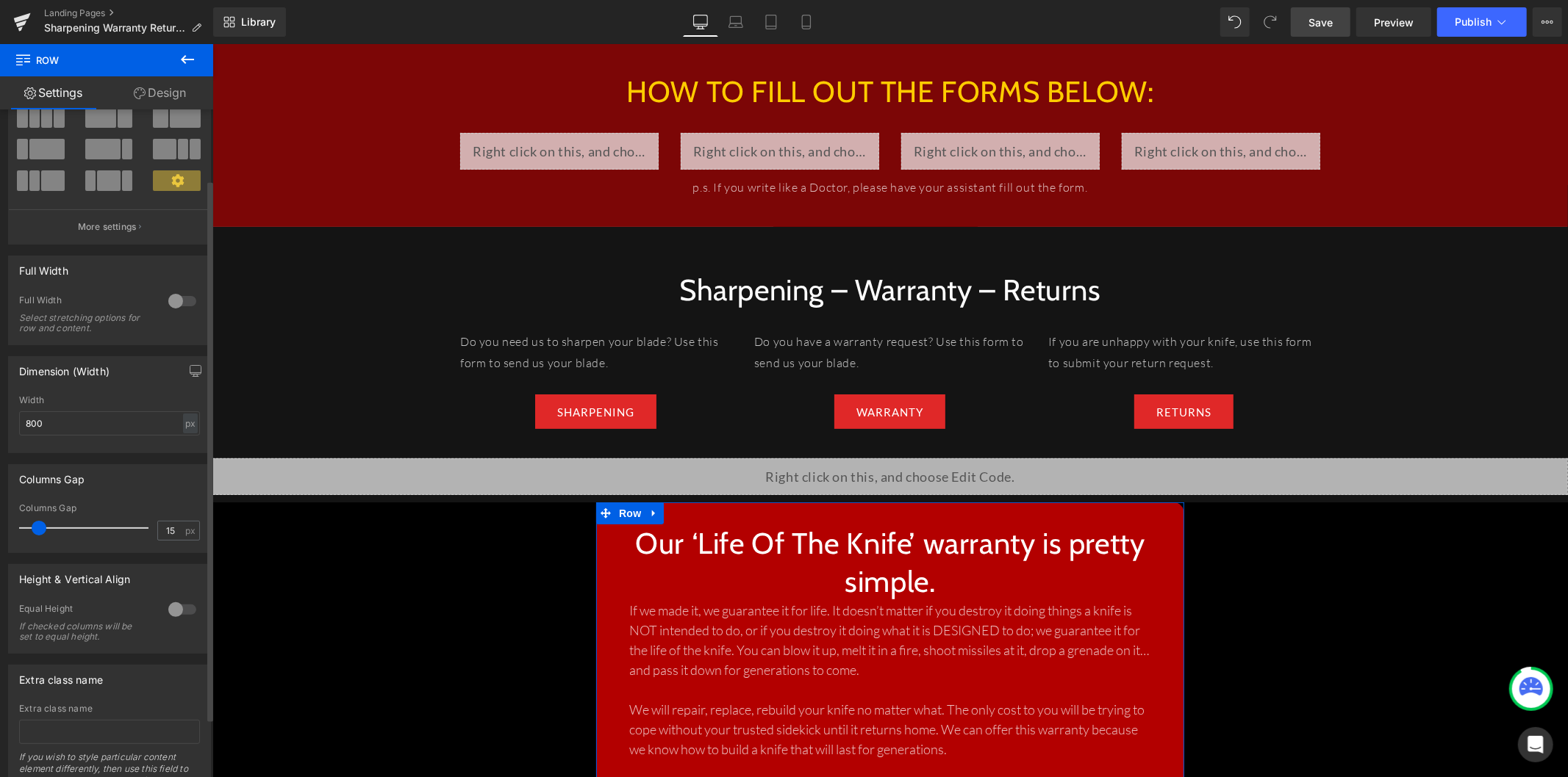
scroll to position [77, 0]
click at [175, 316] on div at bounding box center [182, 308] width 36 height 23
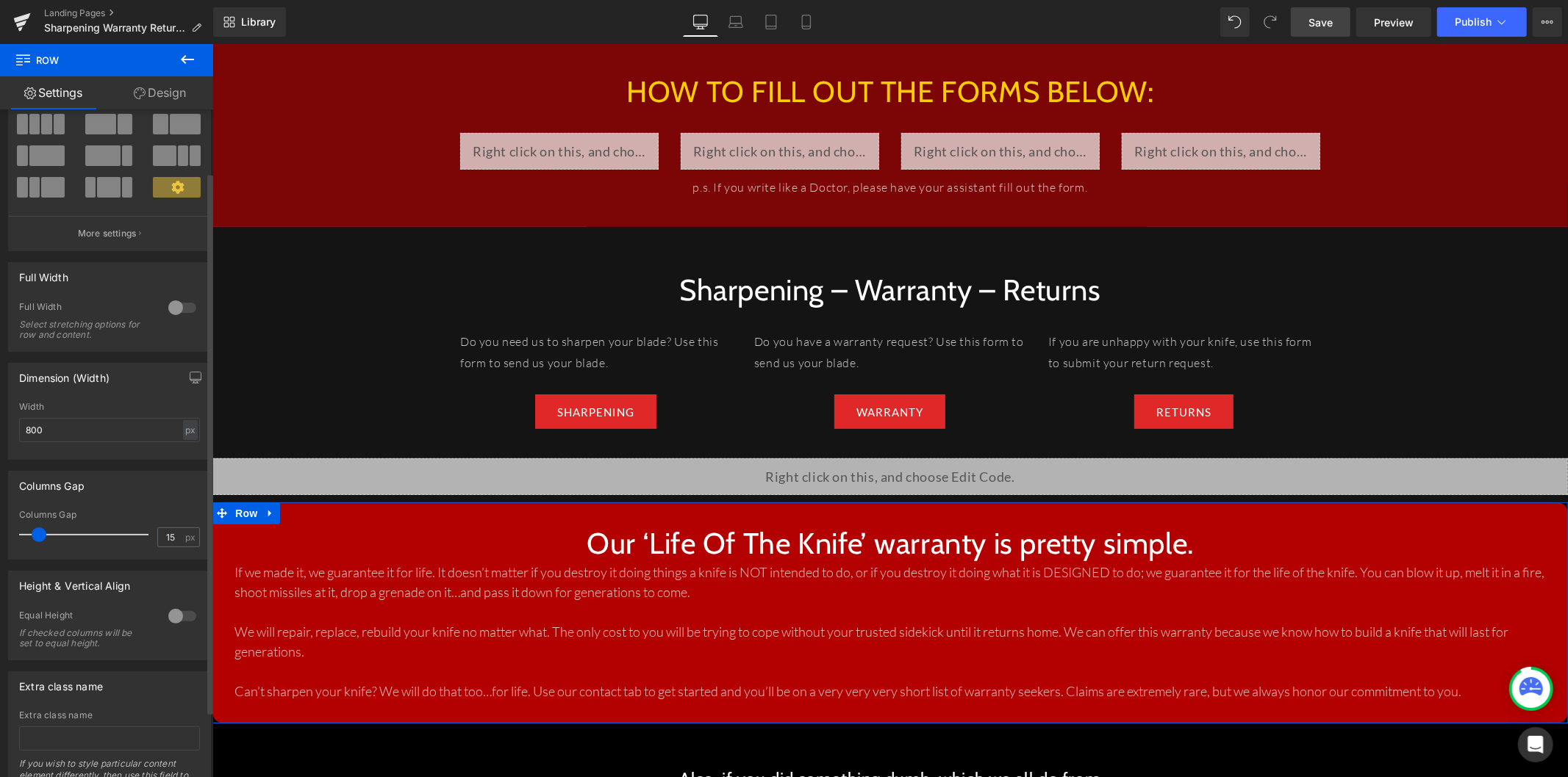
scroll to position [0, 0]
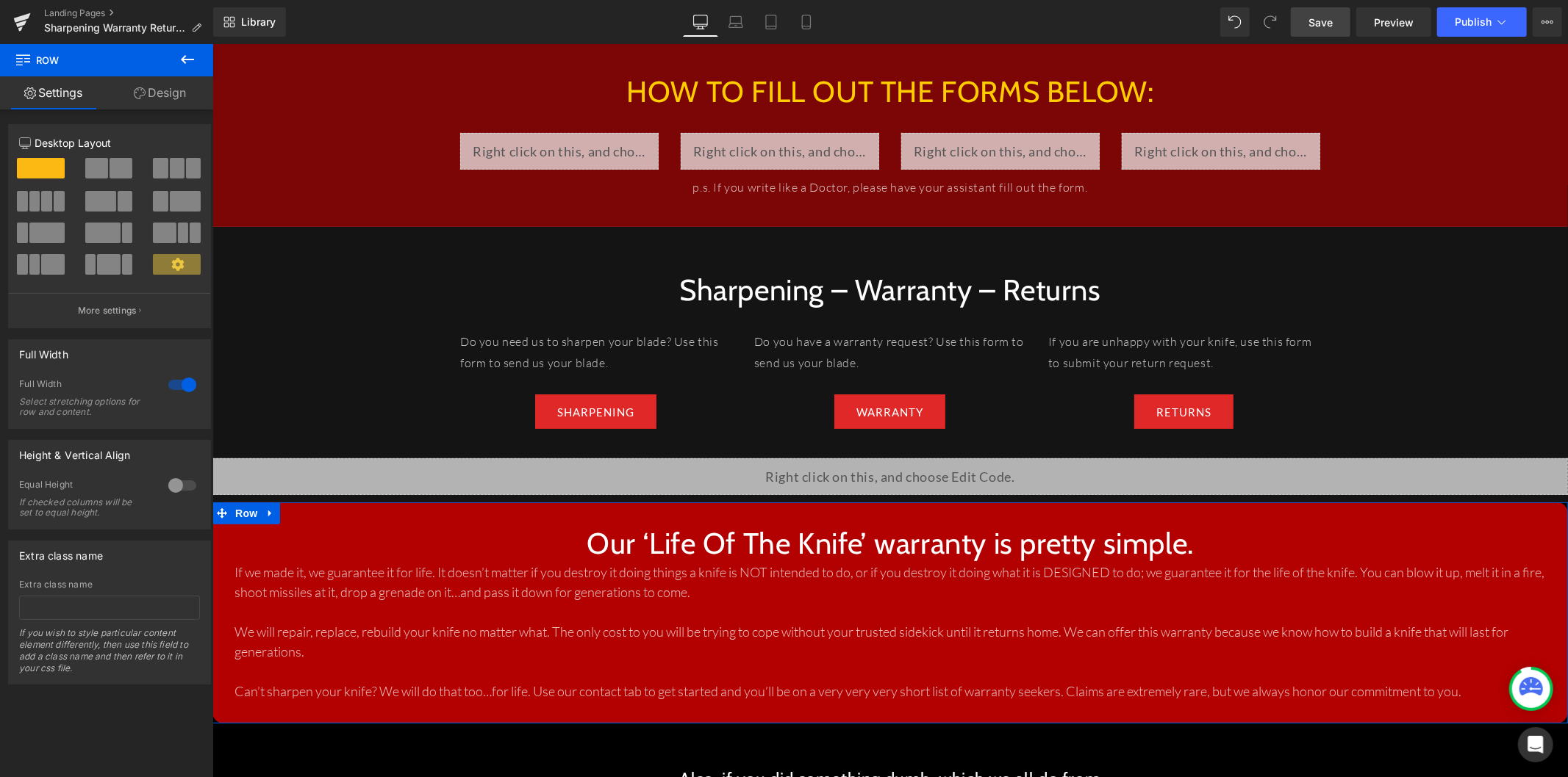
click at [172, 391] on div at bounding box center [182, 385] width 36 height 23
type input "1200"
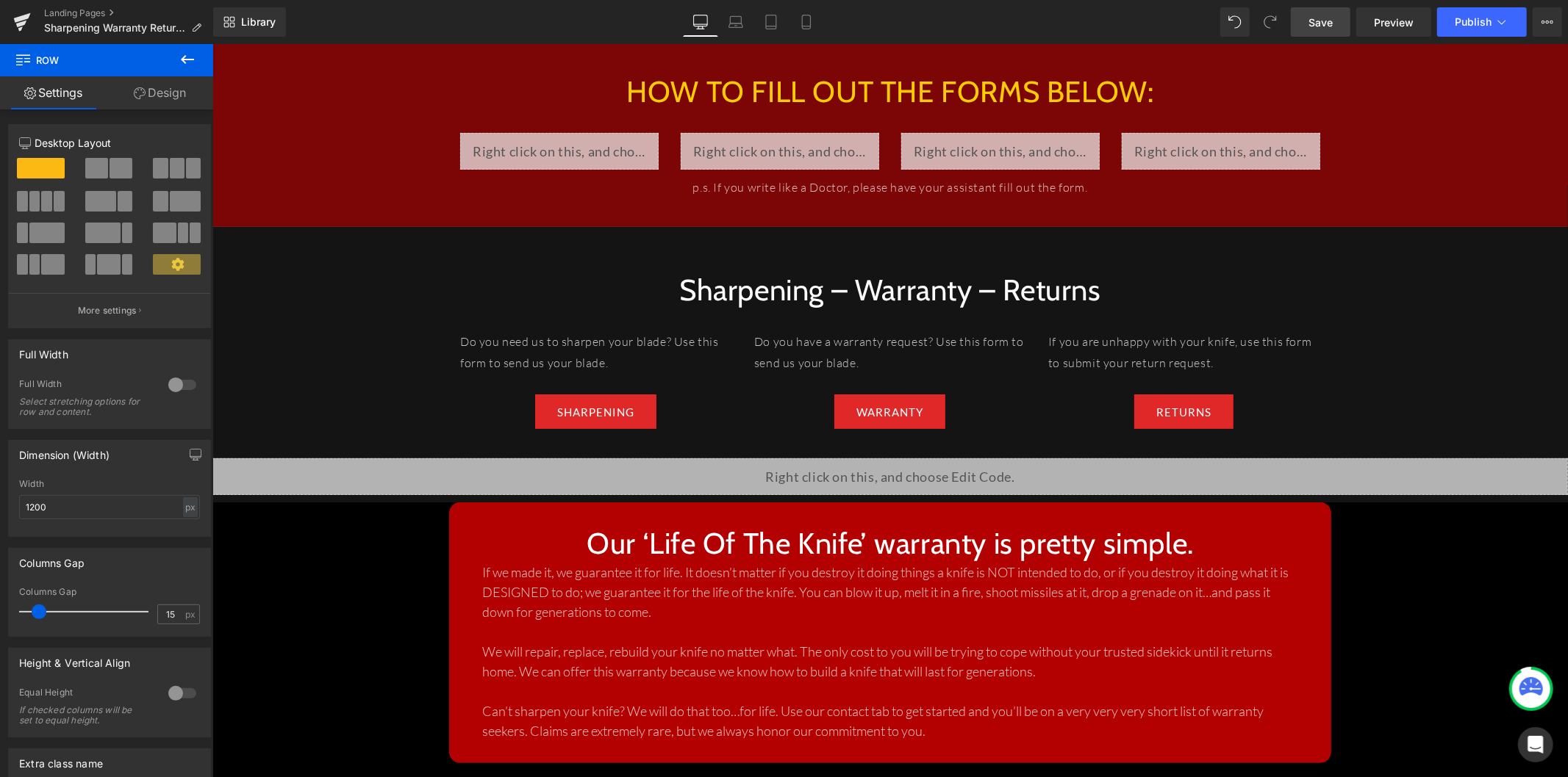
click at [174, 55] on button at bounding box center [187, 60] width 51 height 32
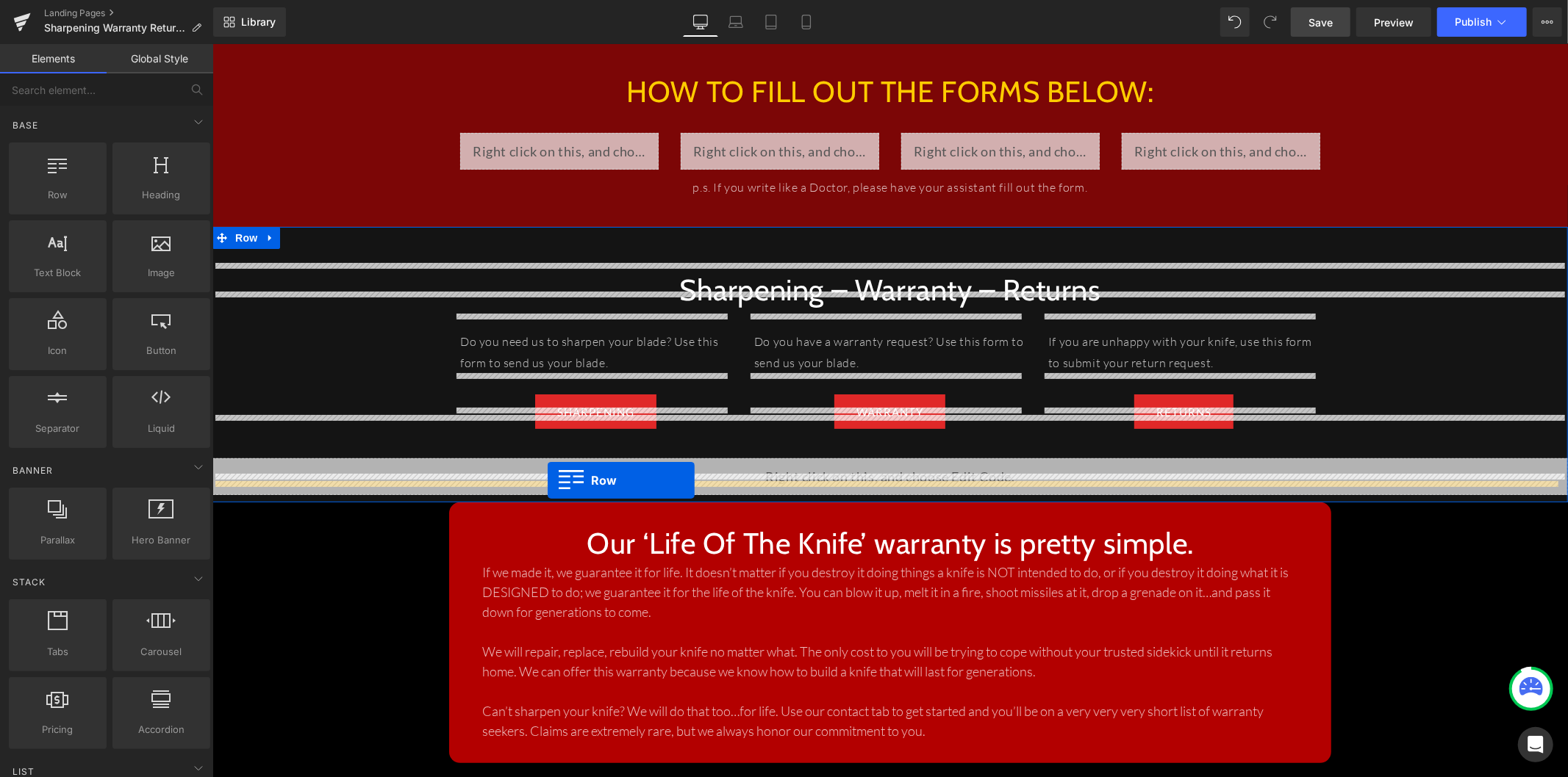
drag, startPoint x: 224, startPoint y: 287, endPoint x: 547, endPoint y: 480, distance: 376.3
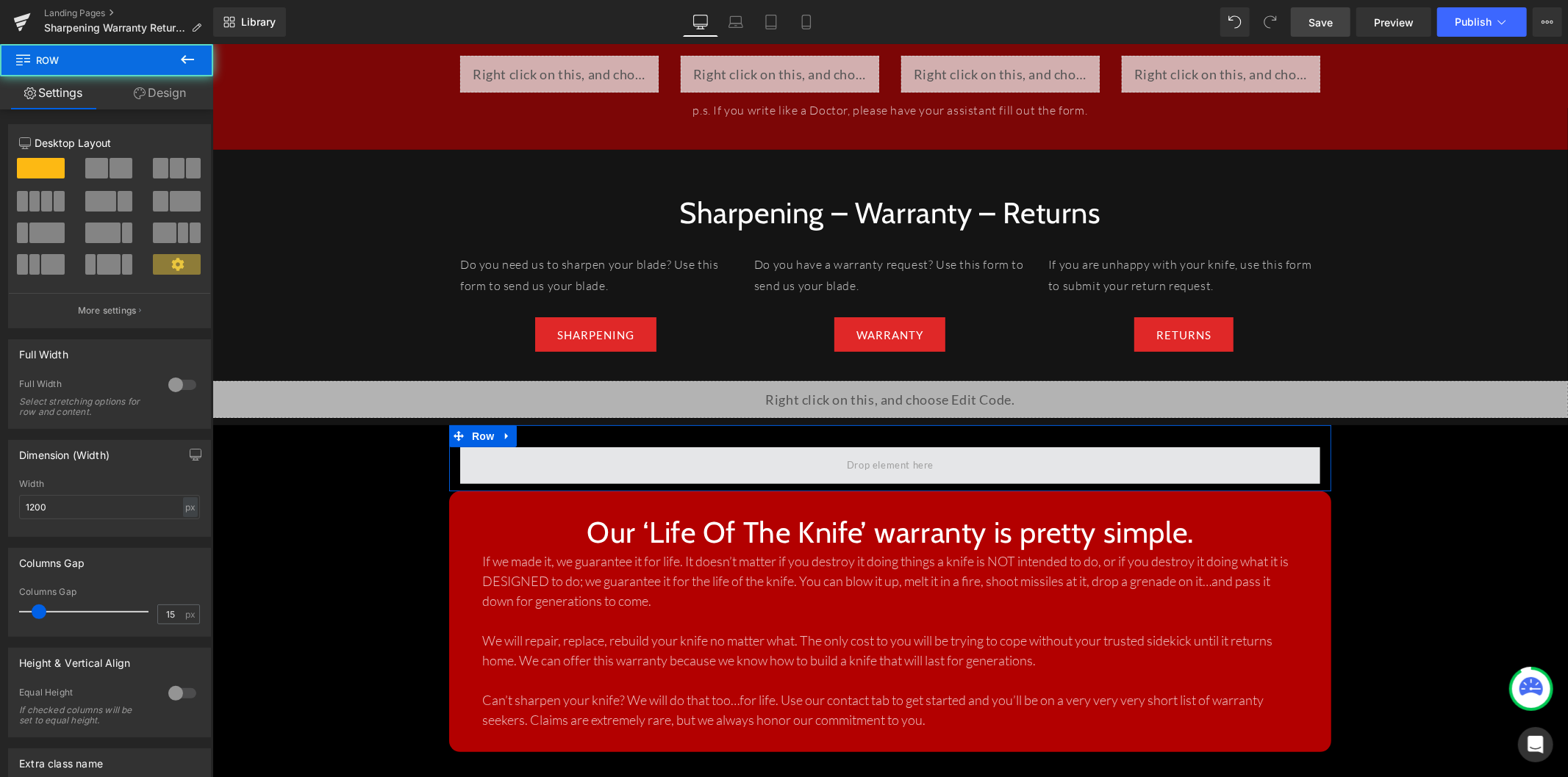
scroll to position [244, 0]
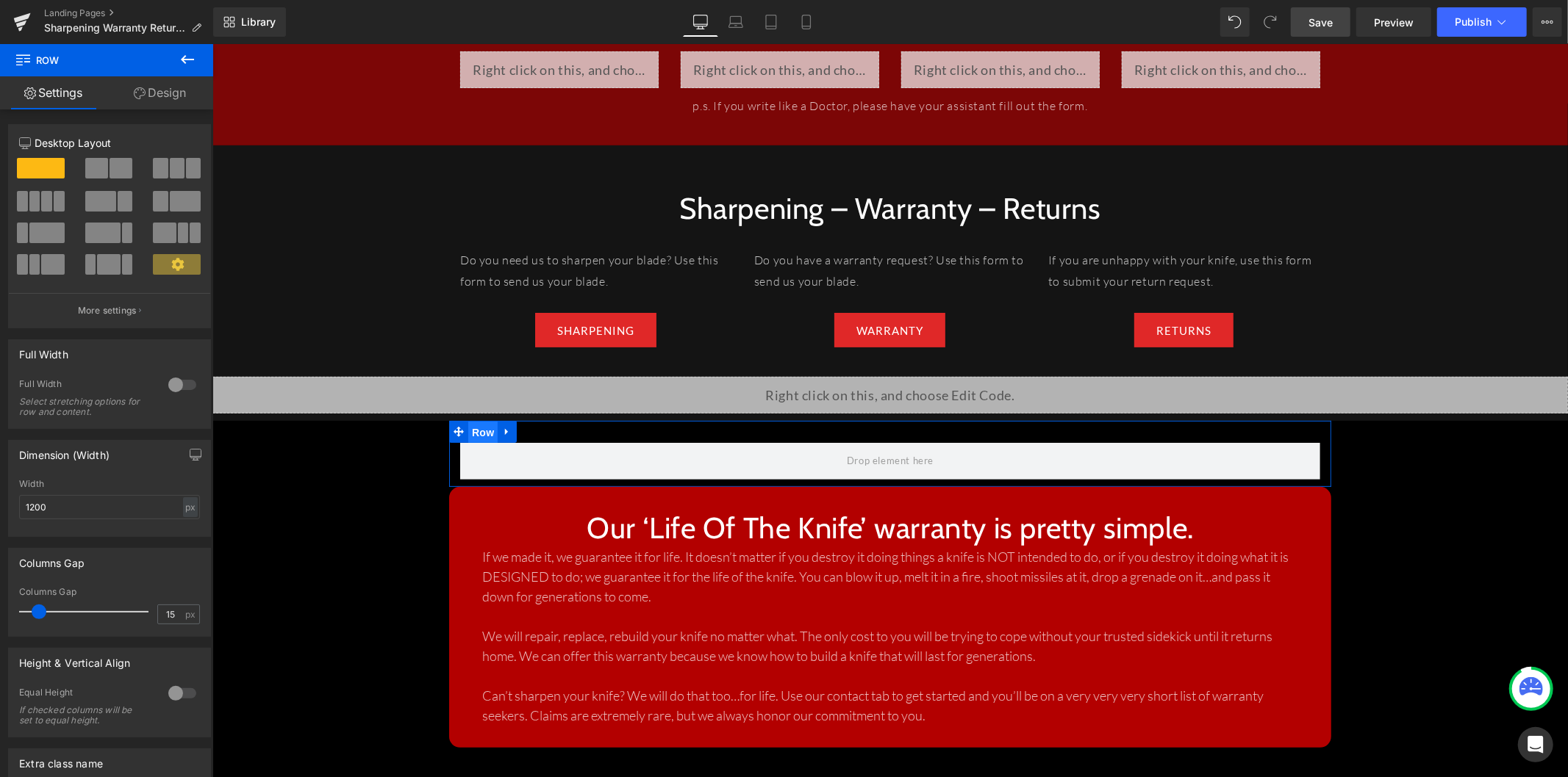
click at [472, 421] on span "Row" at bounding box center [482, 431] width 29 height 22
click at [177, 385] on div at bounding box center [182, 385] width 36 height 23
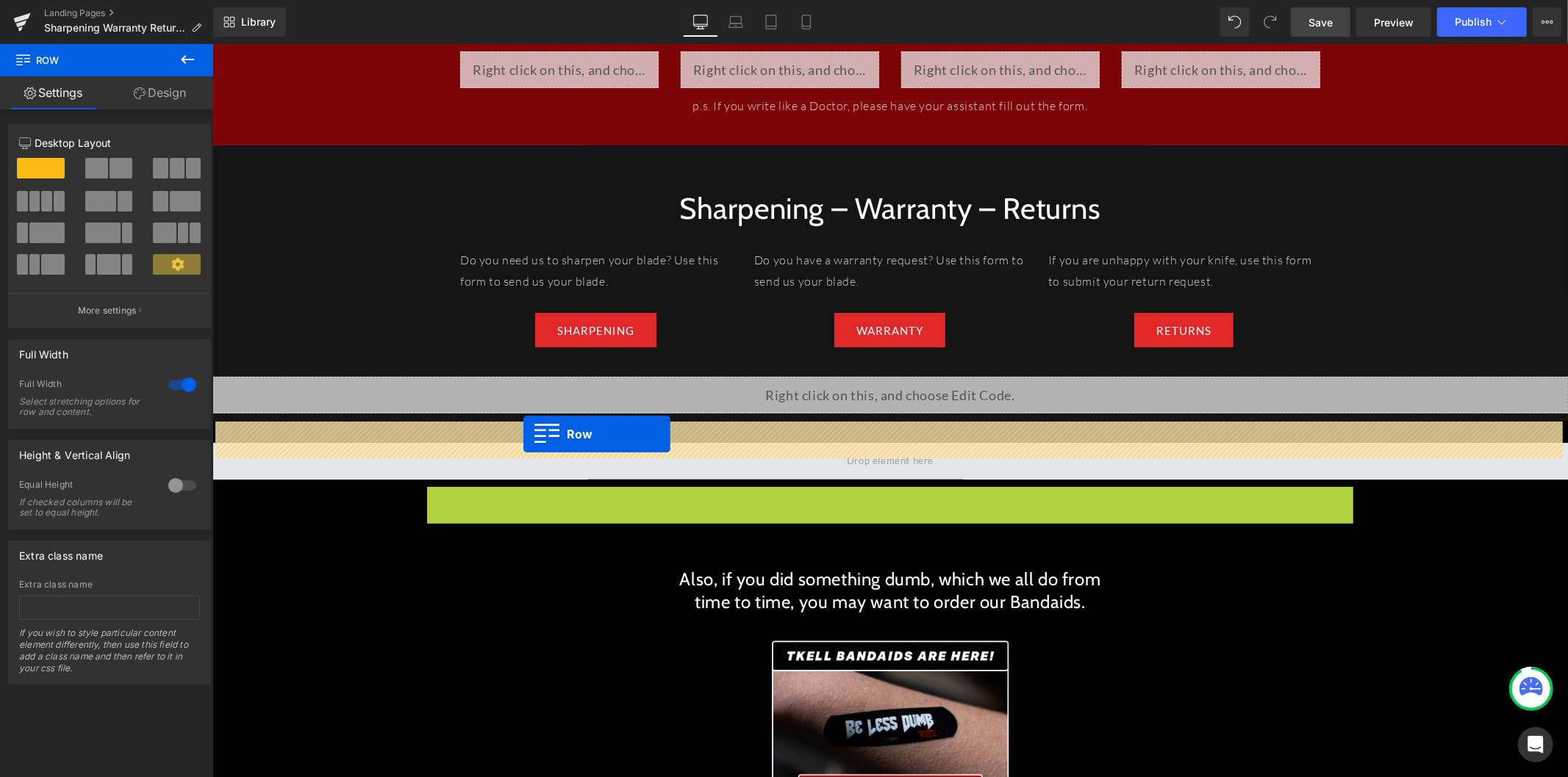
drag, startPoint x: 452, startPoint y: 475, endPoint x: 523, endPoint y: 433, distance: 82.5
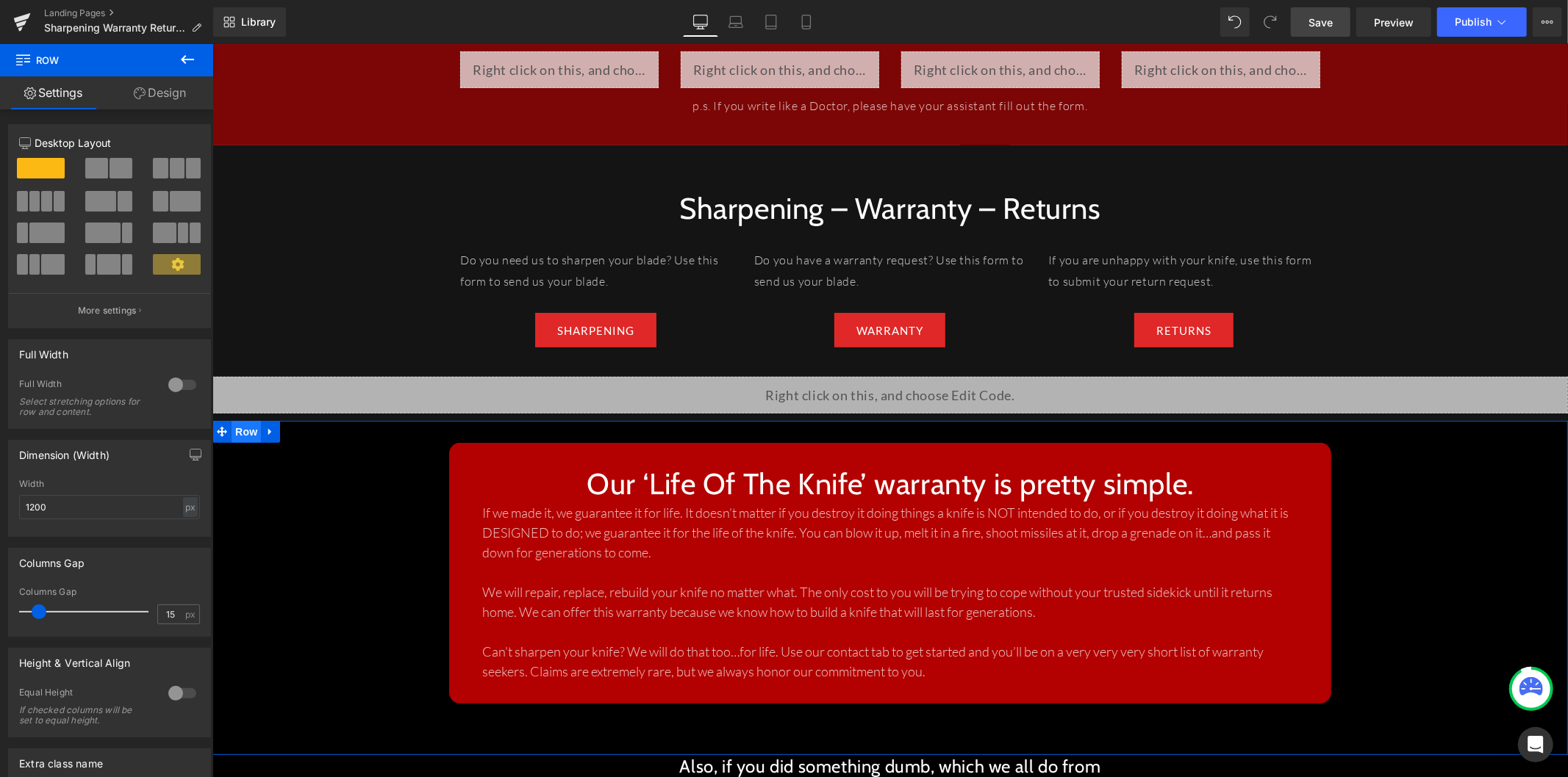
click at [238, 420] on span "Row" at bounding box center [245, 431] width 29 height 22
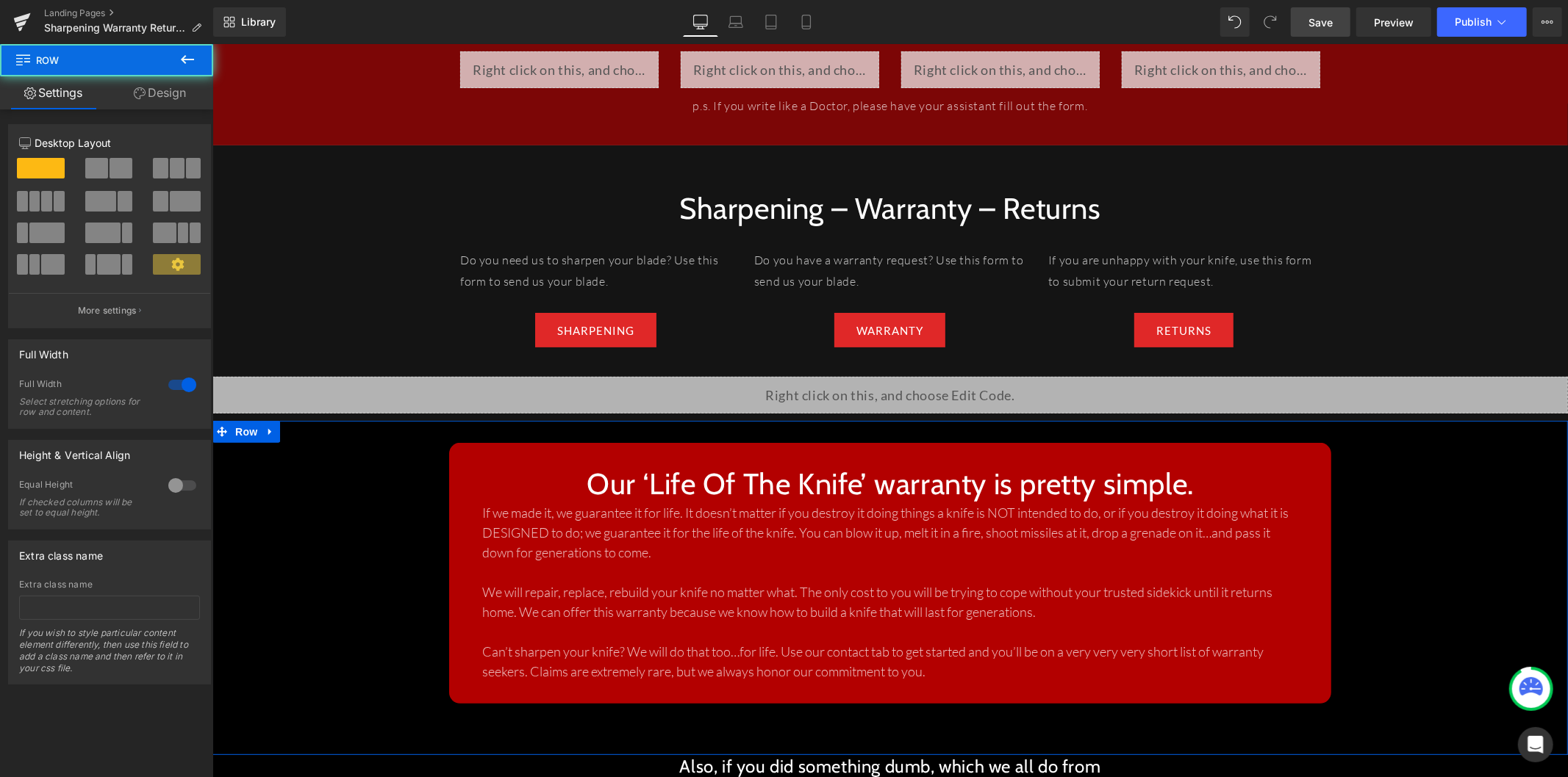
click at [167, 92] on link "Design" at bounding box center [159, 93] width 107 height 33
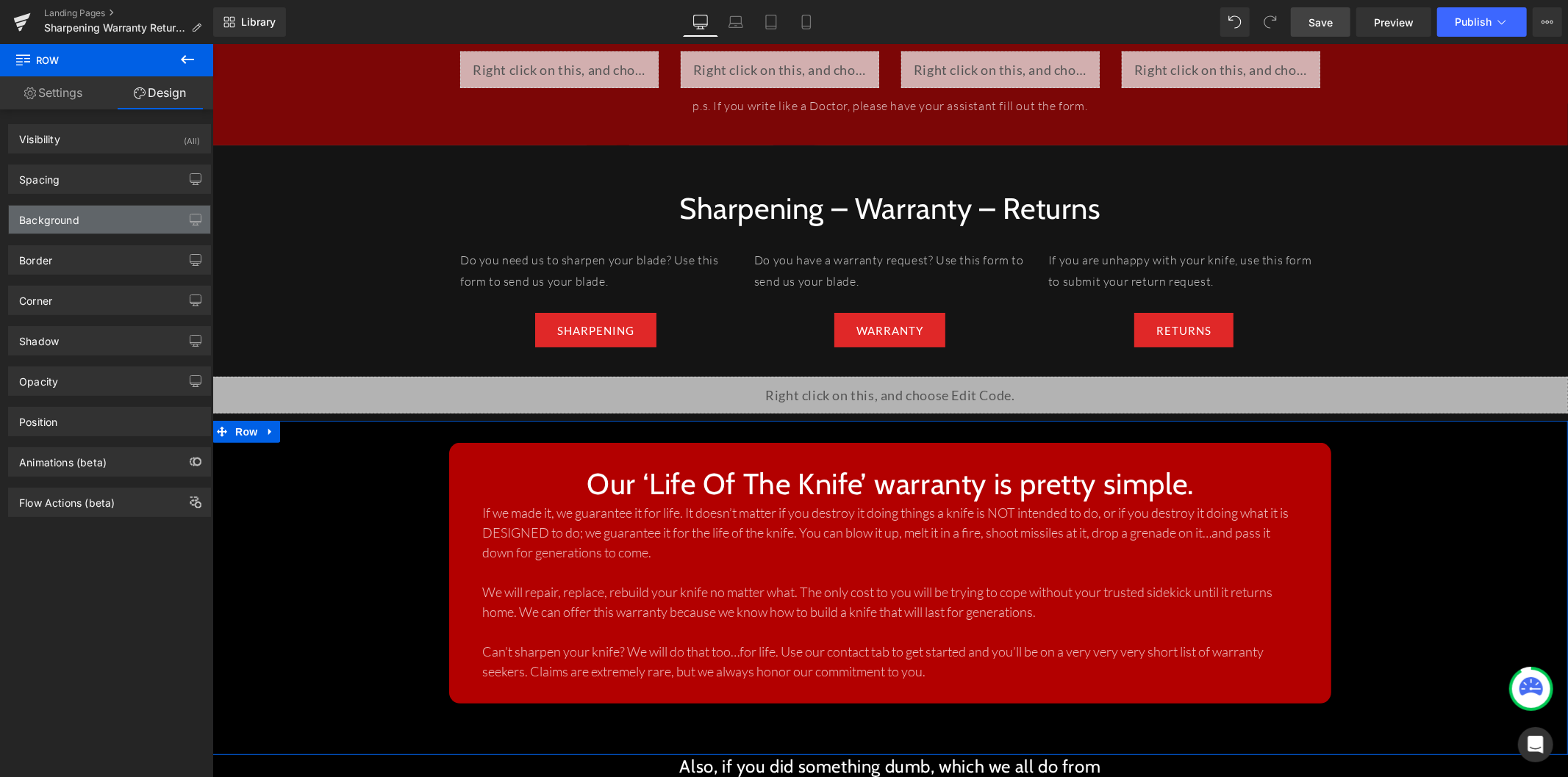
click at [158, 221] on div "Background" at bounding box center [109, 219] width 201 height 28
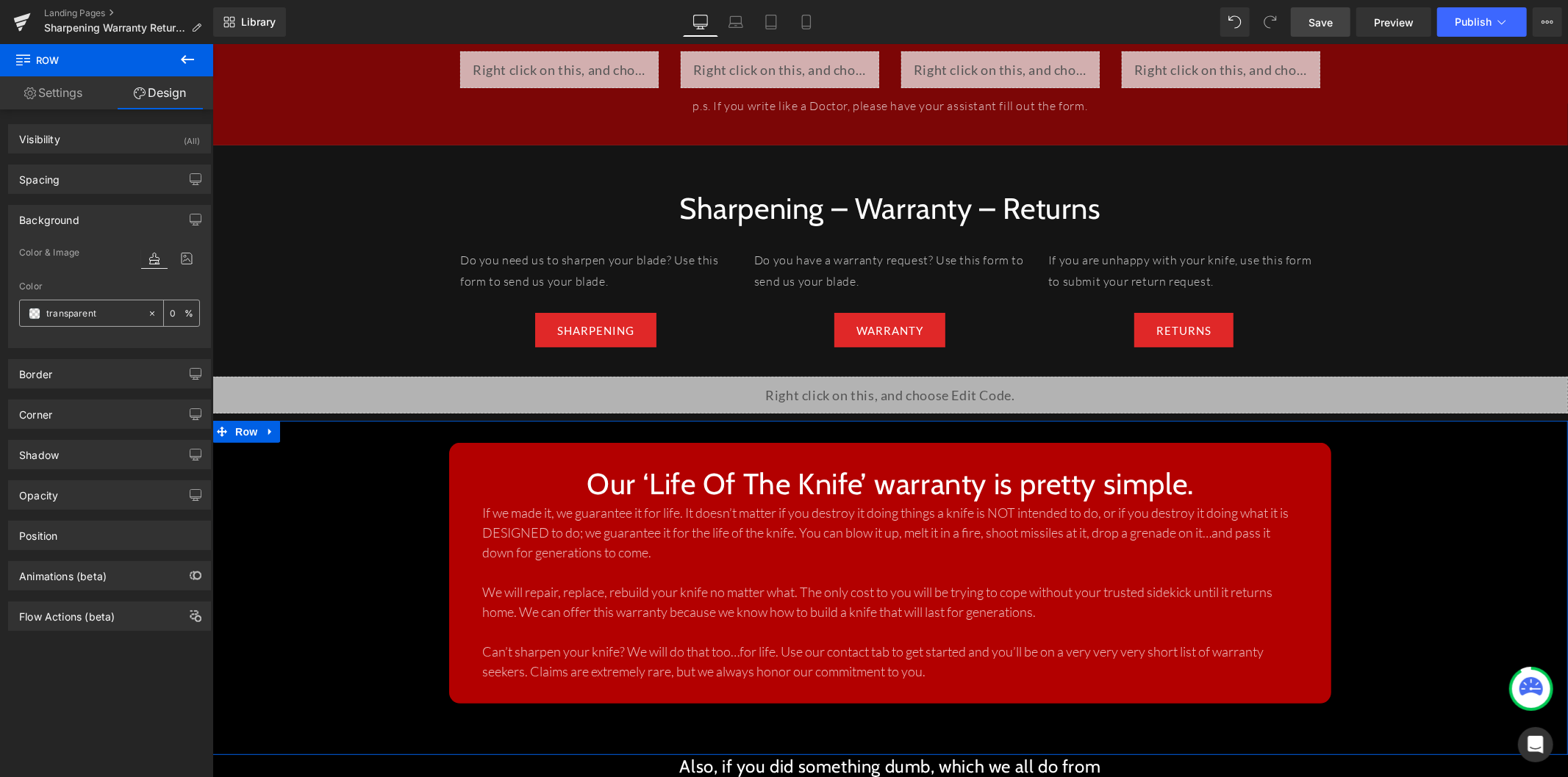
click at [92, 317] on input "transparent" at bounding box center [93, 314] width 94 height 16
type input "1414"
type input "27"
type input "14141"
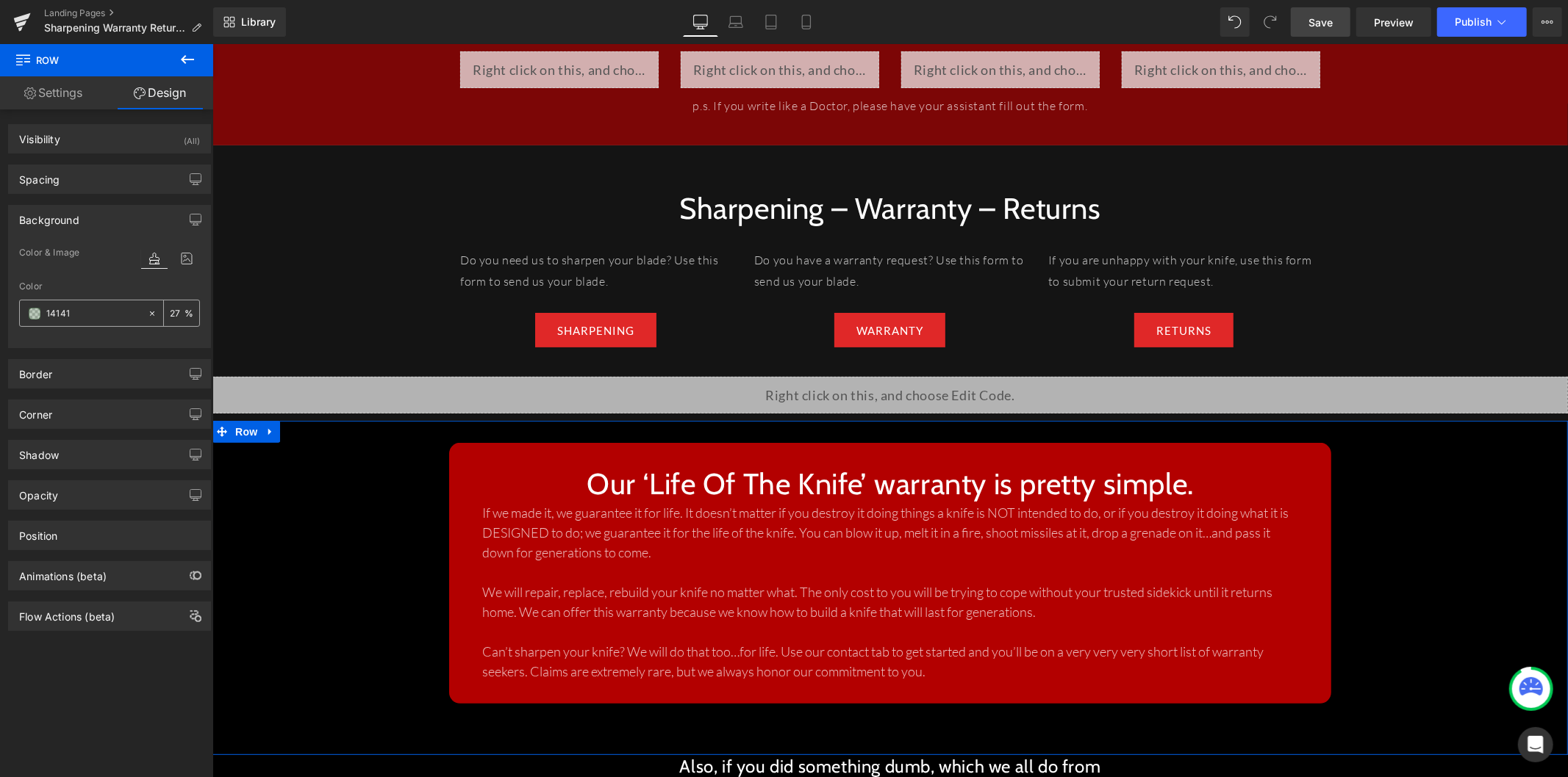
type input "0"
type input "141414"
type input "100"
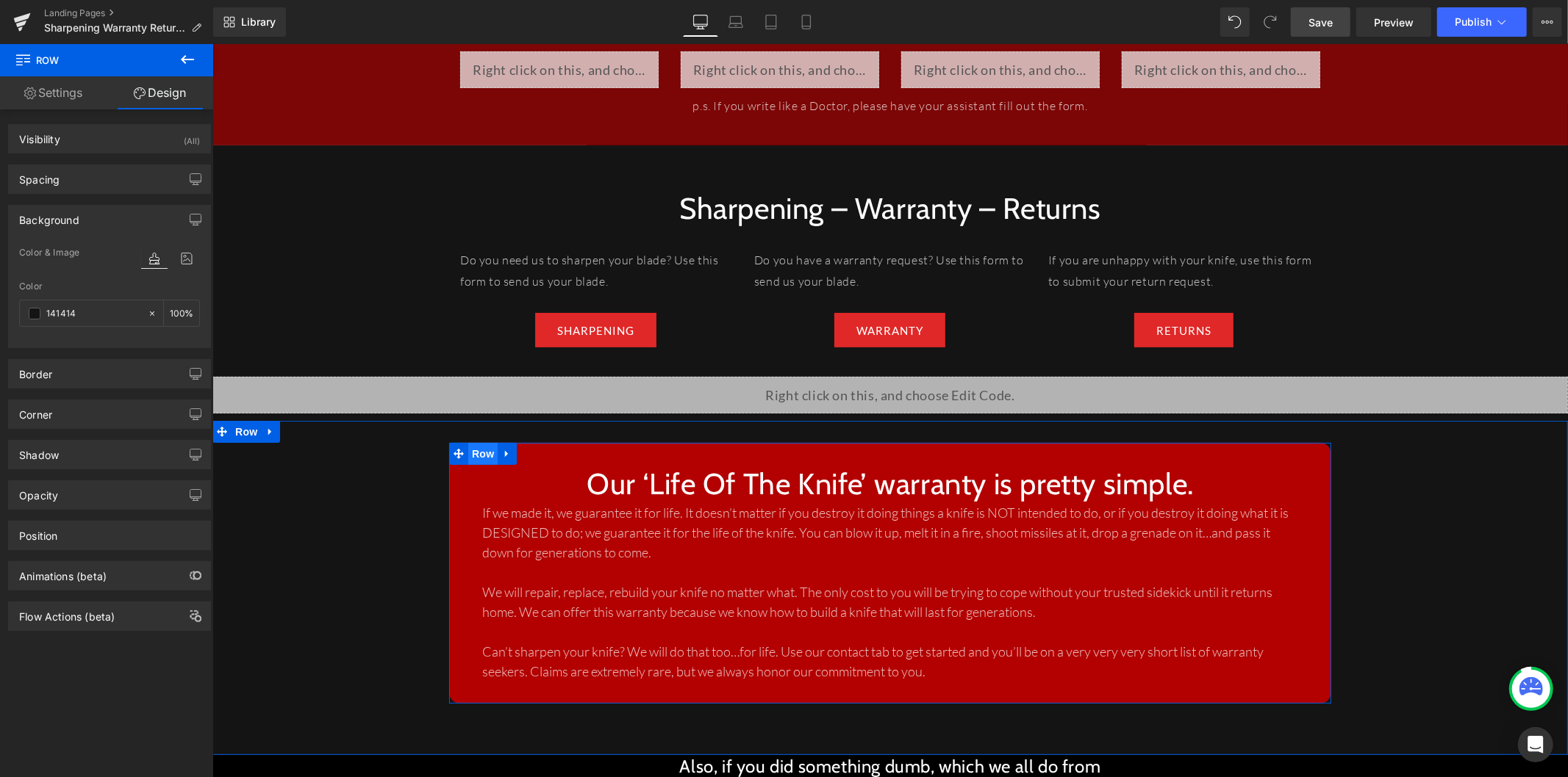
click at [467, 443] on span "Row" at bounding box center [482, 453] width 29 height 22
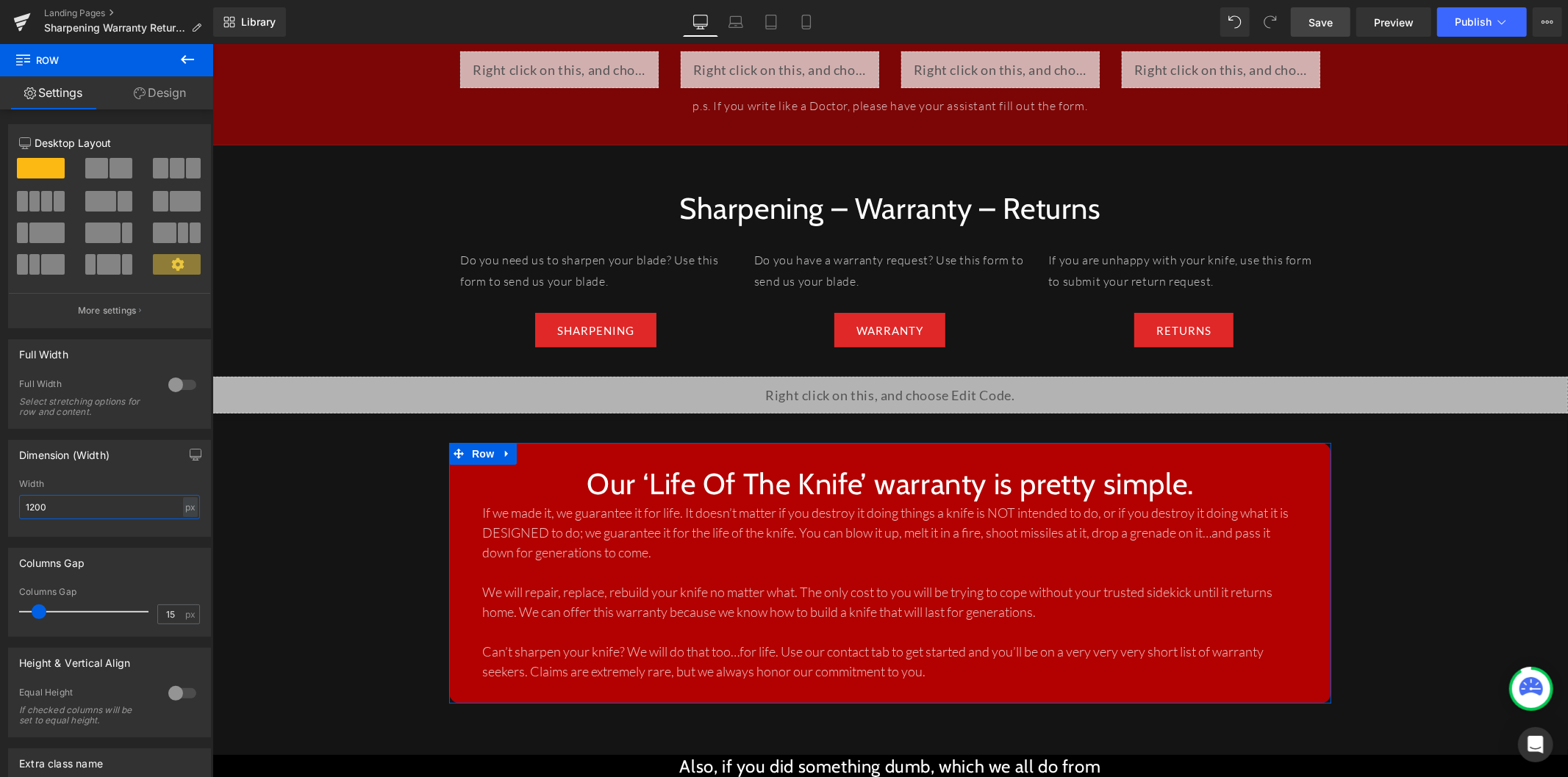
click at [49, 509] on input "1200" at bounding box center [109, 508] width 181 height 24
drag, startPoint x: 49, startPoint y: 509, endPoint x: -7, endPoint y: 509, distance: 56.0
click at [0, 509] on html "Row You are previewing how the RED BTN border will restyle your page. You can n…" at bounding box center [784, 388] width 1568 height 777
type input "800"
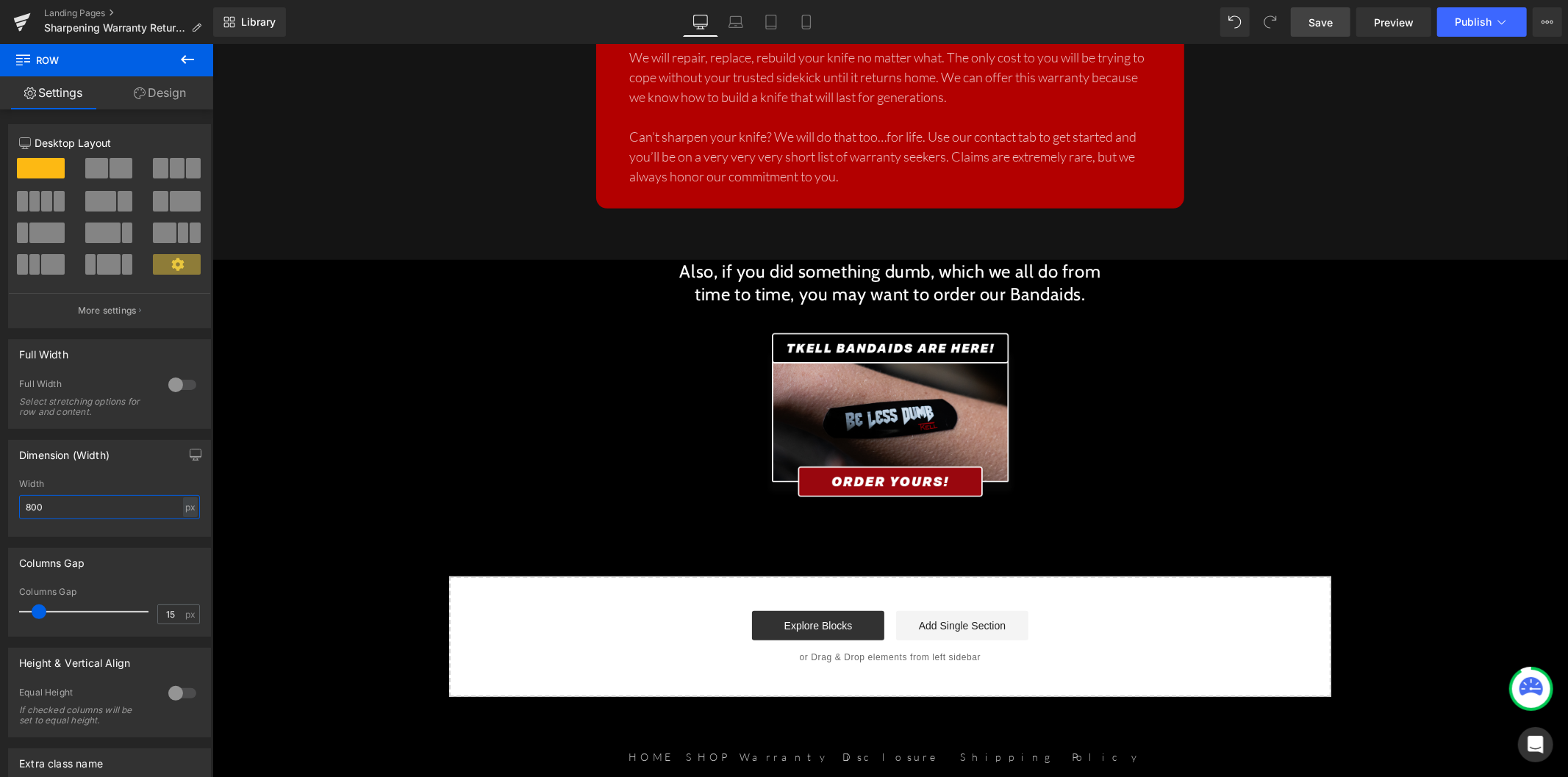
scroll to position [750, 0]
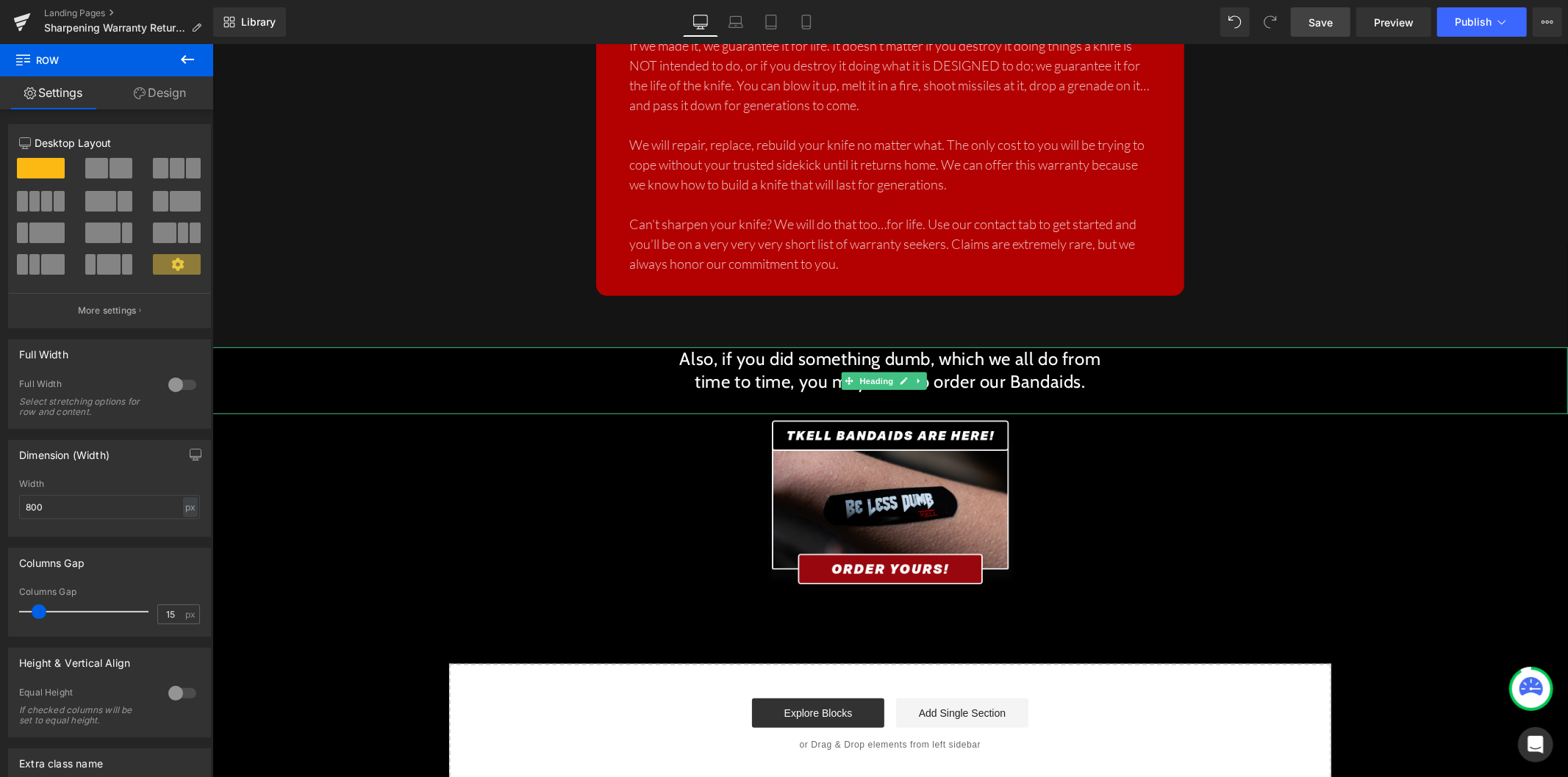
click at [486, 370] on h2 "time to time, you may want to order our Bandaids." at bounding box center [889, 381] width 1356 height 23
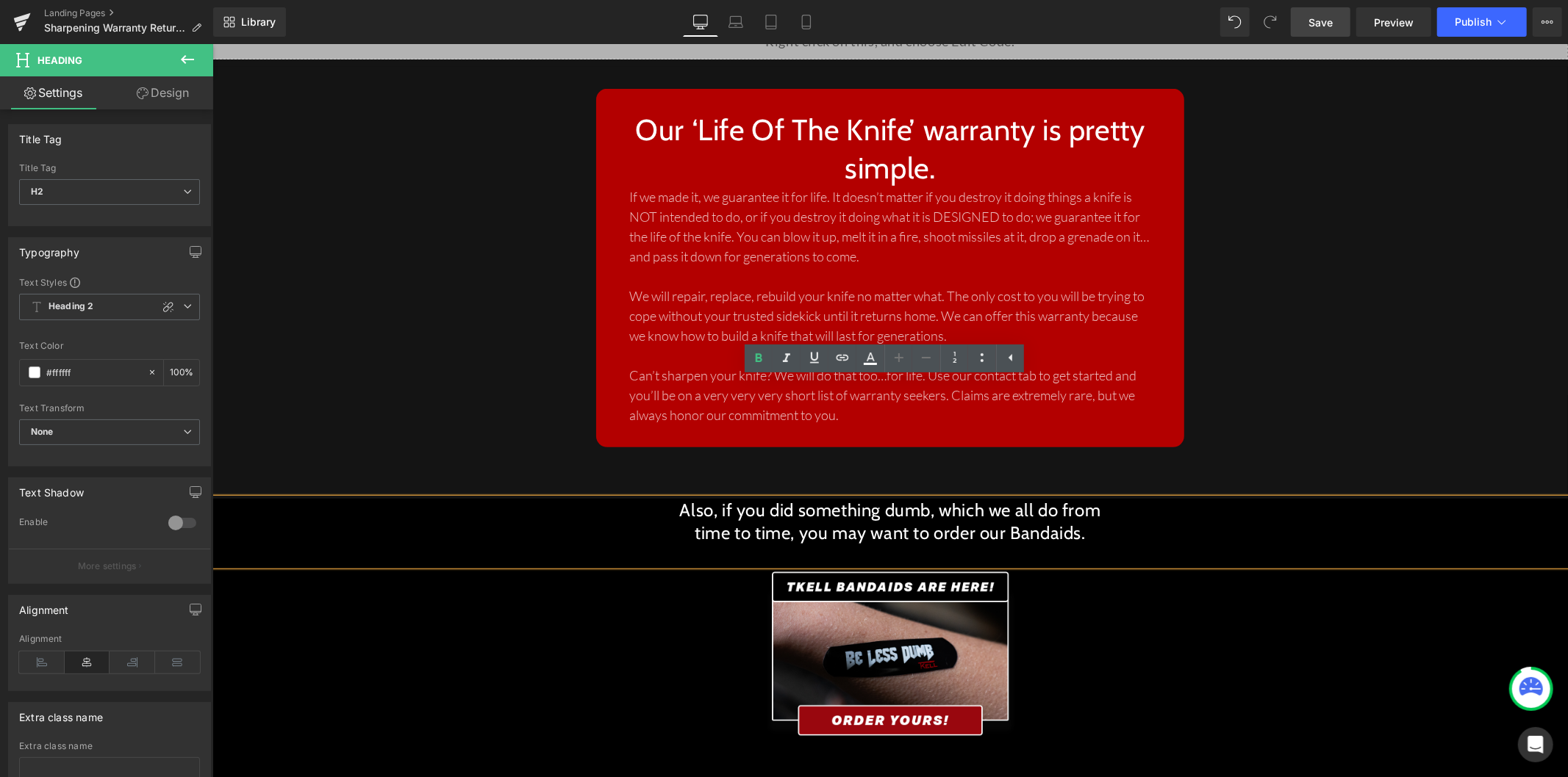
scroll to position [586, 0]
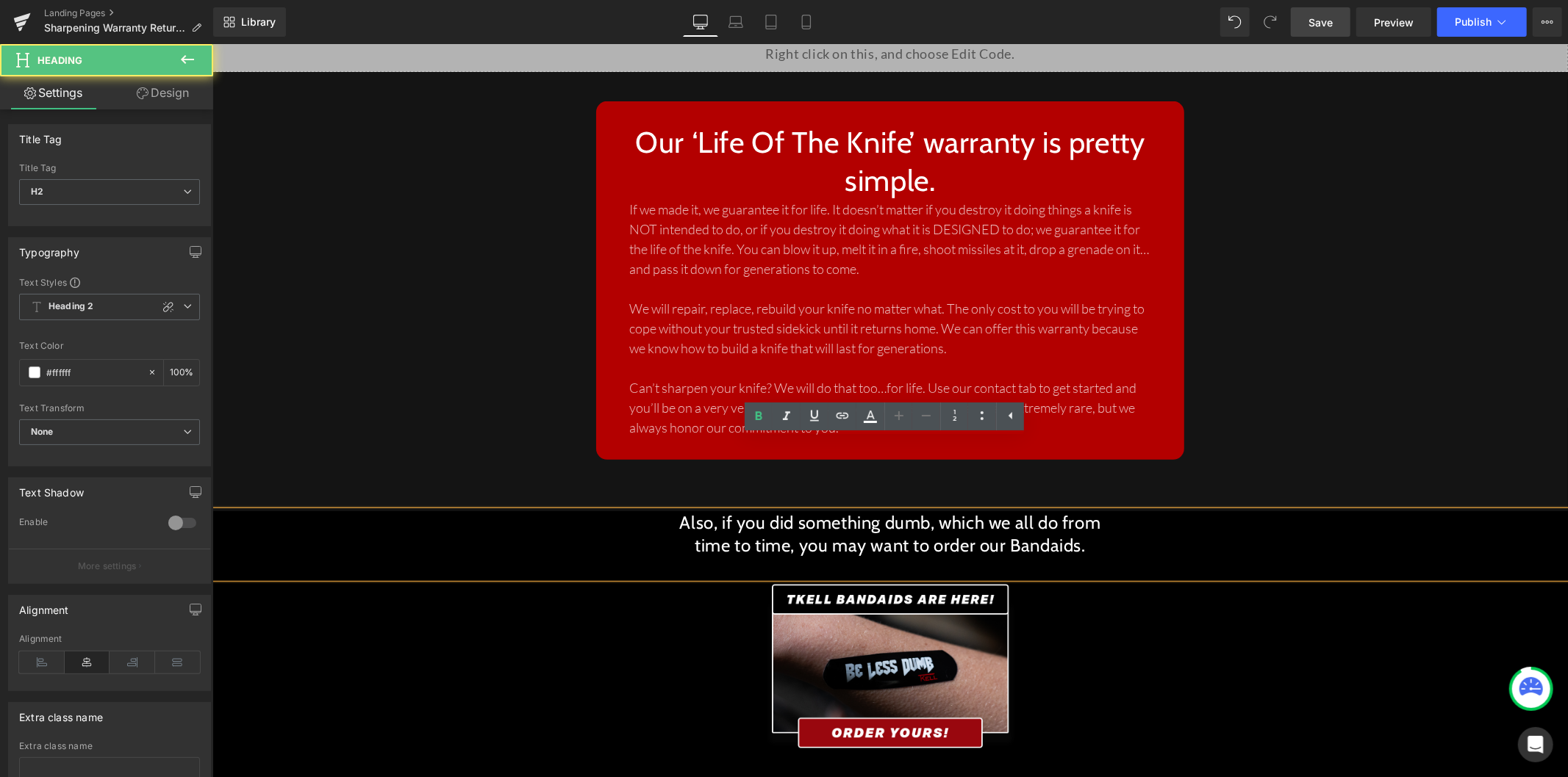
click at [611, 510] on h2 "Also, if you did something dumb, which we all do from" at bounding box center [889, 521] width 1356 height 23
click at [694, 578] on div at bounding box center [889, 666] width 1356 height 177
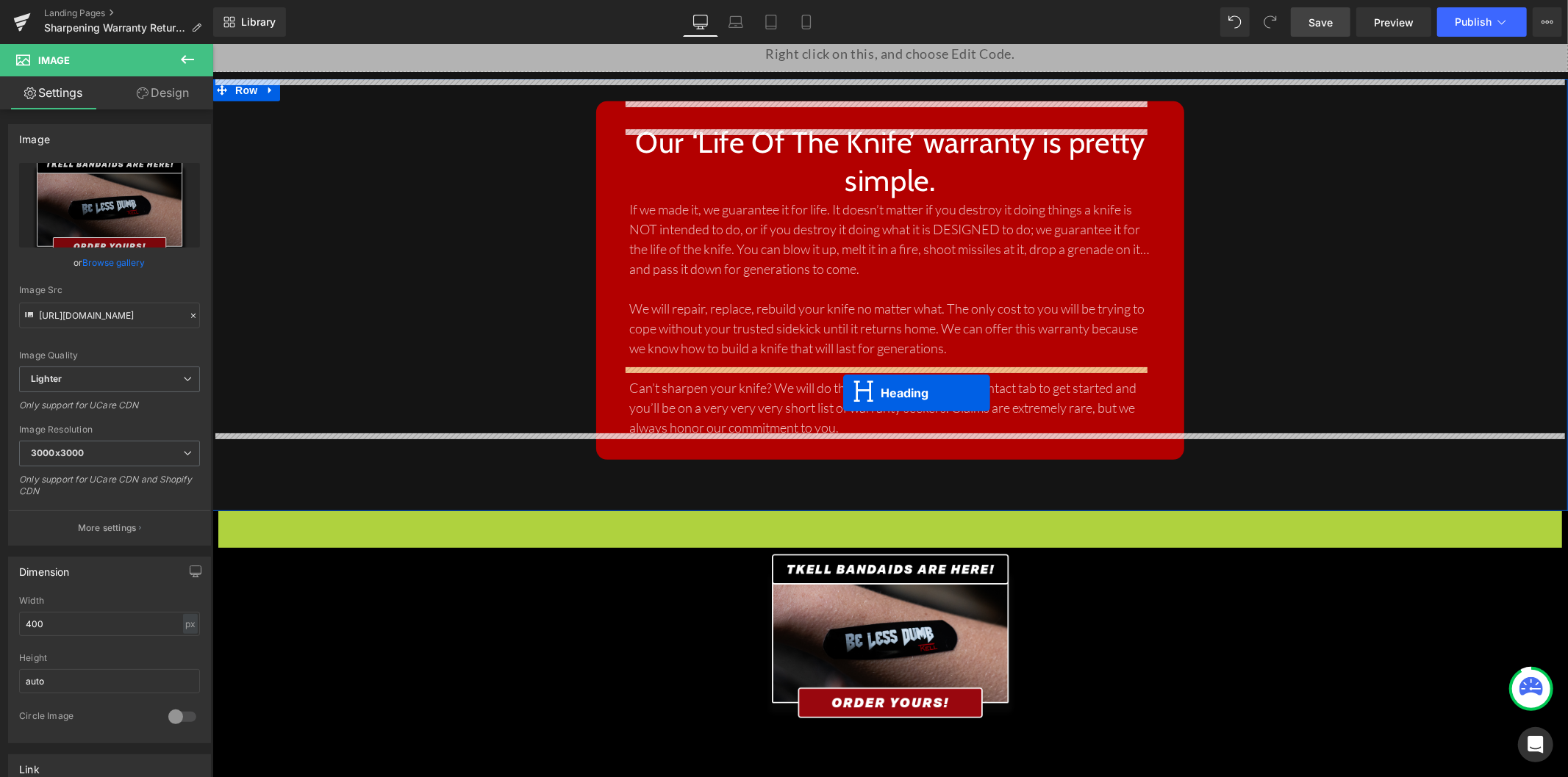
drag, startPoint x: 850, startPoint y: 479, endPoint x: 843, endPoint y: 392, distance: 87.3
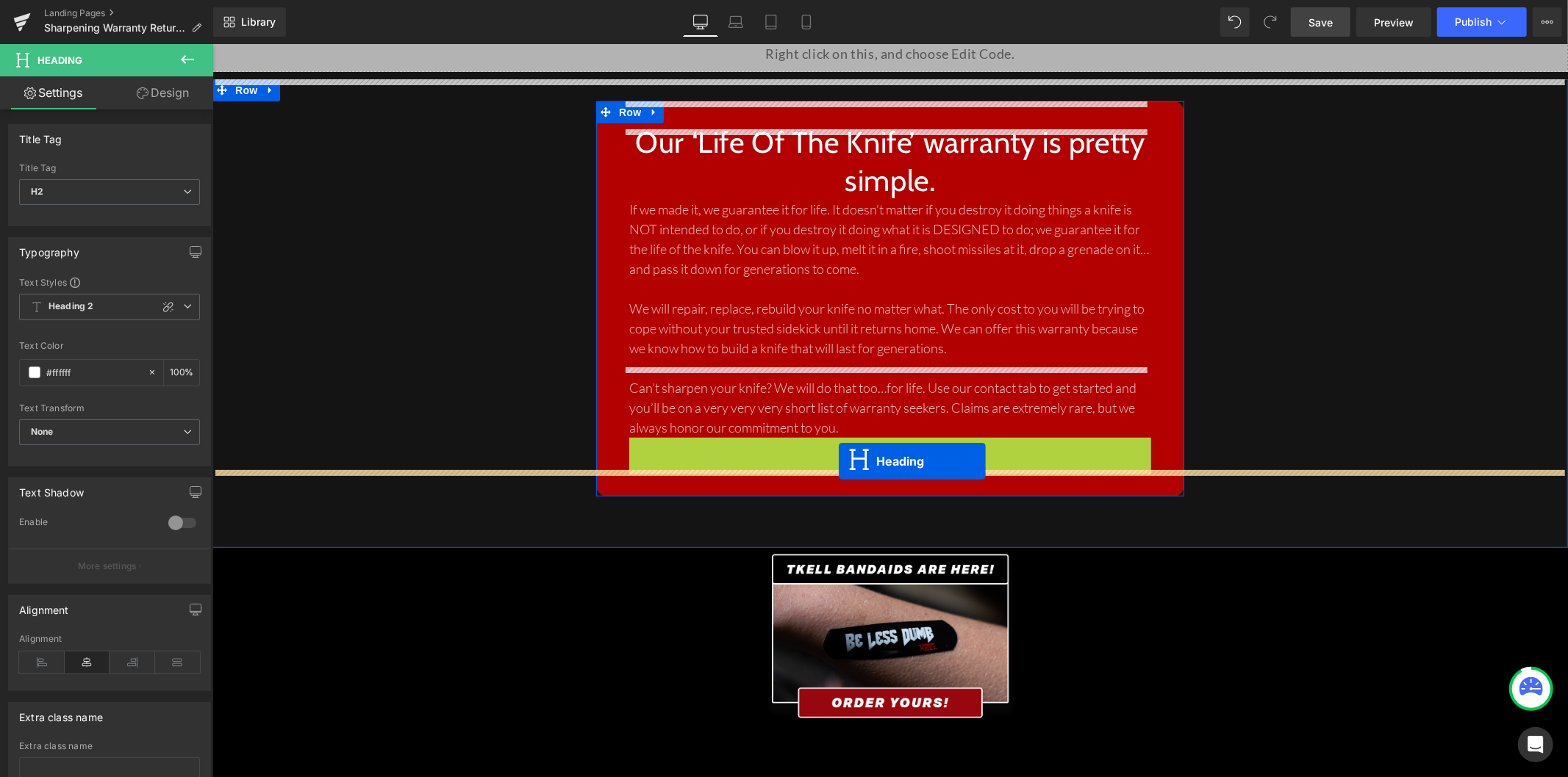
drag, startPoint x: 849, startPoint y: 456, endPoint x: 838, endPoint y: 461, distance: 12.1
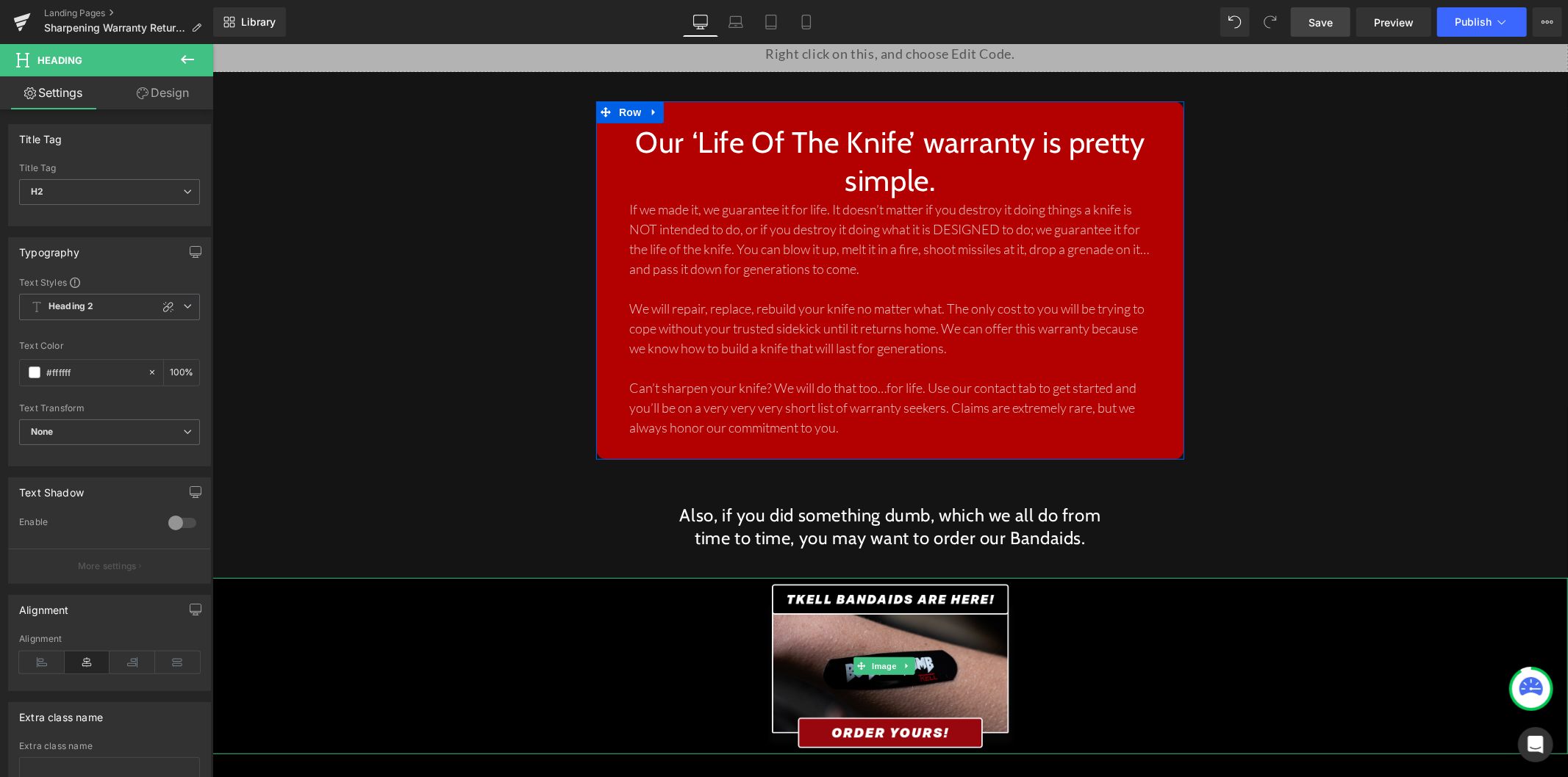
click at [706, 578] on div at bounding box center [889, 666] width 1356 height 177
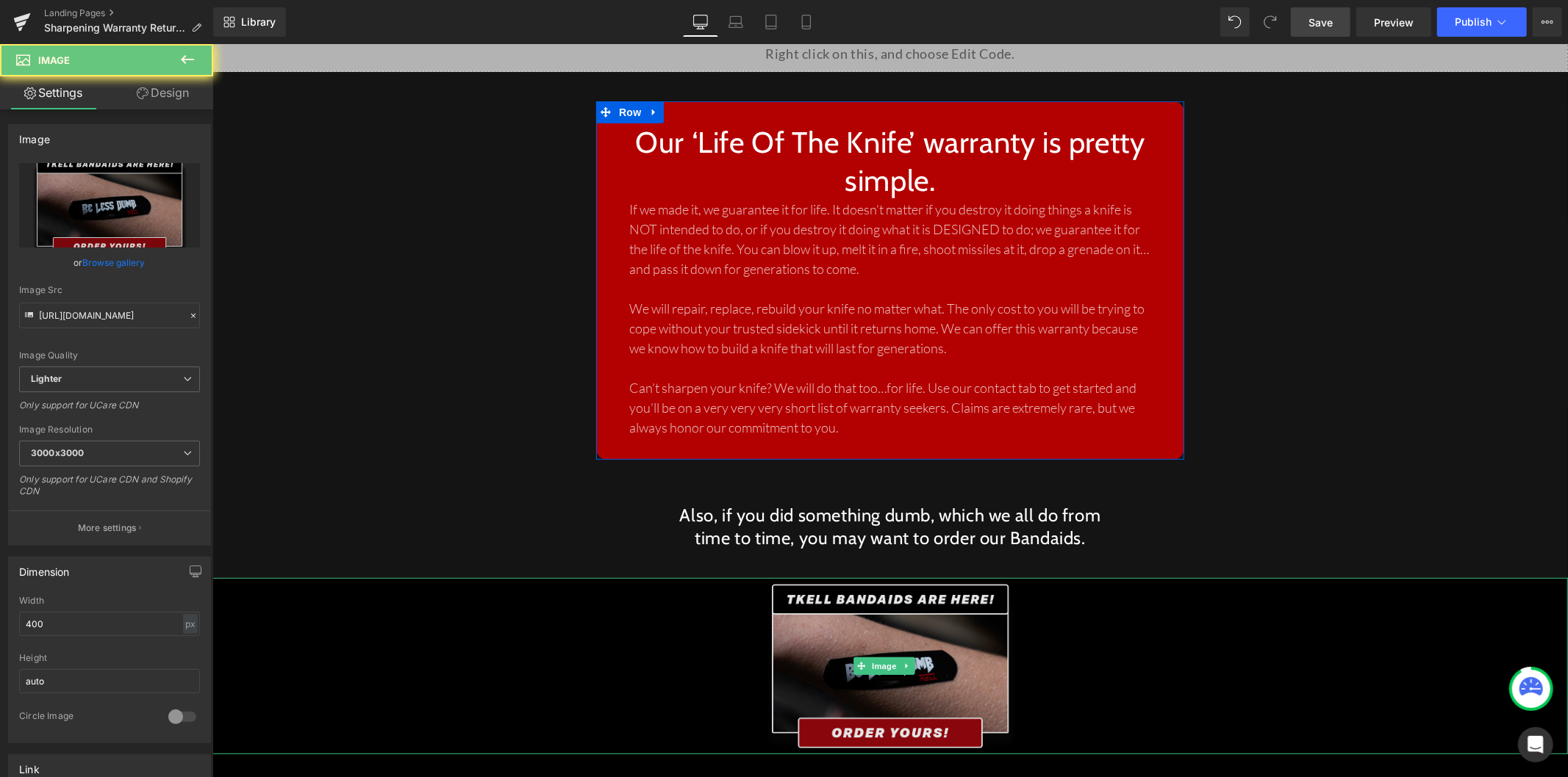
click at [813, 600] on img at bounding box center [889, 666] width 294 height 177
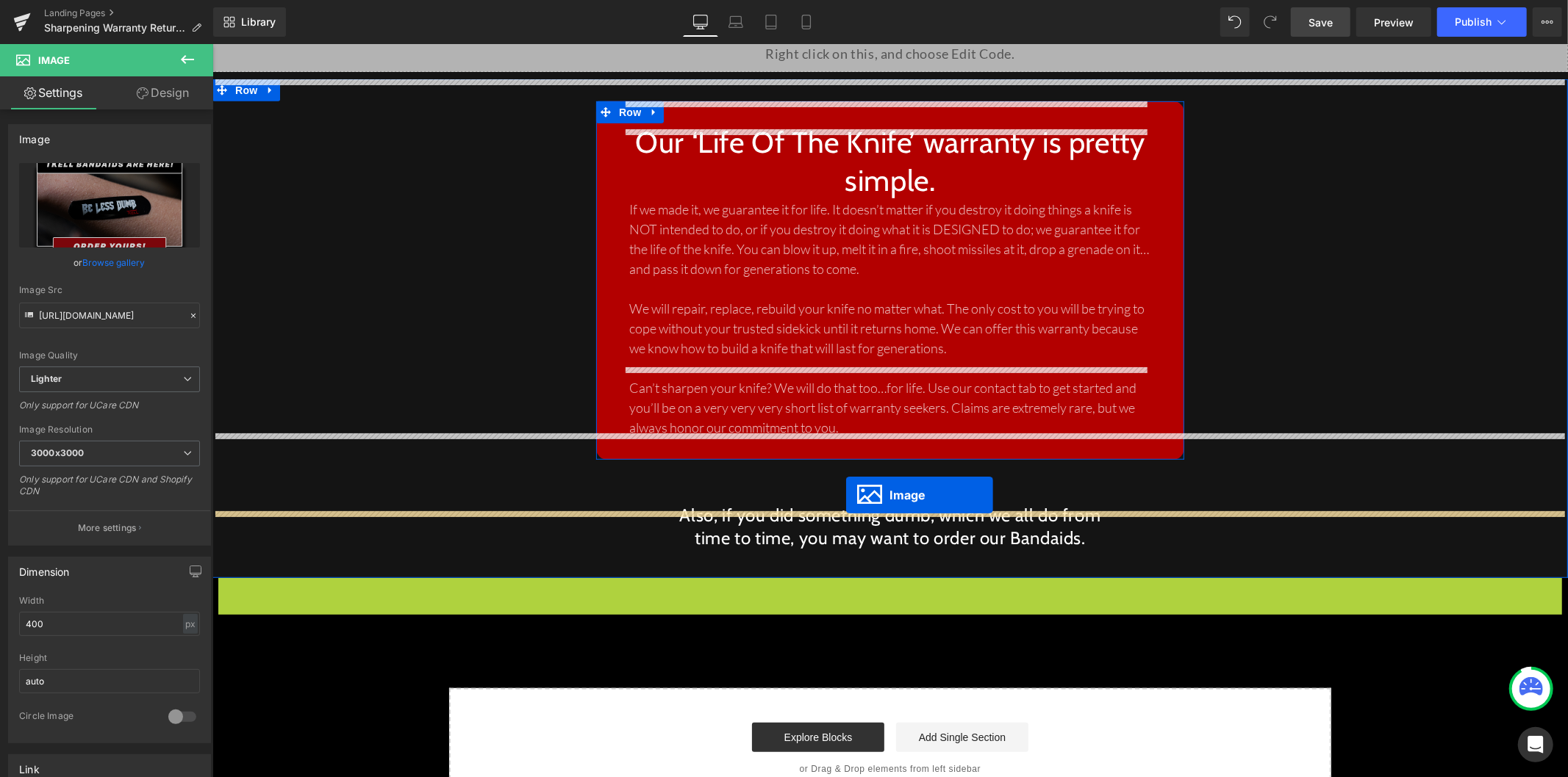
drag, startPoint x: 860, startPoint y: 591, endPoint x: 845, endPoint y: 495, distance: 97.2
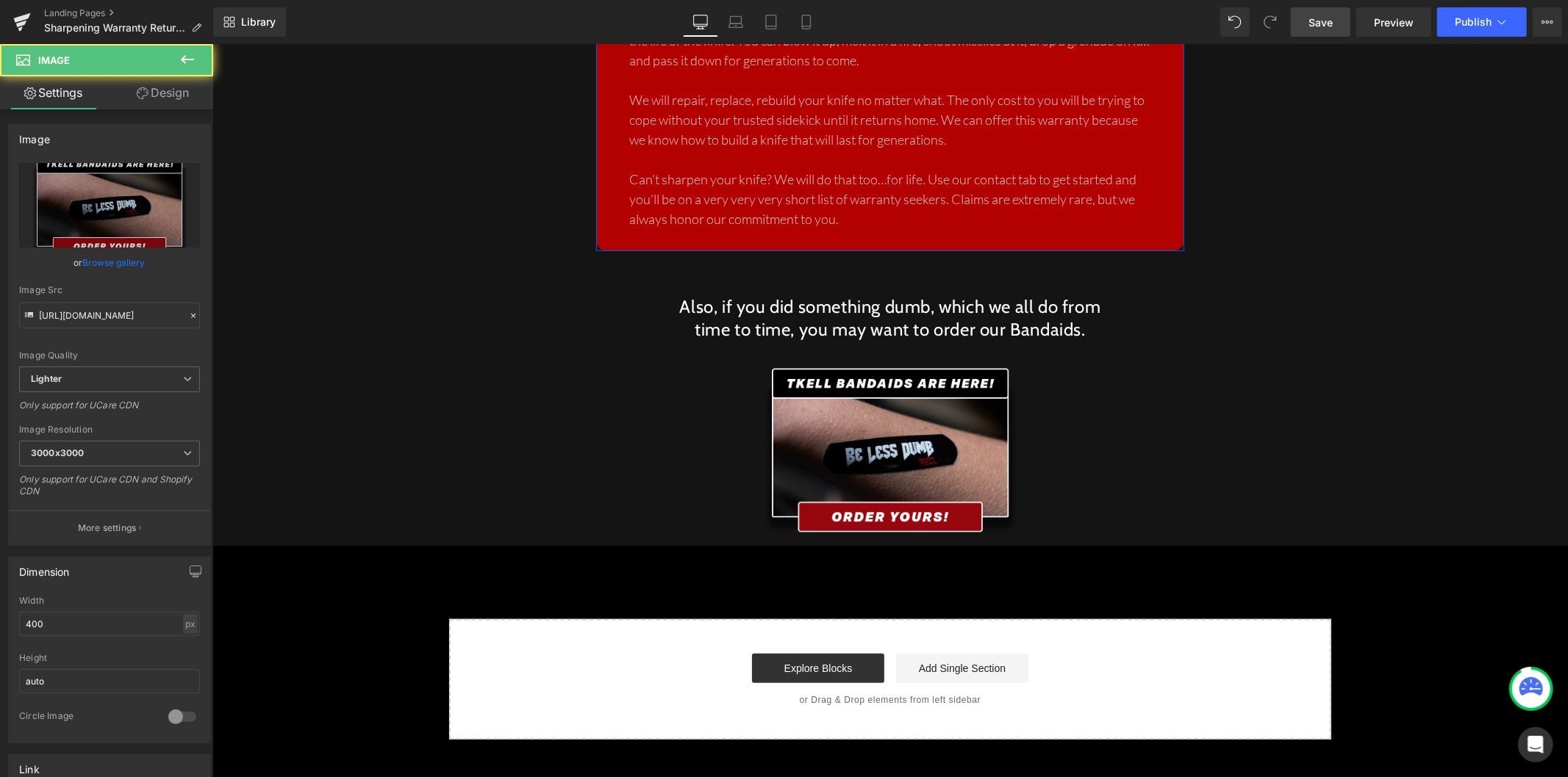
scroll to position [832, 0]
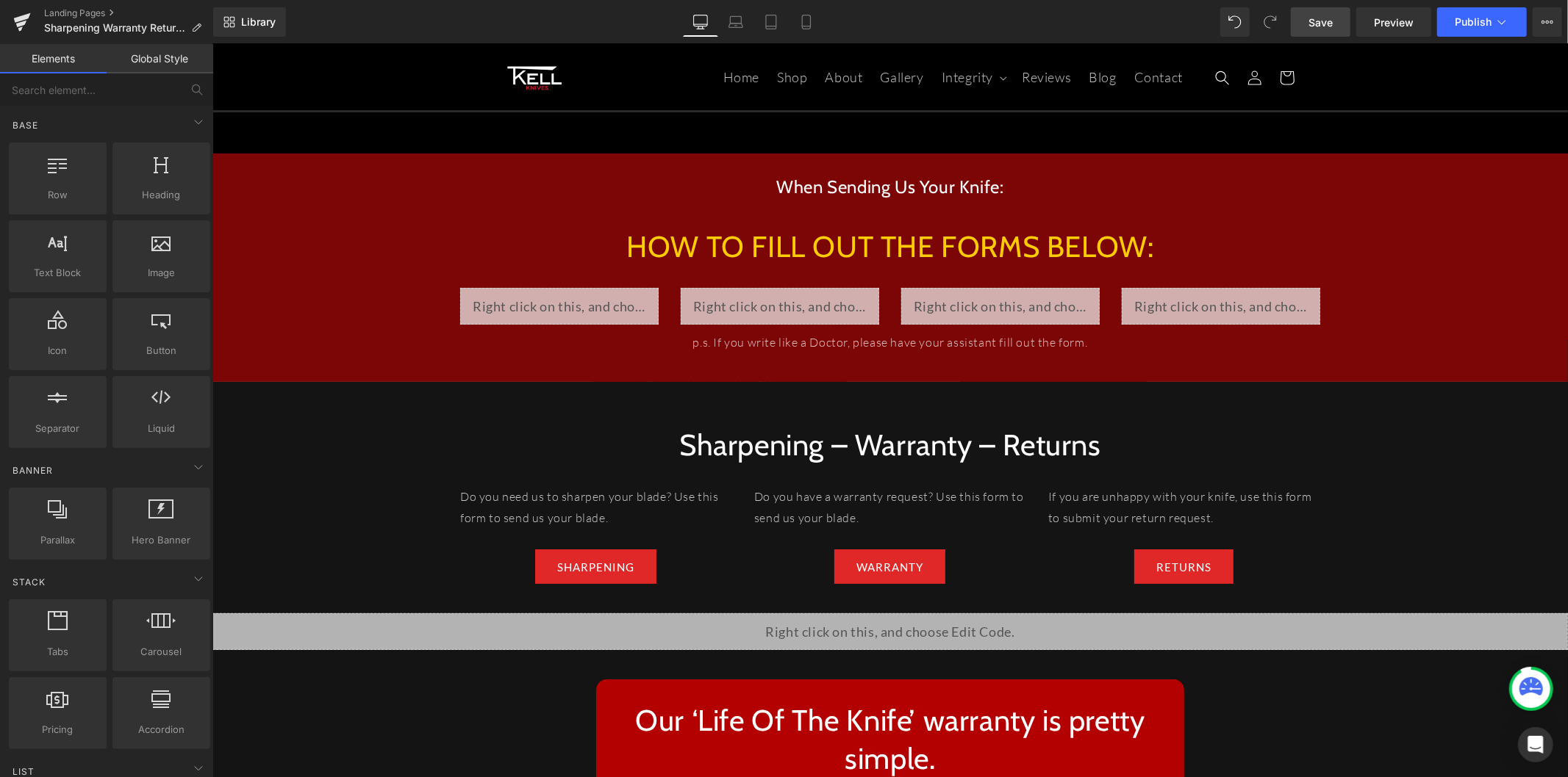
scroll to position [0, 0]
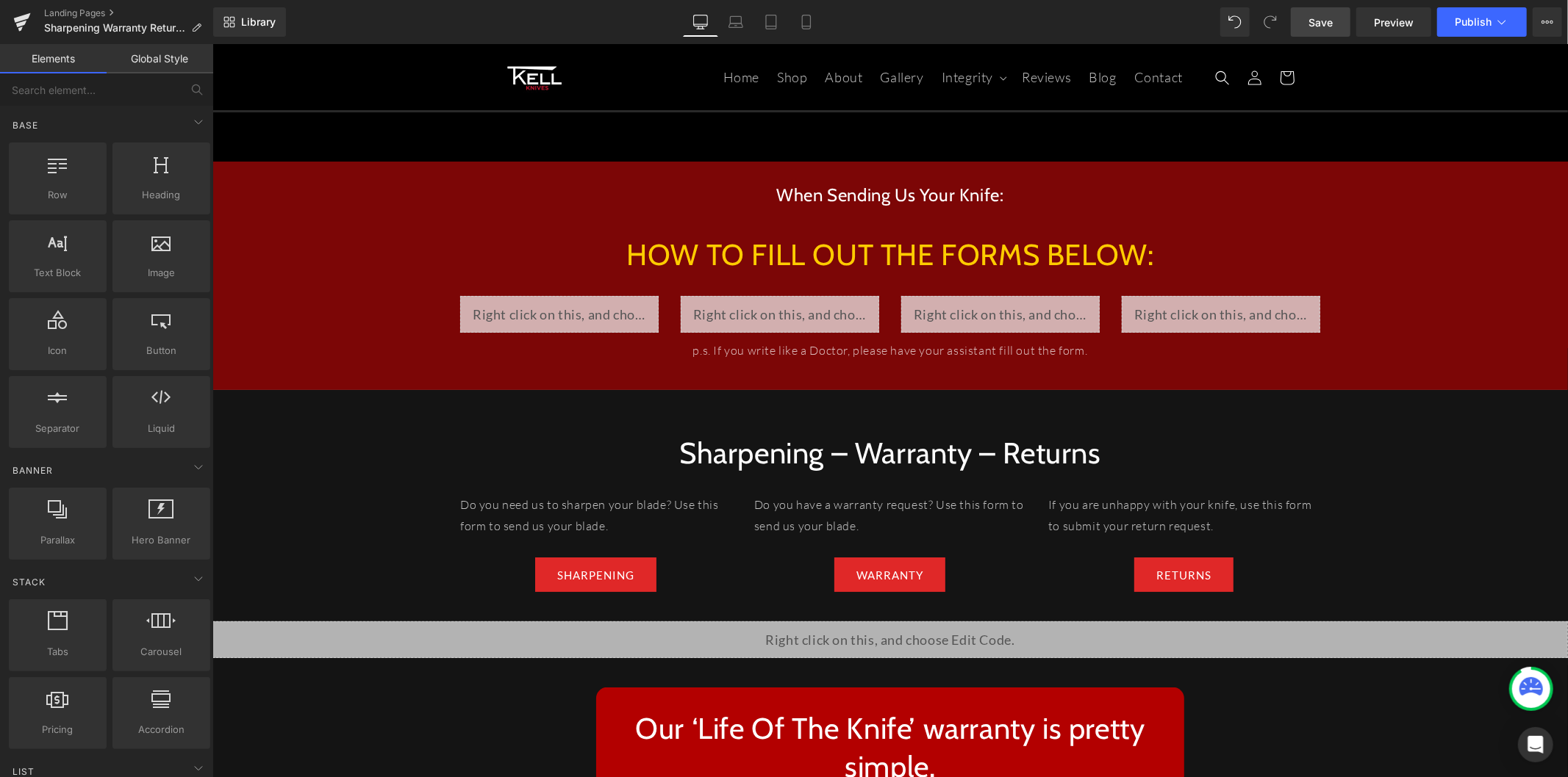
click at [1282, 23] on span "Save" at bounding box center [1321, 23] width 24 height 16
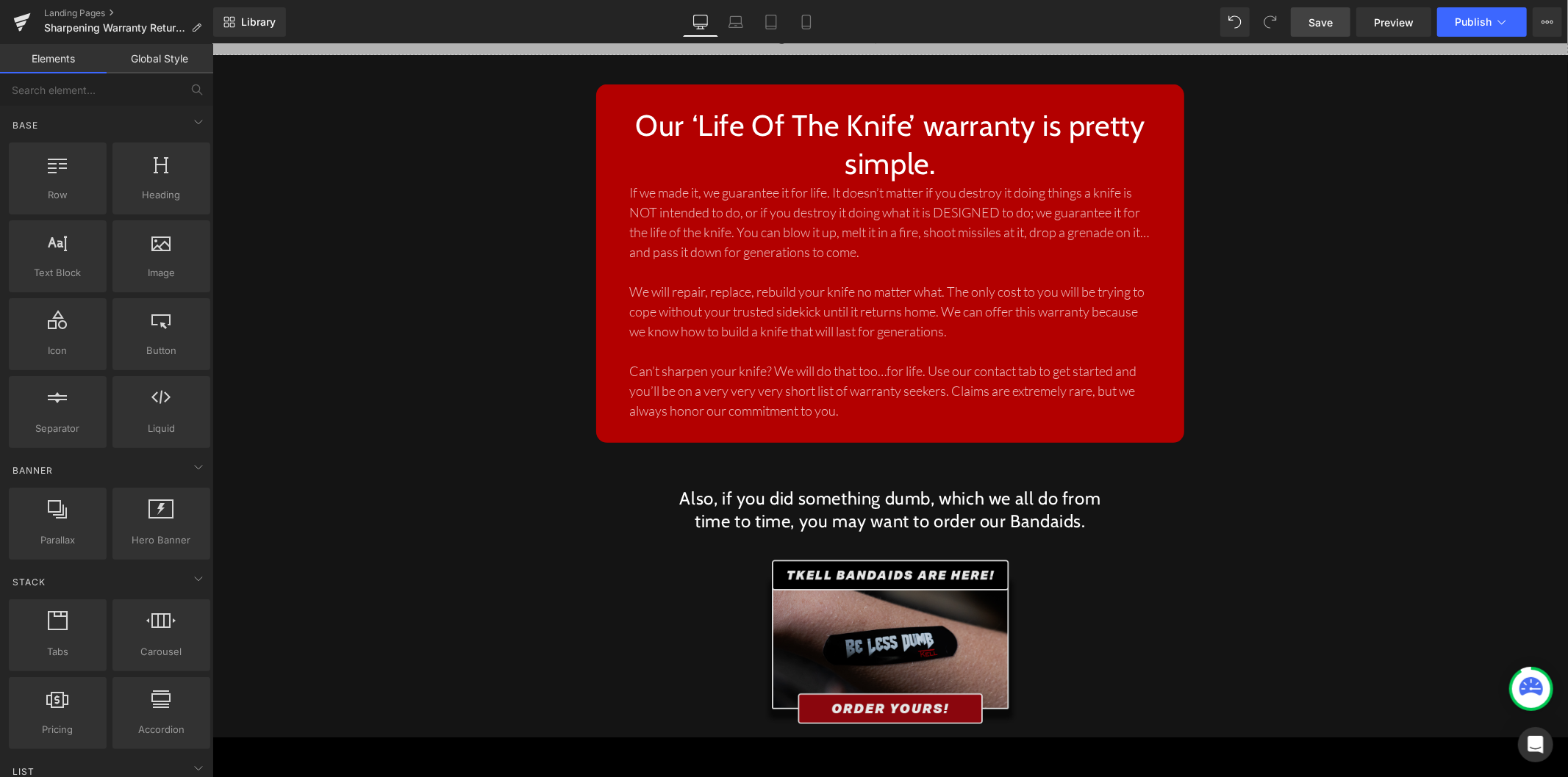
scroll to position [652, 0]
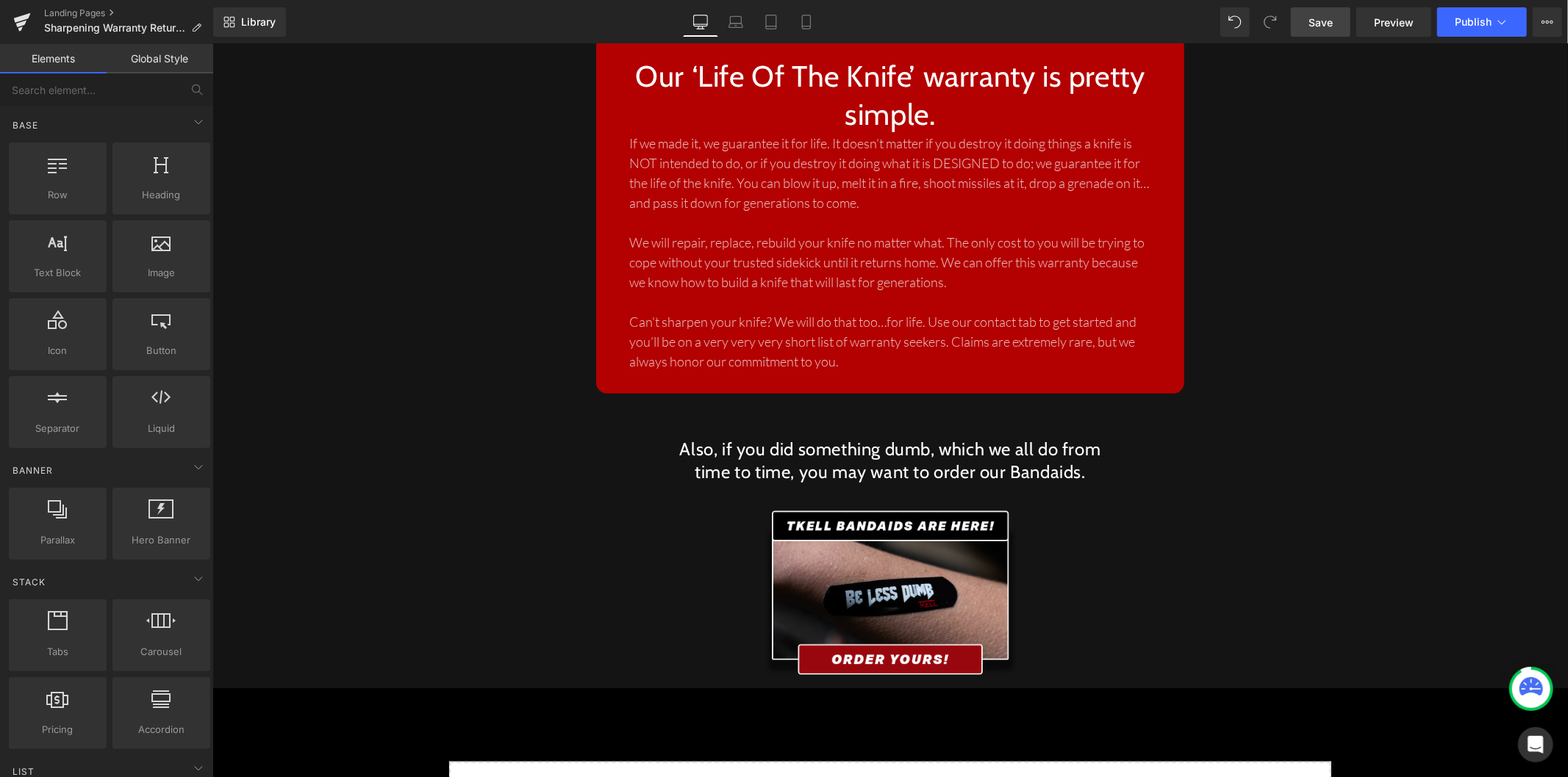
click at [716, 504] on div at bounding box center [889, 592] width 1356 height 177
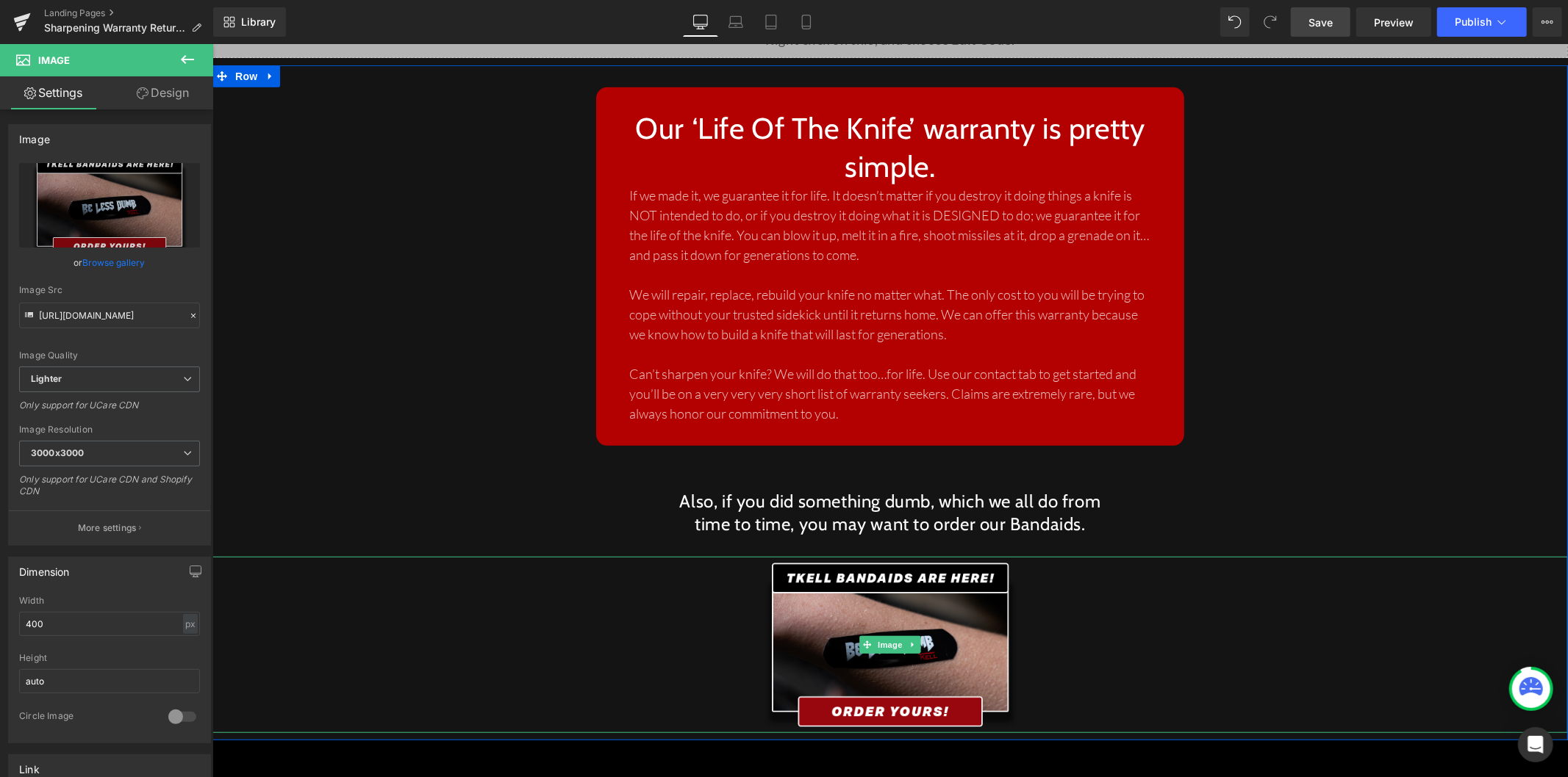
scroll to position [327, 0]
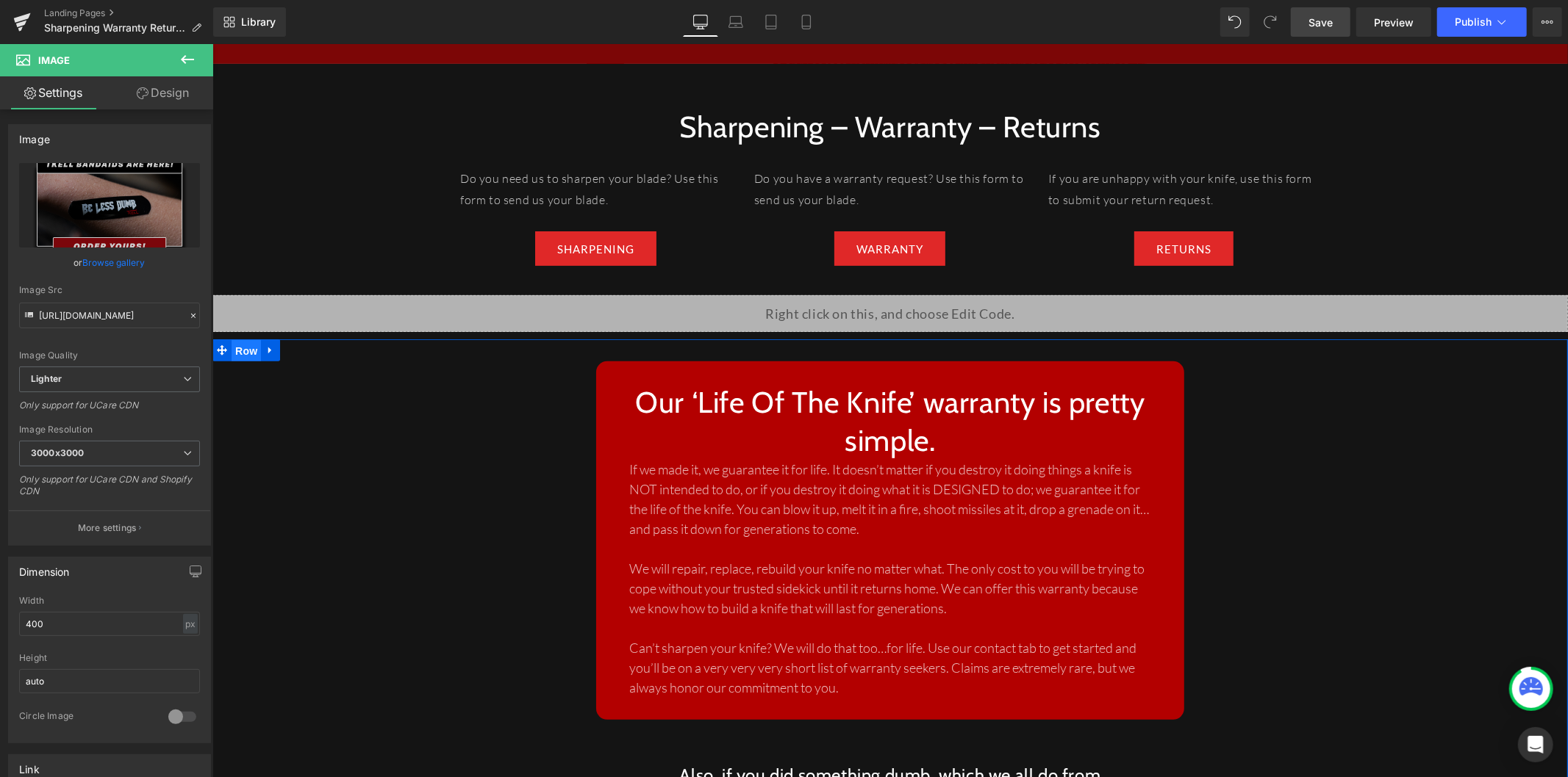
click at [235, 340] on span "Row" at bounding box center [245, 350] width 29 height 22
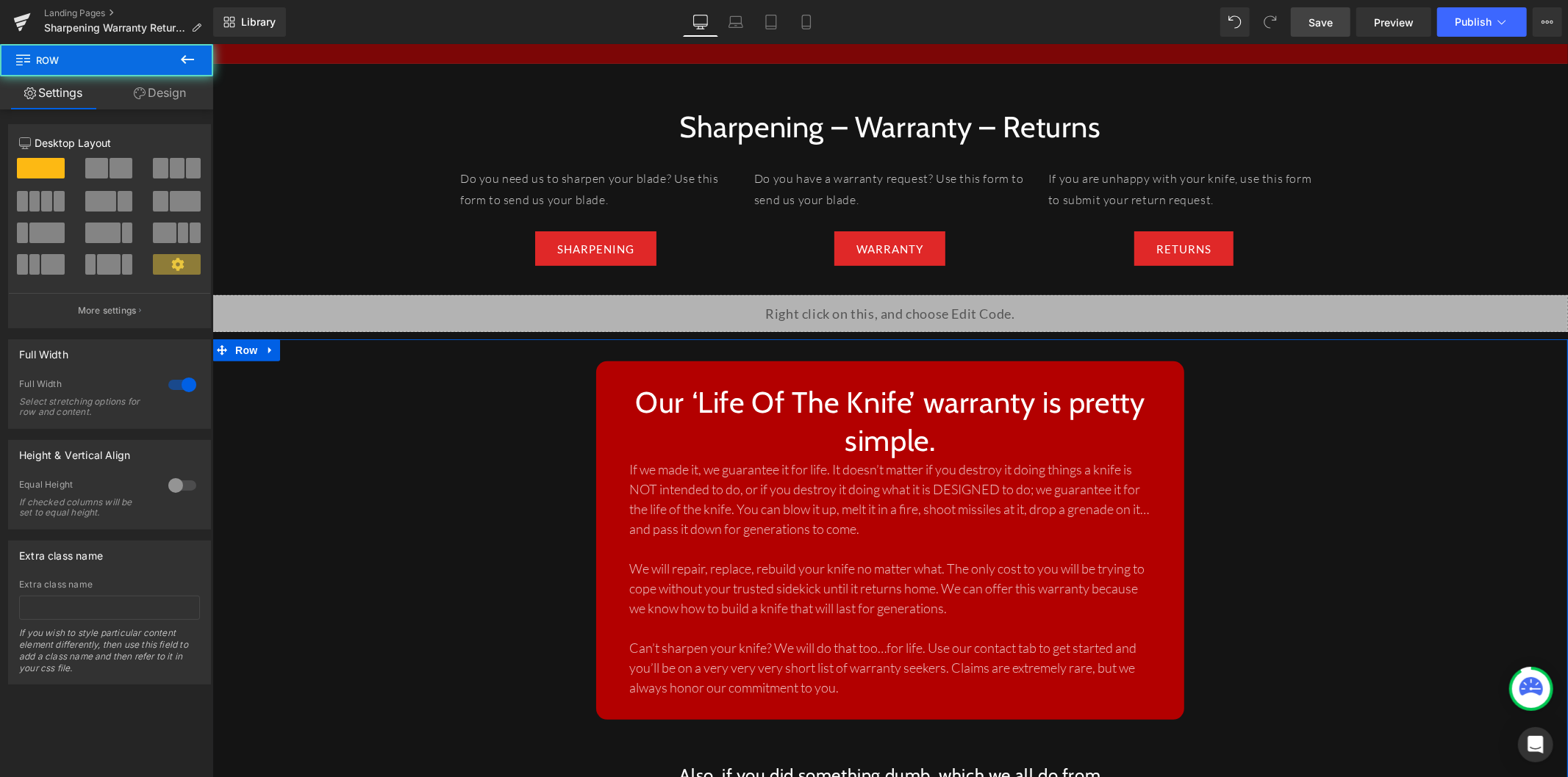
click at [167, 96] on link "Design" at bounding box center [159, 93] width 107 height 33
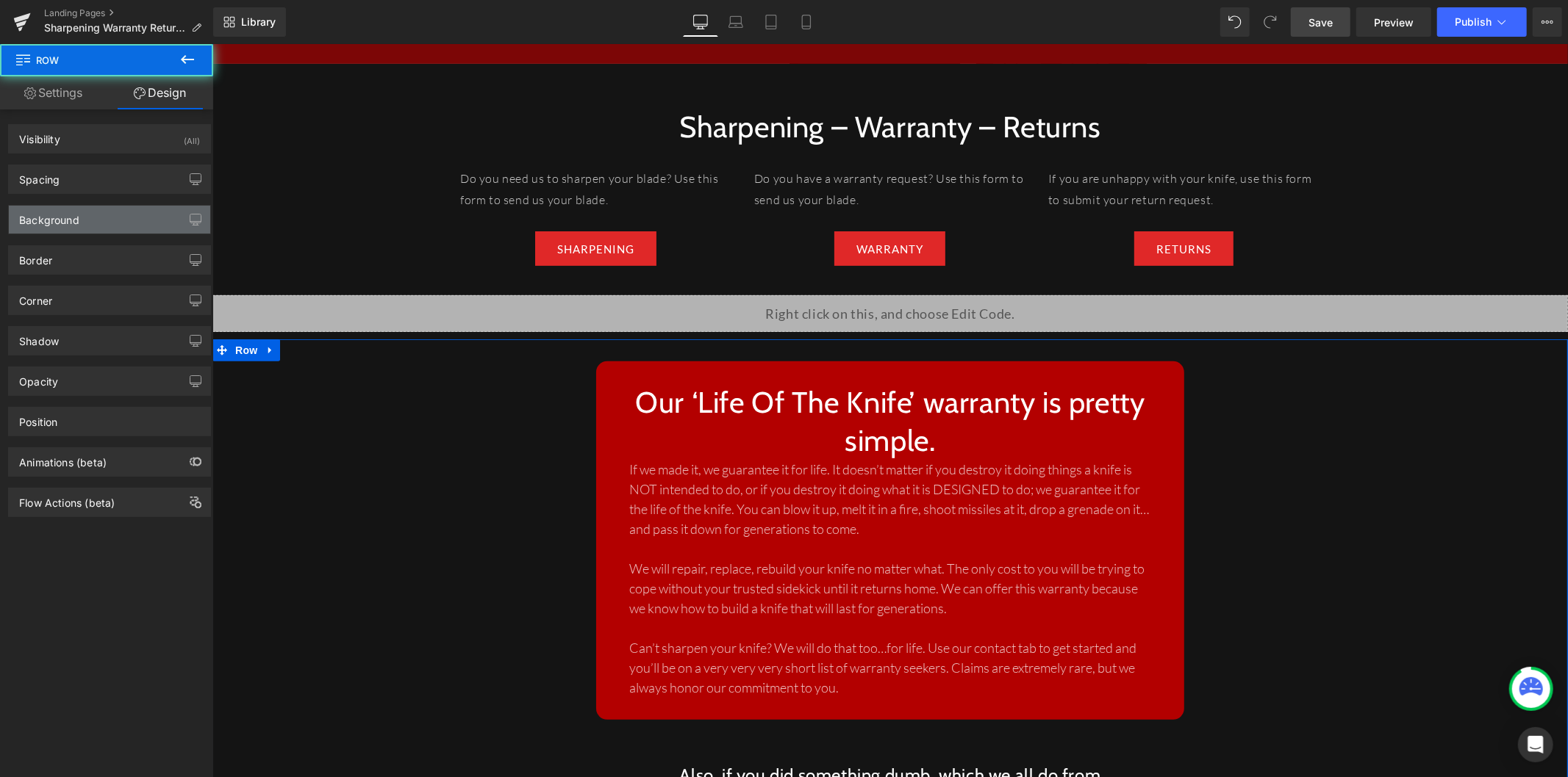
type input "0"
type input "30"
type input "0"
type input "10"
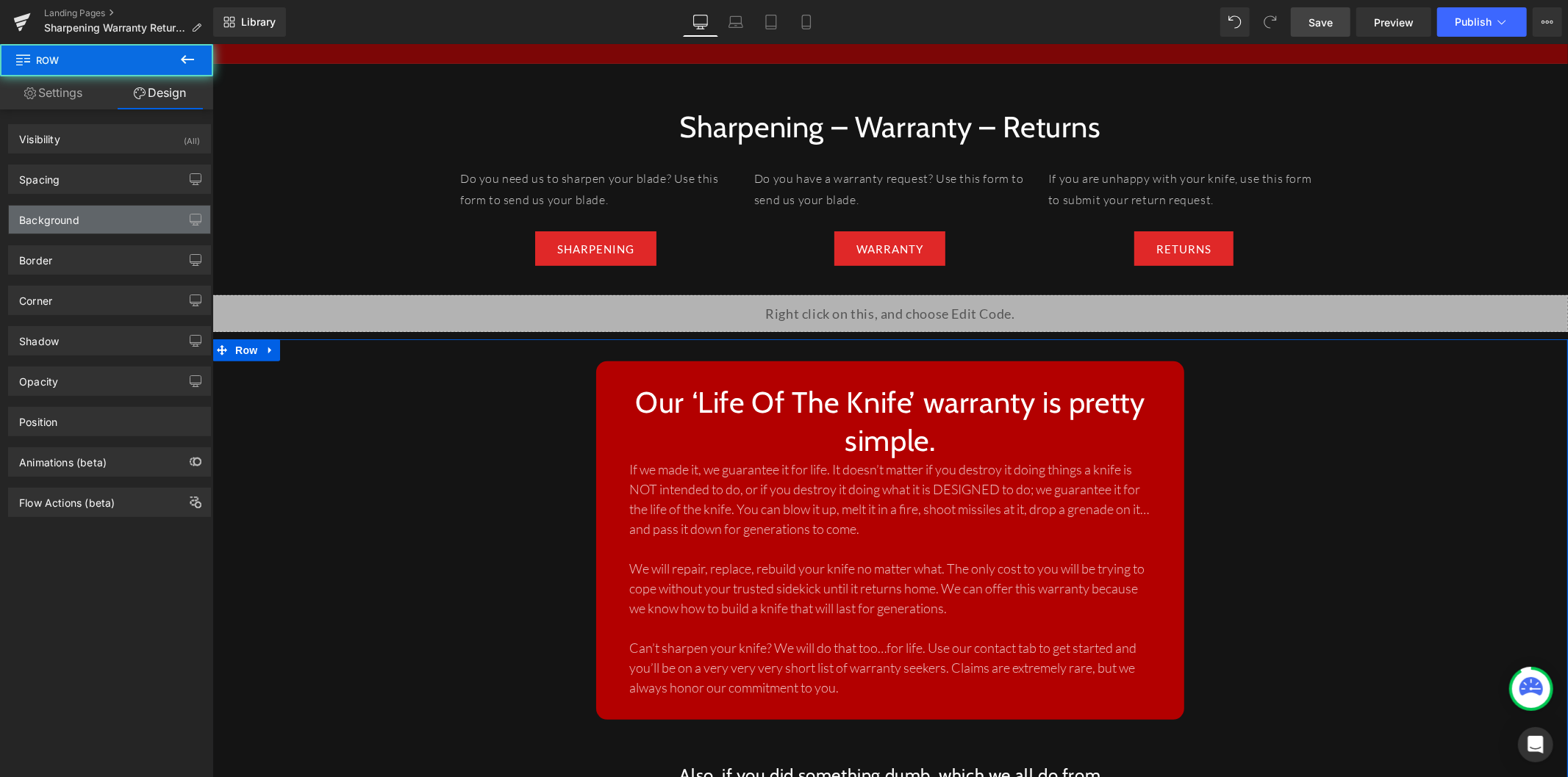
type input "0"
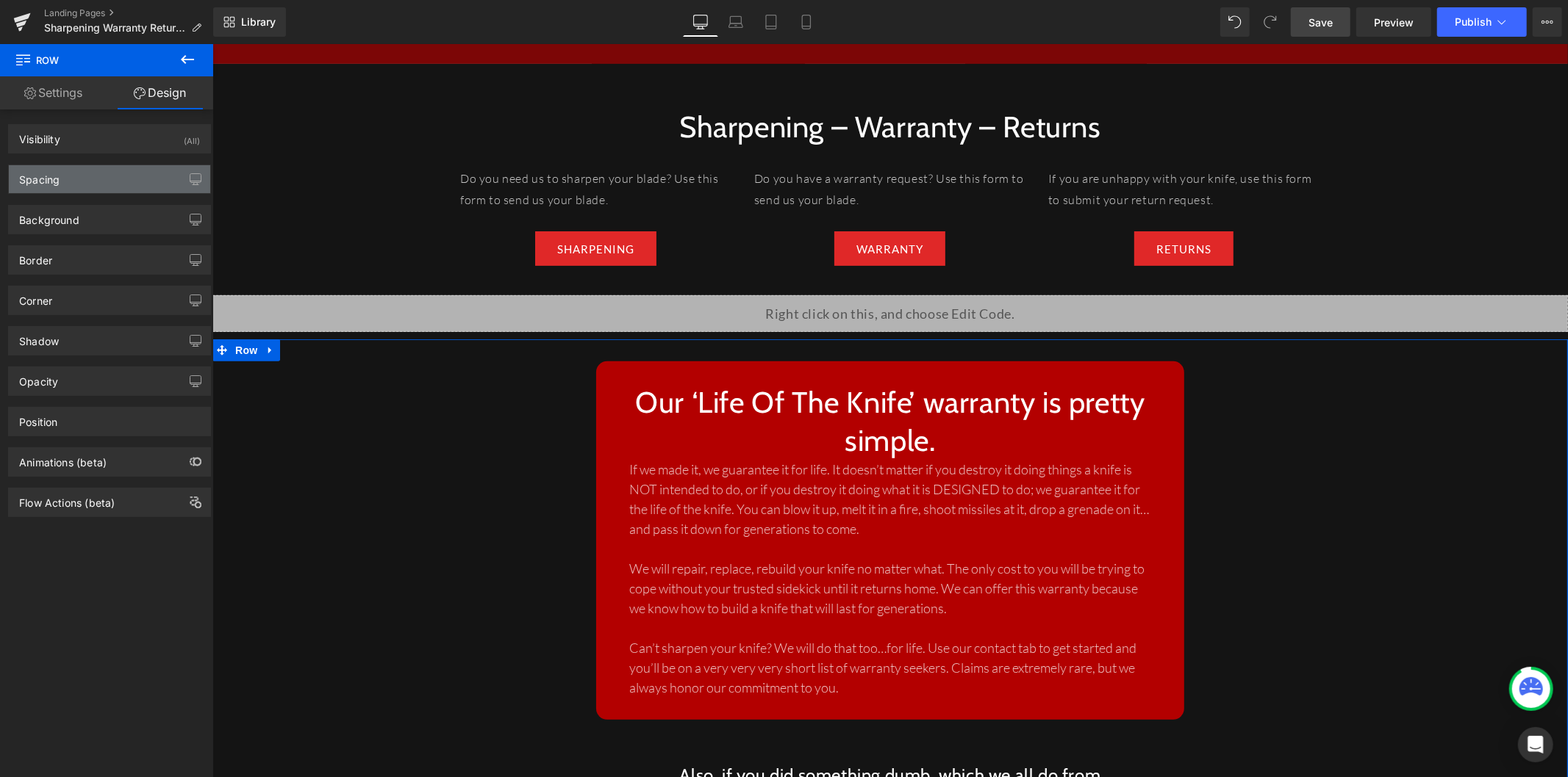
click at [120, 185] on div "Spacing" at bounding box center [109, 179] width 201 height 28
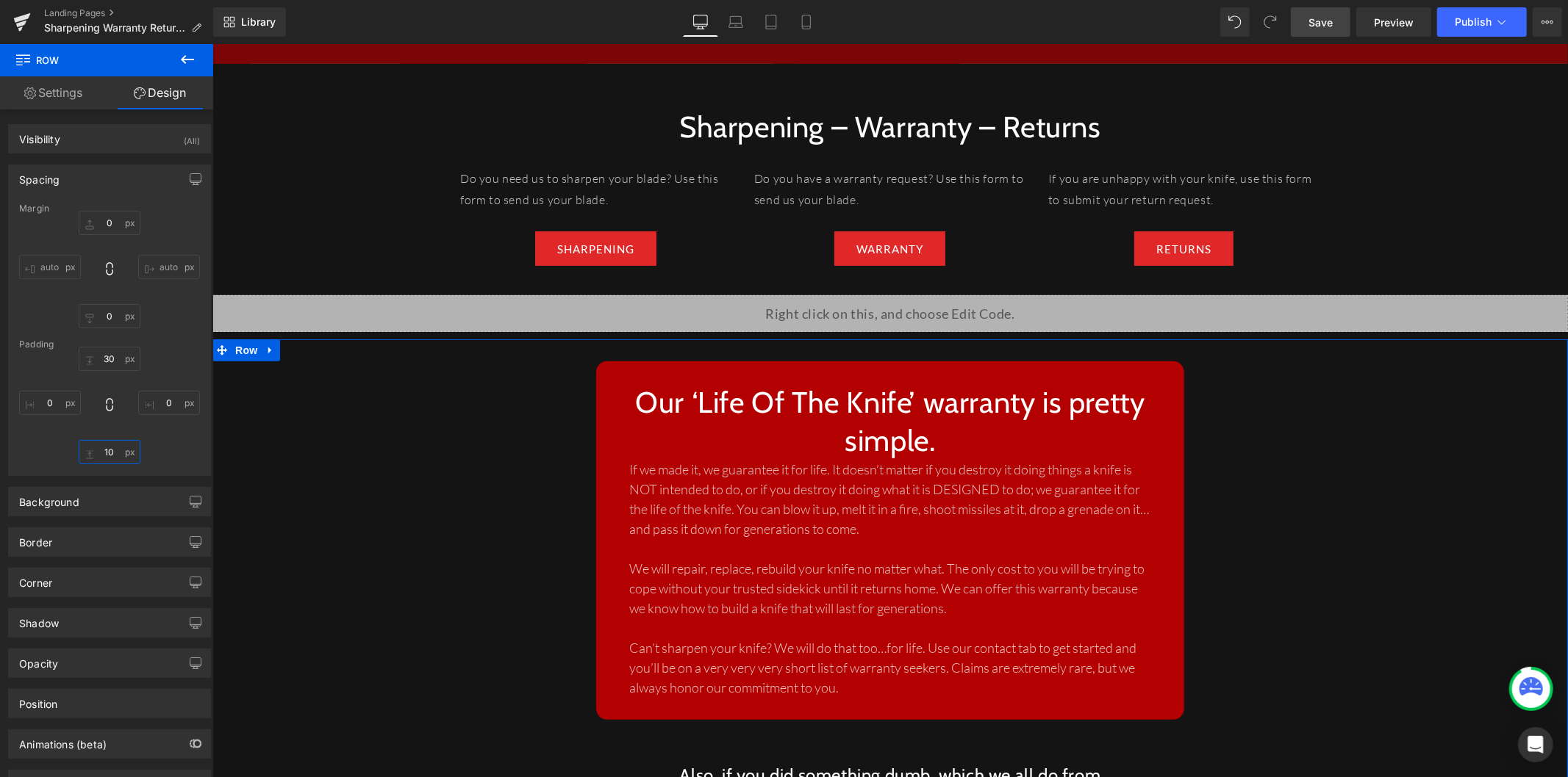
click at [120, 452] on input "10" at bounding box center [109, 452] width 62 height 24
type input "60"
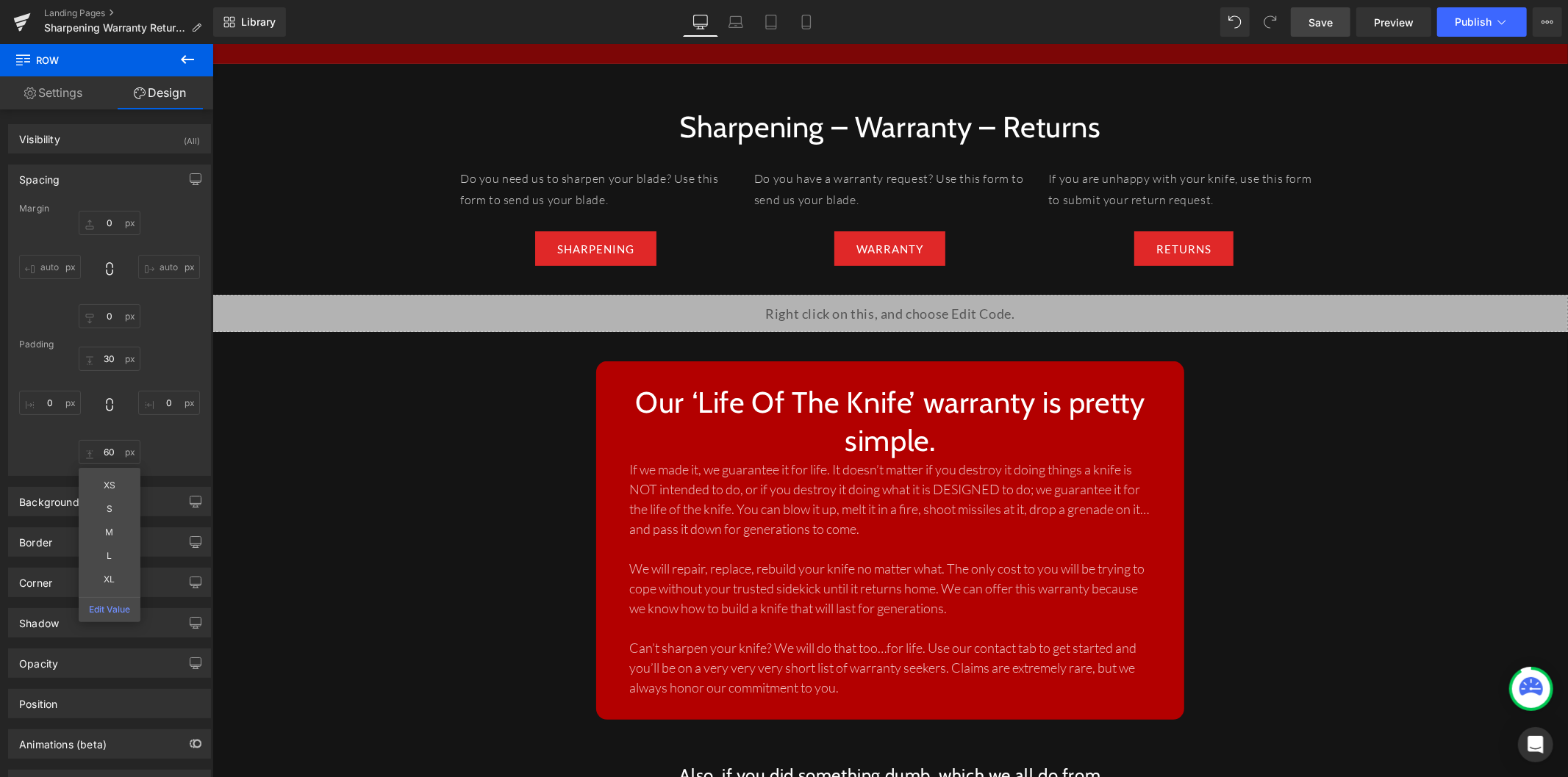
click at [444, 464] on div "Our ‘Life Of The Knife’ warranty is pretty simple. Heading If we made it, we gu…" at bounding box center [889, 683] width 1356 height 645
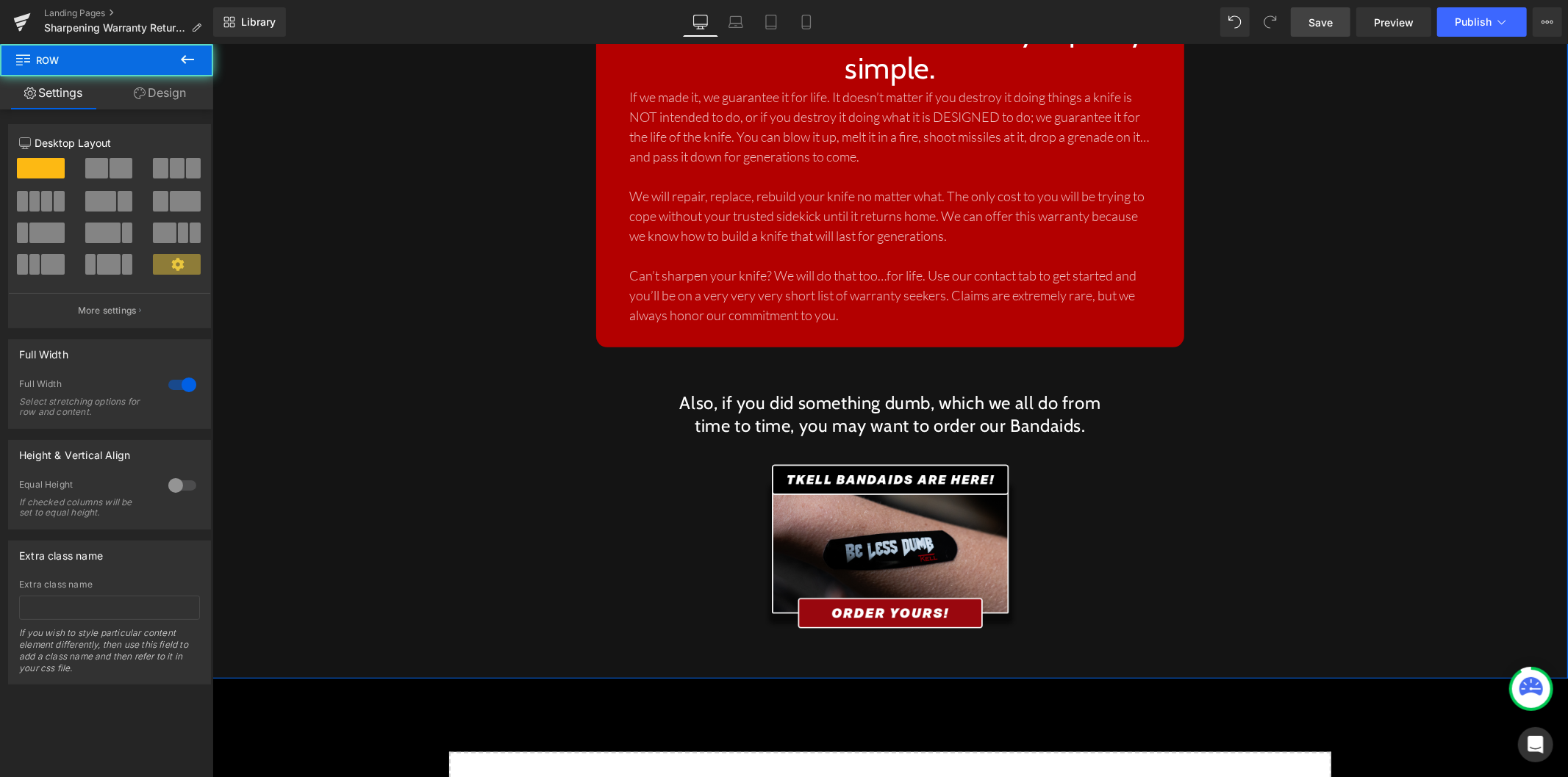
scroll to position [735, 0]
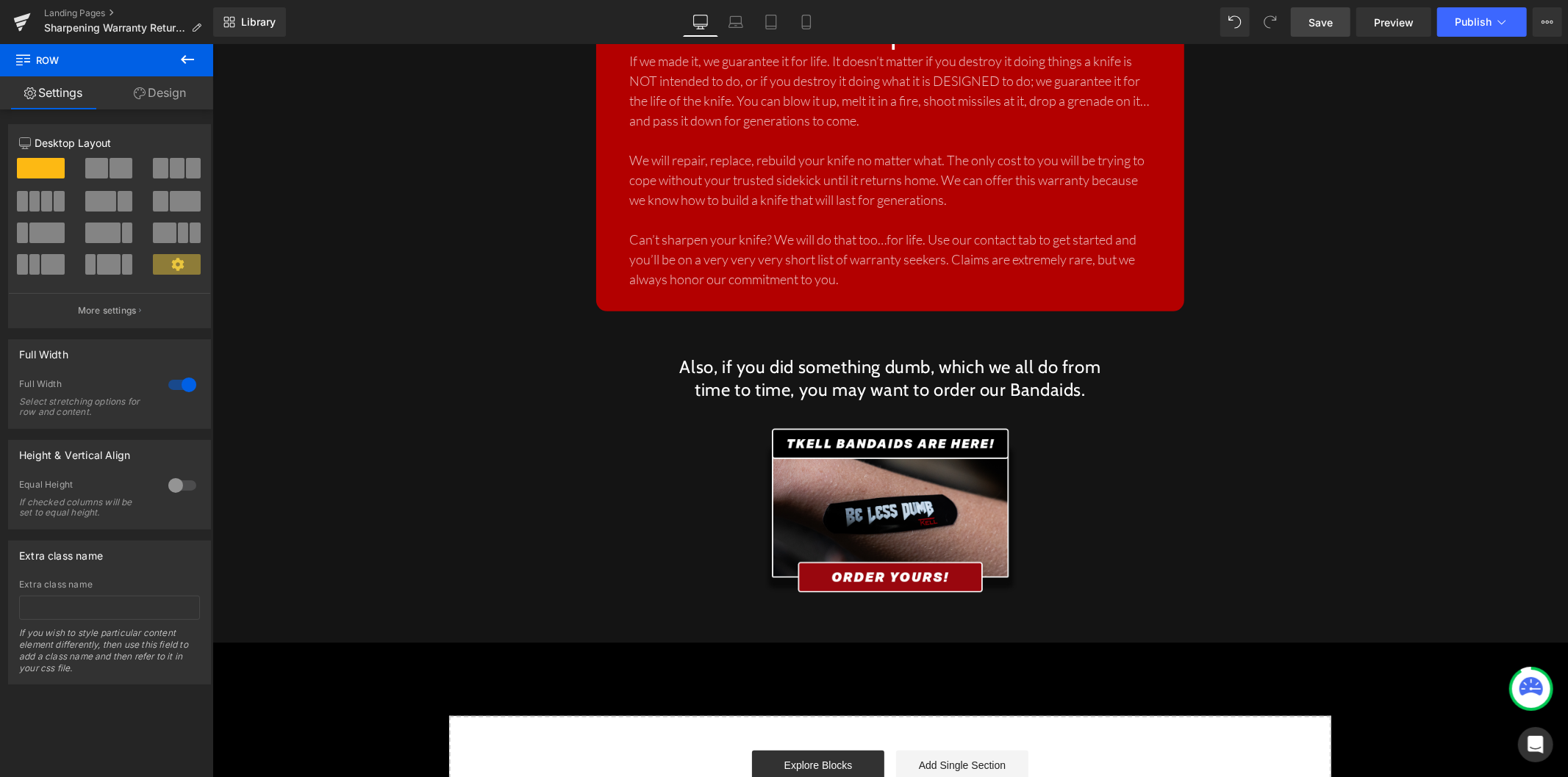
click at [1282, 30] on link "Save" at bounding box center [1320, 22] width 60 height 29
